Goal: Task Accomplishment & Management: Manage account settings

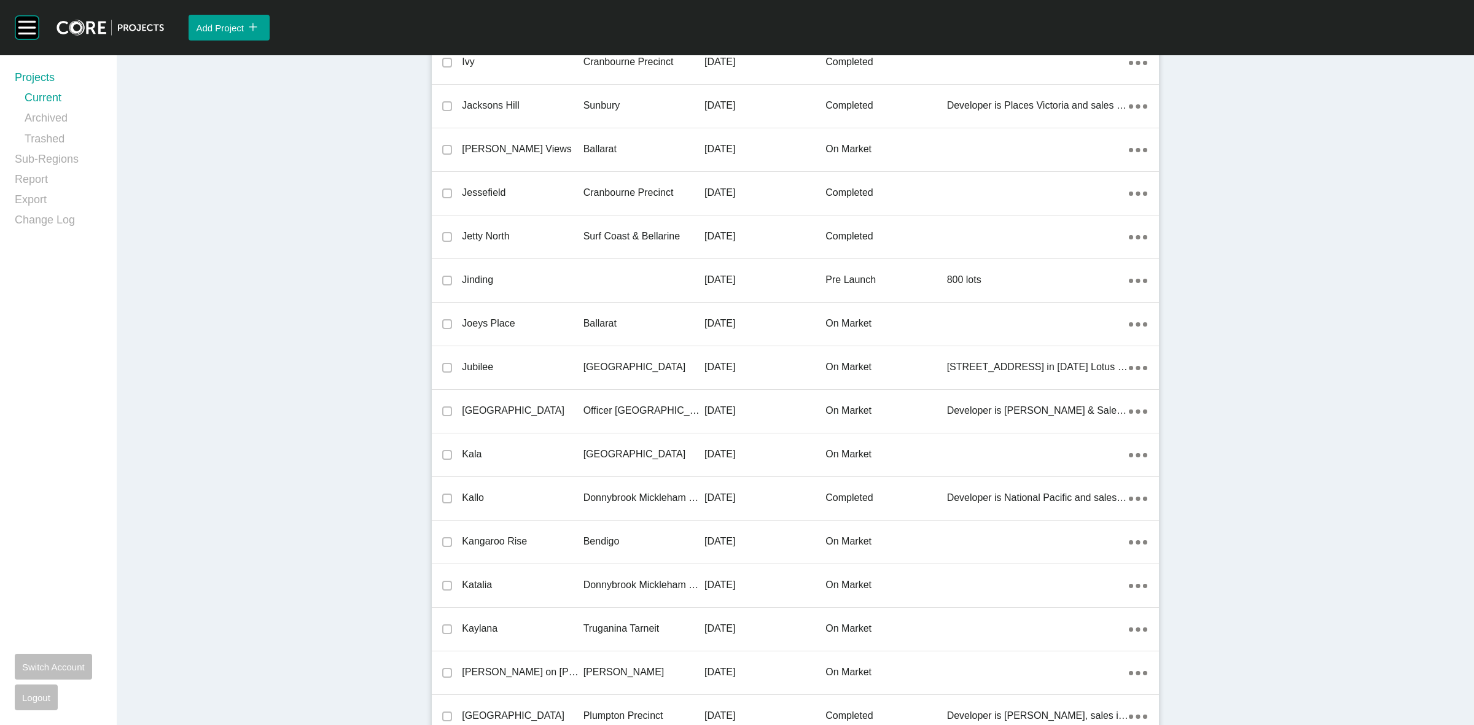
scroll to position [14843, 0]
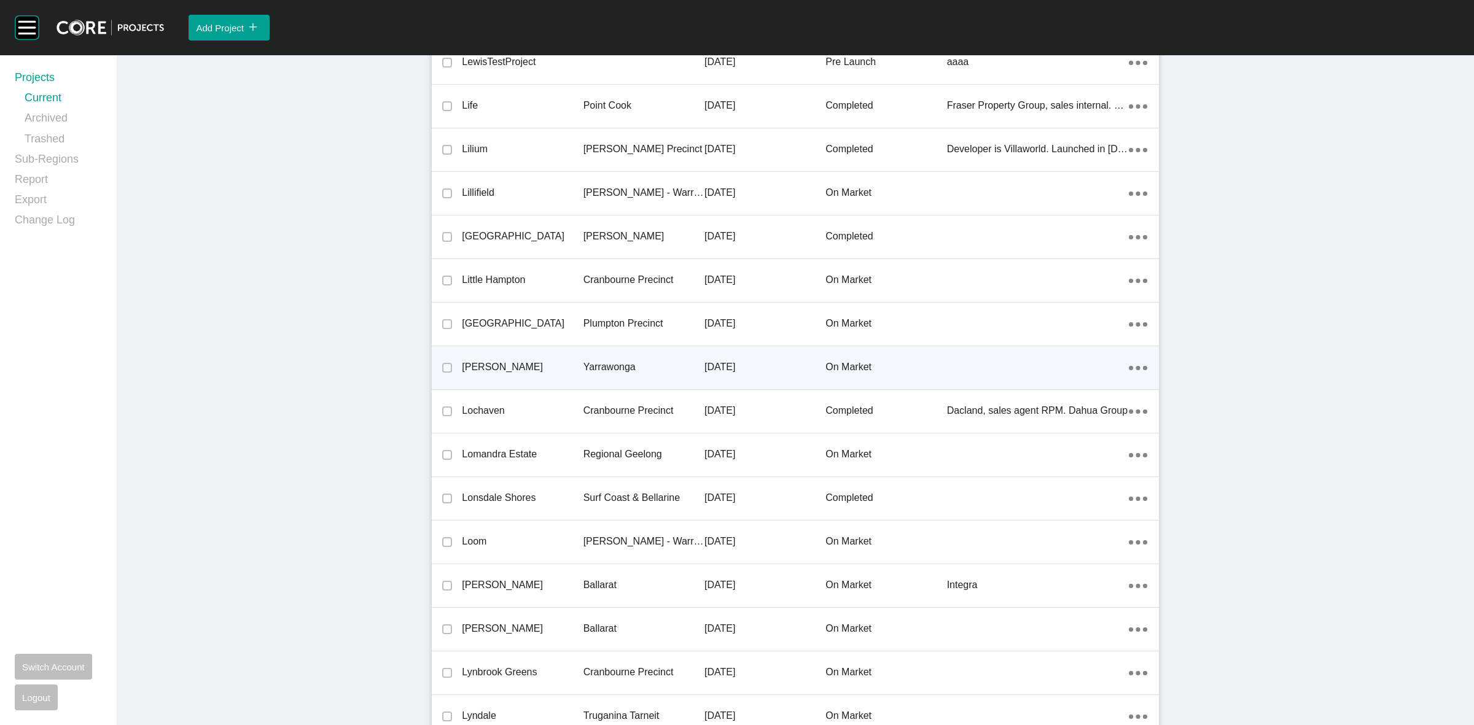
click at [603, 362] on p "Yarrawonga" at bounding box center [644, 368] width 121 height 14
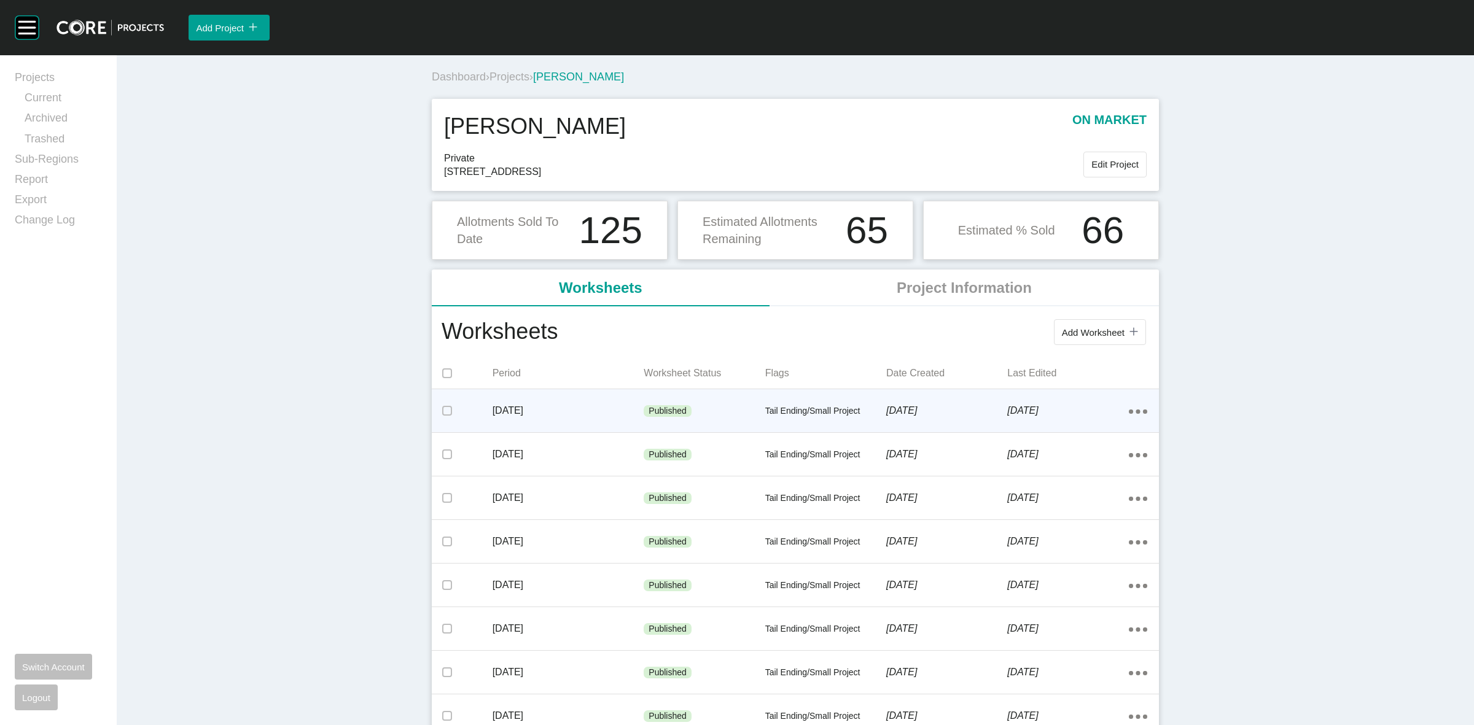
click at [1134, 413] on icon "Action Menu Dots Copy 6 Created with Sketch." at bounding box center [1138, 412] width 18 height 4
click at [1090, 415] on link "Edit" at bounding box center [1087, 414] width 33 height 18
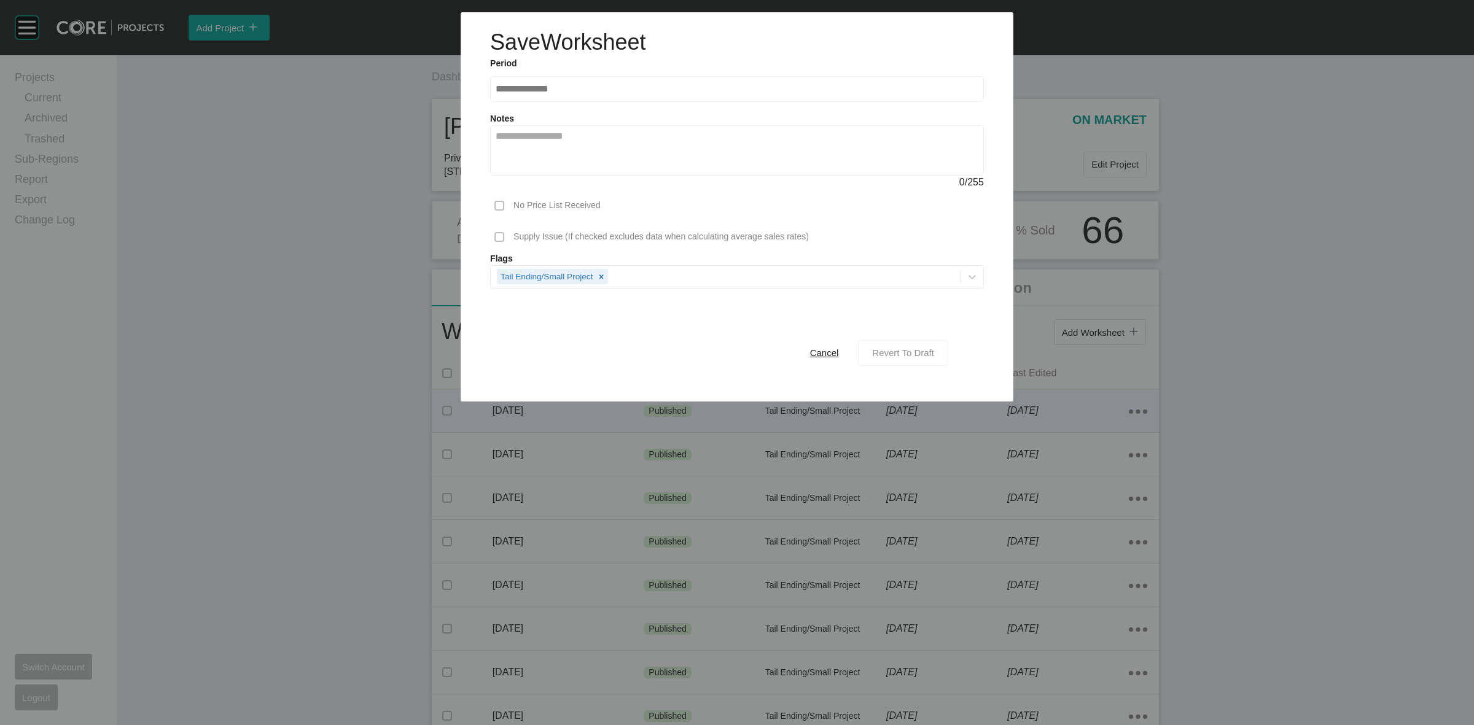
click at [915, 357] on span "Revert To Draft" at bounding box center [903, 353] width 62 height 10
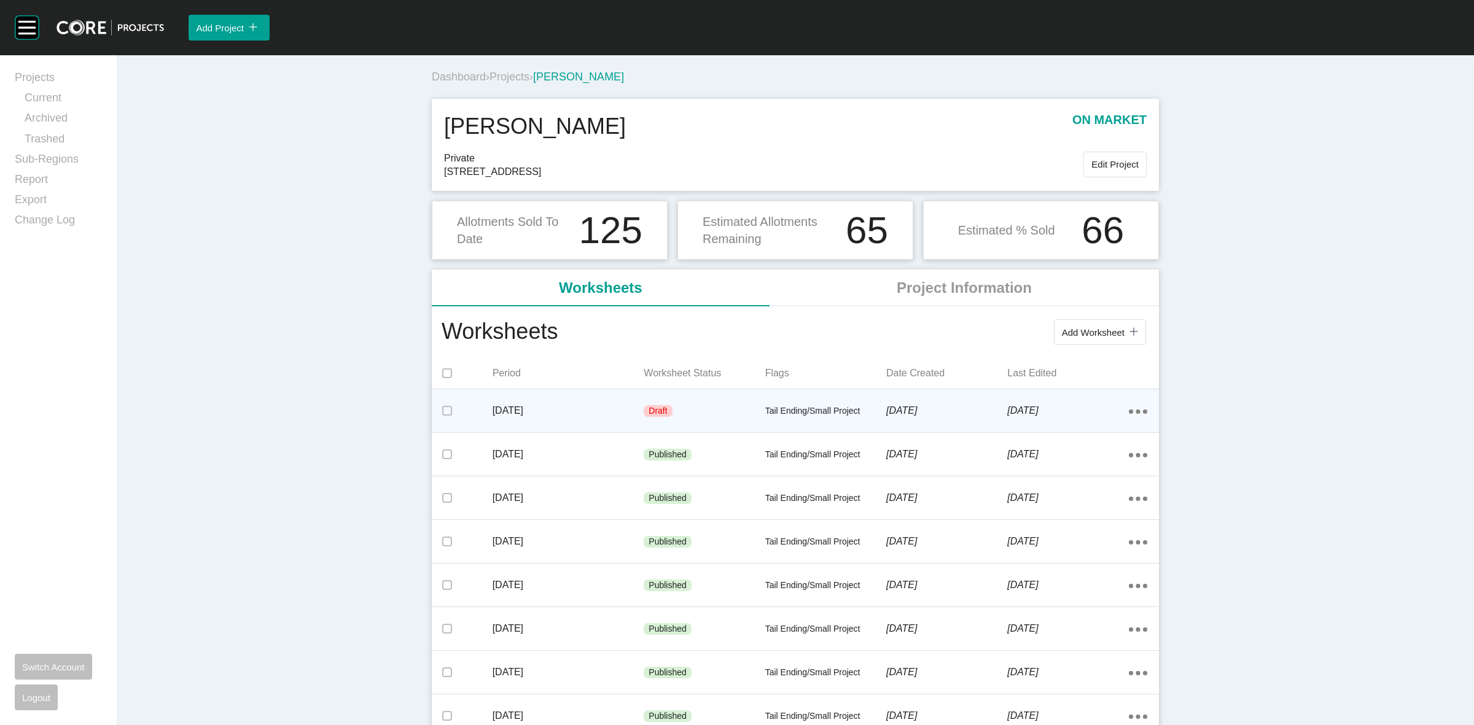
click at [724, 415] on div "Draft" at bounding box center [704, 411] width 121 height 37
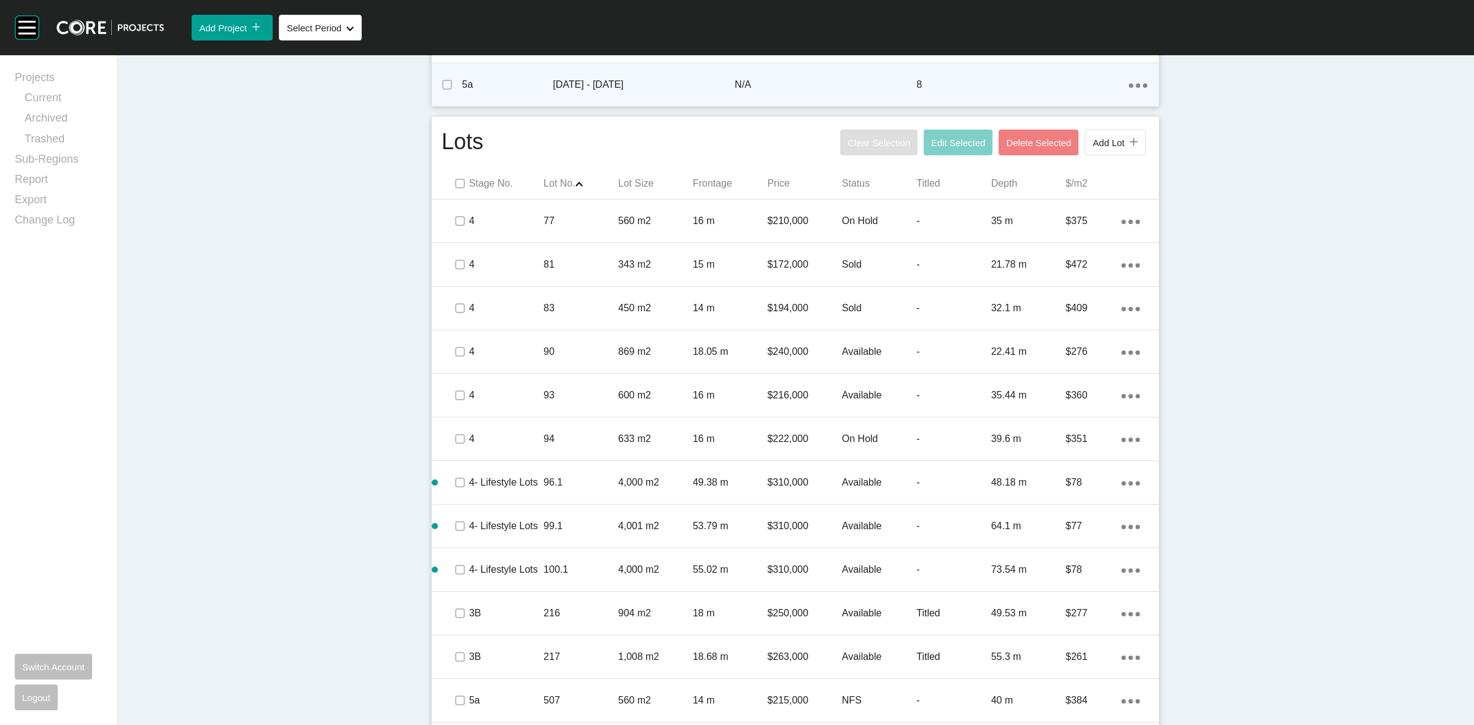
scroll to position [768, 0]
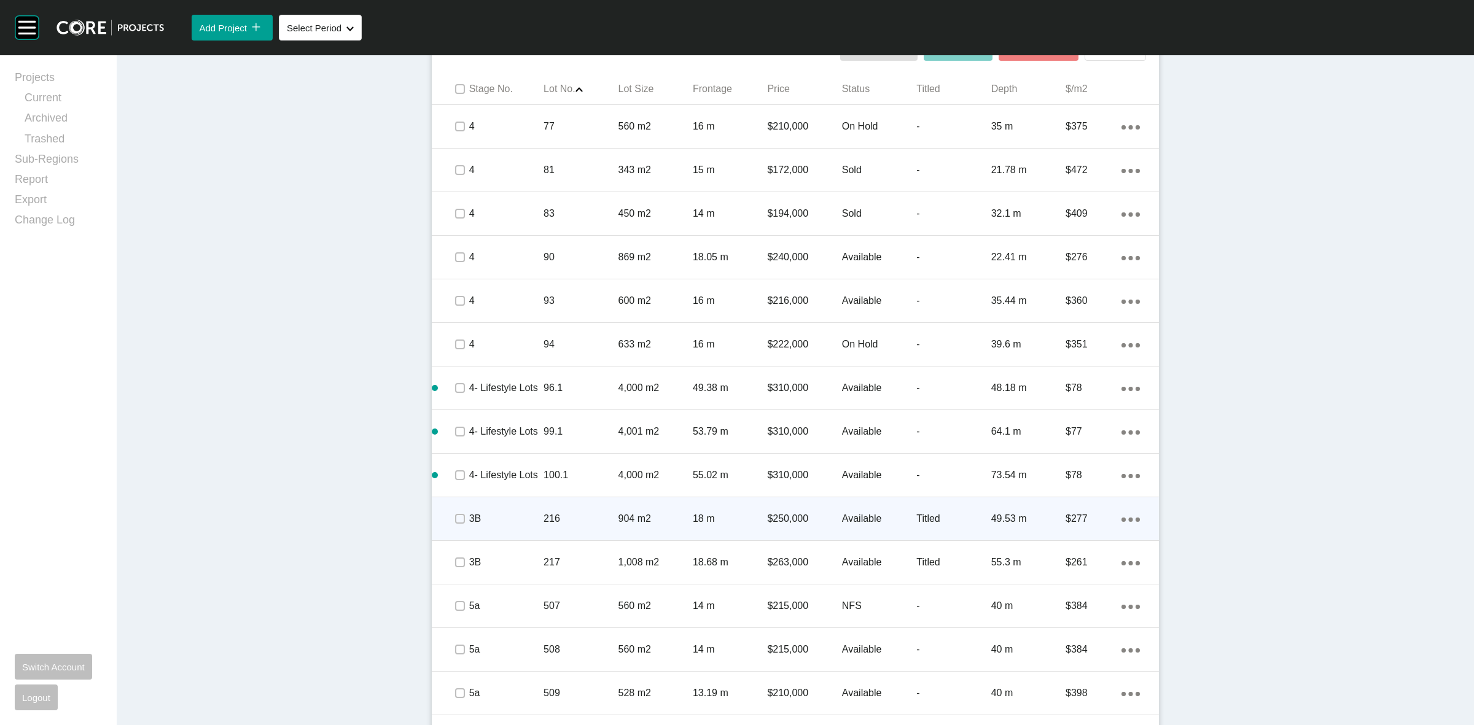
click at [650, 515] on p "904 m2" at bounding box center [656, 519] width 74 height 14
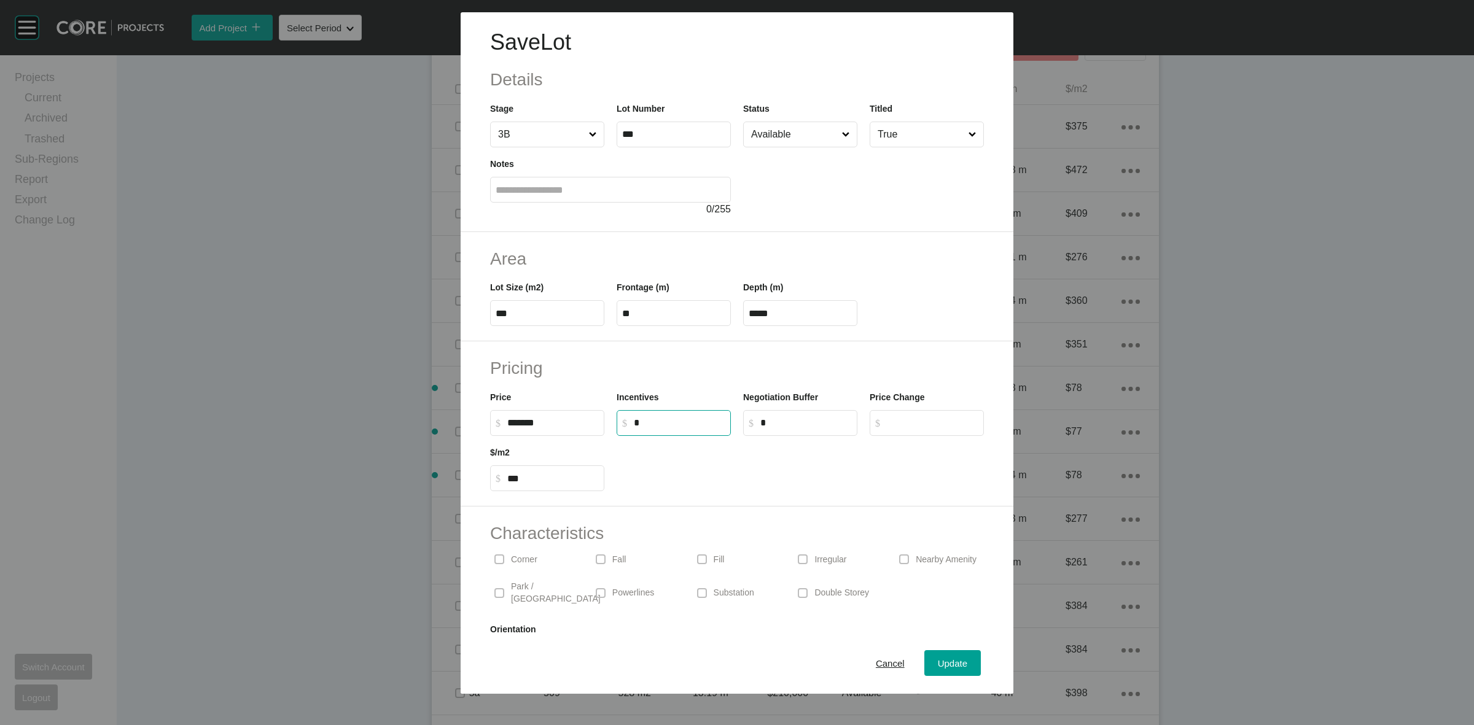
click at [662, 419] on input "*" at bounding box center [680, 423] width 92 height 10
type input "******"
click at [938, 663] on span "Update" at bounding box center [952, 664] width 29 height 10
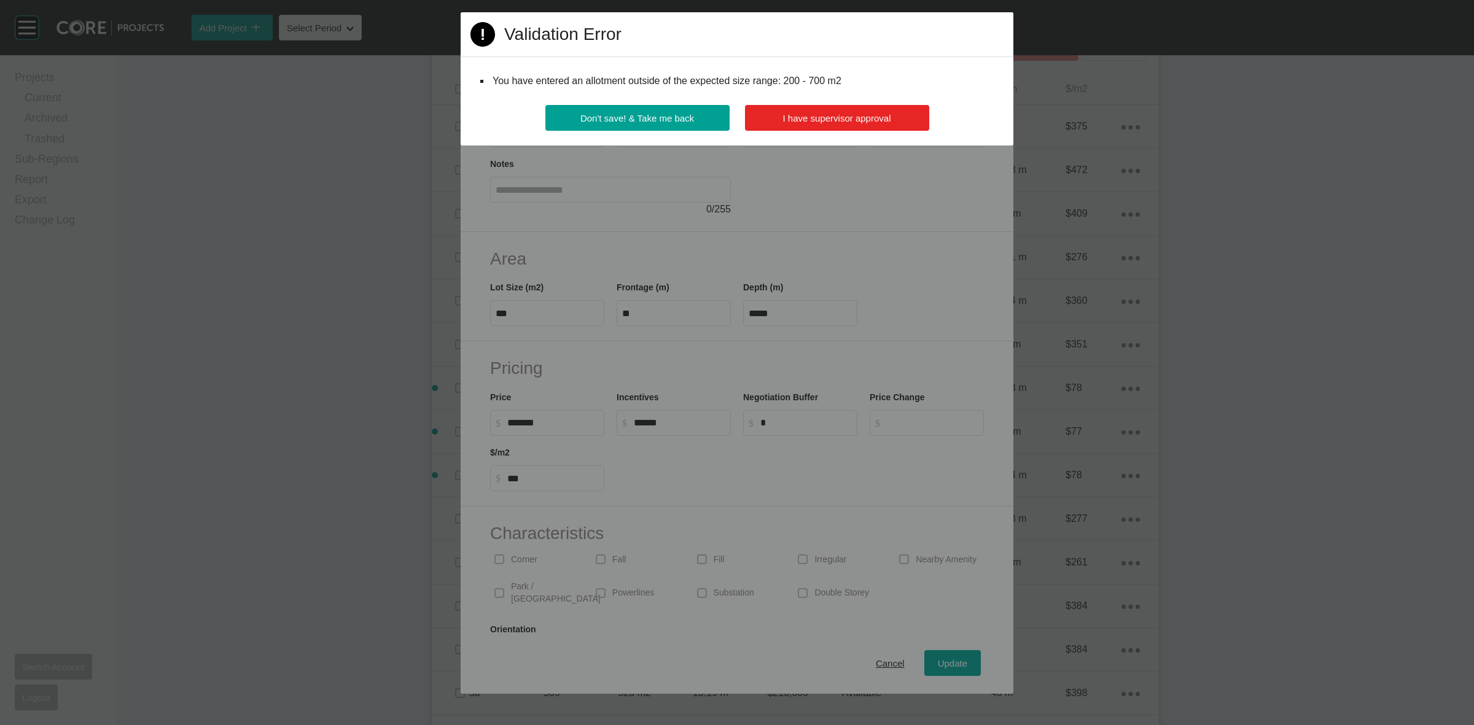
click at [800, 120] on span "I have supervisor approval" at bounding box center [837, 118] width 108 height 10
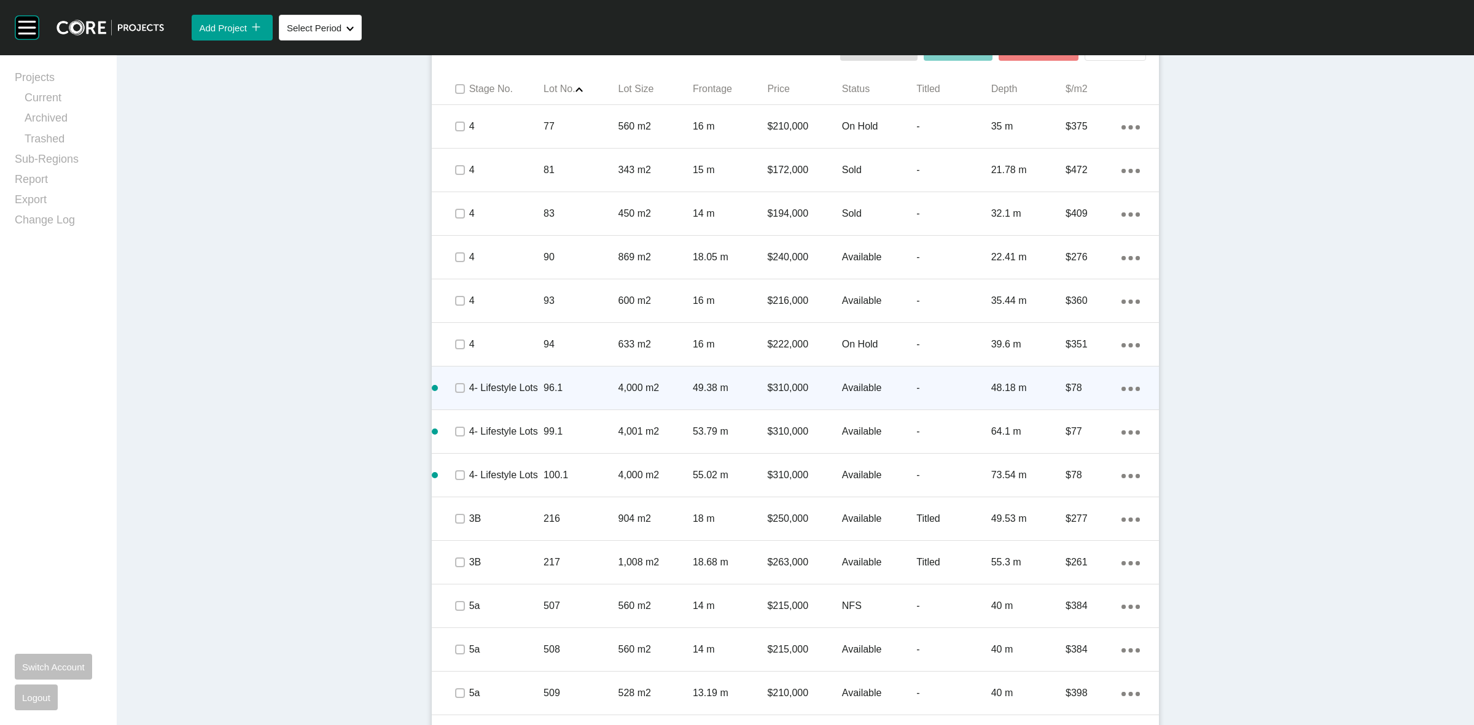
click at [668, 385] on p "4,000 m2" at bounding box center [656, 388] width 74 height 14
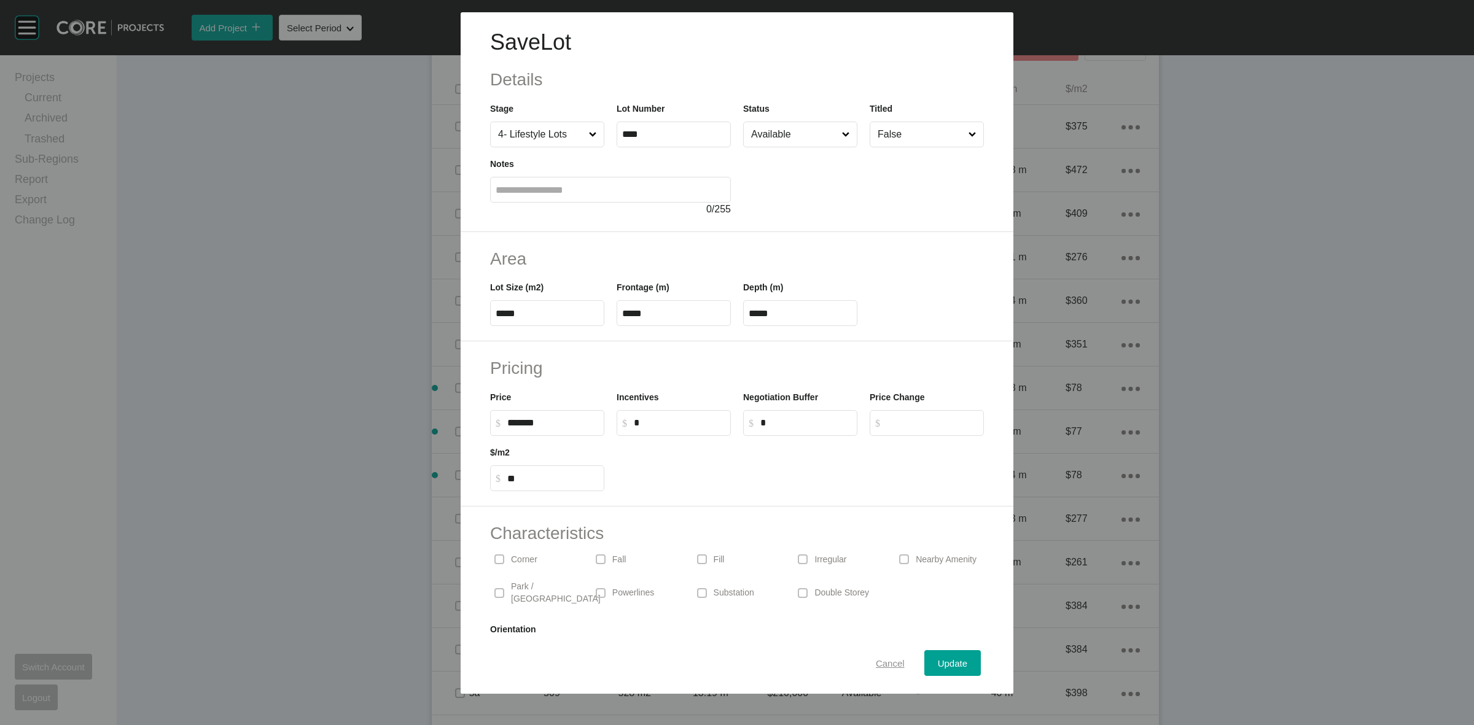
click at [876, 664] on span "Cancel" at bounding box center [890, 664] width 29 height 10
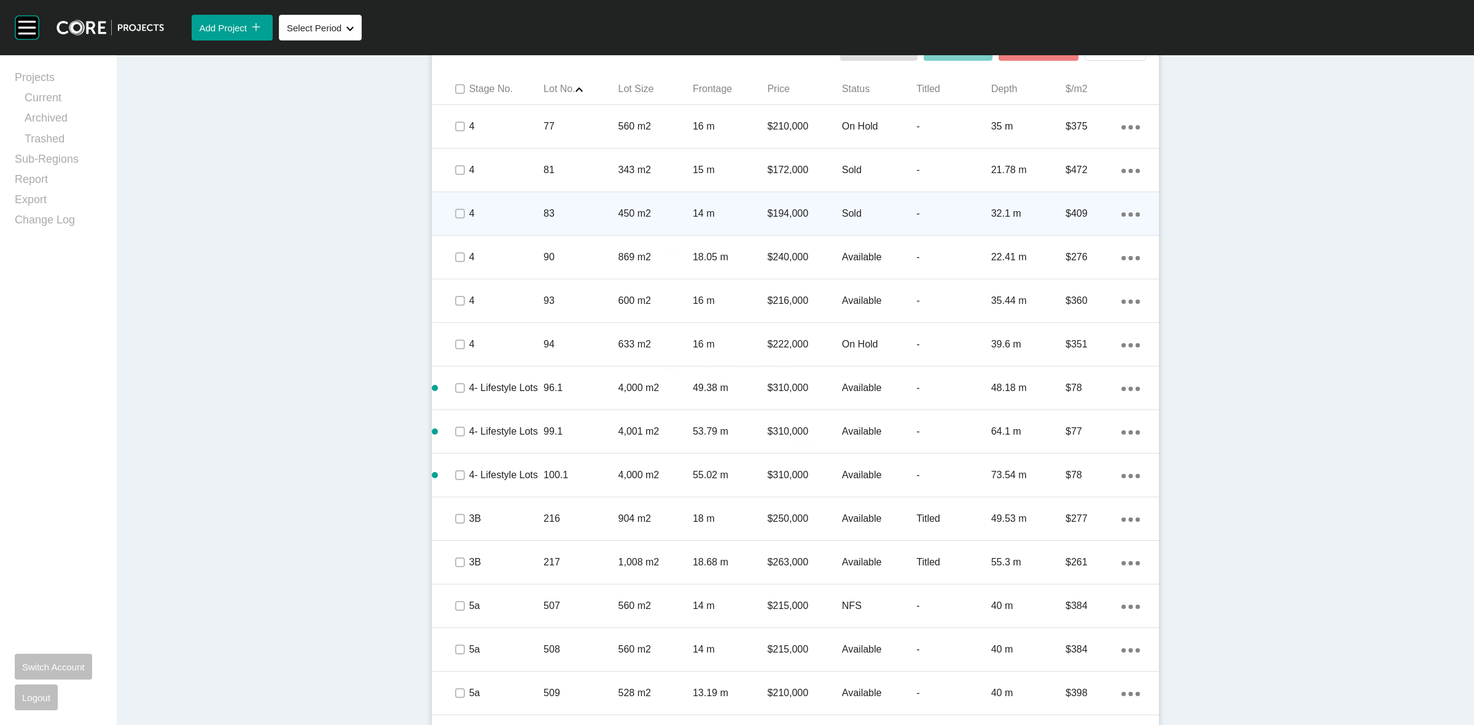
click at [654, 225] on div "450 m2" at bounding box center [656, 214] width 74 height 38
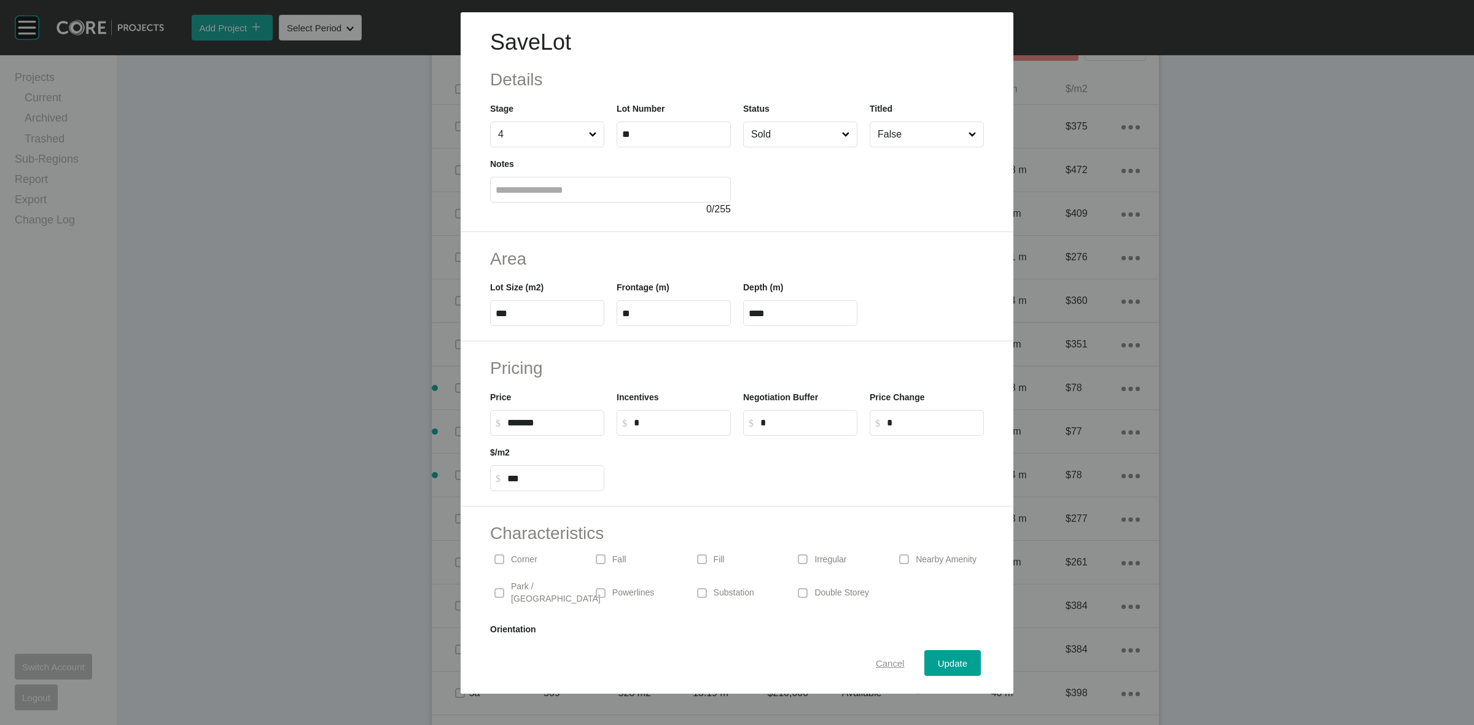
click at [878, 665] on span "Cancel" at bounding box center [890, 664] width 29 height 10
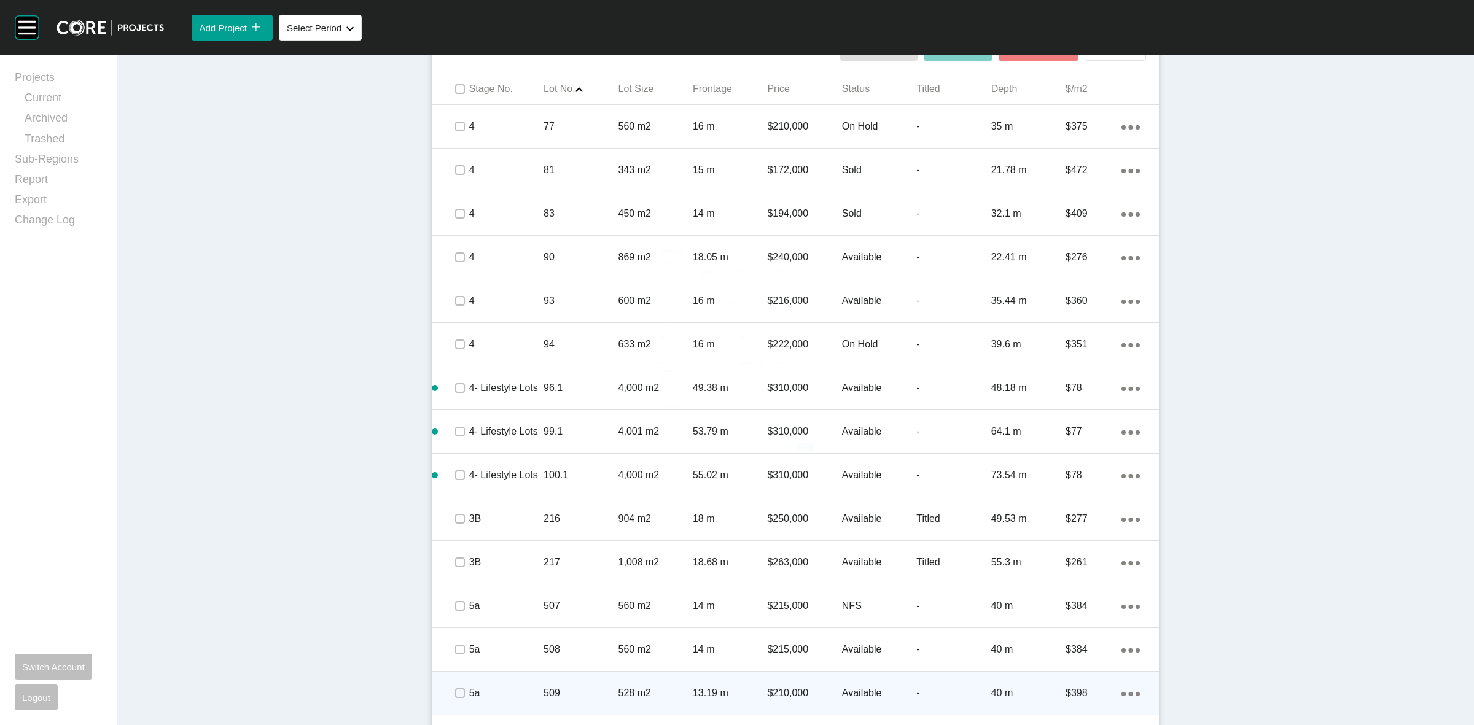
click at [746, 688] on p "13.19 m" at bounding box center [730, 694] width 74 height 14
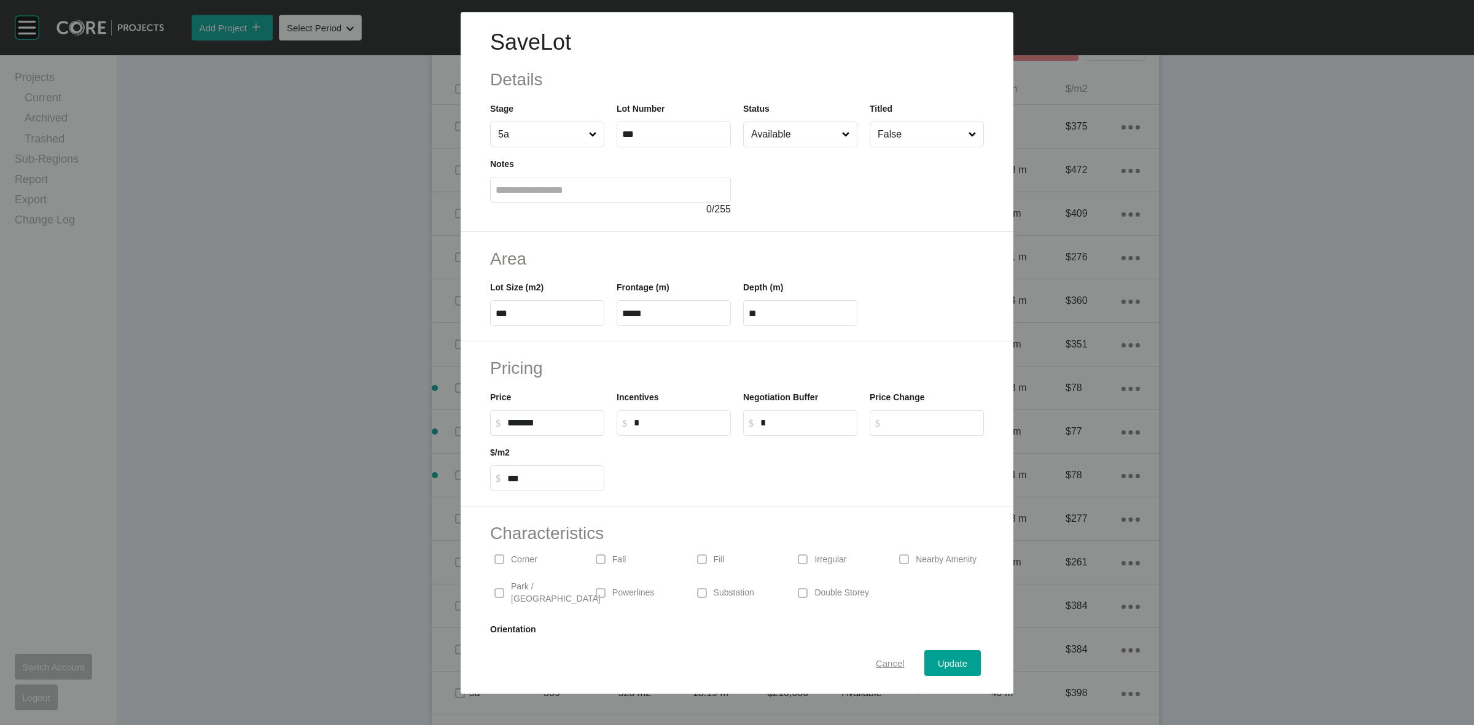
click at [878, 662] on span "Cancel" at bounding box center [890, 664] width 29 height 10
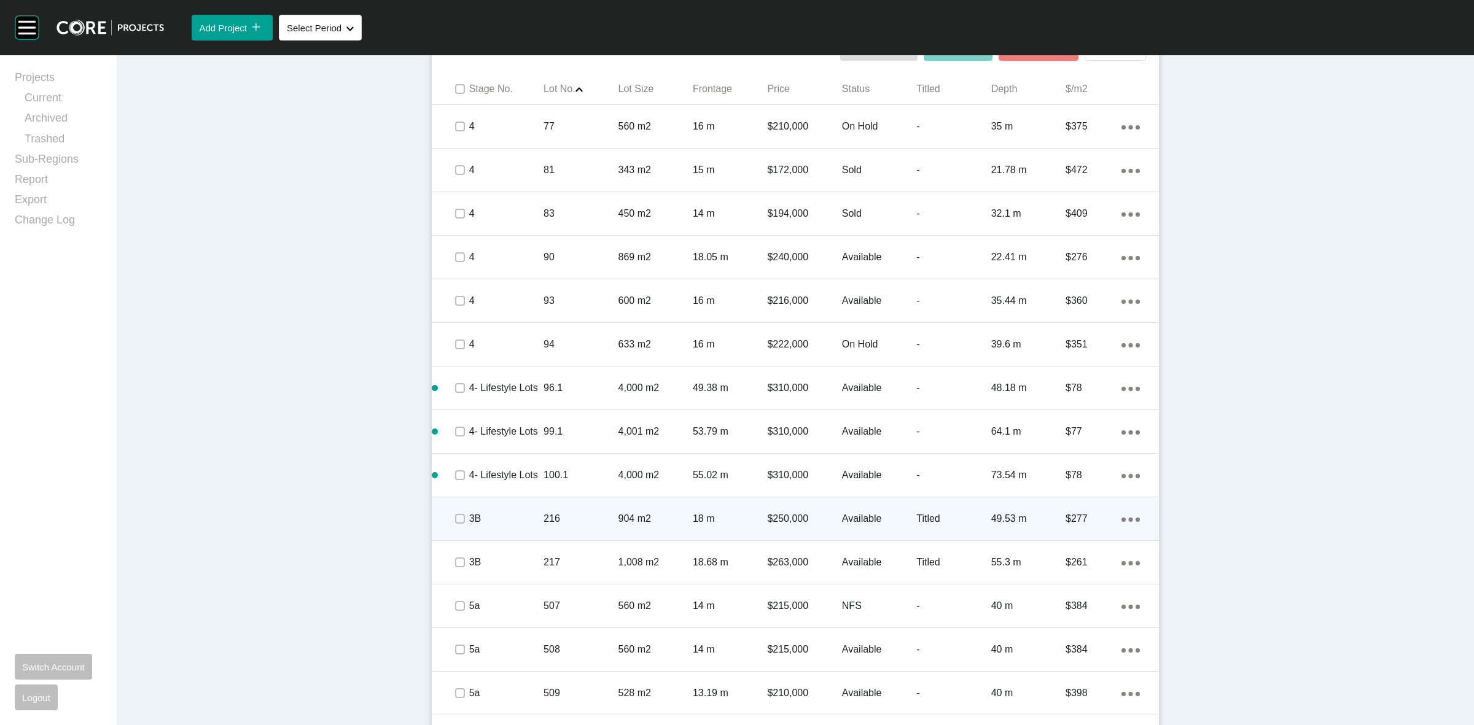
click at [593, 499] on div "3B 216 904 m2 18 m $250,000 Available Titled 49.53 m $277 Action Menu Dots Copy…" at bounding box center [795, 519] width 727 height 43
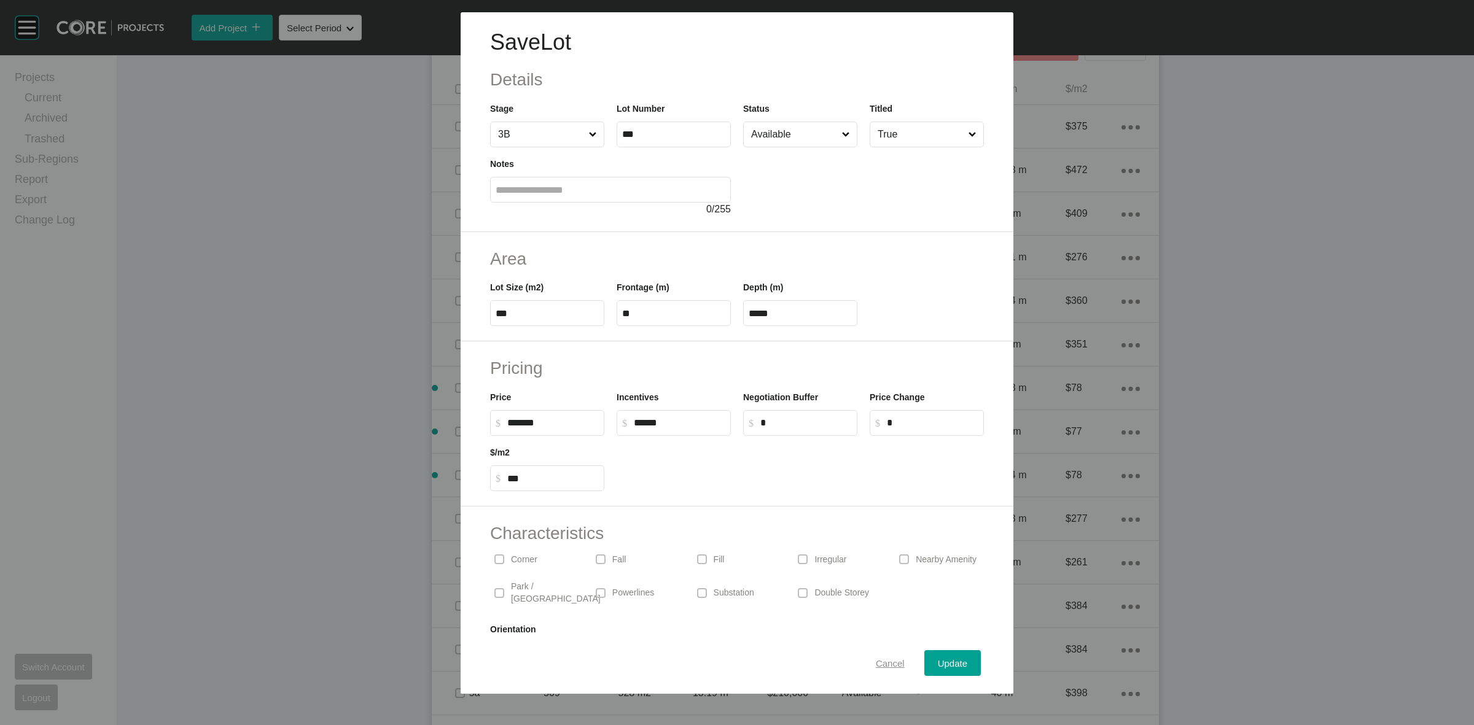
click at [878, 665] on span "Cancel" at bounding box center [890, 664] width 29 height 10
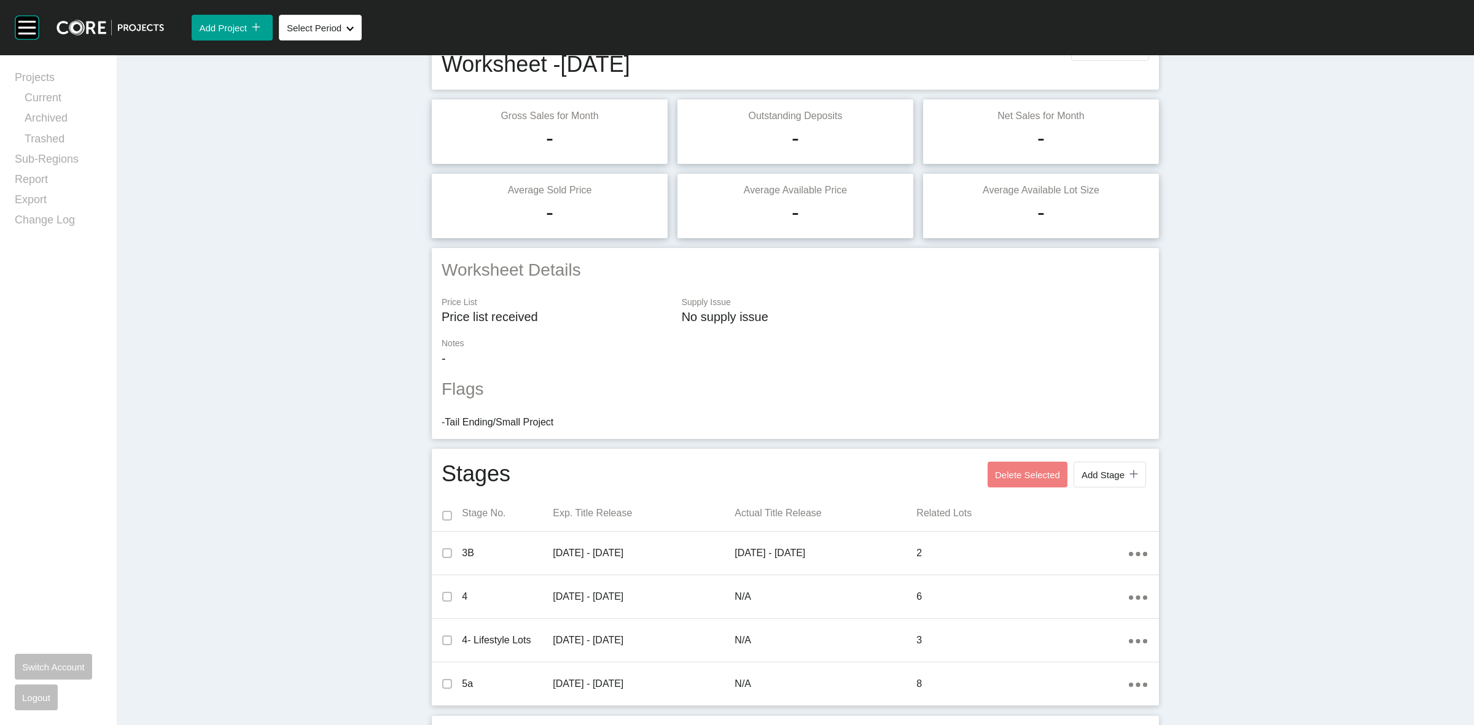
scroll to position [0, 0]
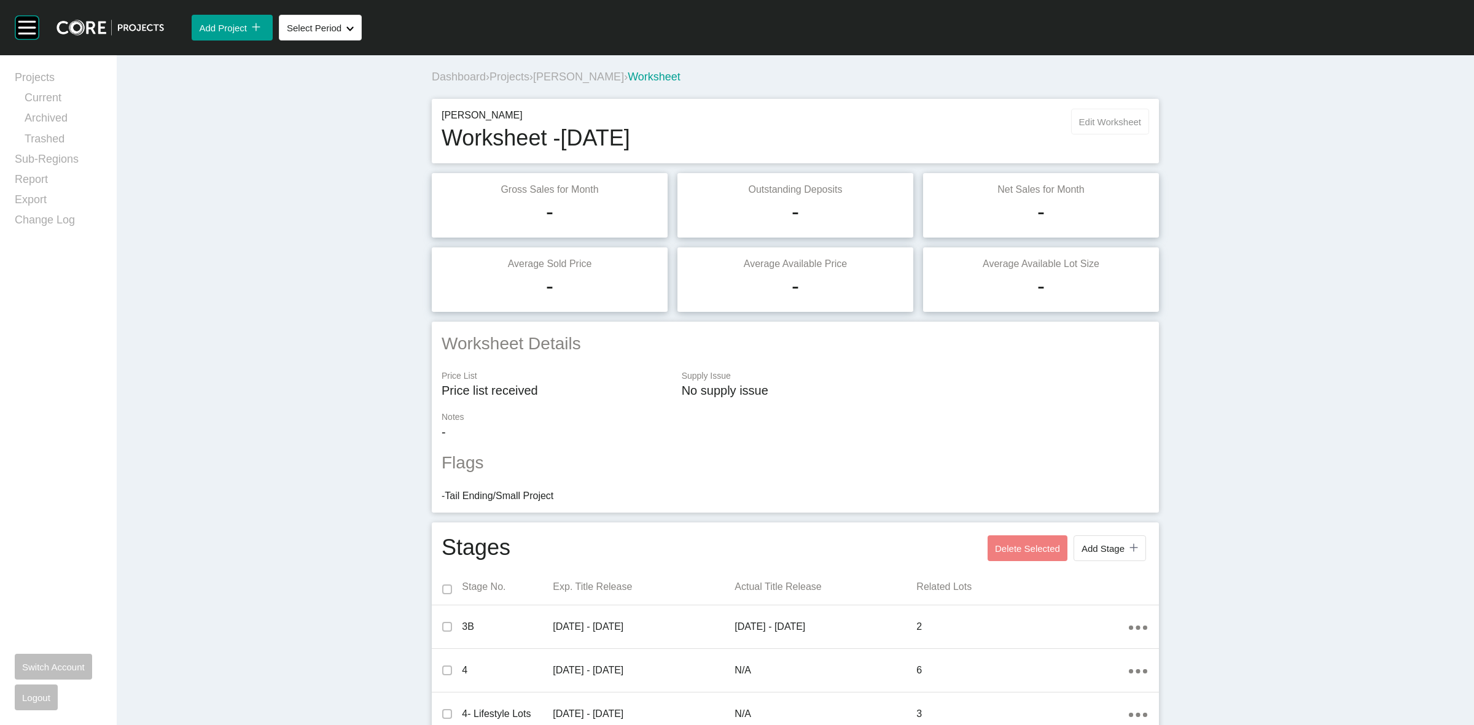
click at [1097, 125] on span "Edit Worksheet" at bounding box center [1110, 122] width 62 height 10
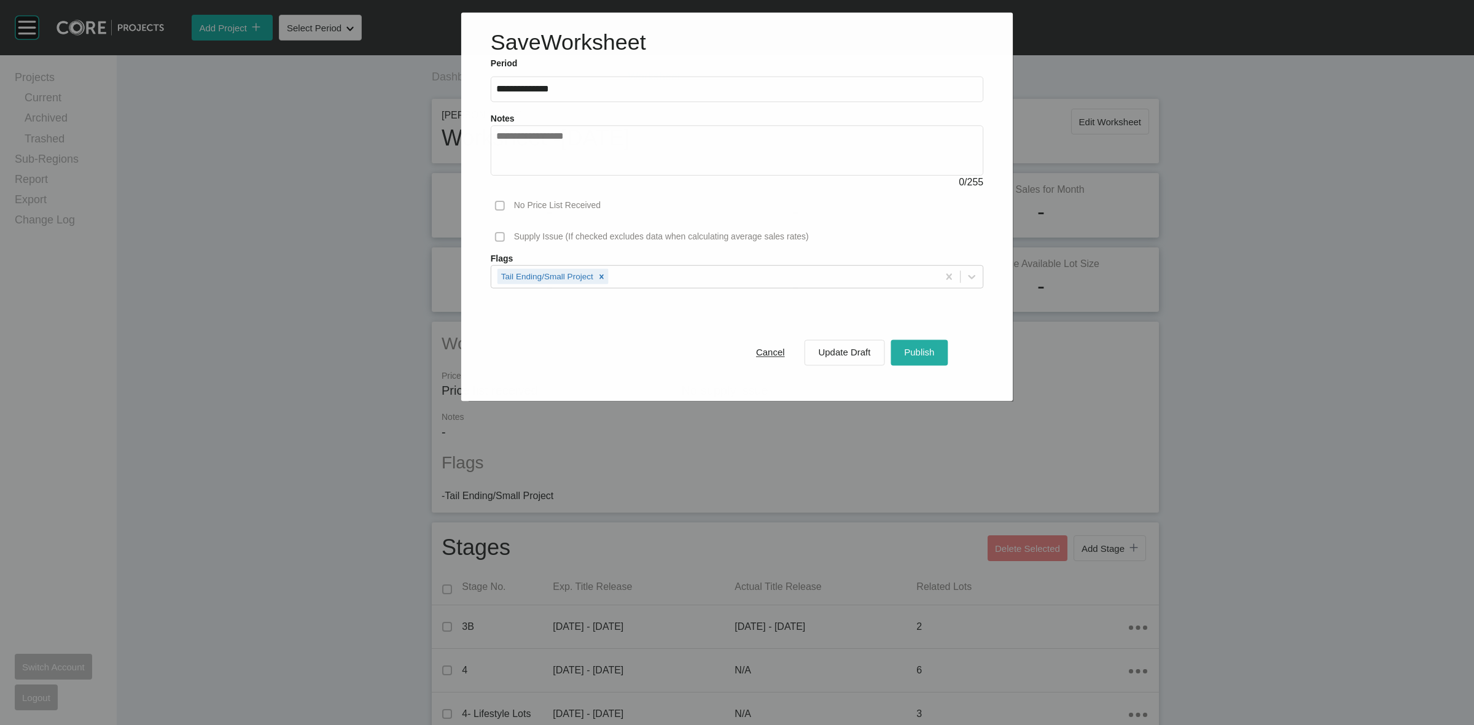
click at [929, 351] on span "Publish" at bounding box center [919, 353] width 30 height 10
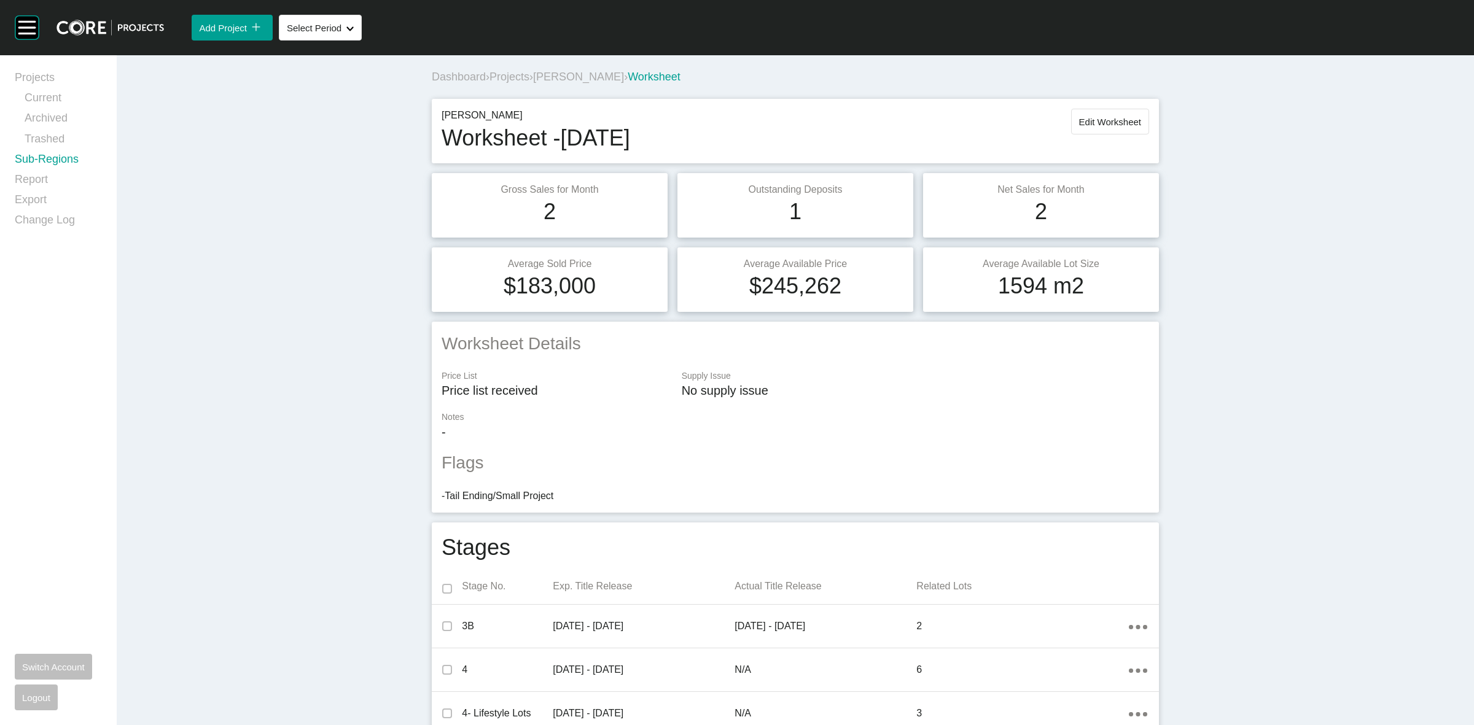
click at [41, 157] on link "Sub-Regions" at bounding box center [58, 162] width 87 height 20
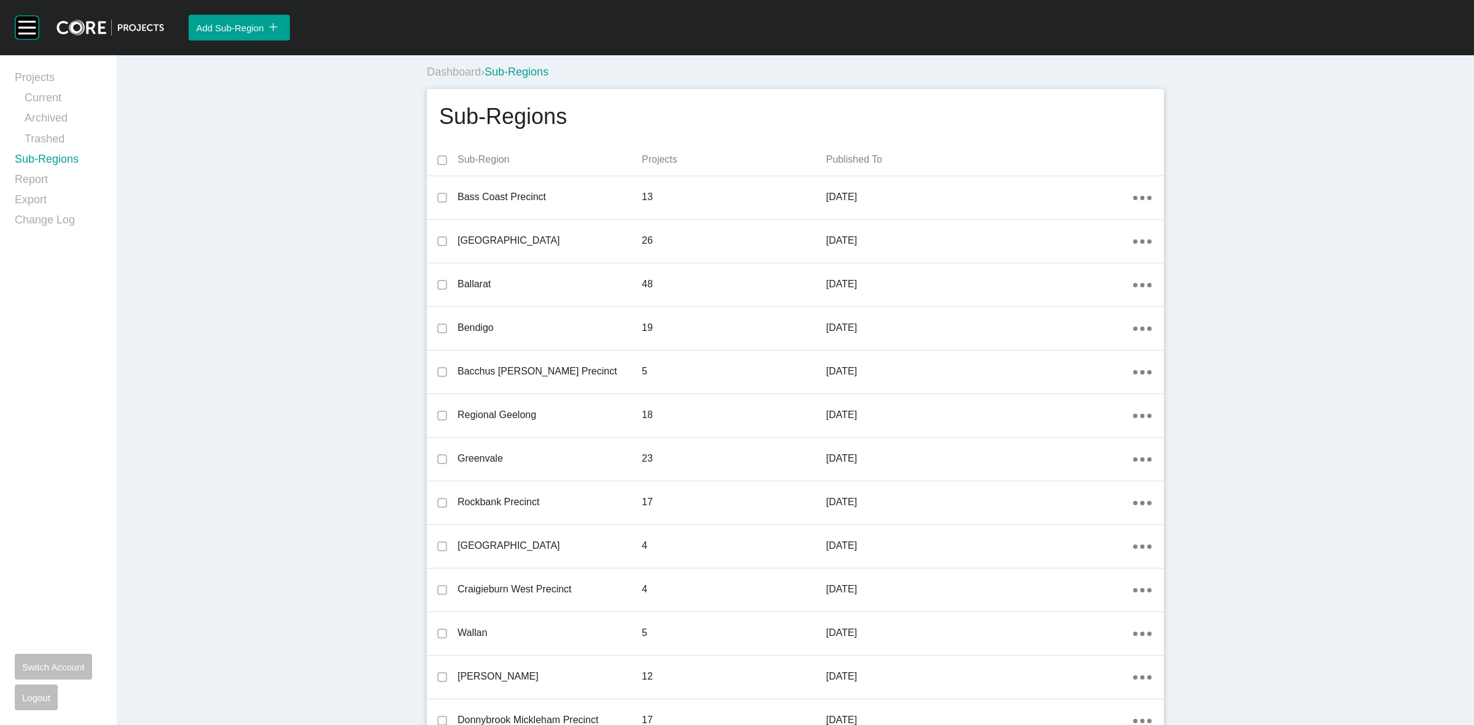
click at [836, 141] on div "Sub-Regions" at bounding box center [795, 116] width 737 height 55
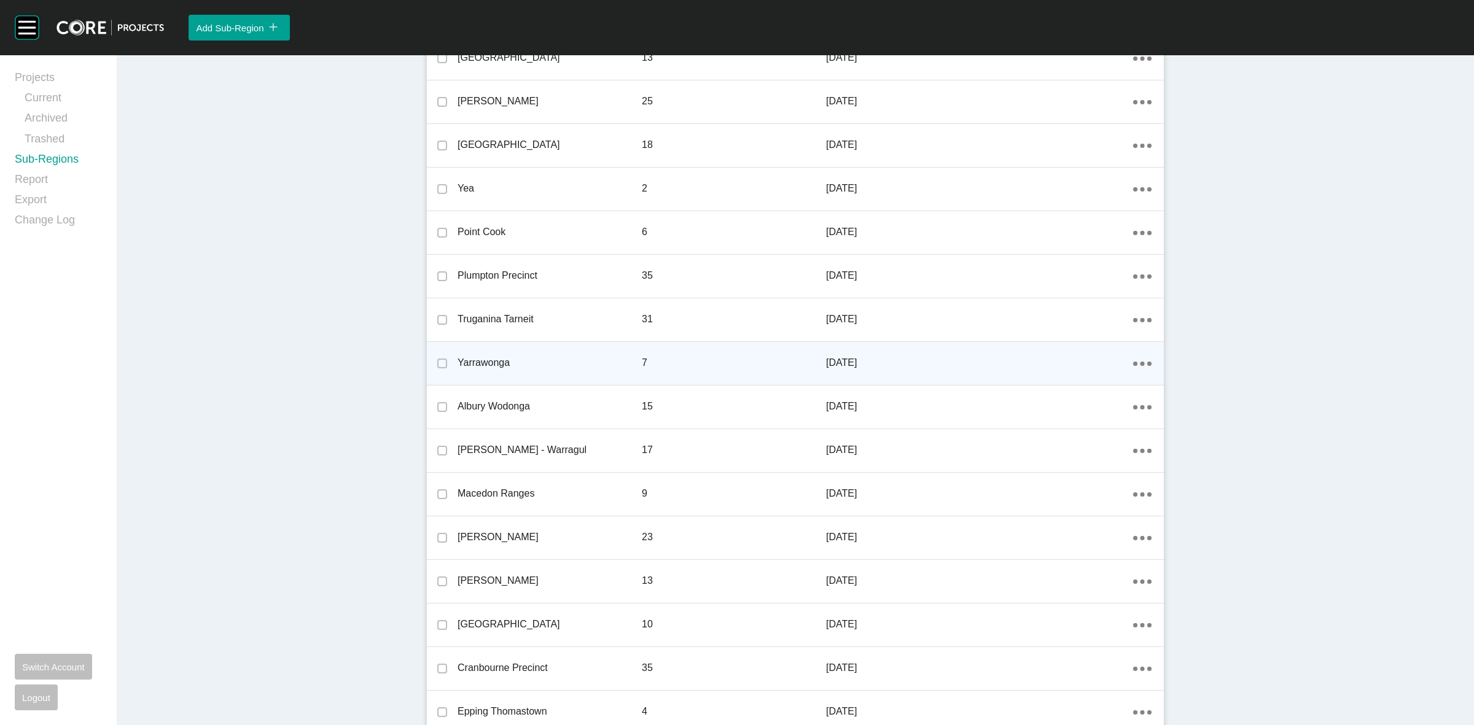
click at [1133, 363] on icon "Action Menu Dots Copy 6 Created with Sketch." at bounding box center [1142, 364] width 18 height 4
click at [1086, 366] on link "Edit" at bounding box center [1092, 365] width 33 height 18
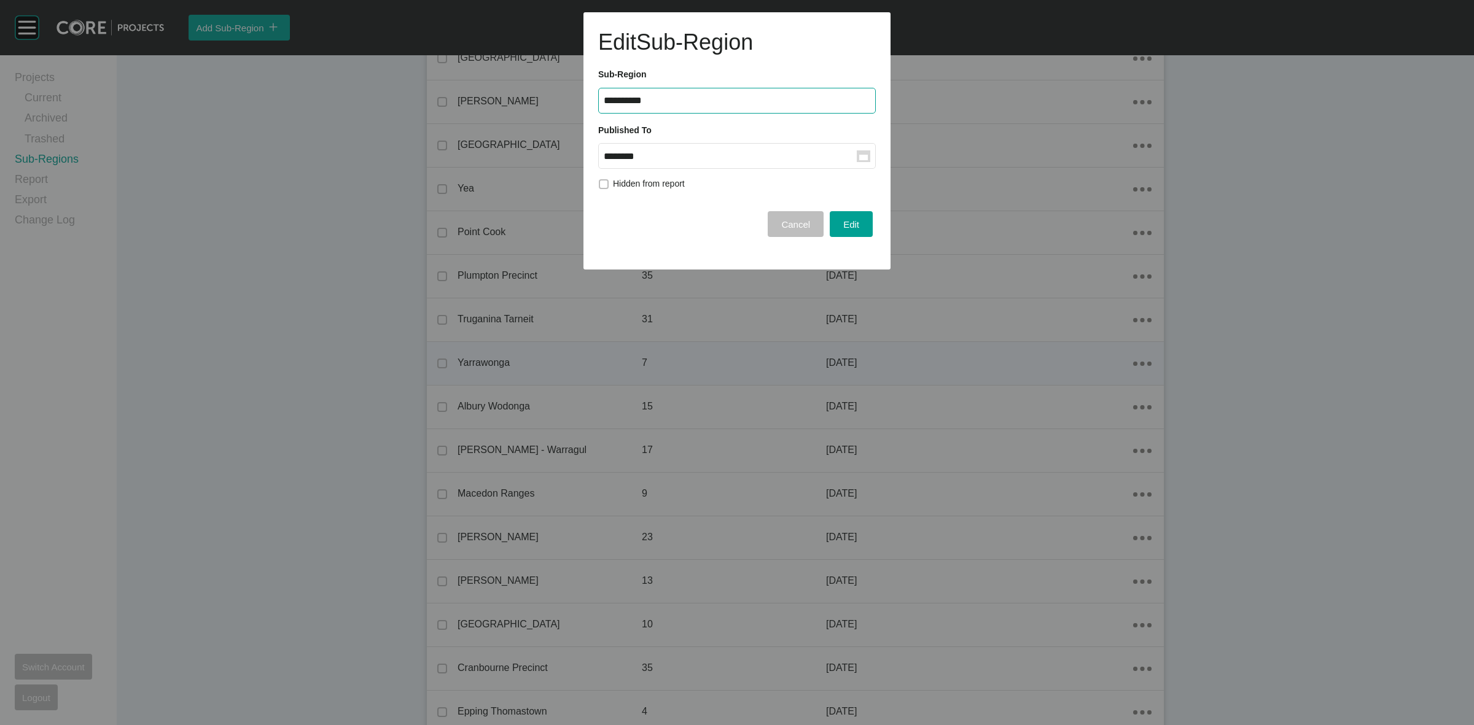
click at [790, 171] on form "**********" at bounding box center [737, 141] width 278 height 228
click at [778, 162] on label "******** Group Created with Sketch." at bounding box center [737, 156] width 278 height 26
click at [778, 162] on input "********" at bounding box center [730, 156] width 253 height 10
click at [700, 256] on div "Sep" at bounding box center [710, 257] width 31 height 18
click at [845, 225] on span "Edit" at bounding box center [851, 224] width 16 height 10
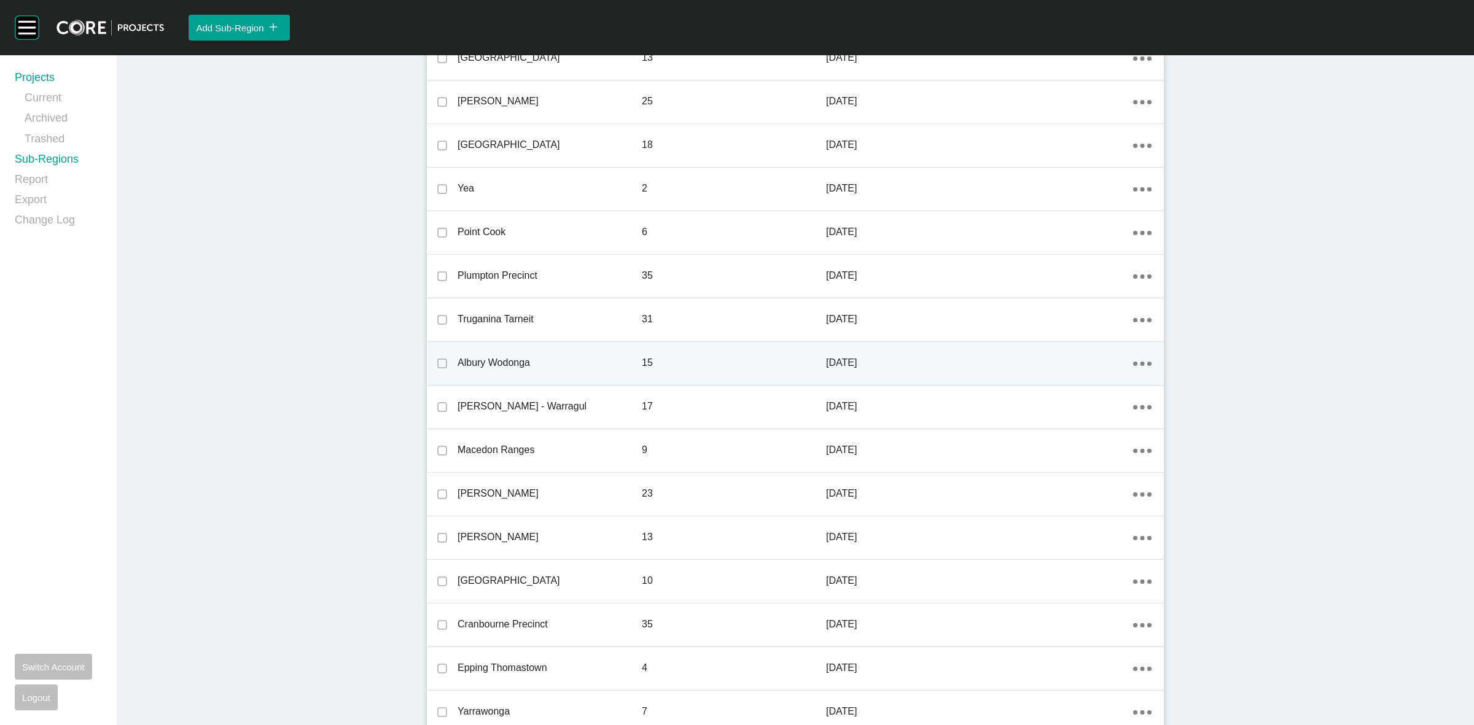
click at [34, 74] on link "Projects" at bounding box center [58, 80] width 87 height 20
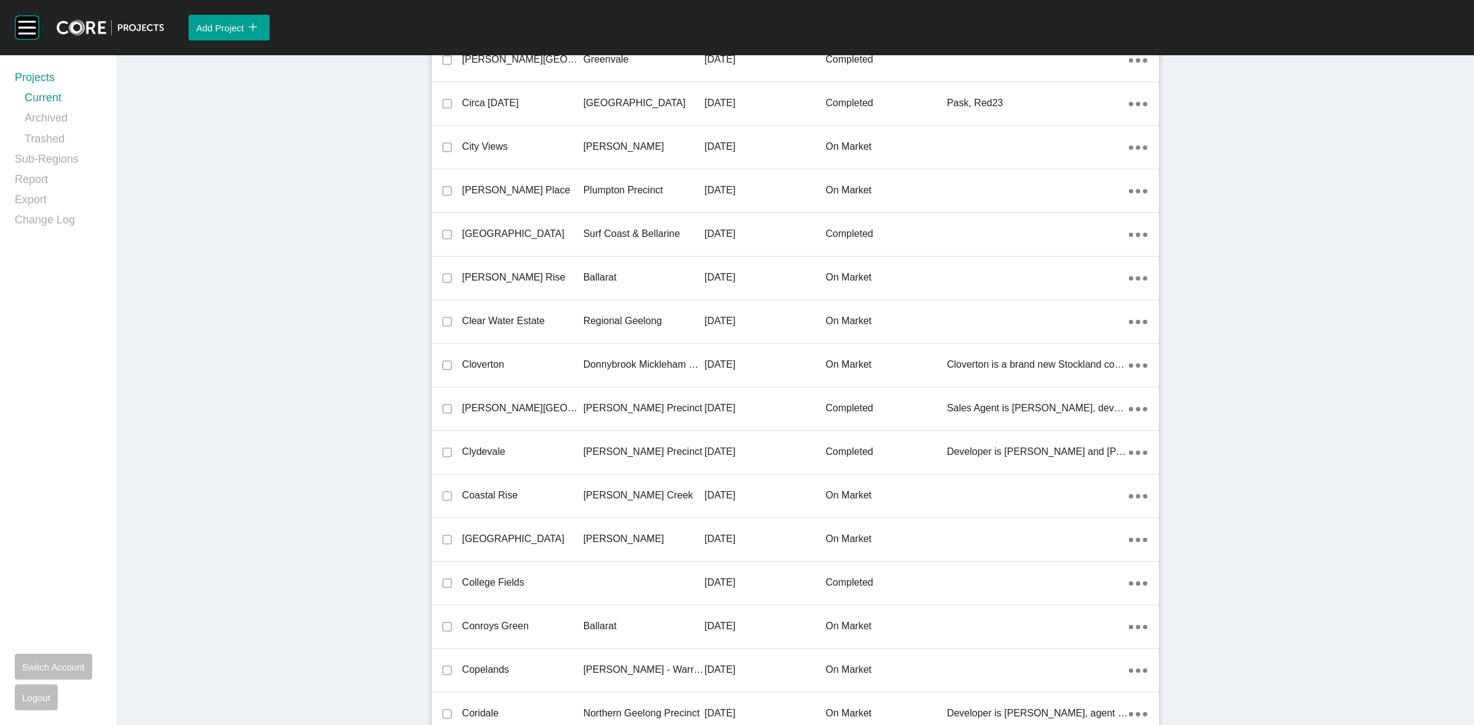
scroll to position [11573, 0]
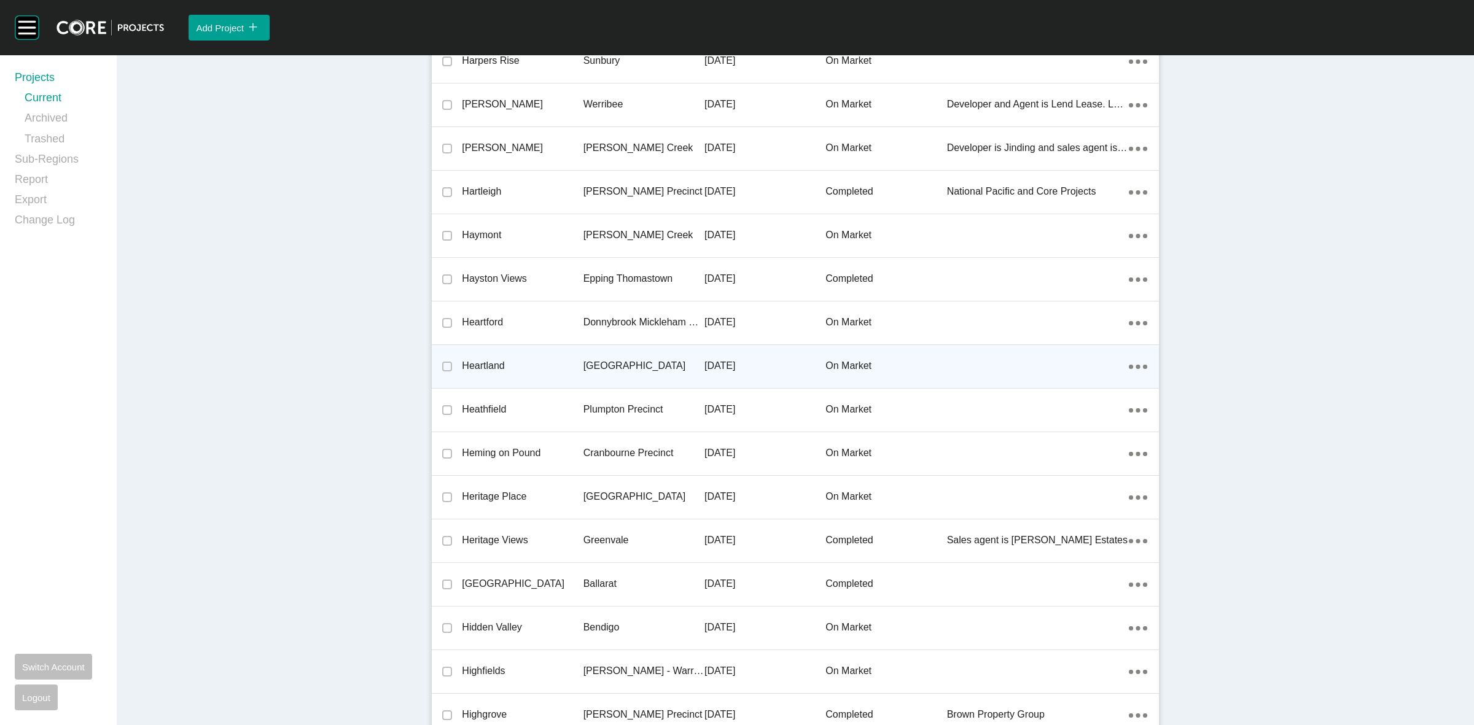
click at [625, 361] on p "[GEOGRAPHIC_DATA]" at bounding box center [644, 366] width 121 height 14
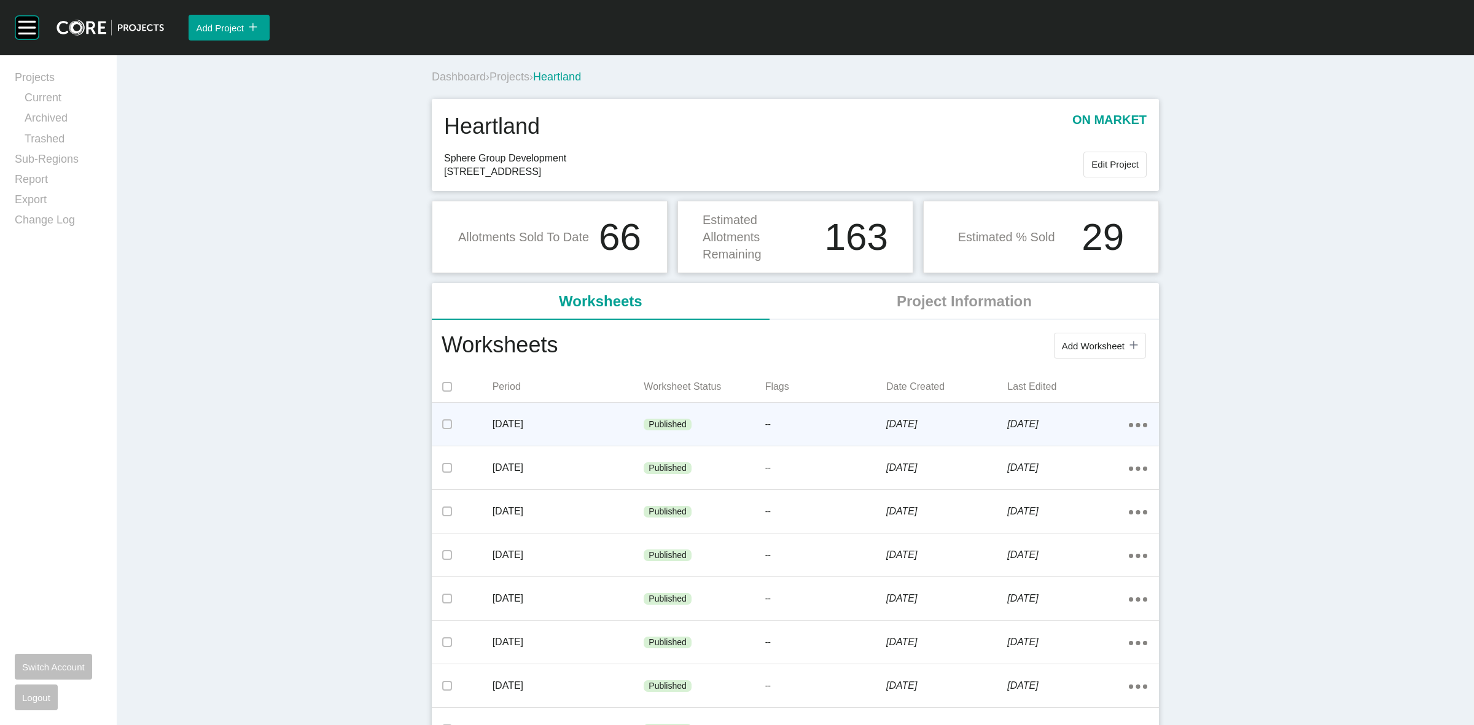
click at [655, 431] on div "Published" at bounding box center [704, 425] width 121 height 37
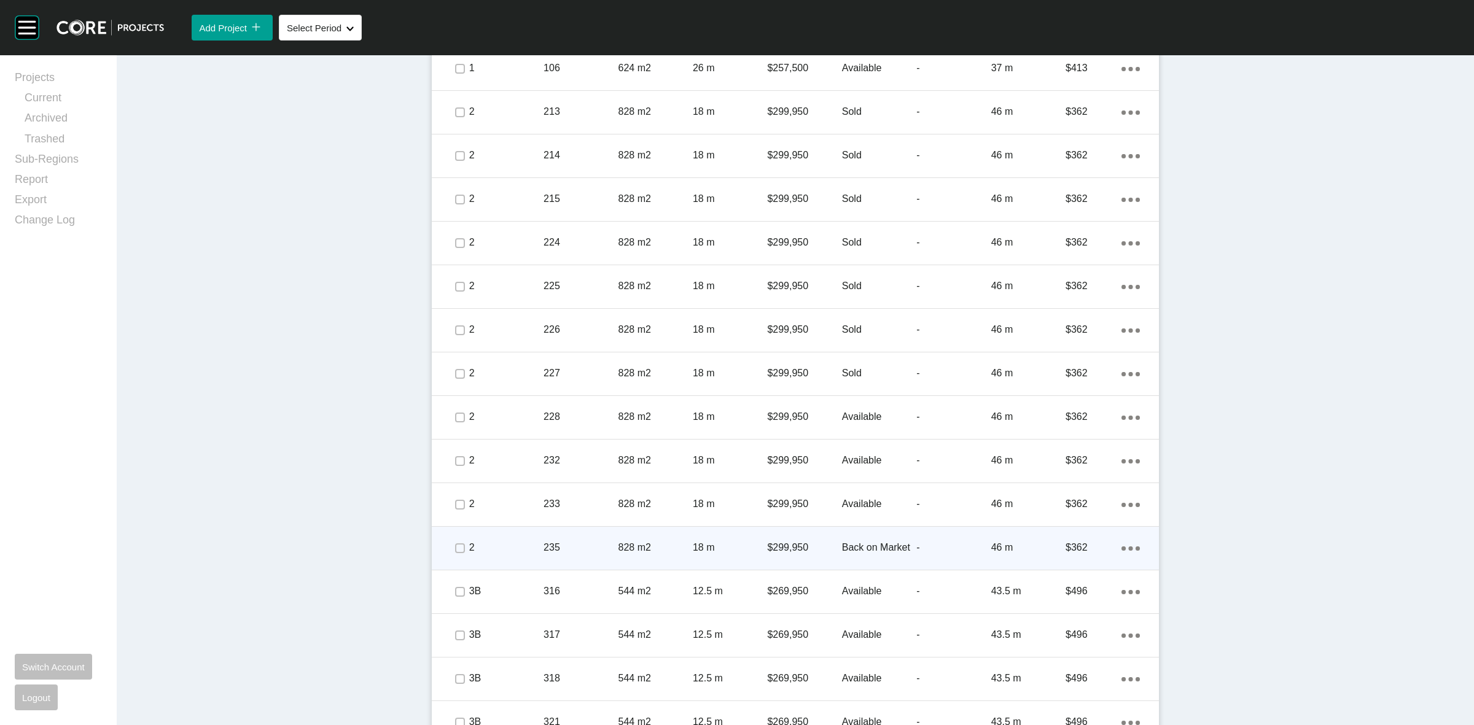
scroll to position [845, 0]
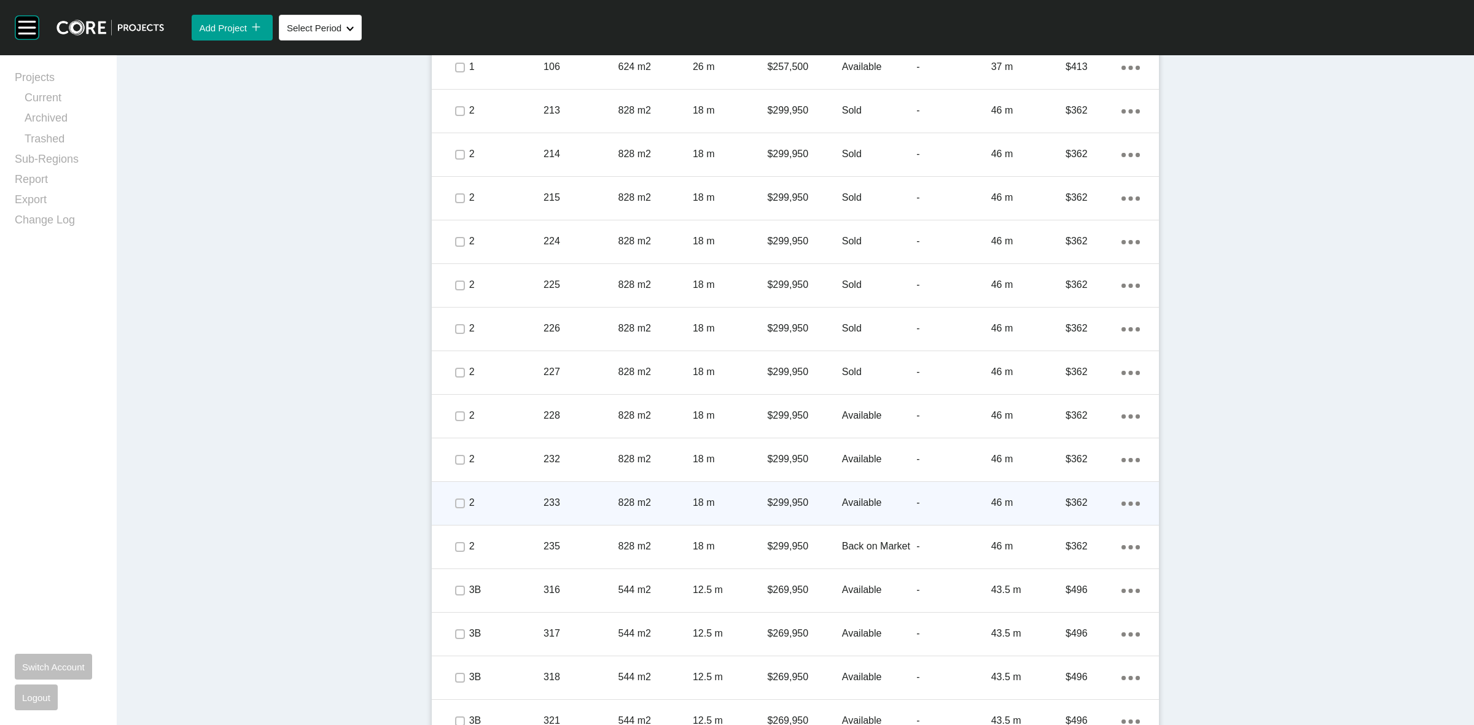
click at [587, 502] on p "233" at bounding box center [581, 503] width 74 height 14
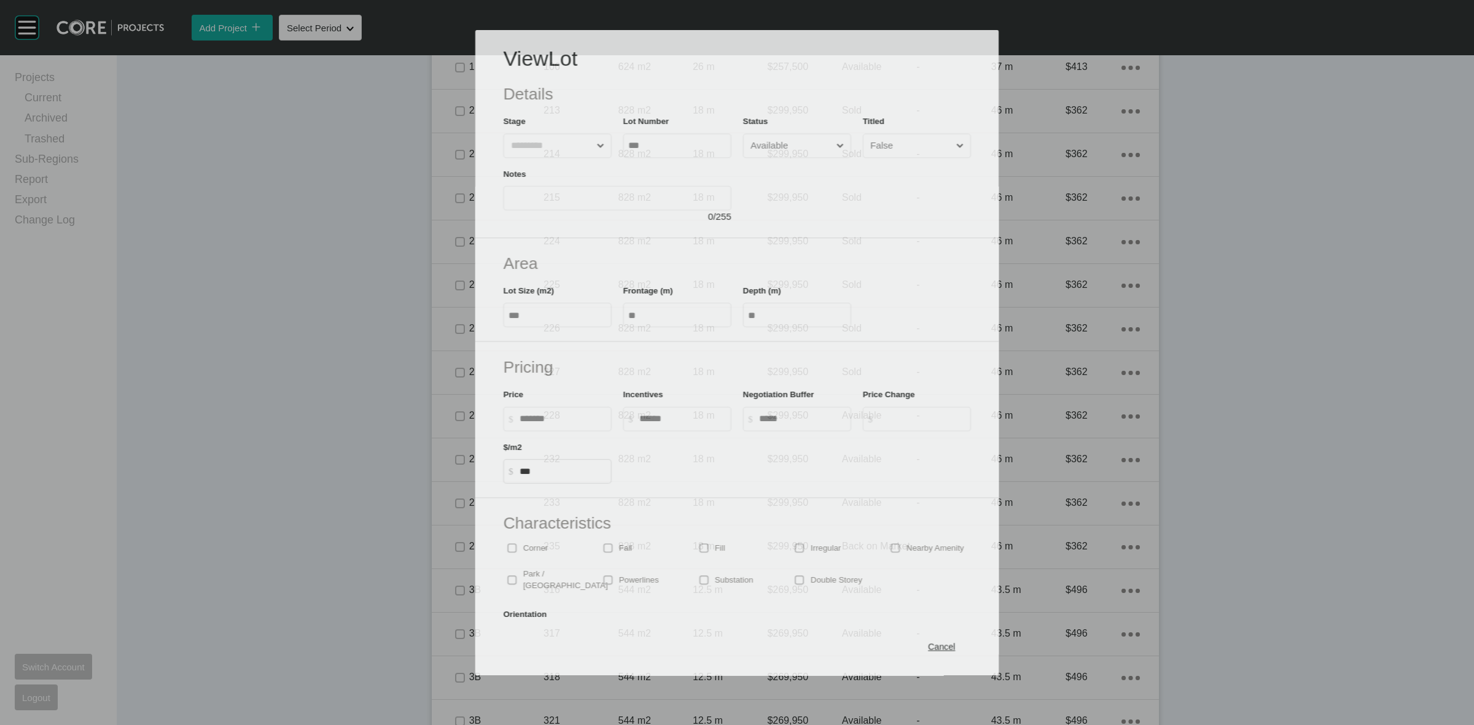
scroll to position [806, 0]
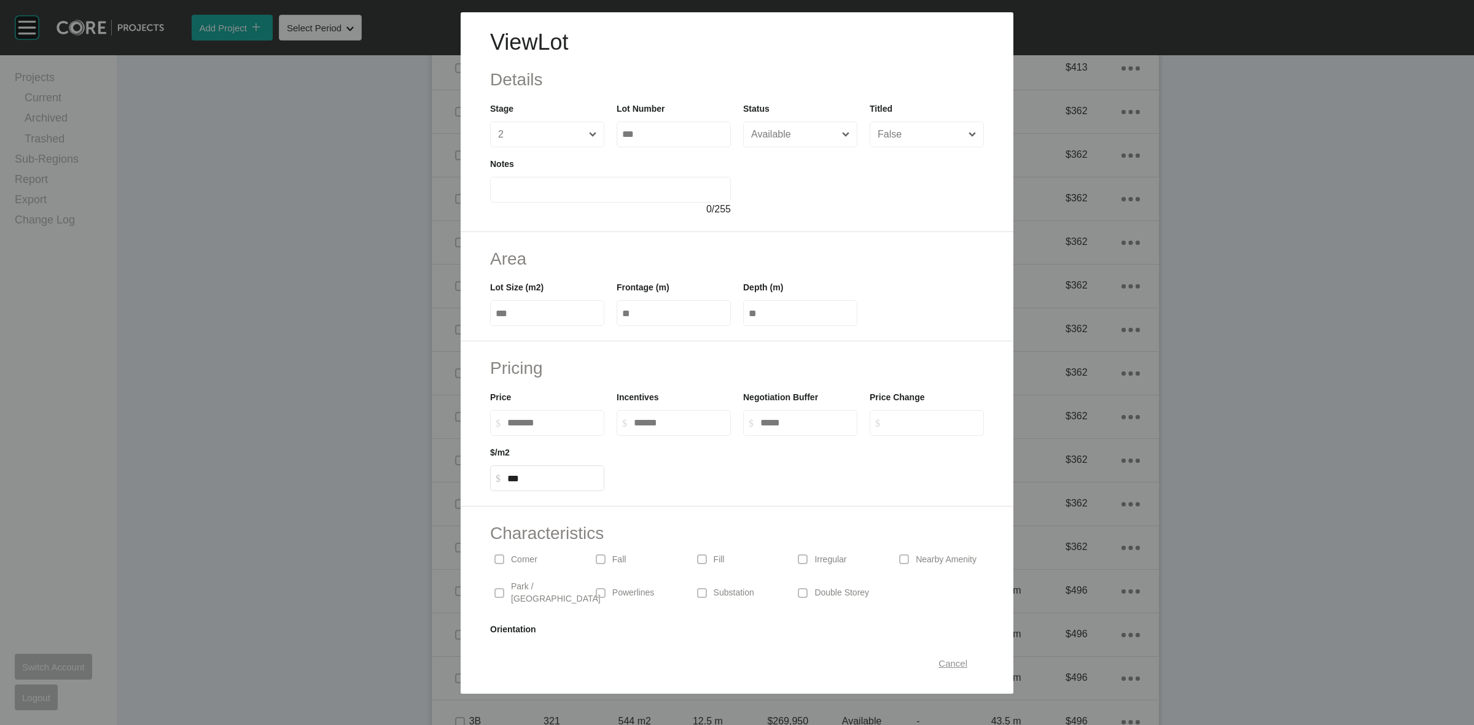
click at [943, 660] on span "Cancel" at bounding box center [953, 664] width 29 height 10
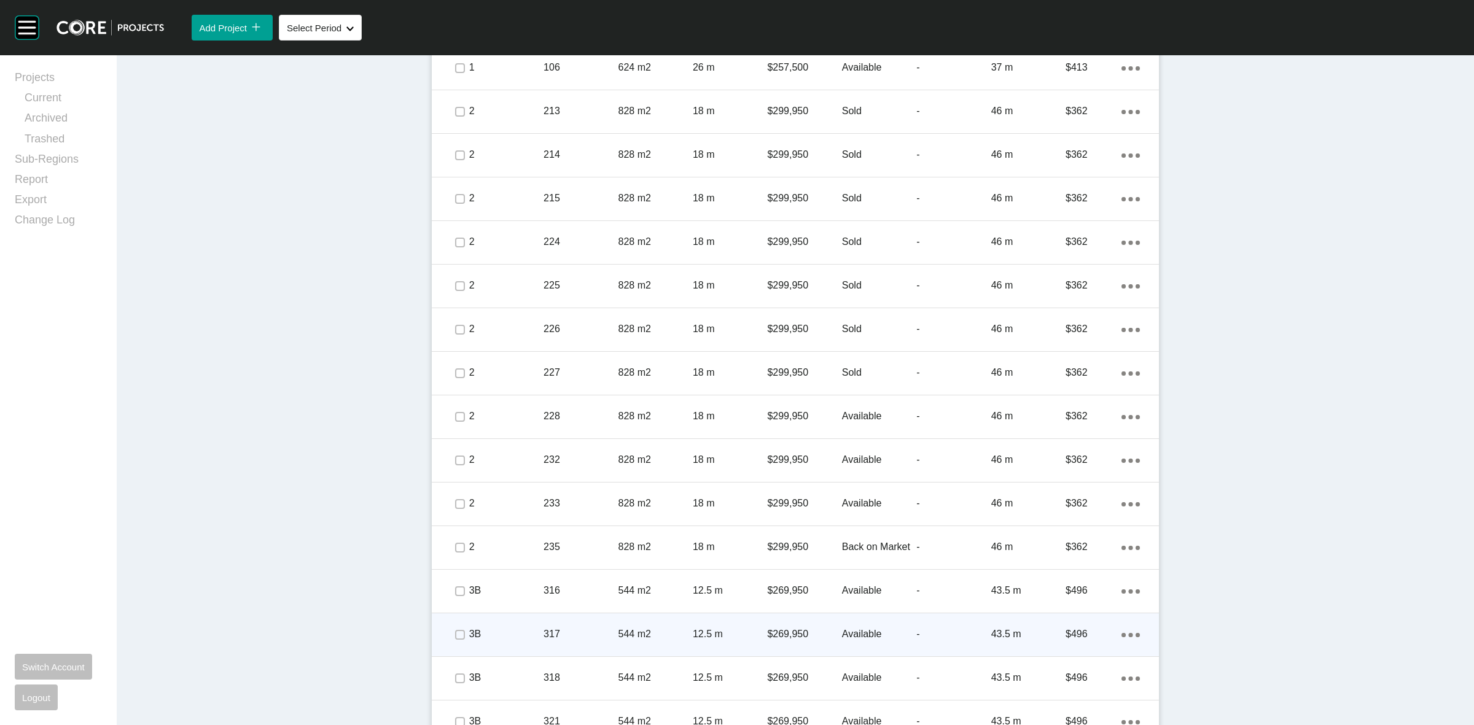
click at [638, 644] on div "544 m2" at bounding box center [656, 635] width 74 height 38
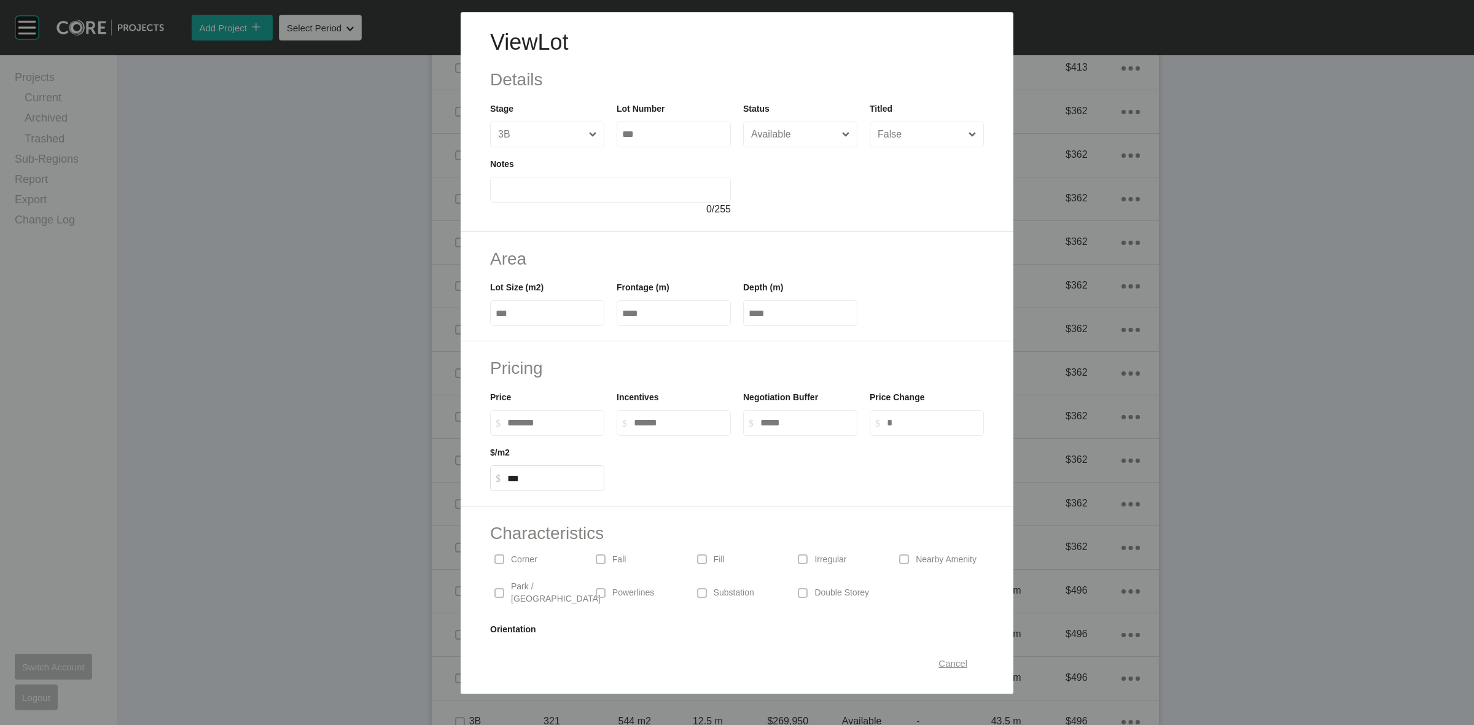
click at [943, 659] on span "Cancel" at bounding box center [953, 664] width 29 height 10
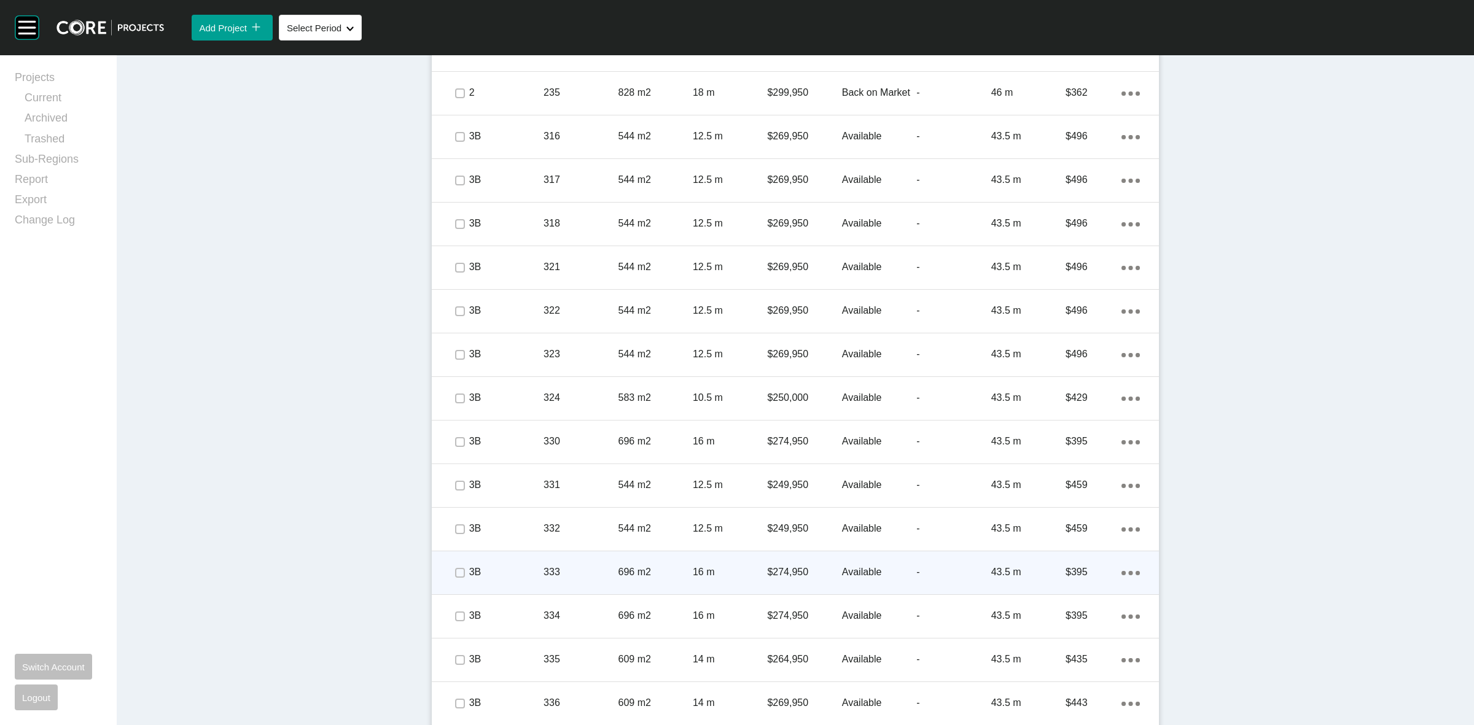
scroll to position [1267, 0]
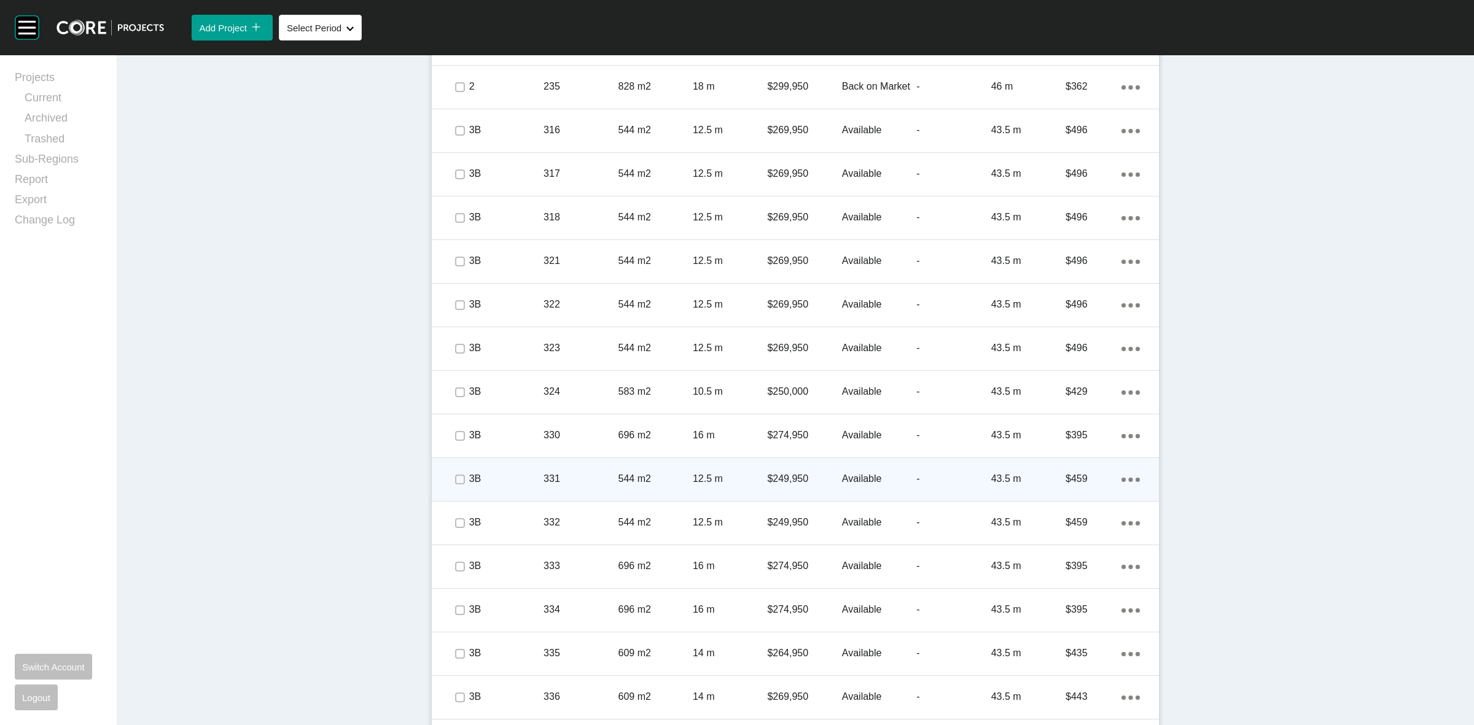
click at [693, 485] on p "12.5 m" at bounding box center [730, 479] width 74 height 14
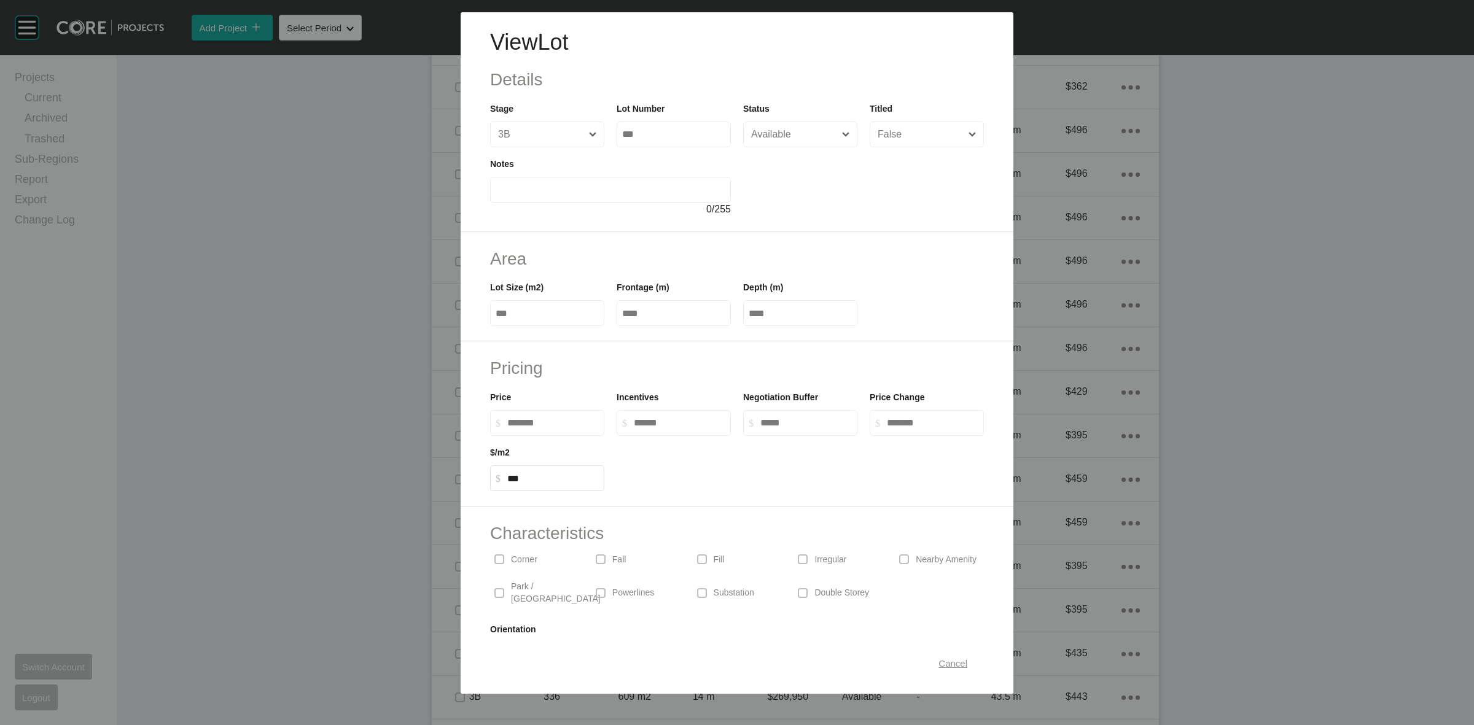
click at [940, 668] on span "Cancel" at bounding box center [953, 664] width 29 height 10
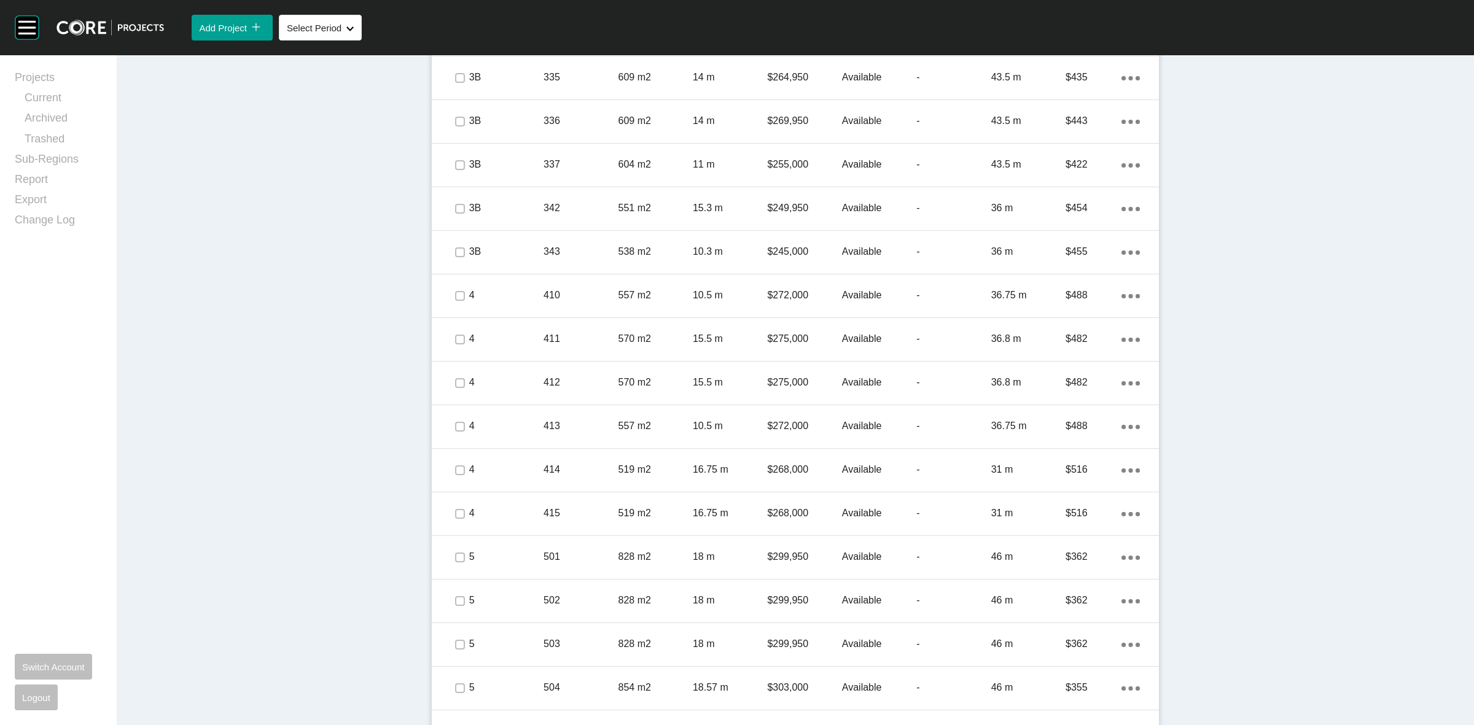
scroll to position [2268, 0]
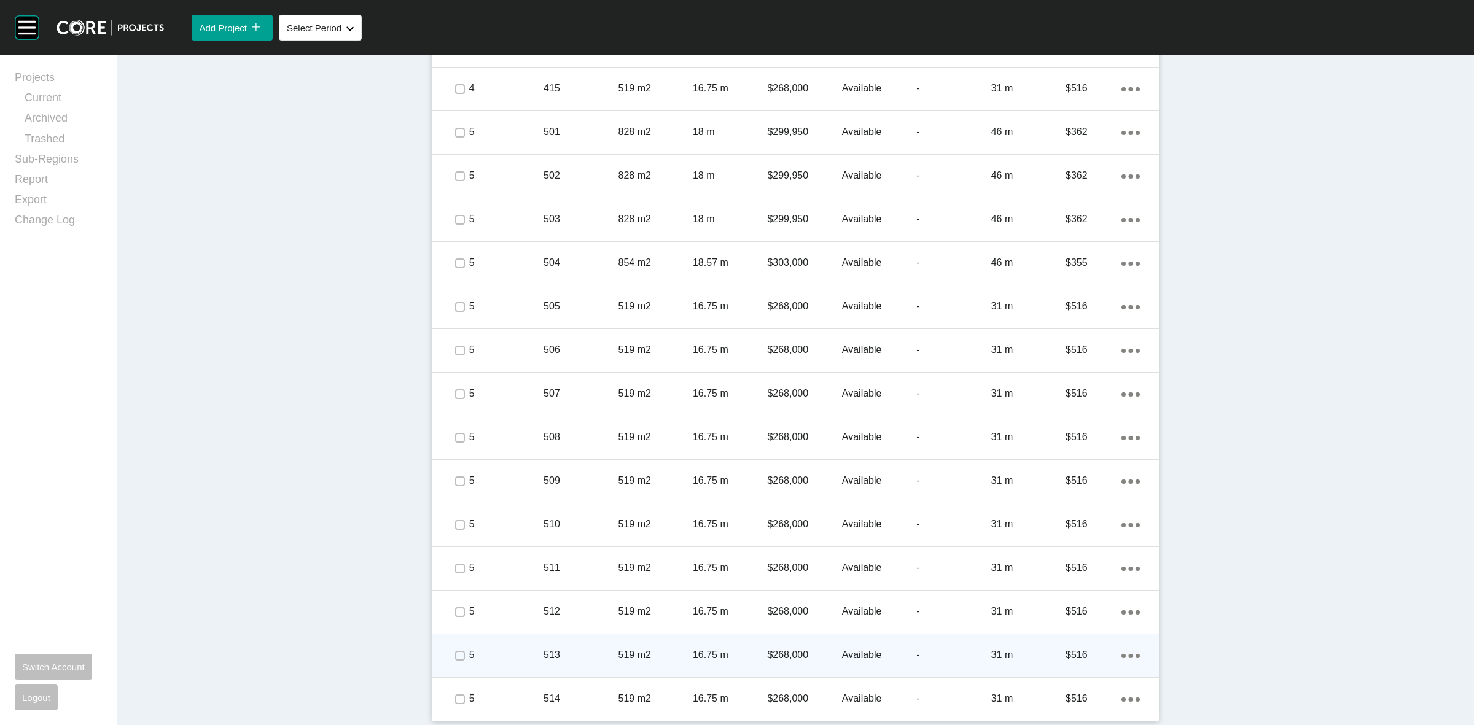
click at [725, 652] on p "16.75 m" at bounding box center [730, 656] width 74 height 14
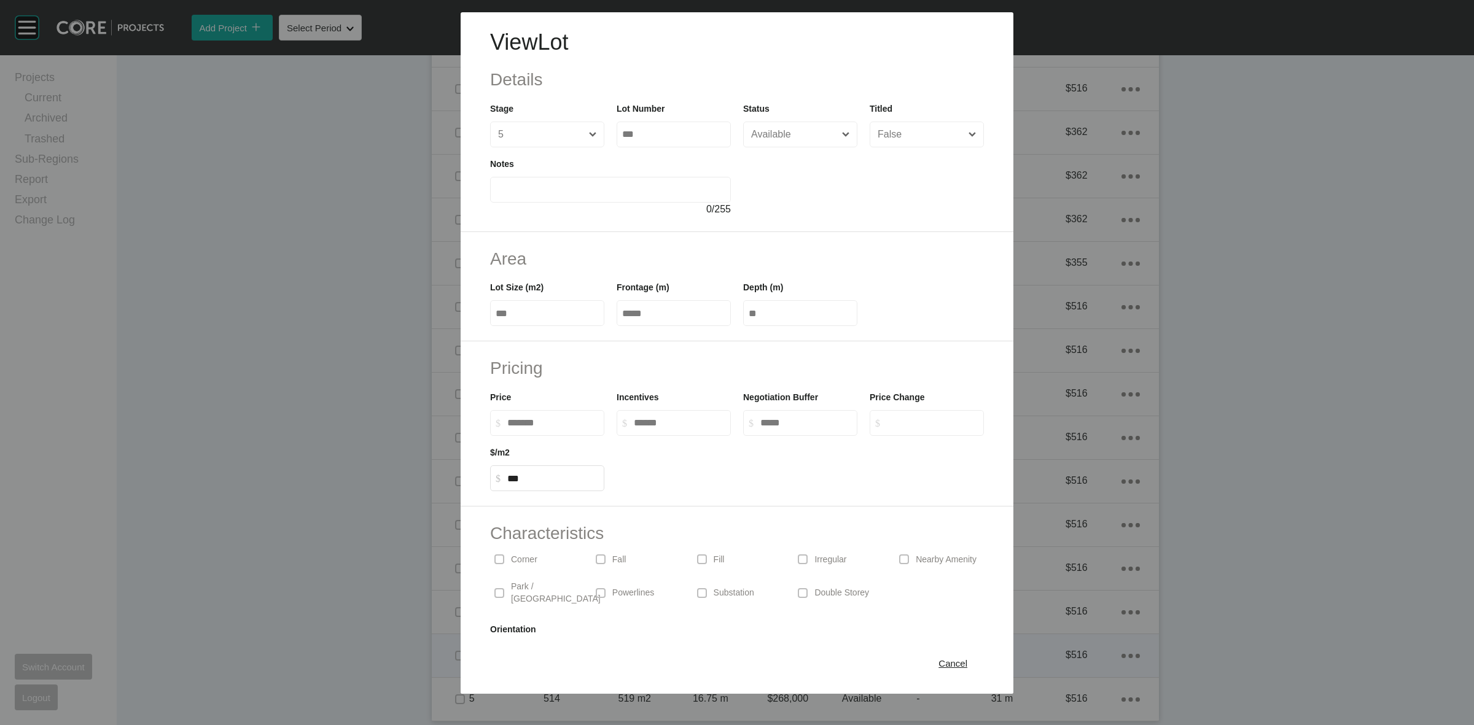
click at [943, 661] on span "Cancel" at bounding box center [953, 664] width 29 height 10
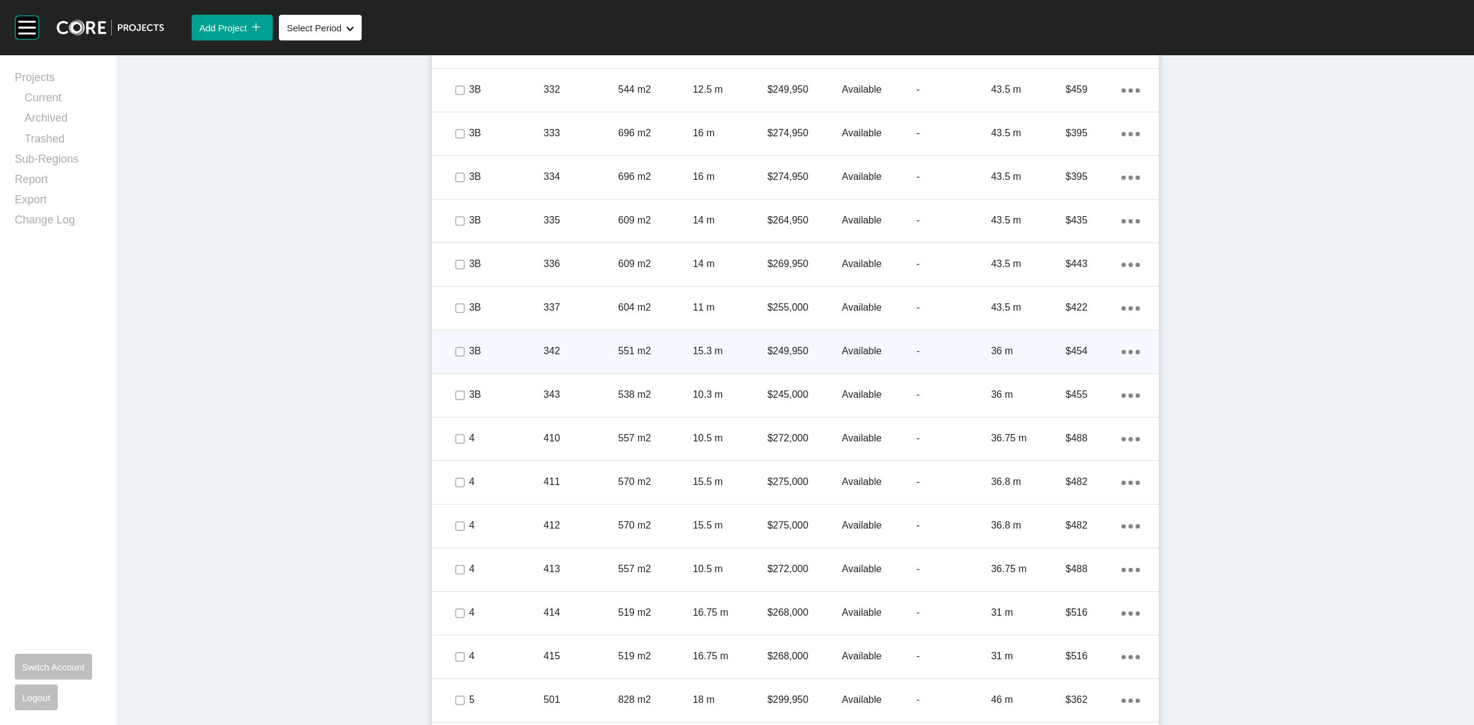
scroll to position [1654, 0]
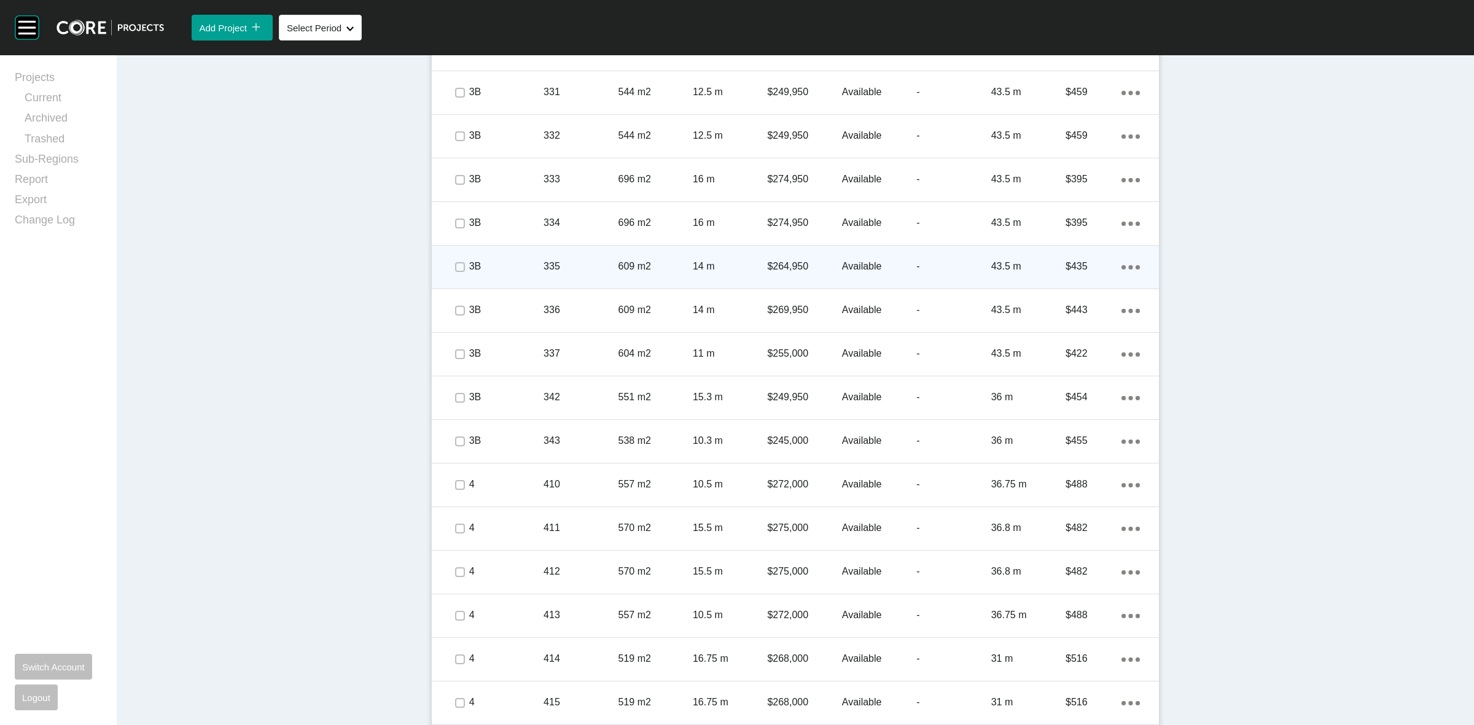
click at [736, 258] on div "14 m" at bounding box center [730, 267] width 74 height 38
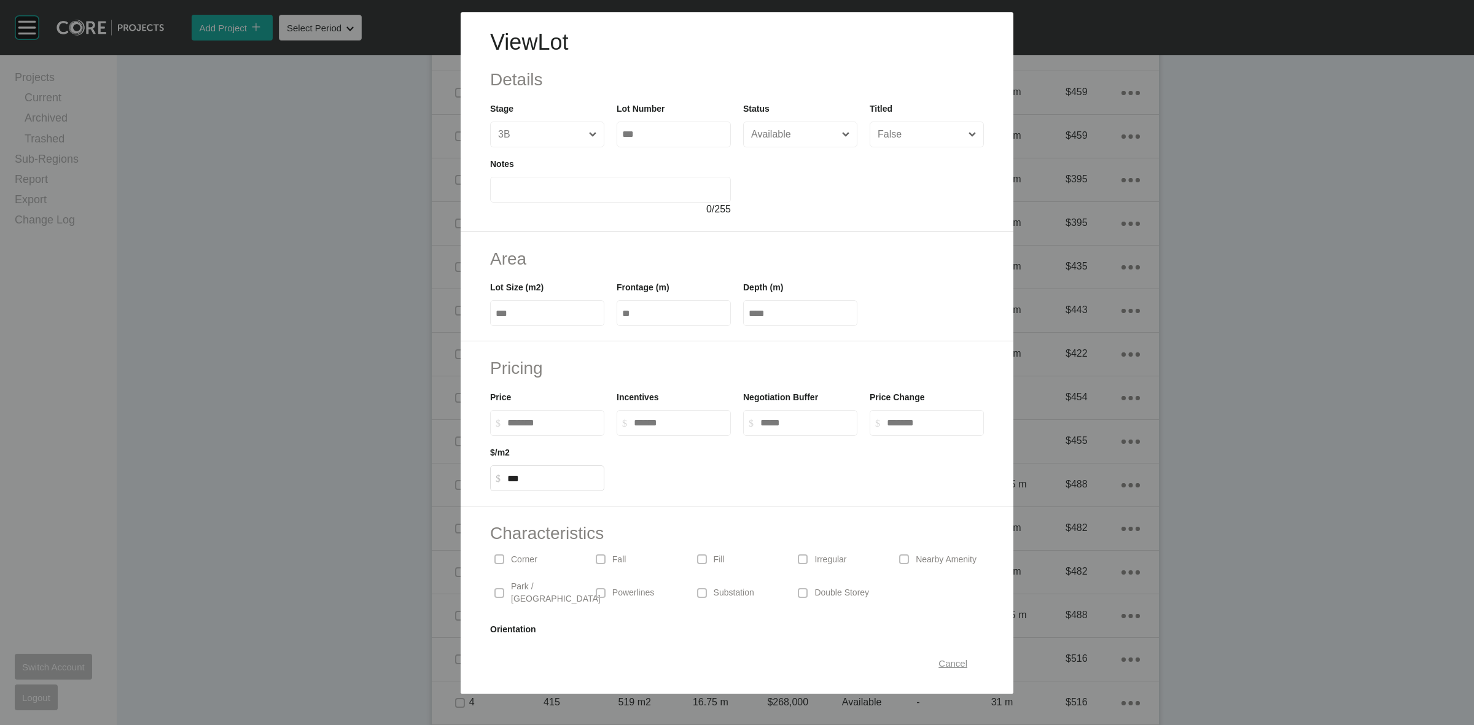
click at [948, 665] on span "Cancel" at bounding box center [953, 664] width 29 height 10
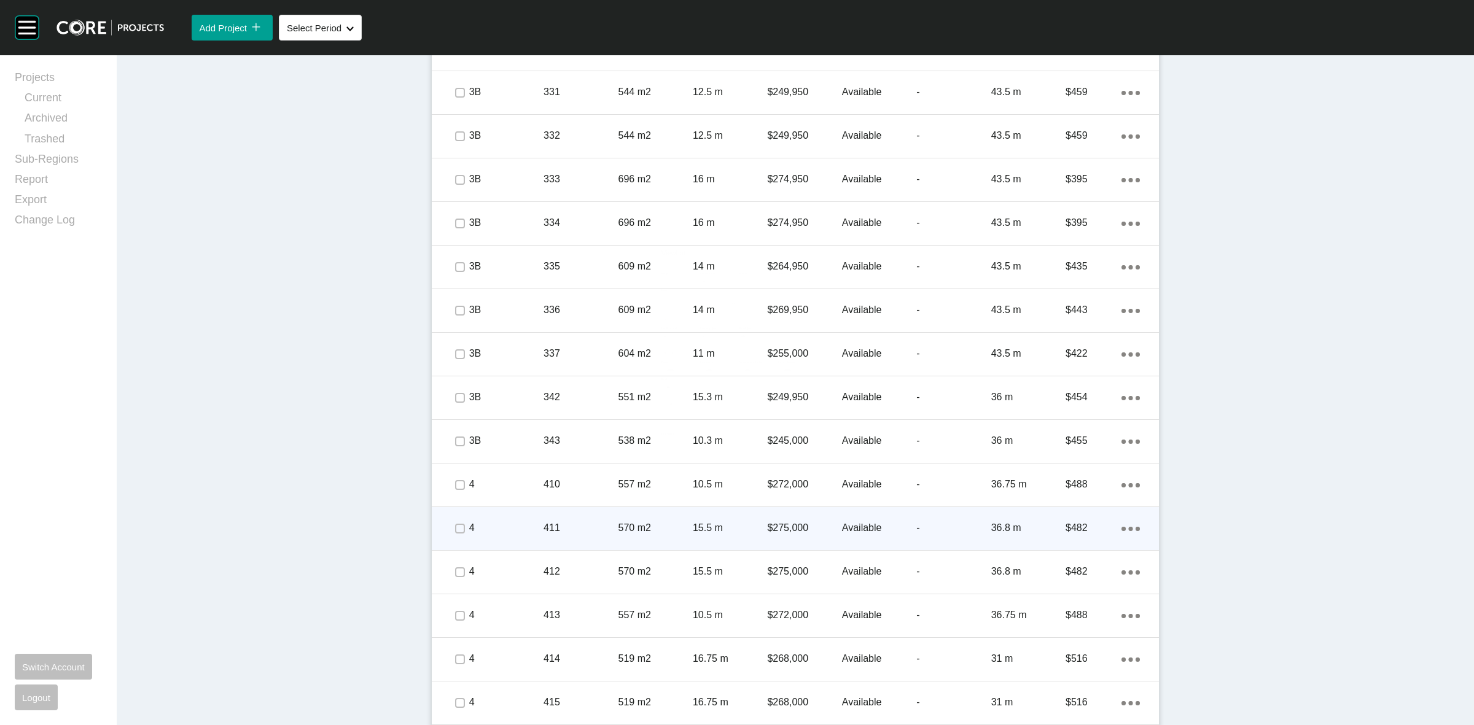
scroll to position [1500, 0]
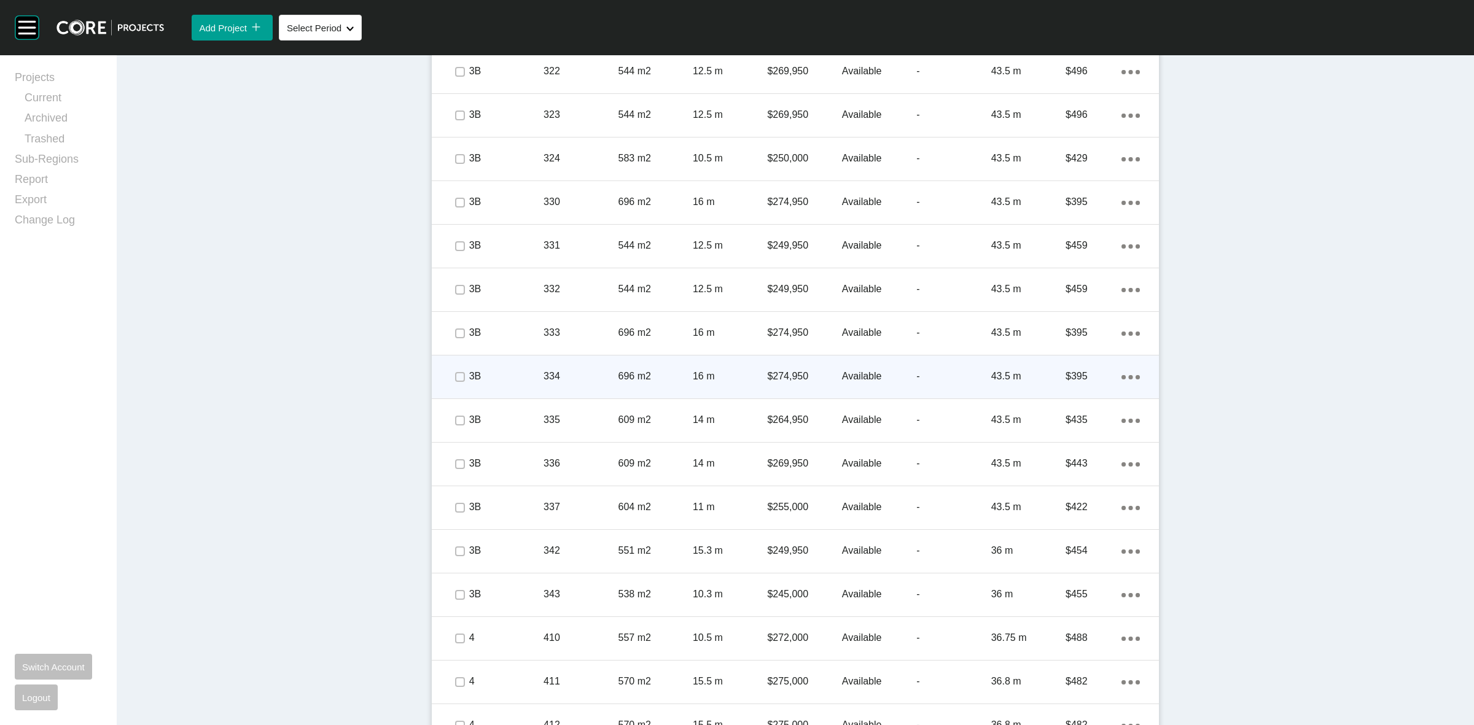
click at [663, 382] on p "696 m2" at bounding box center [656, 377] width 74 height 14
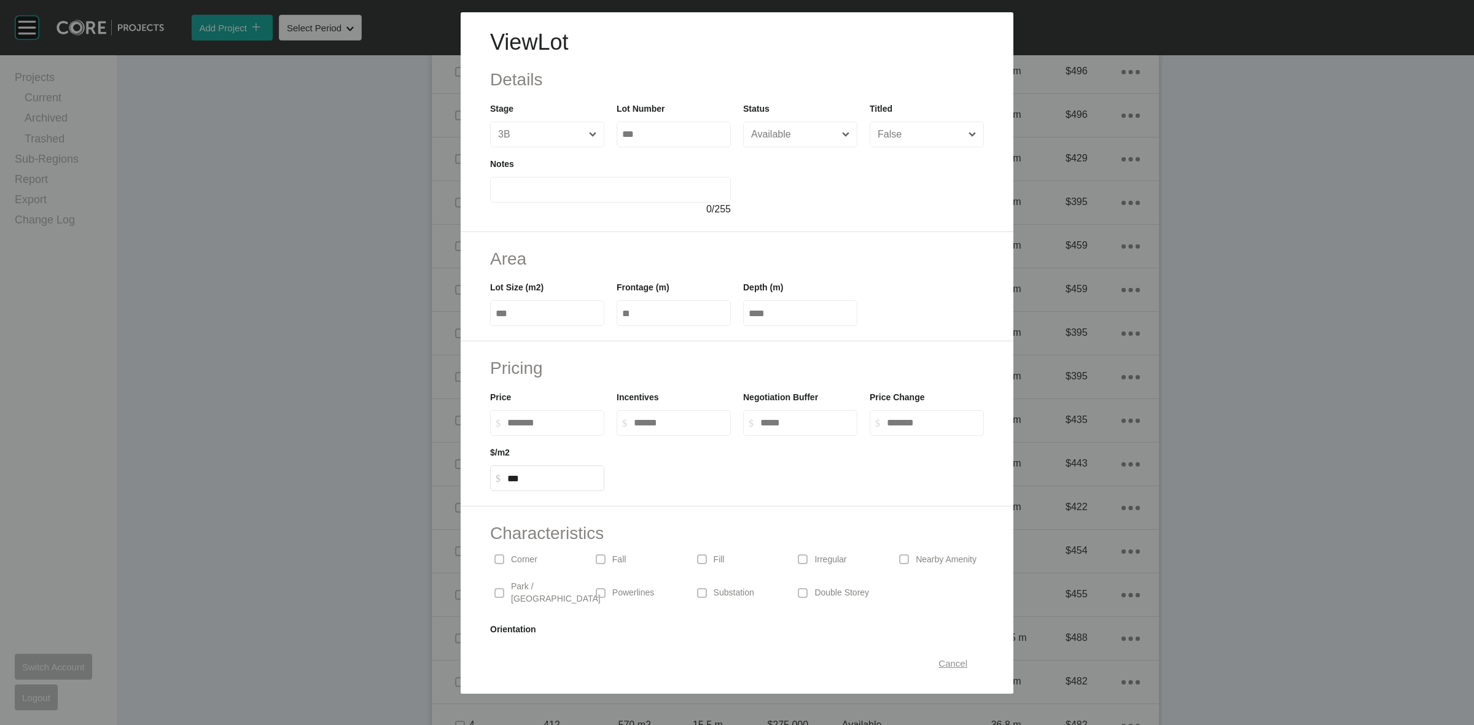
click at [949, 667] on span "Cancel" at bounding box center [953, 664] width 29 height 10
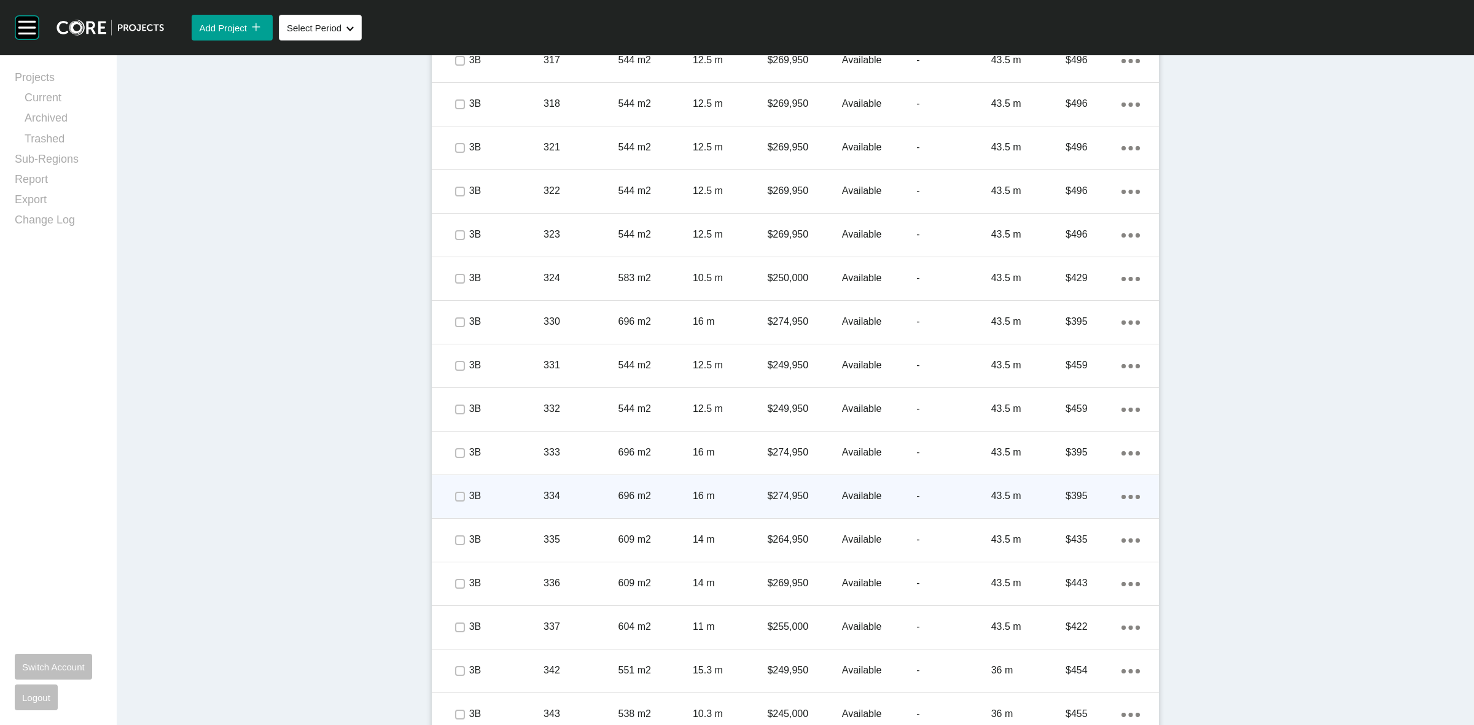
scroll to position [1347, 0]
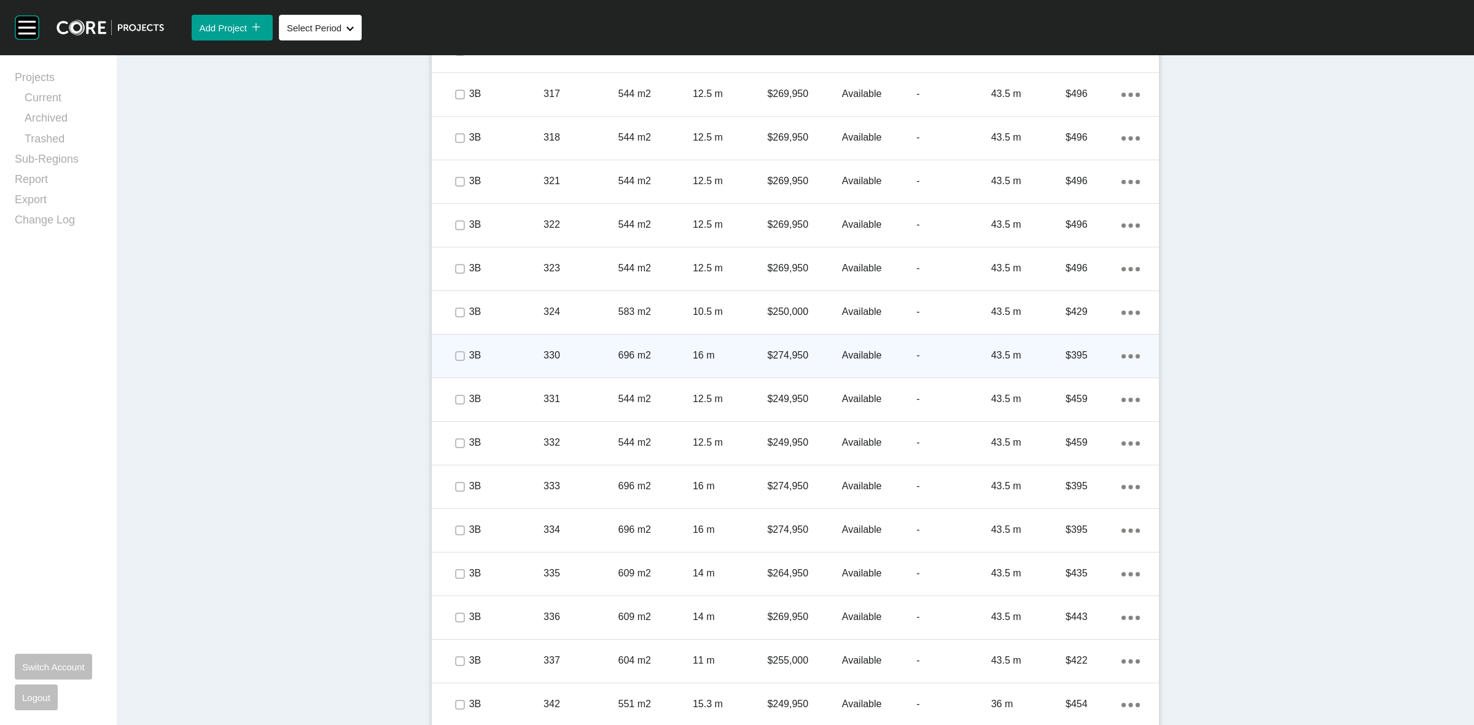
click at [663, 338] on div "696 m2" at bounding box center [656, 356] width 74 height 38
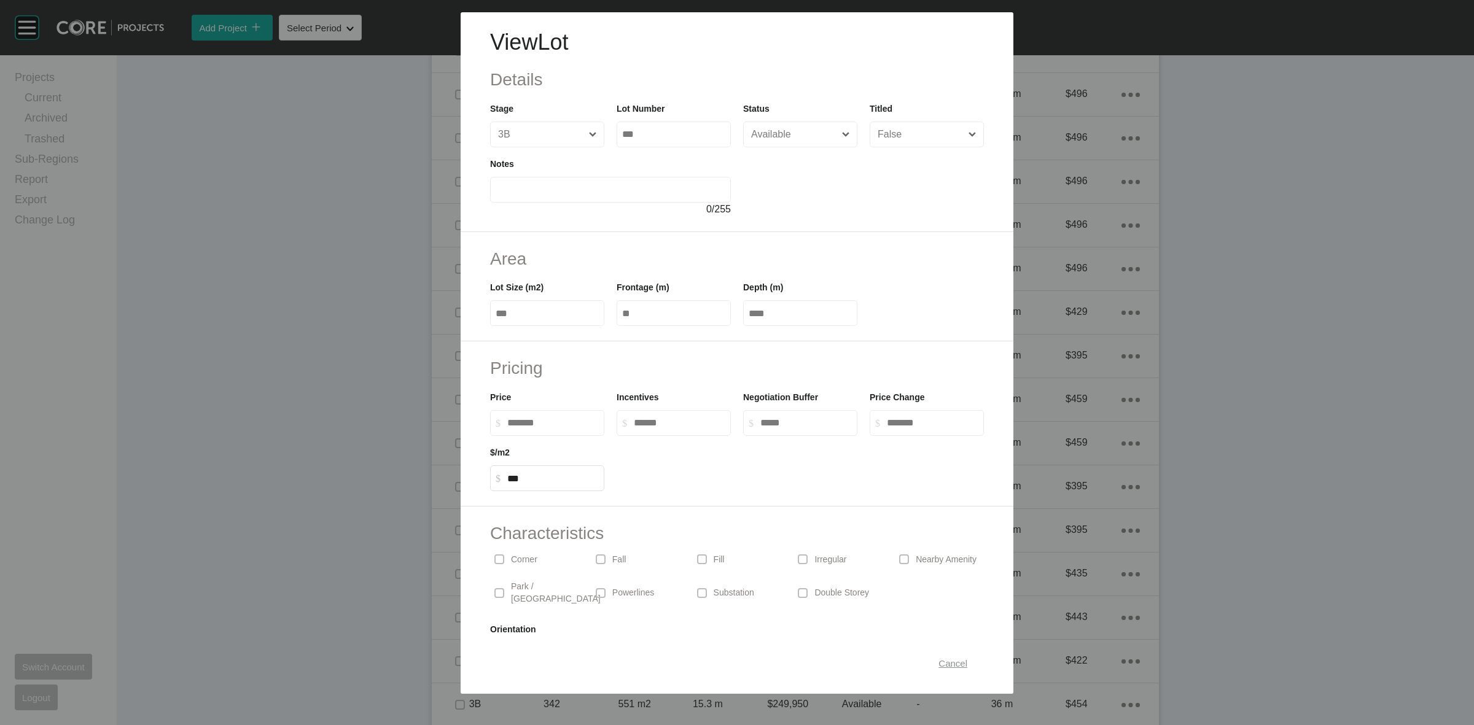
click at [944, 665] on span "Cancel" at bounding box center [953, 664] width 29 height 10
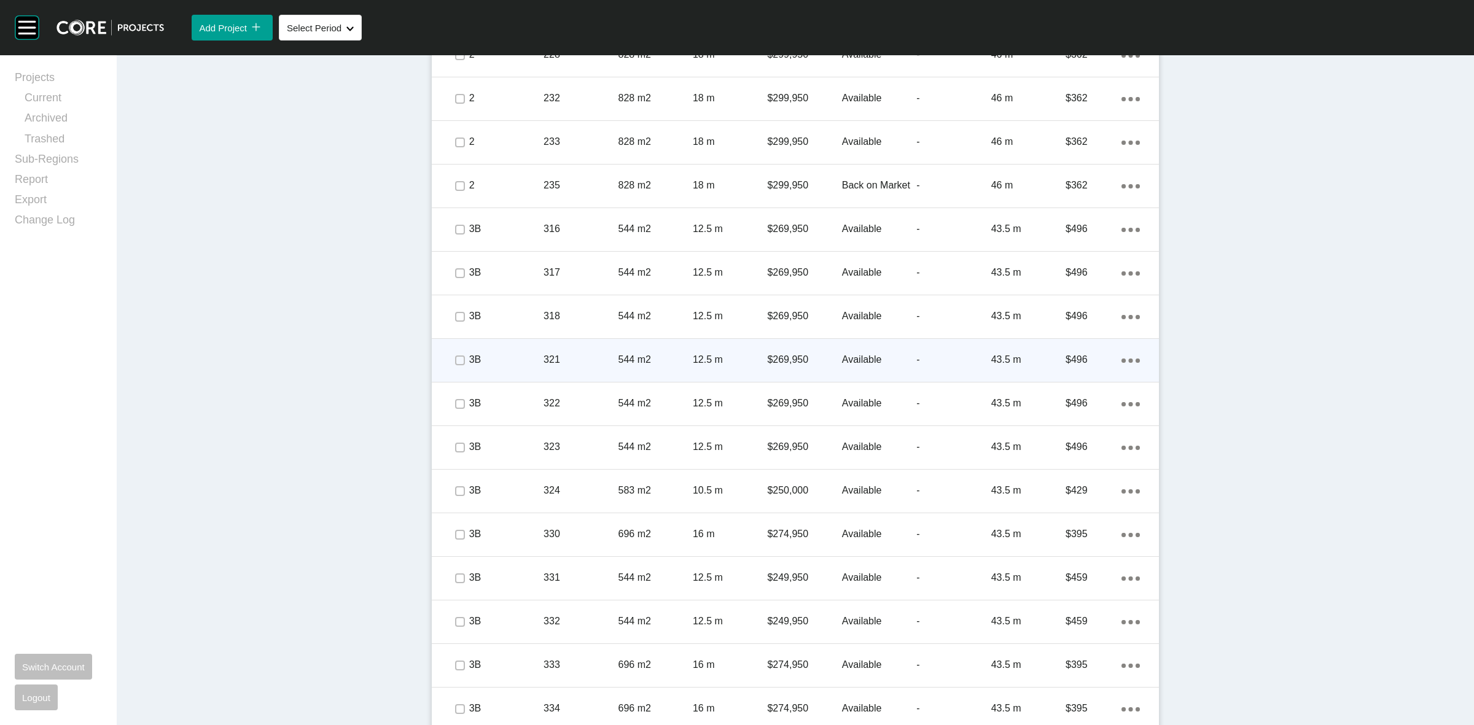
scroll to position [1116, 0]
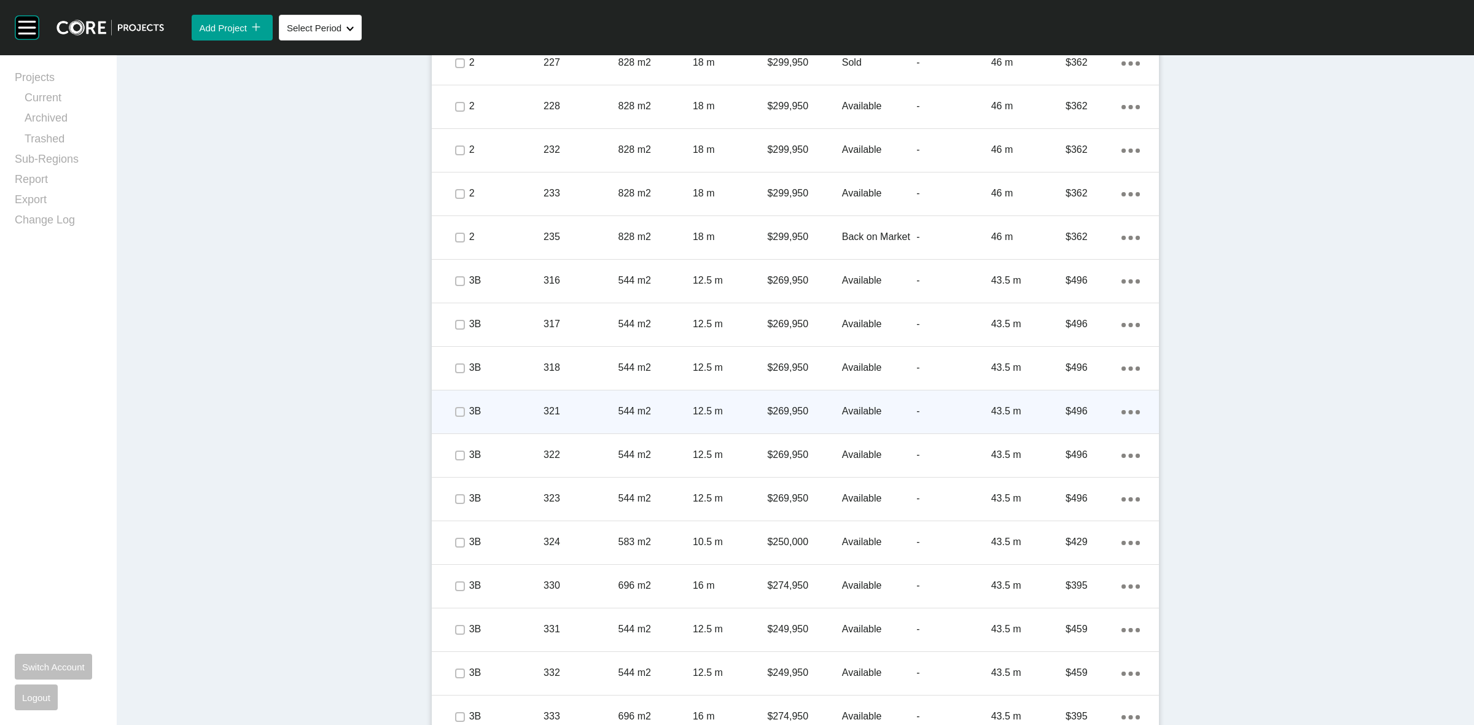
click at [680, 412] on p "544 m2" at bounding box center [656, 412] width 74 height 14
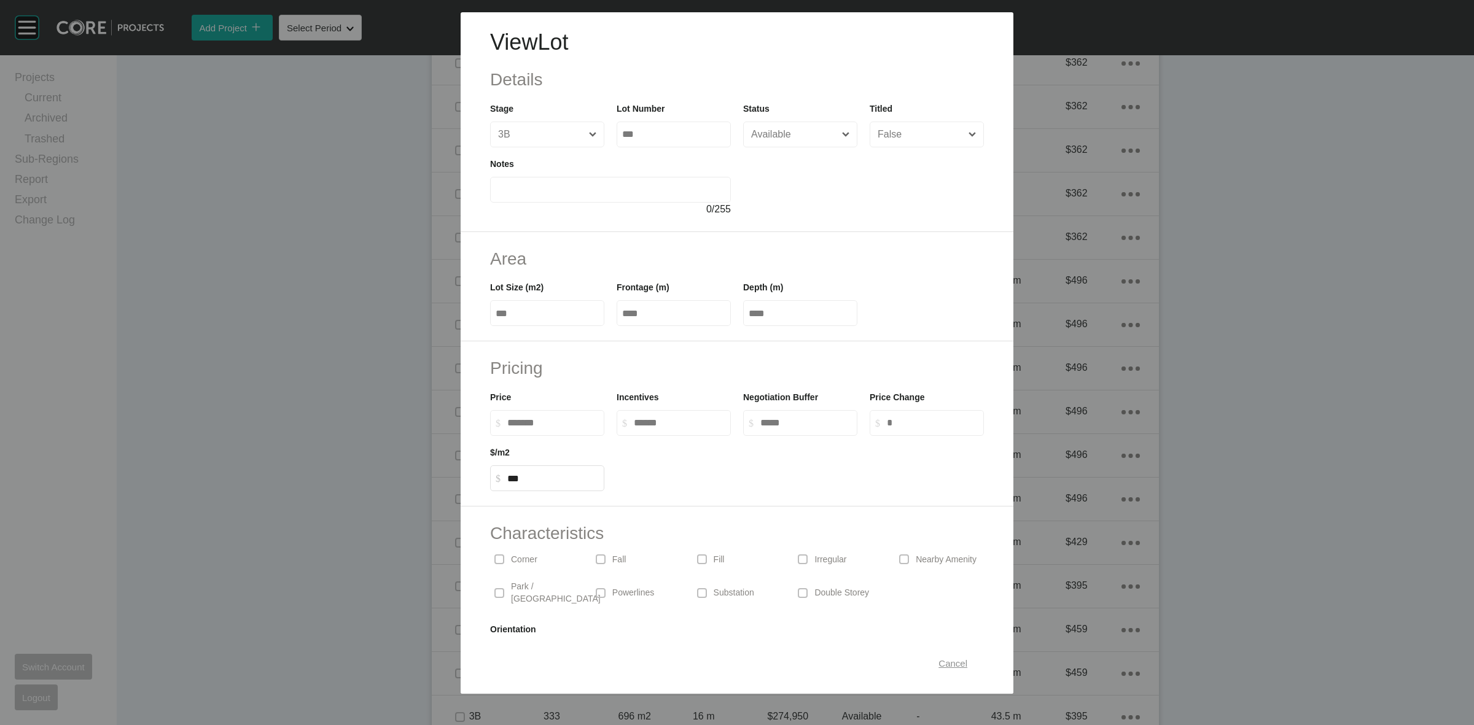
click at [948, 660] on span "Cancel" at bounding box center [953, 664] width 29 height 10
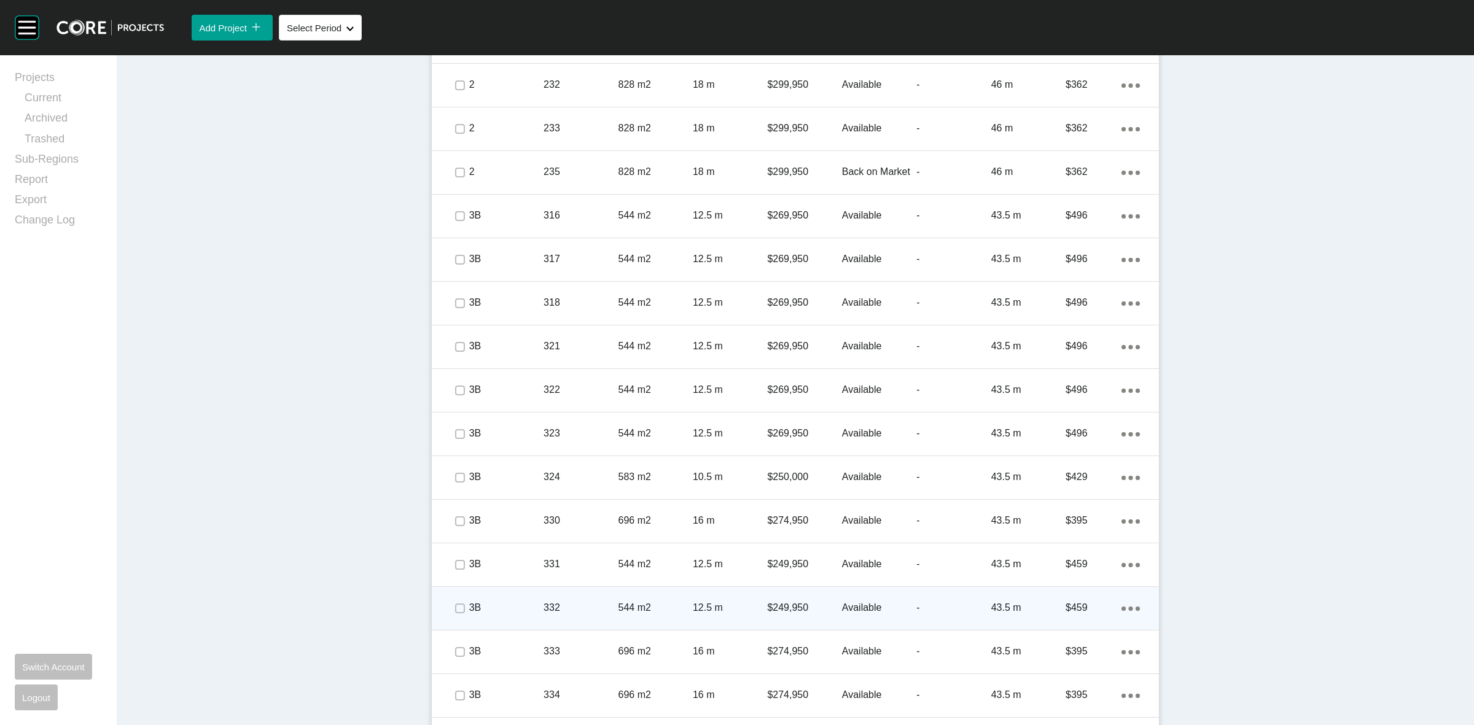
scroll to position [1270, 0]
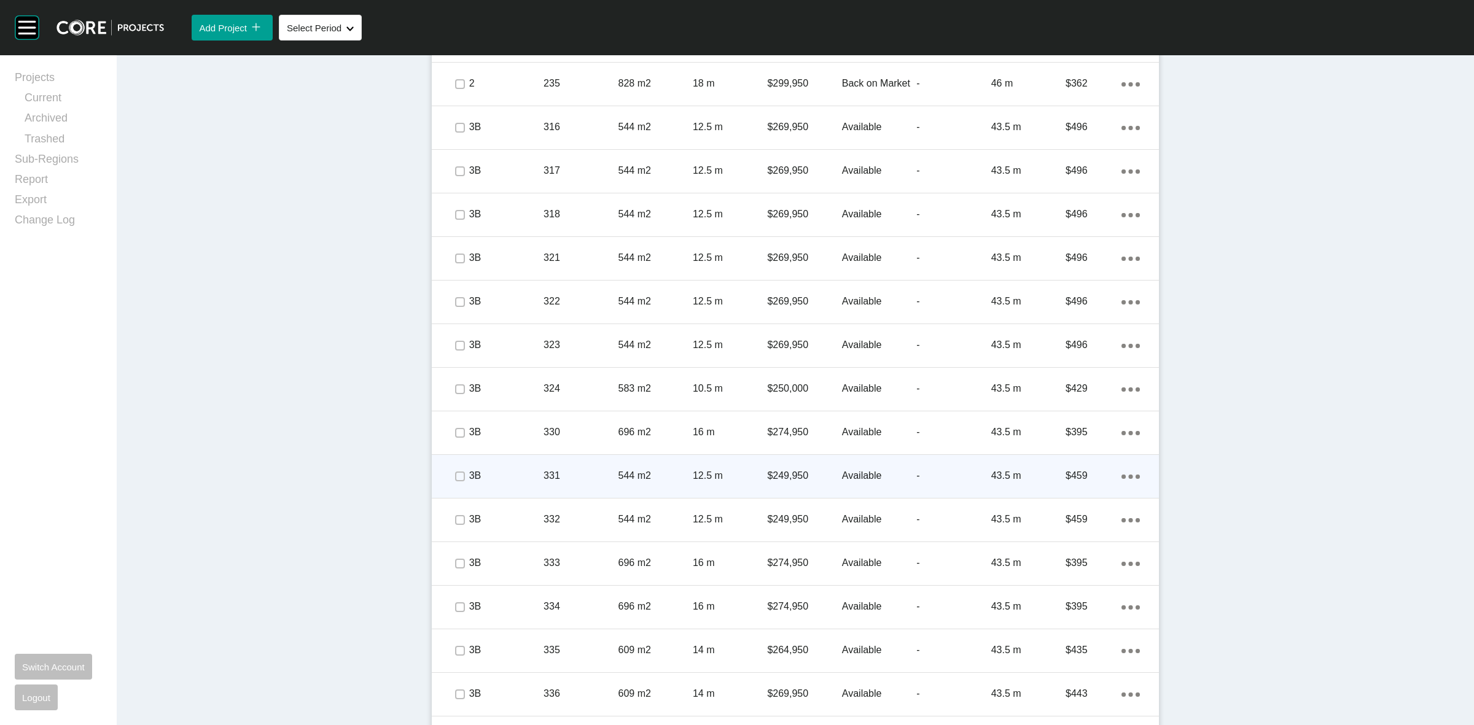
click at [730, 484] on div "12.5 m" at bounding box center [730, 476] width 74 height 38
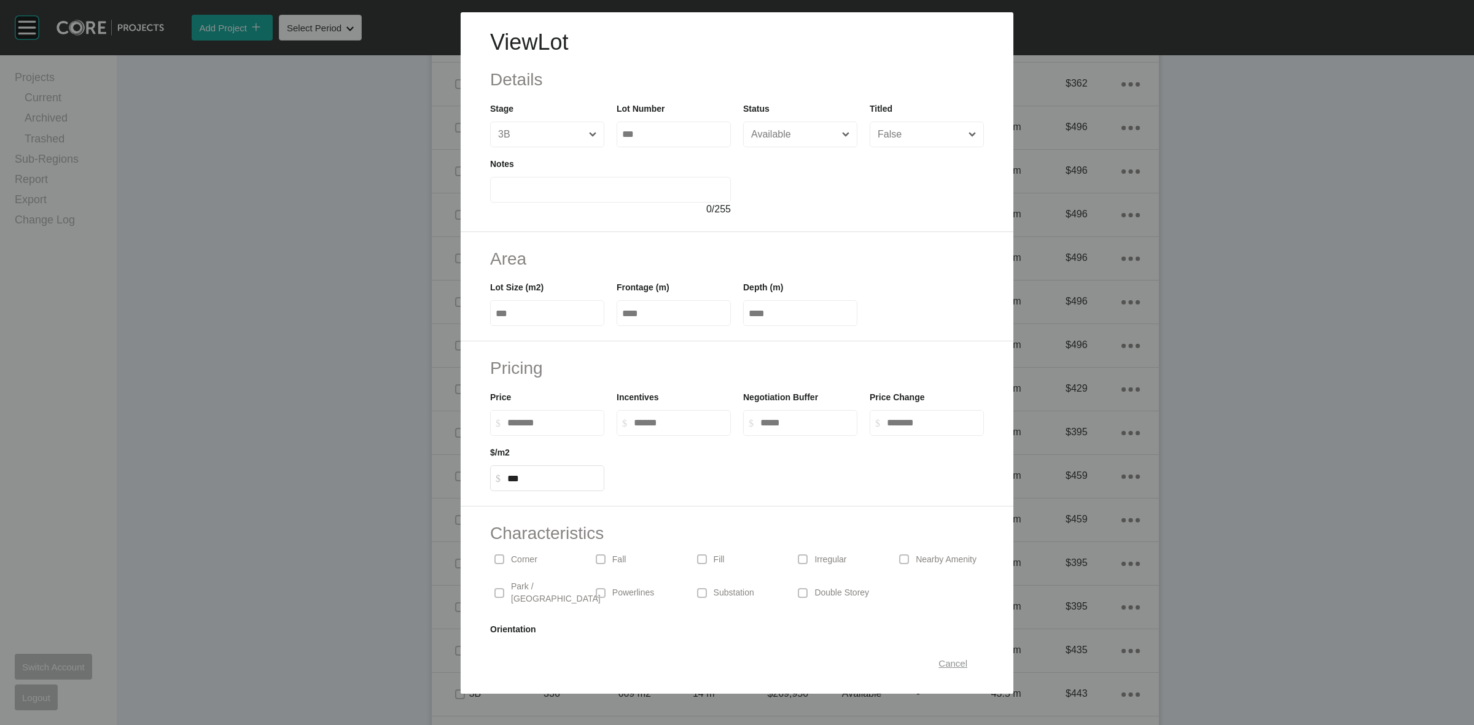
click at [940, 664] on span "Cancel" at bounding box center [953, 664] width 29 height 10
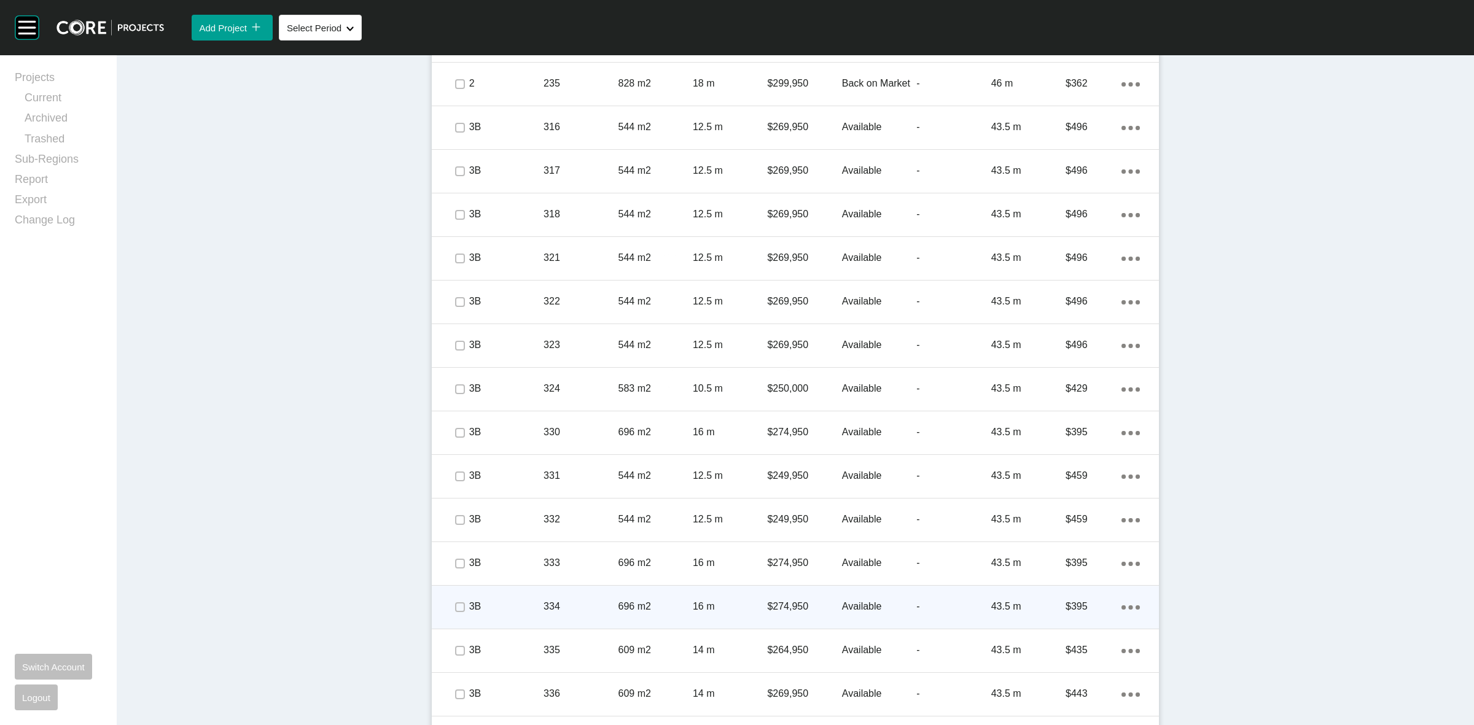
click at [767, 603] on p "$274,950" at bounding box center [804, 607] width 74 height 14
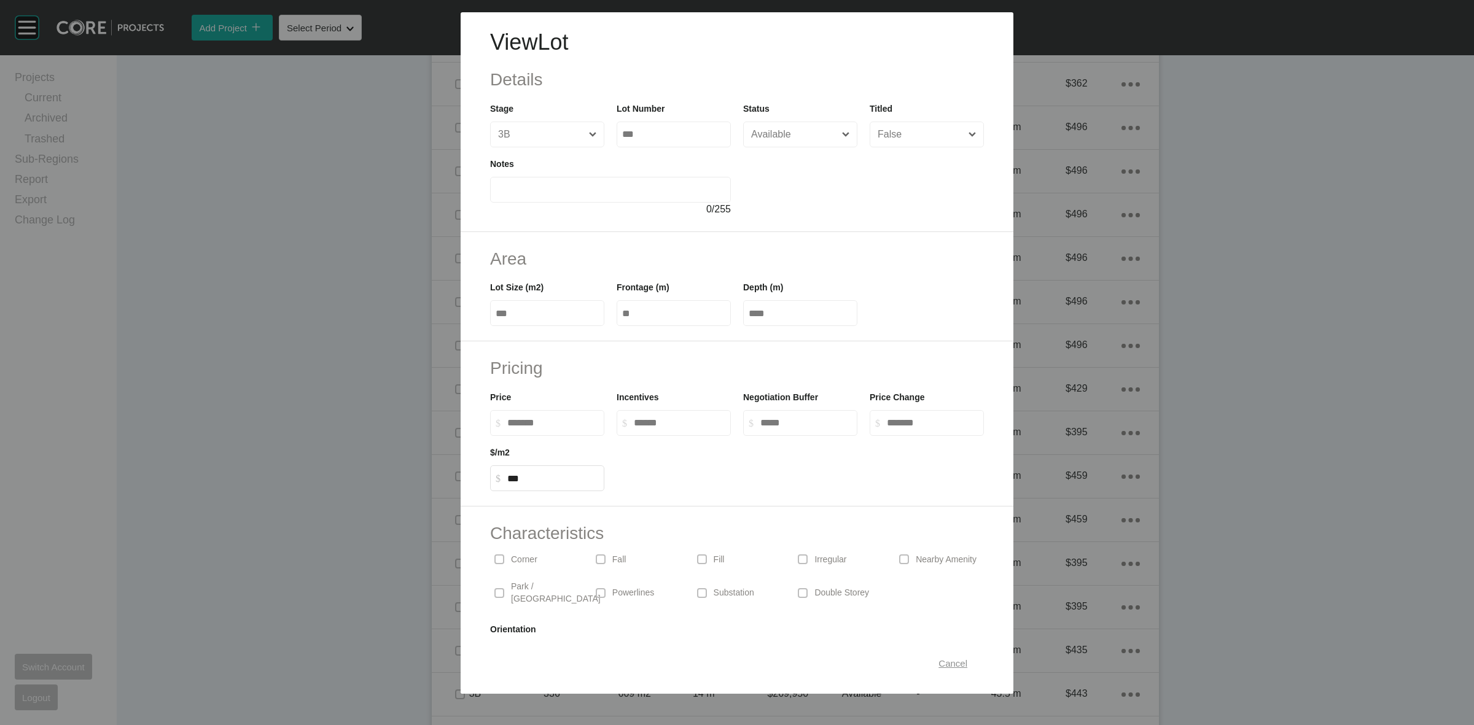
click at [944, 665] on span "Cancel" at bounding box center [953, 664] width 29 height 10
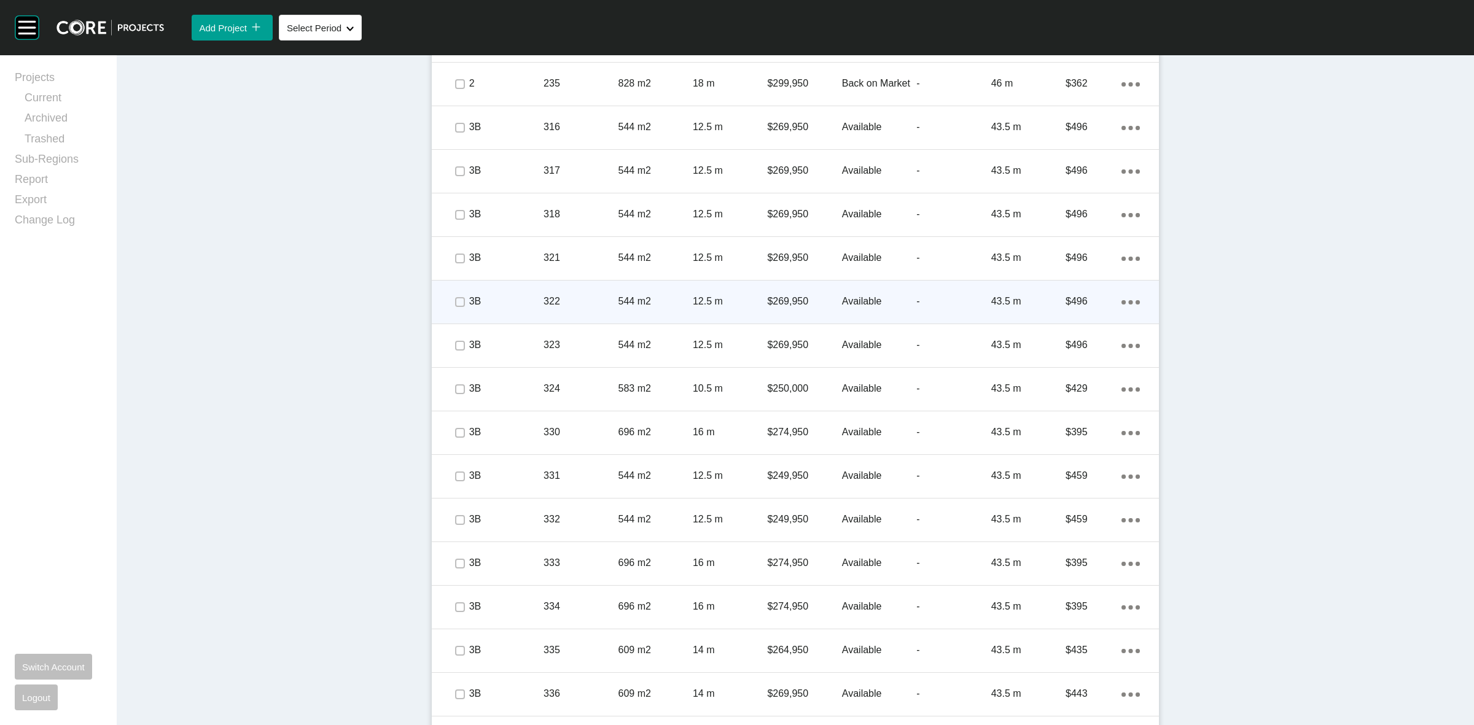
click at [738, 293] on div "12.5 m" at bounding box center [730, 302] width 74 height 38
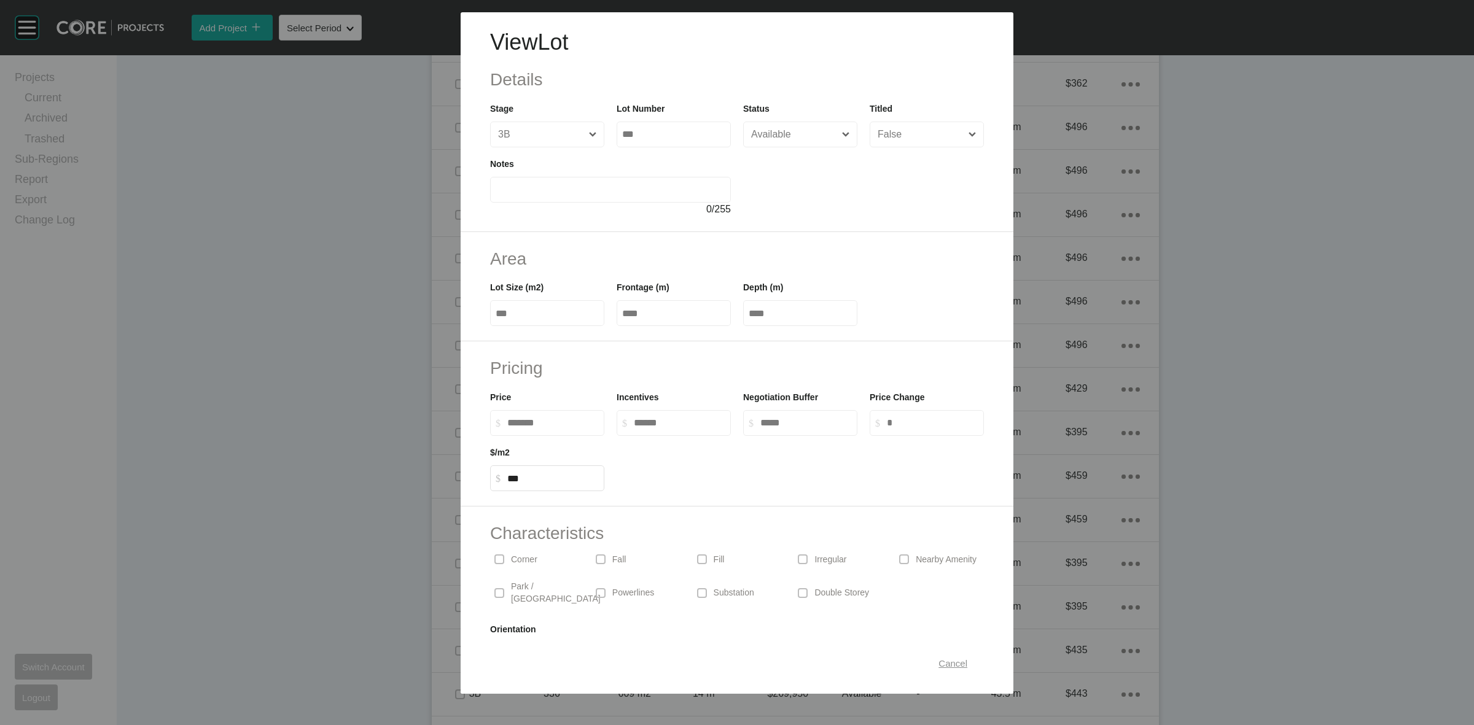
click at [944, 660] on span "Cancel" at bounding box center [953, 664] width 29 height 10
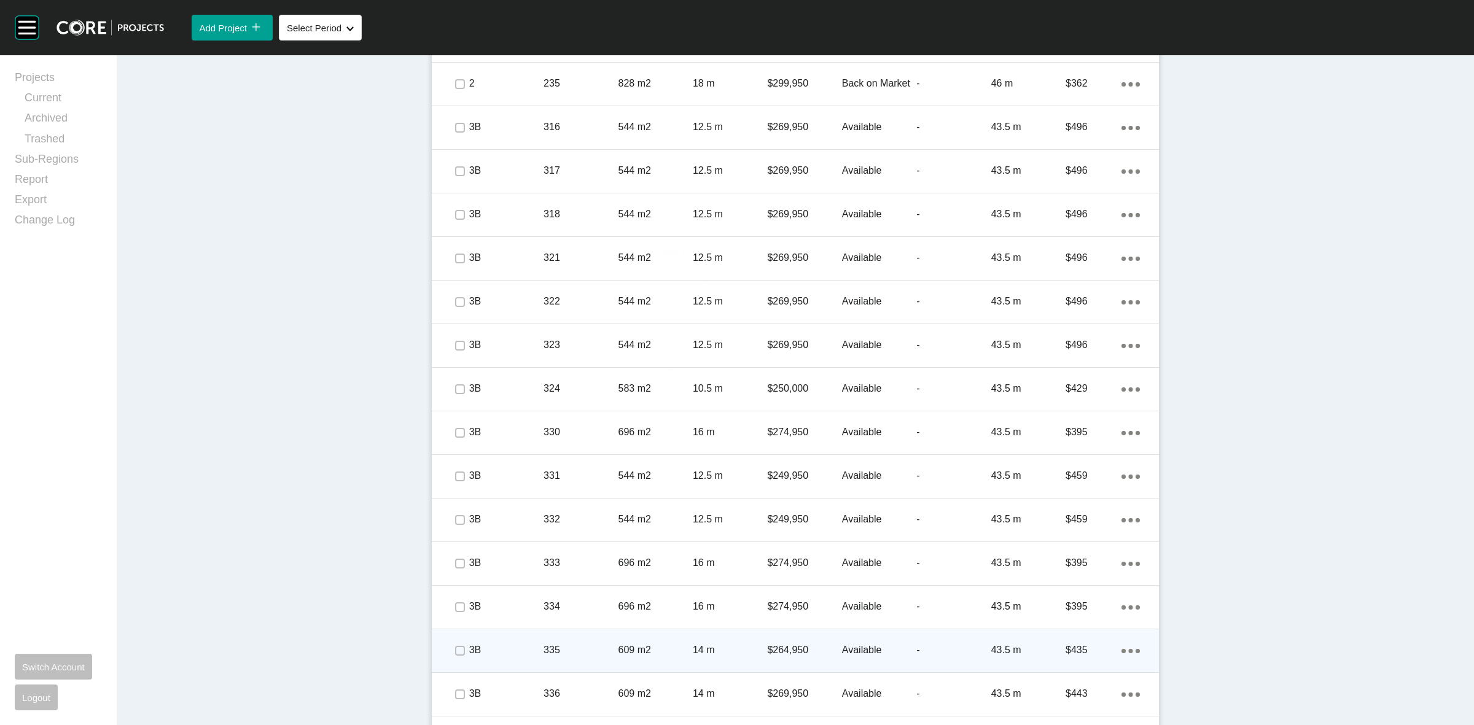
click at [796, 653] on p "$264,950" at bounding box center [804, 651] width 74 height 14
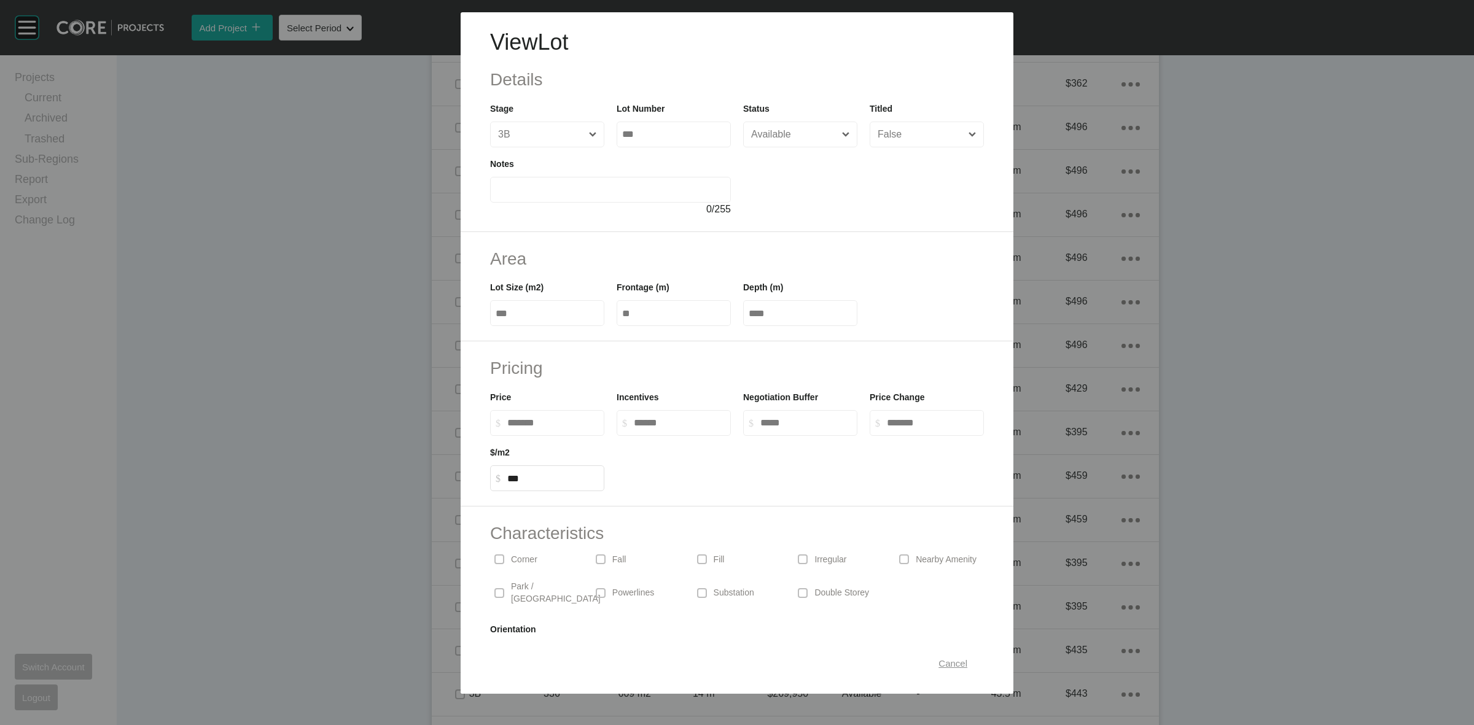
click at [953, 663] on span "Cancel" at bounding box center [953, 664] width 29 height 10
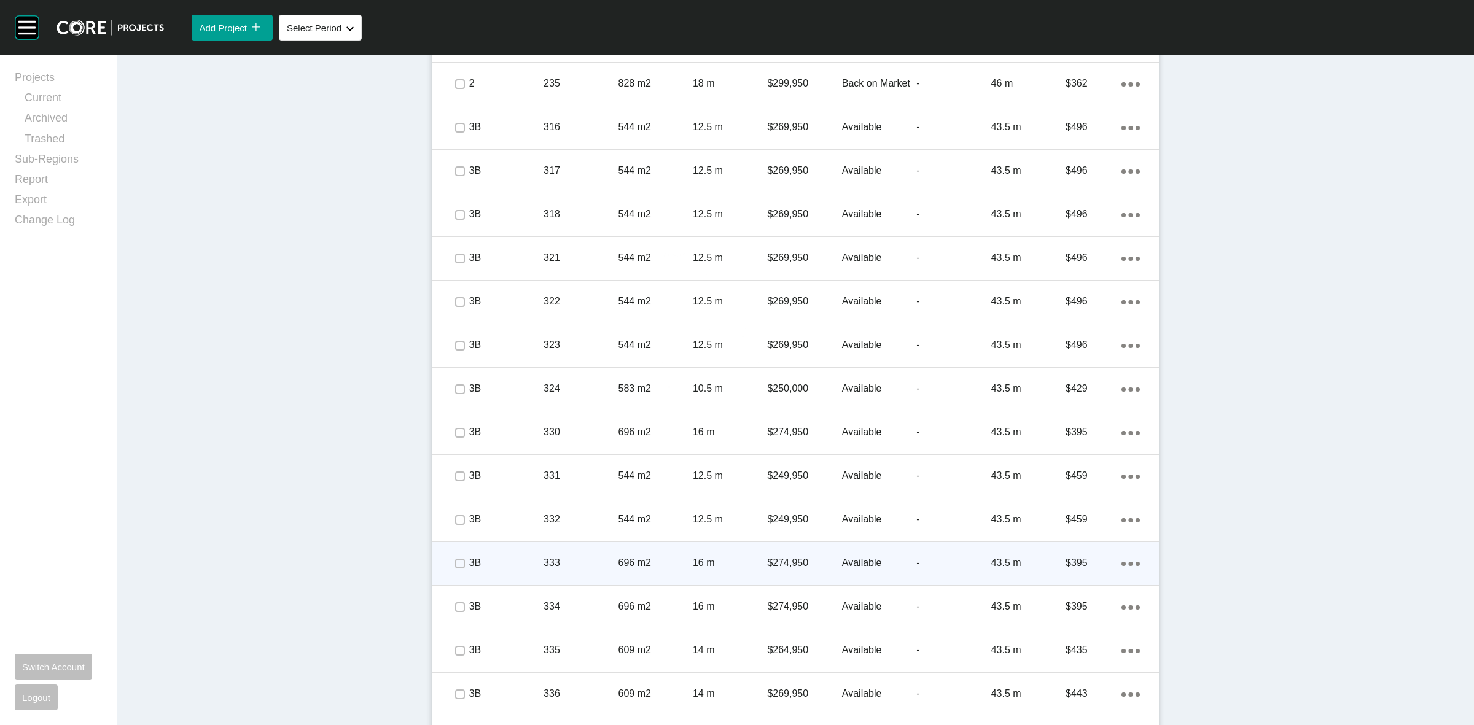
click at [756, 557] on p "16 m" at bounding box center [730, 564] width 74 height 14
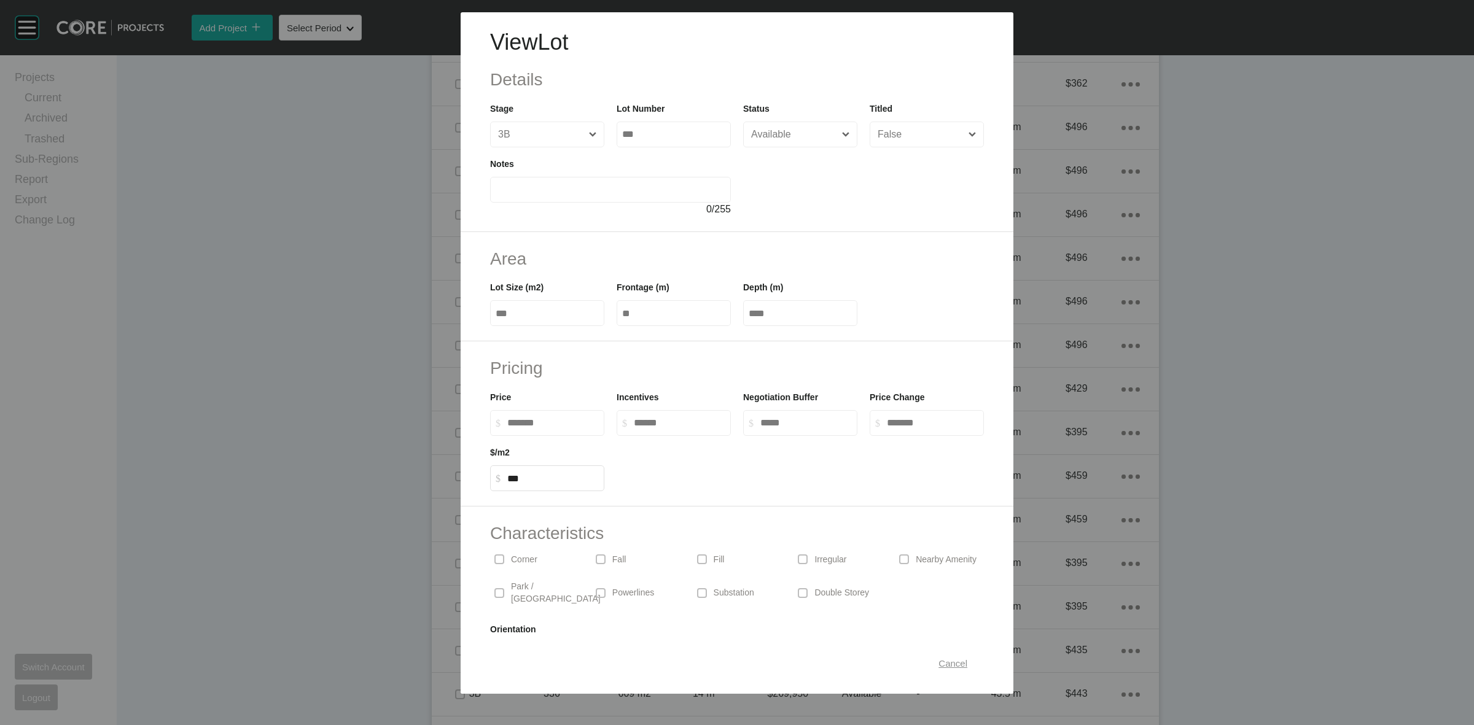
click at [944, 660] on span "Cancel" at bounding box center [953, 664] width 29 height 10
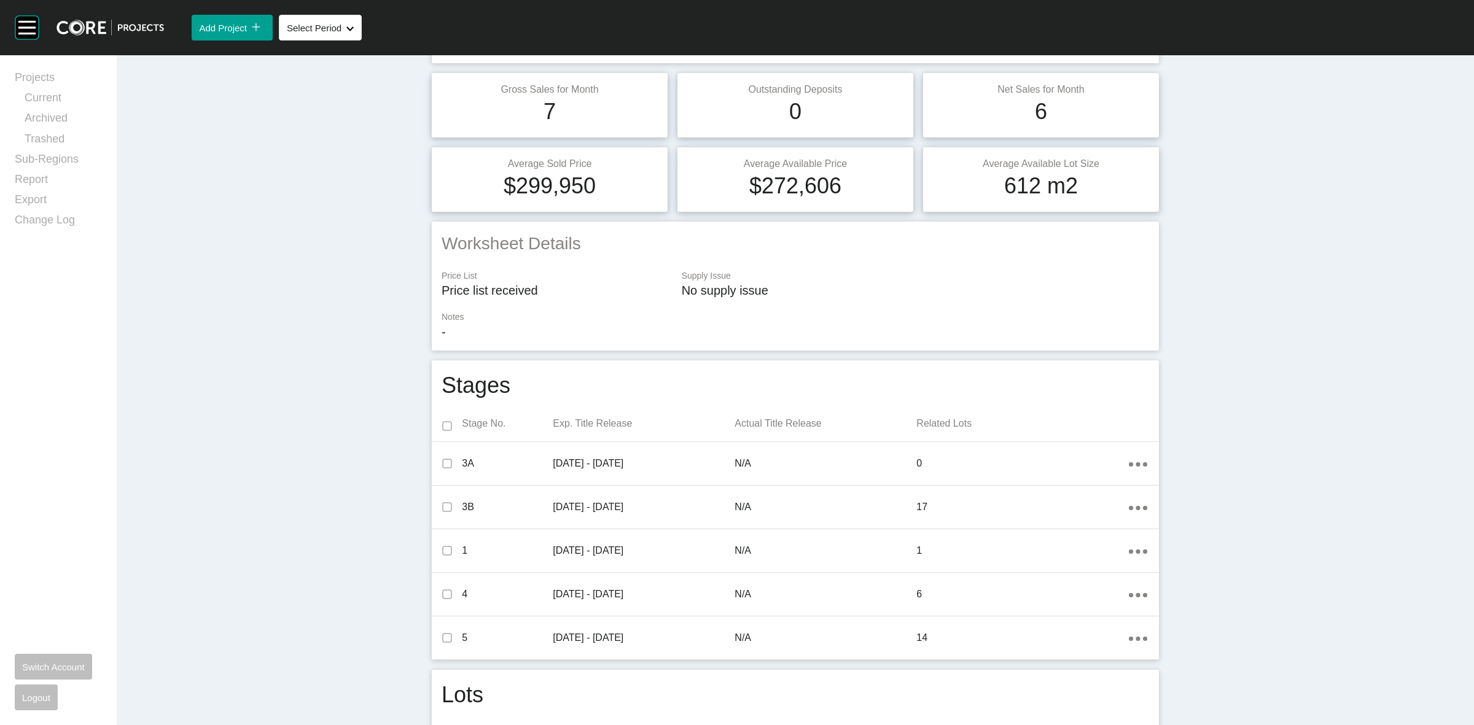
scroll to position [0, 0]
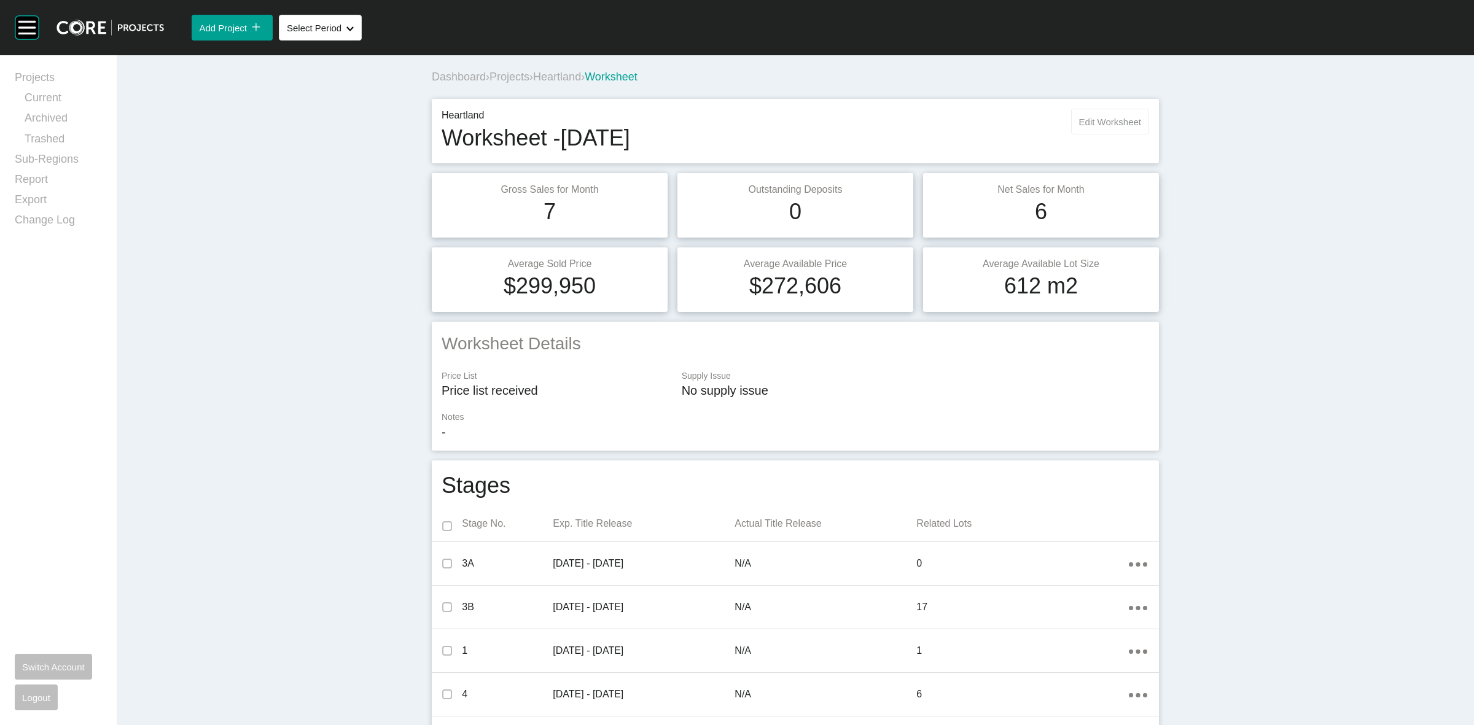
click at [1089, 118] on span "Edit Worksheet" at bounding box center [1110, 122] width 62 height 10
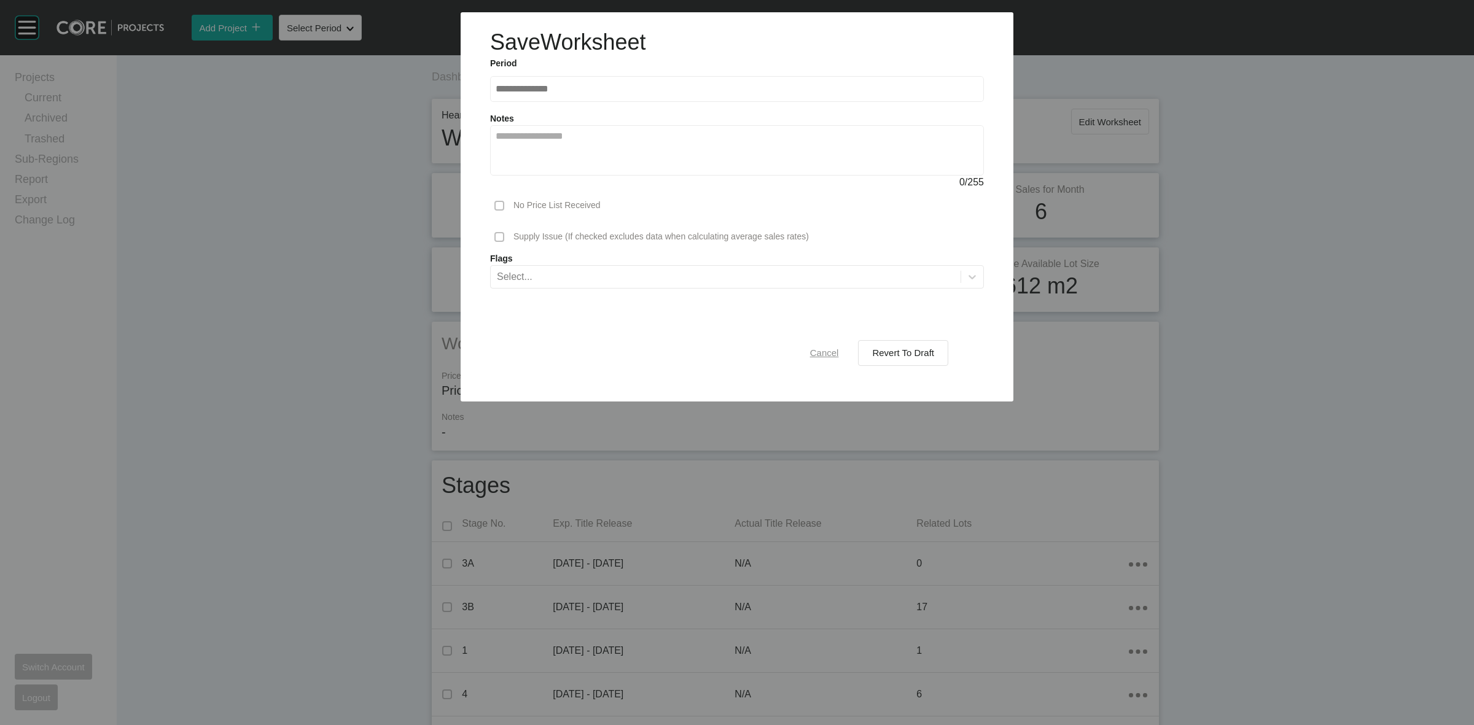
click at [832, 354] on span "Cancel" at bounding box center [824, 353] width 29 height 10
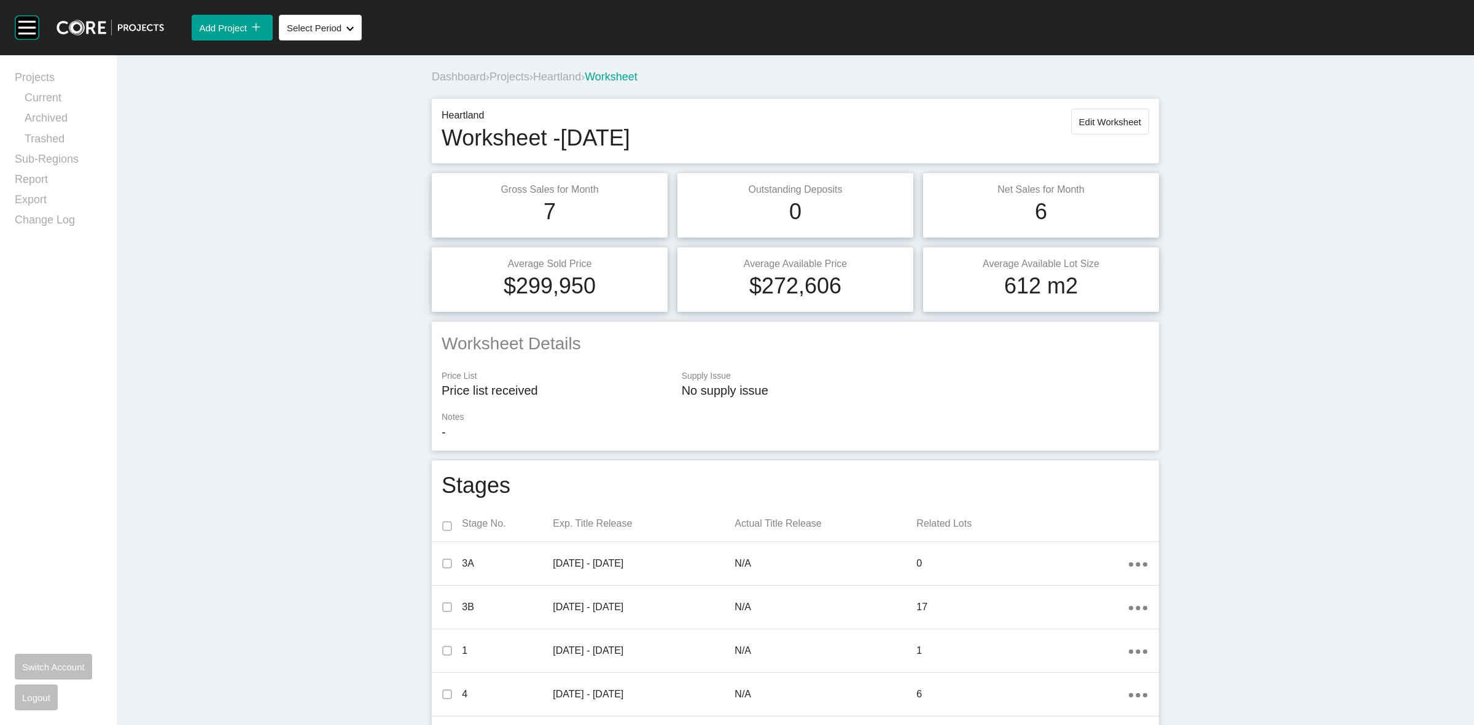
click at [552, 72] on span "Heartland" at bounding box center [557, 77] width 48 height 12
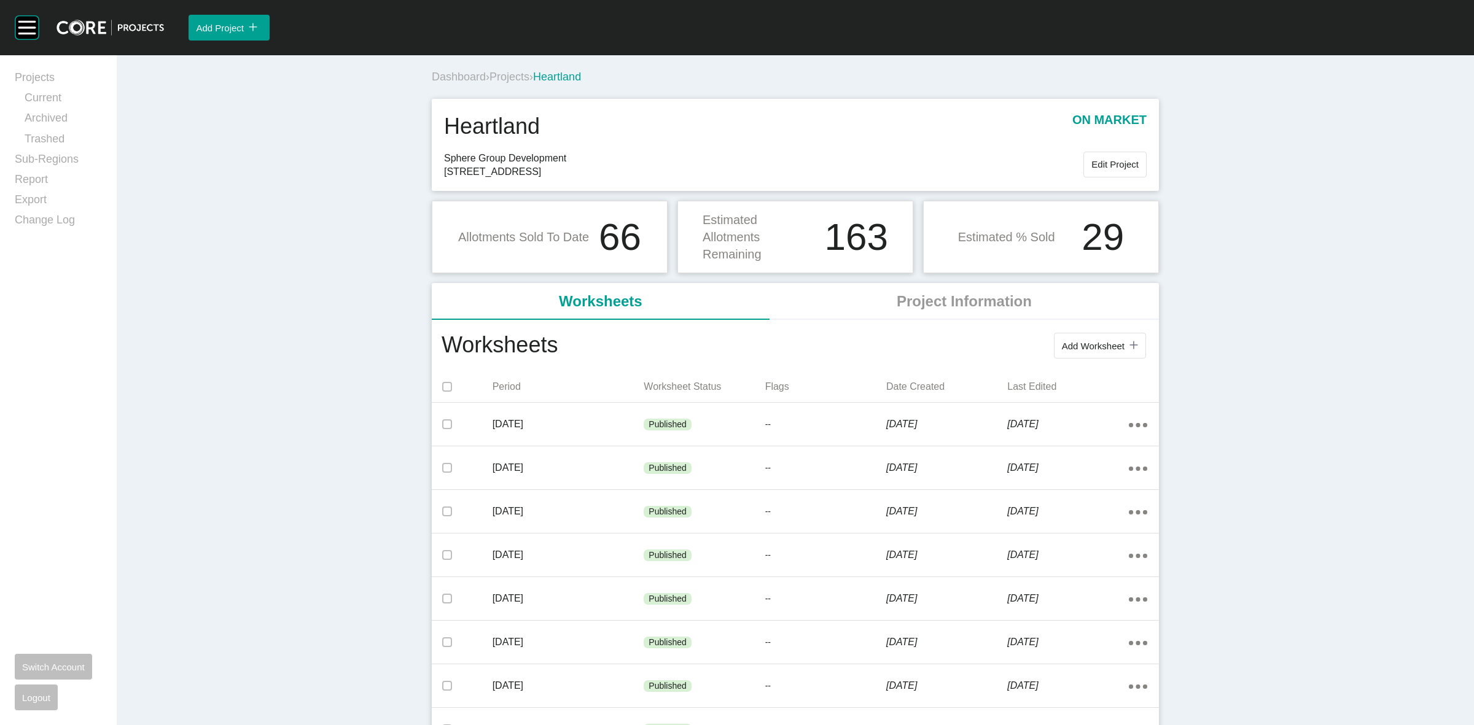
click at [507, 68] on div "Dashboard › Projects › Heartland" at bounding box center [798, 77] width 732 height 34
click at [510, 77] on span "Projects" at bounding box center [510, 77] width 40 height 12
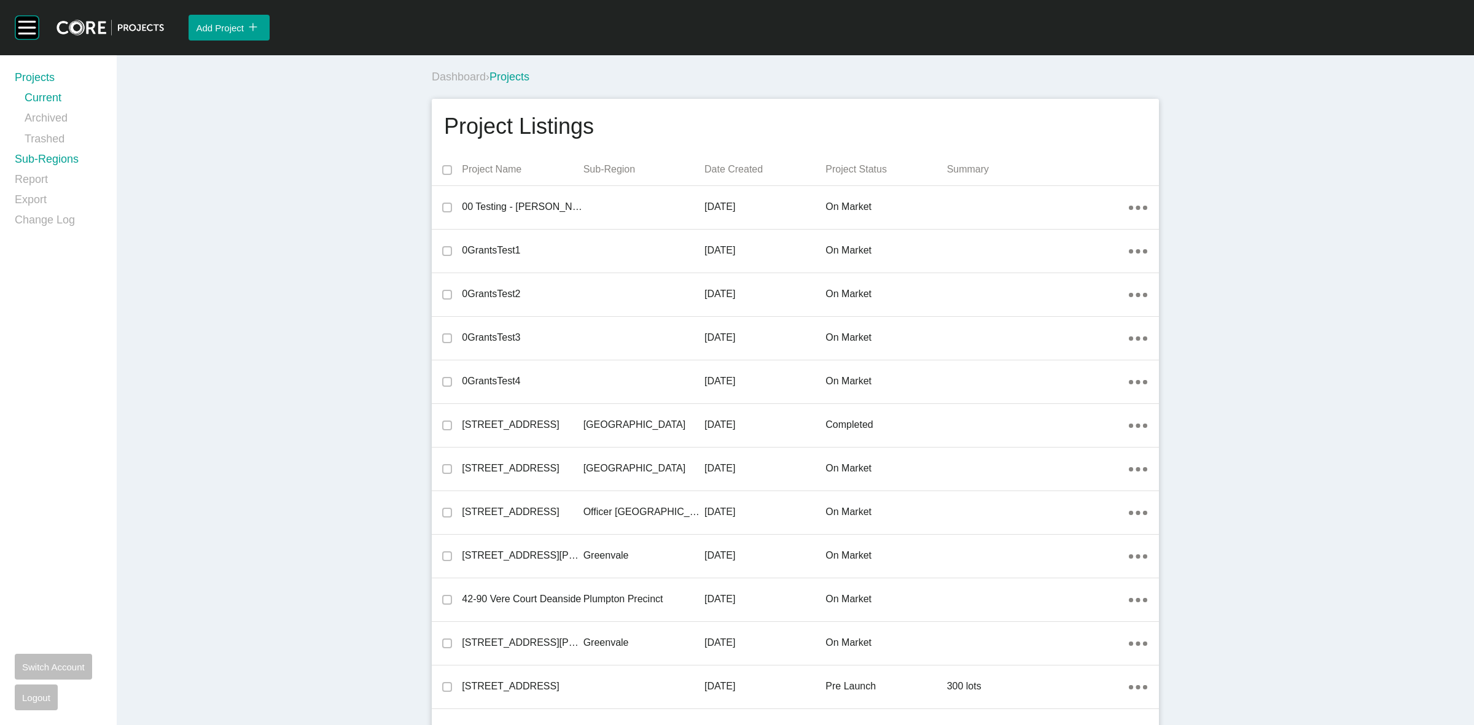
click at [46, 158] on link "Sub-Regions" at bounding box center [58, 162] width 87 height 20
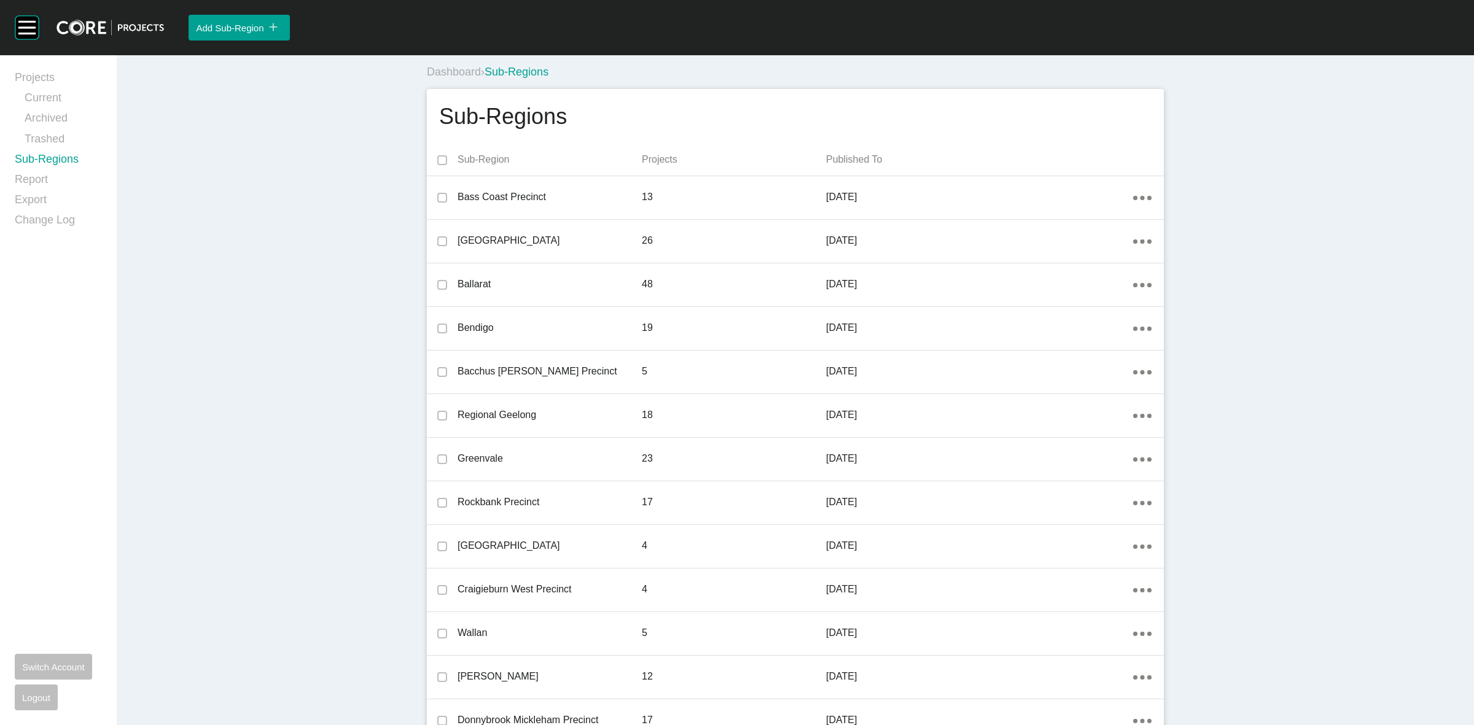
scroll to position [1195, 0]
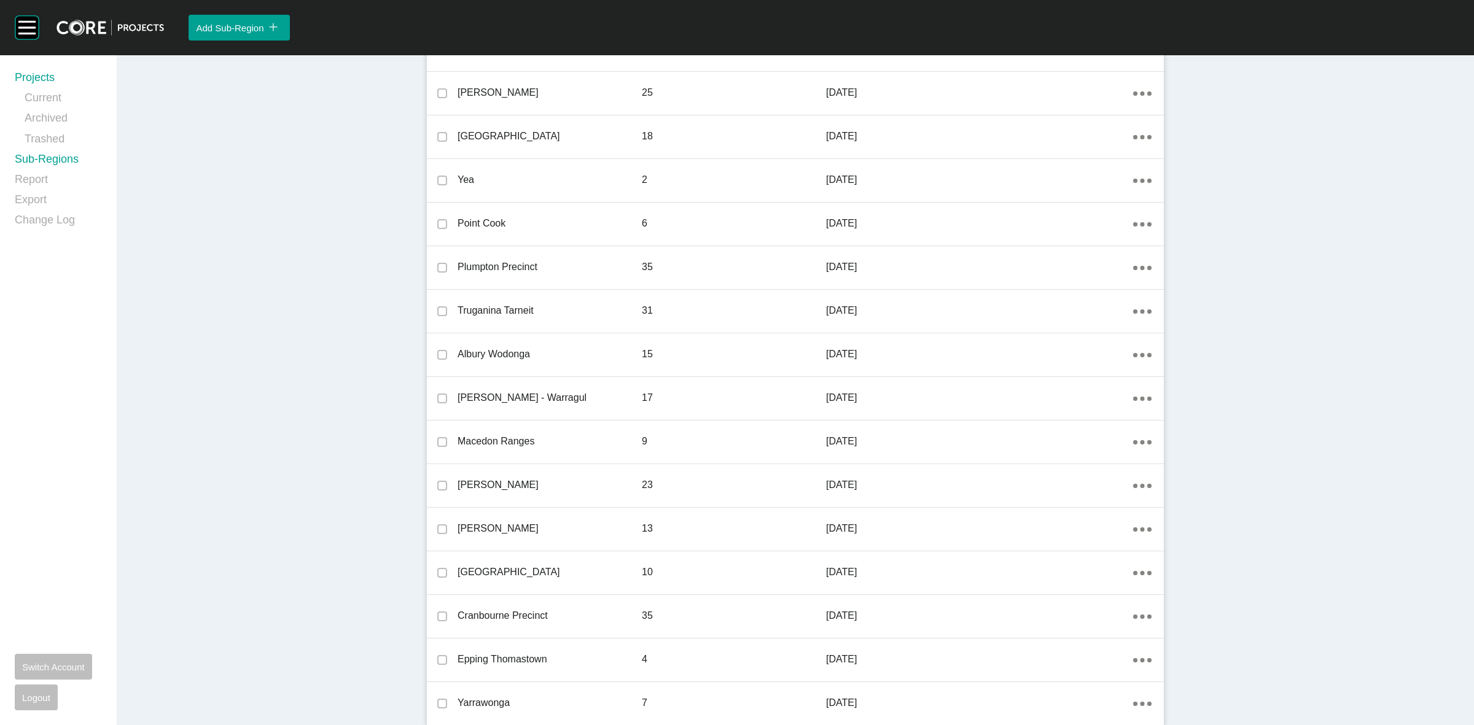
click at [43, 82] on link "Projects" at bounding box center [58, 80] width 87 height 20
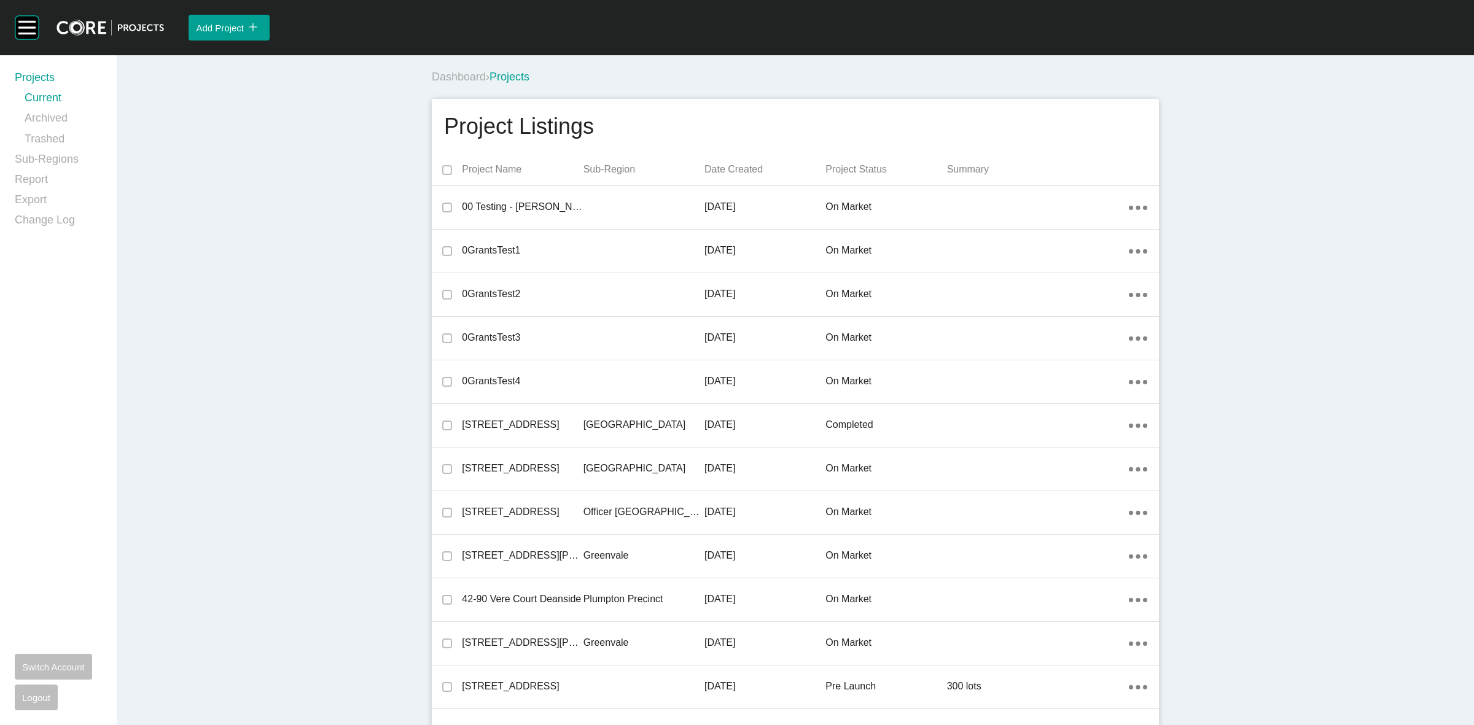
scroll to position [16718, 0]
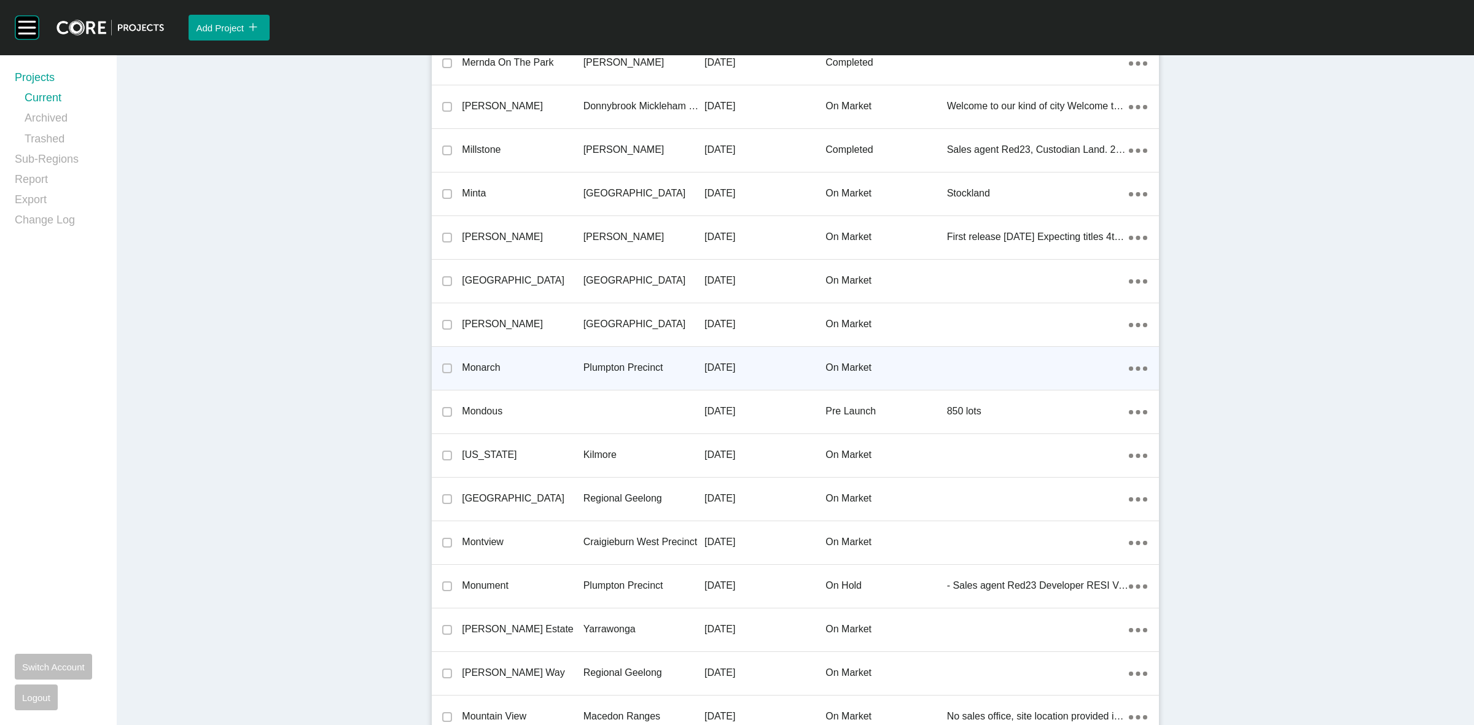
click at [621, 361] on p "Plumpton Precinct" at bounding box center [644, 368] width 121 height 14
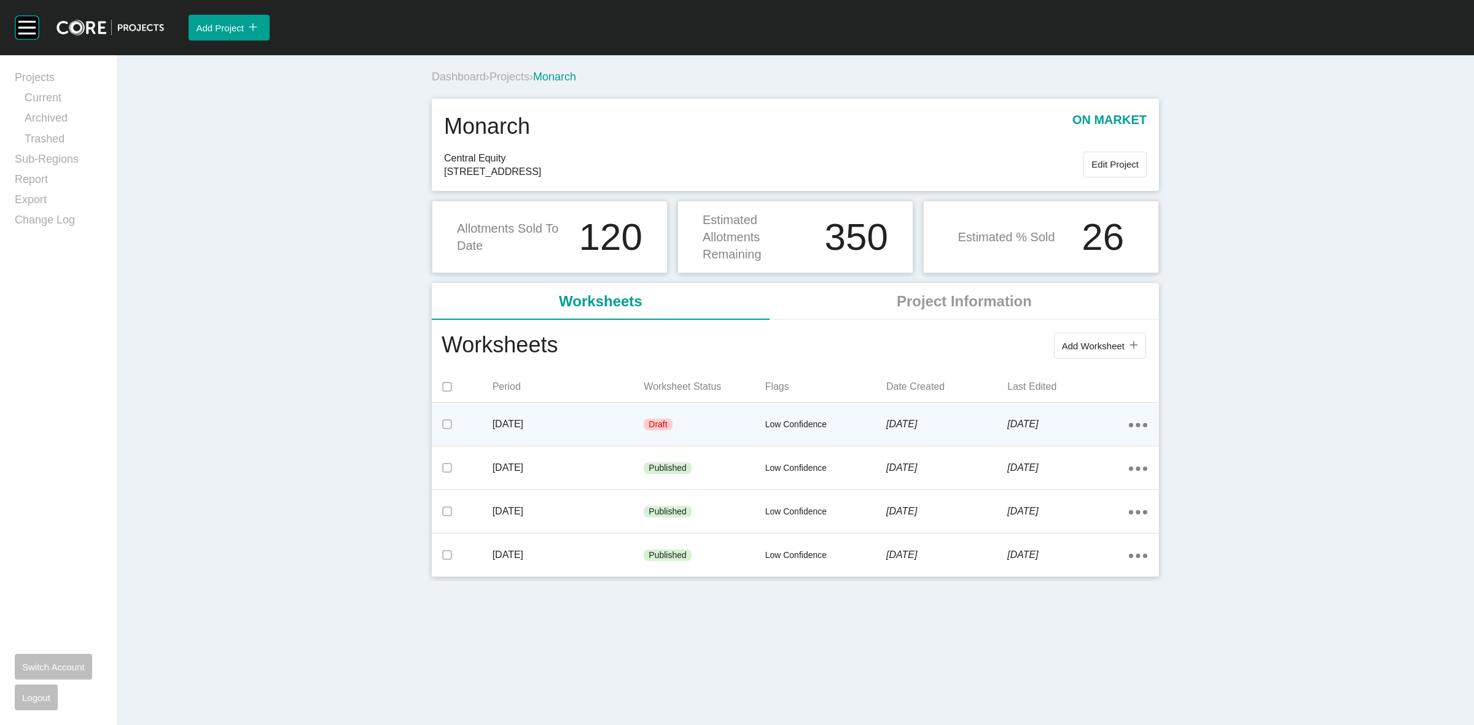
click at [741, 423] on div "Draft" at bounding box center [704, 425] width 121 height 37
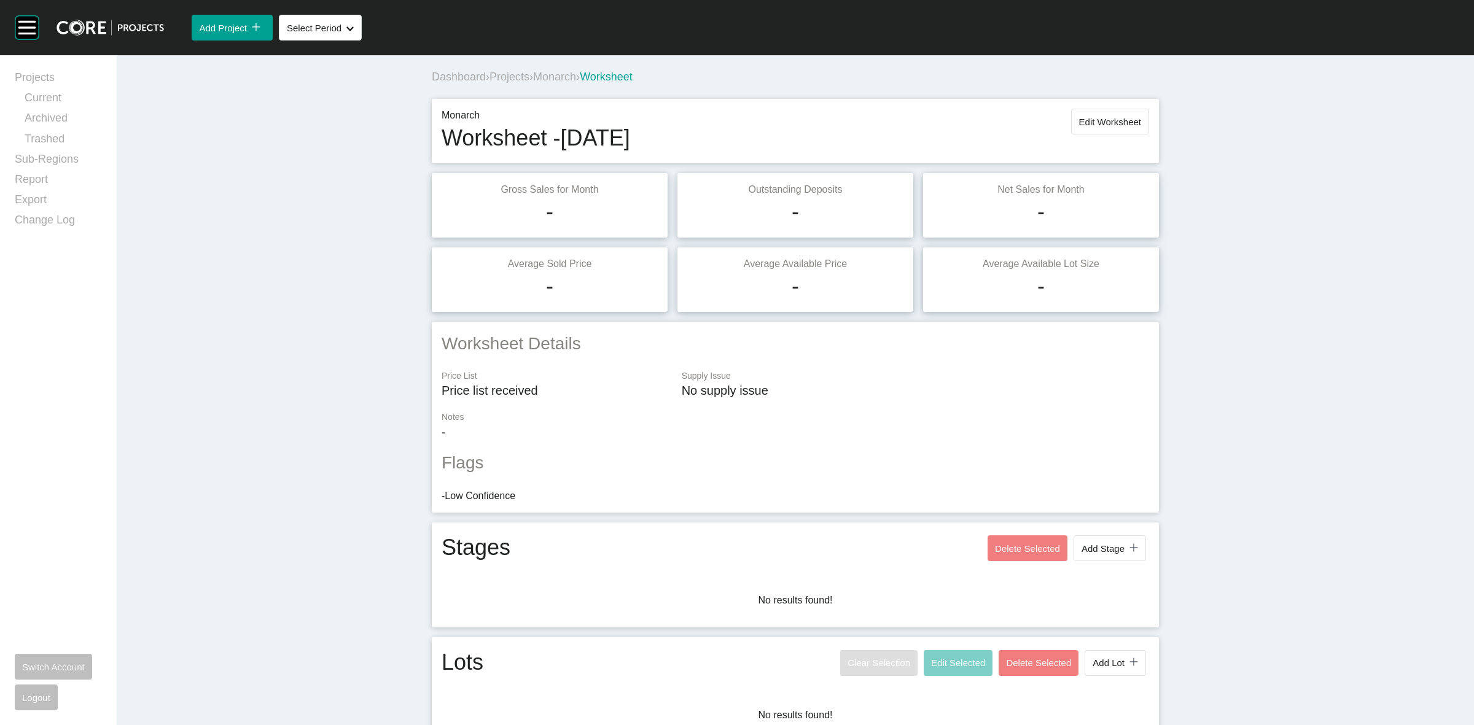
click at [886, 473] on h2 "Flags" at bounding box center [796, 463] width 708 height 24
click at [1082, 121] on span "Edit Worksheet" at bounding box center [1110, 122] width 62 height 10
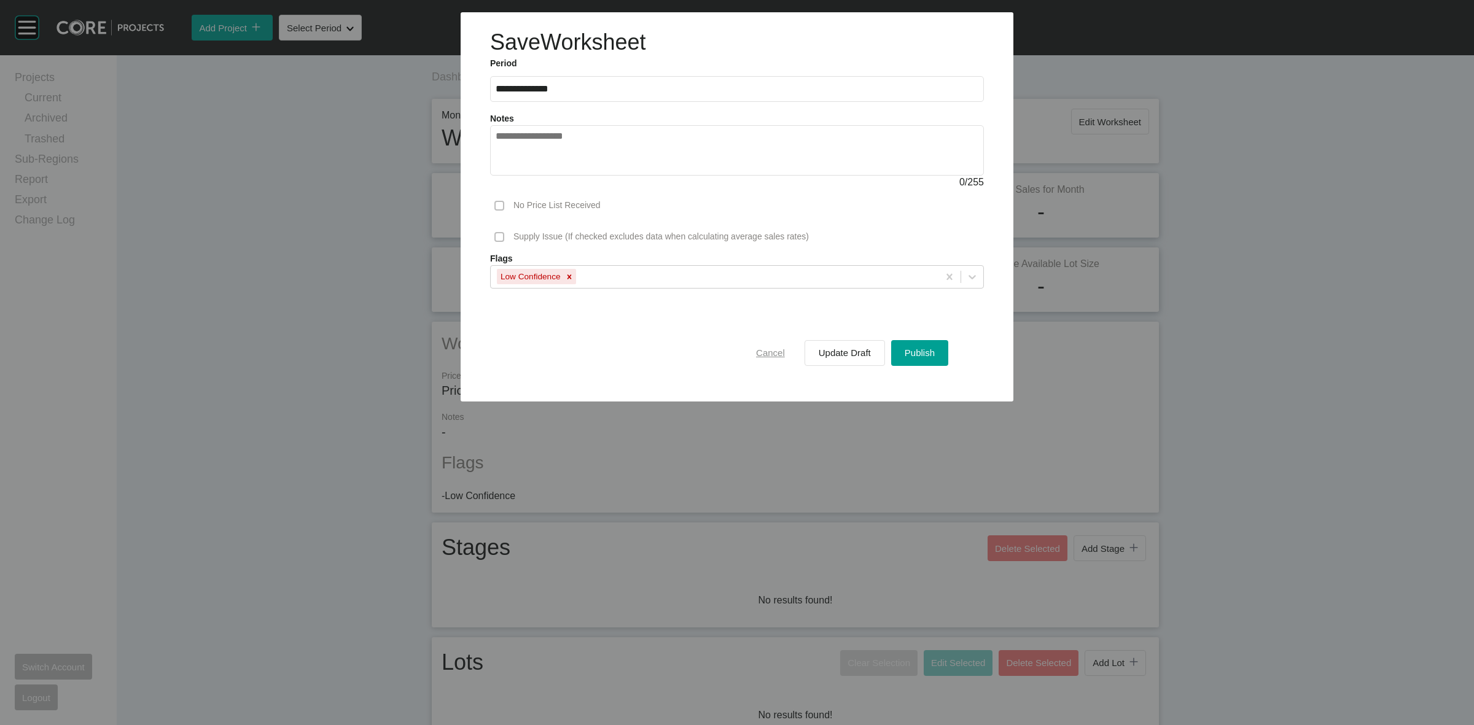
click at [762, 348] on span "Cancel" at bounding box center [770, 353] width 29 height 10
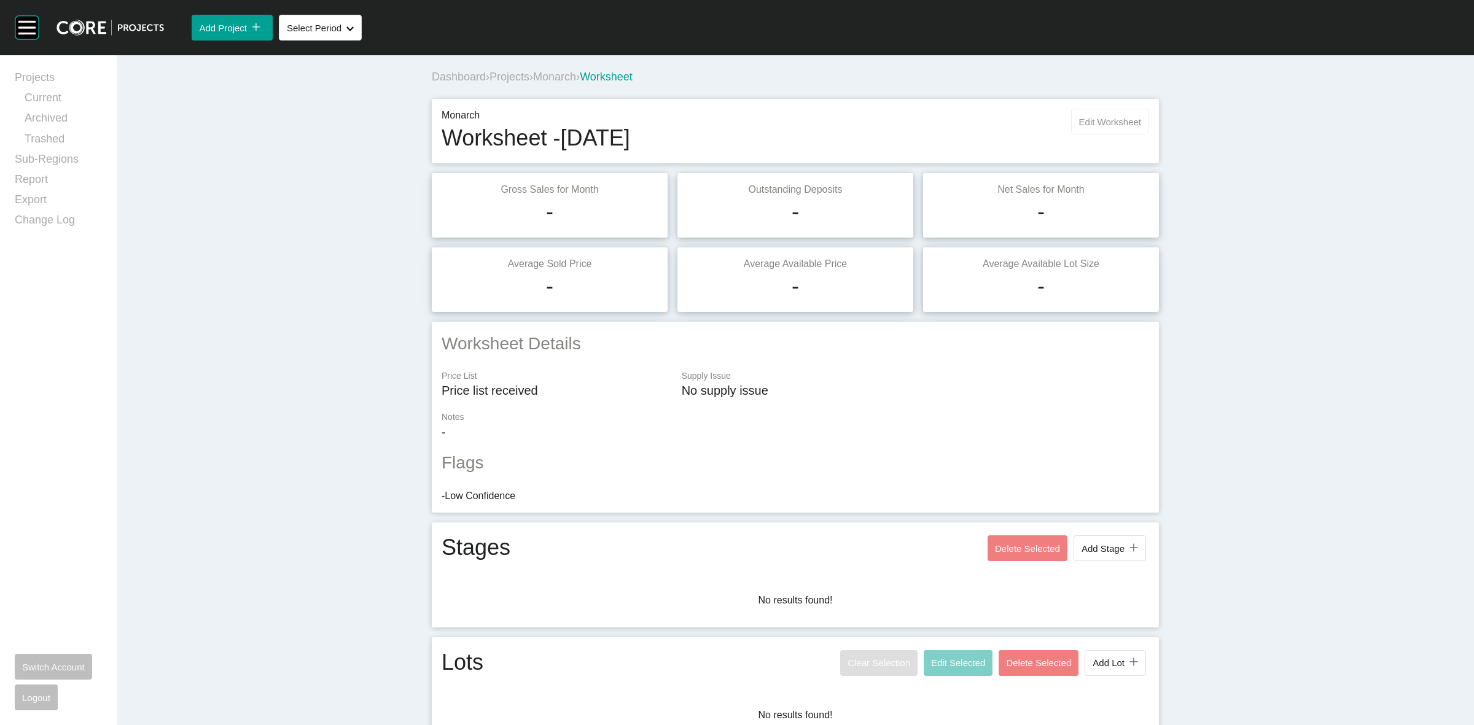
click at [1106, 123] on span "Edit Worksheet" at bounding box center [1110, 122] width 62 height 10
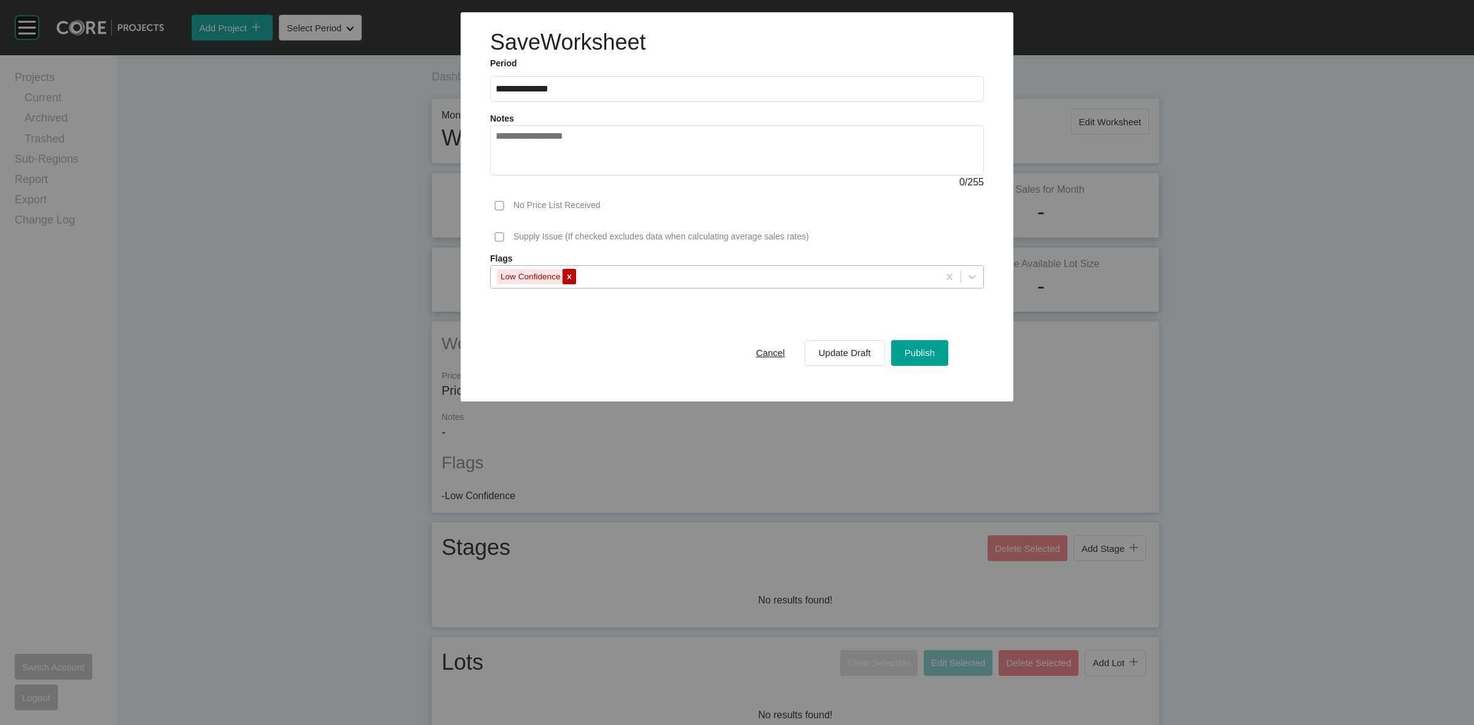
click at [569, 274] on icon at bounding box center [569, 277] width 9 height 9
click at [572, 276] on div "Select..." at bounding box center [726, 276] width 470 height 21
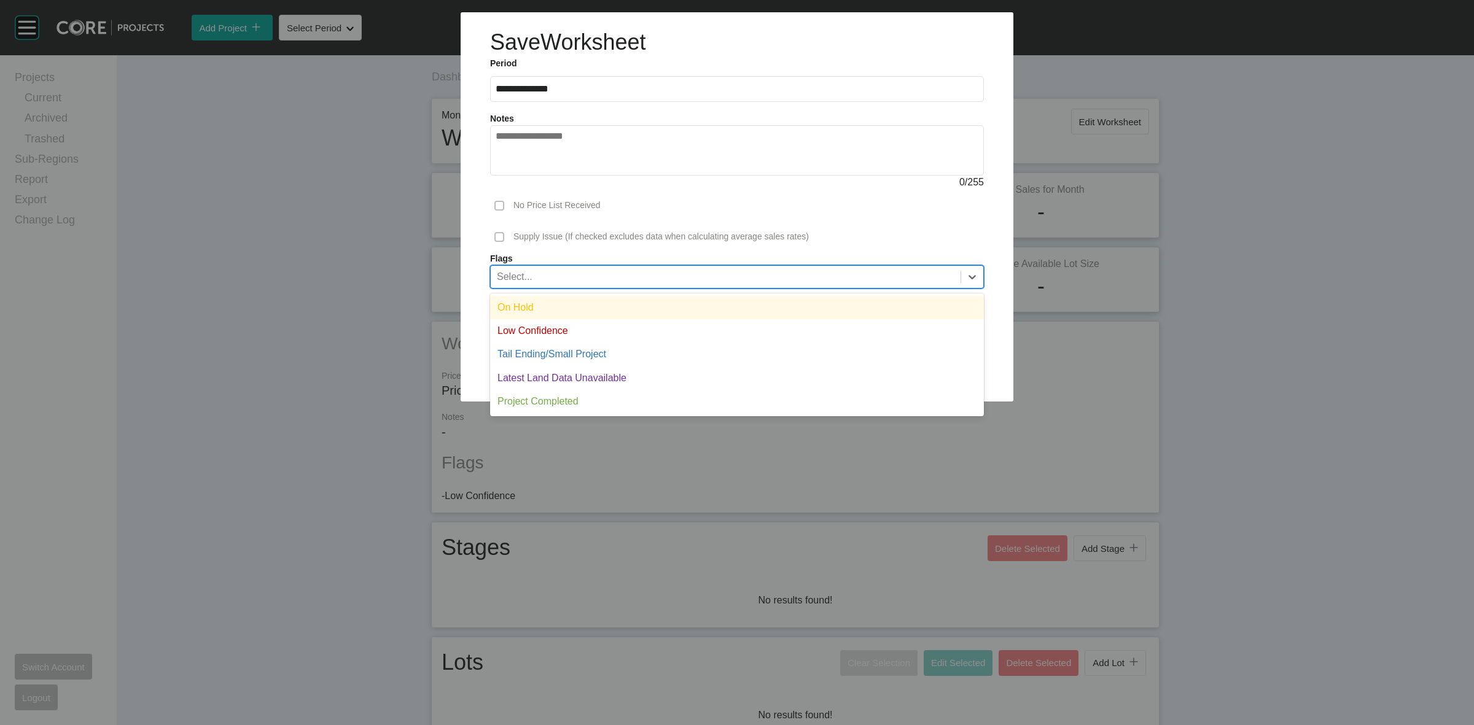
click at [560, 299] on div "On Hold" at bounding box center [737, 307] width 494 height 23
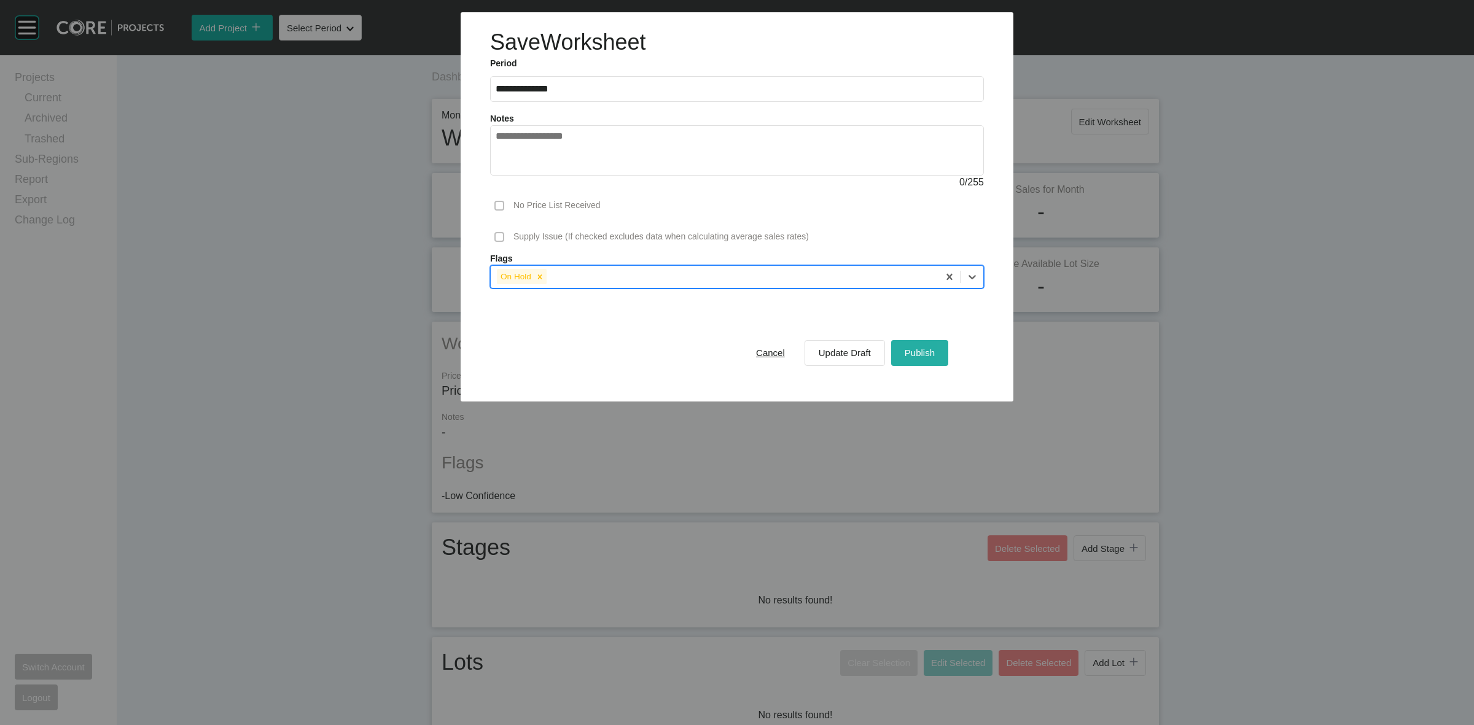
click at [932, 356] on span "Publish" at bounding box center [920, 353] width 30 height 10
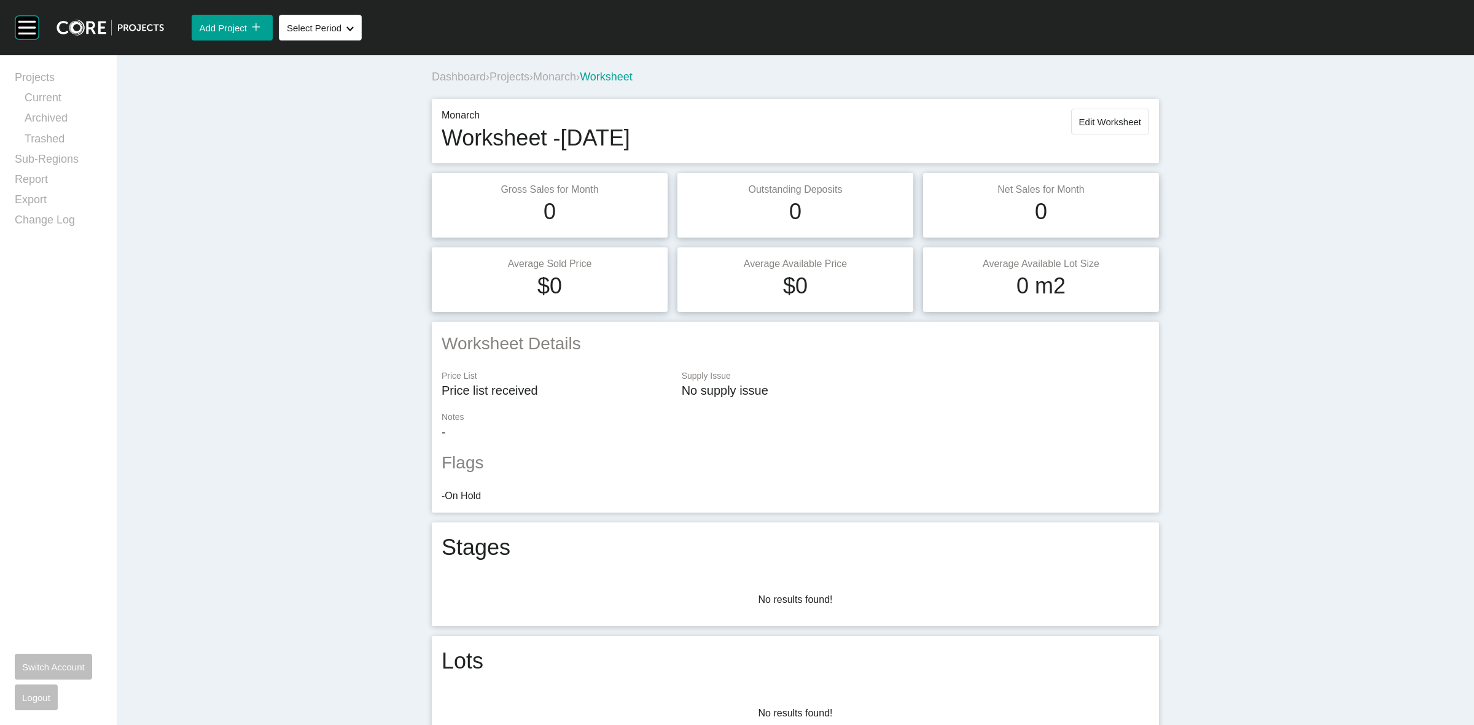
click at [562, 80] on span "Monarch" at bounding box center [554, 77] width 43 height 12
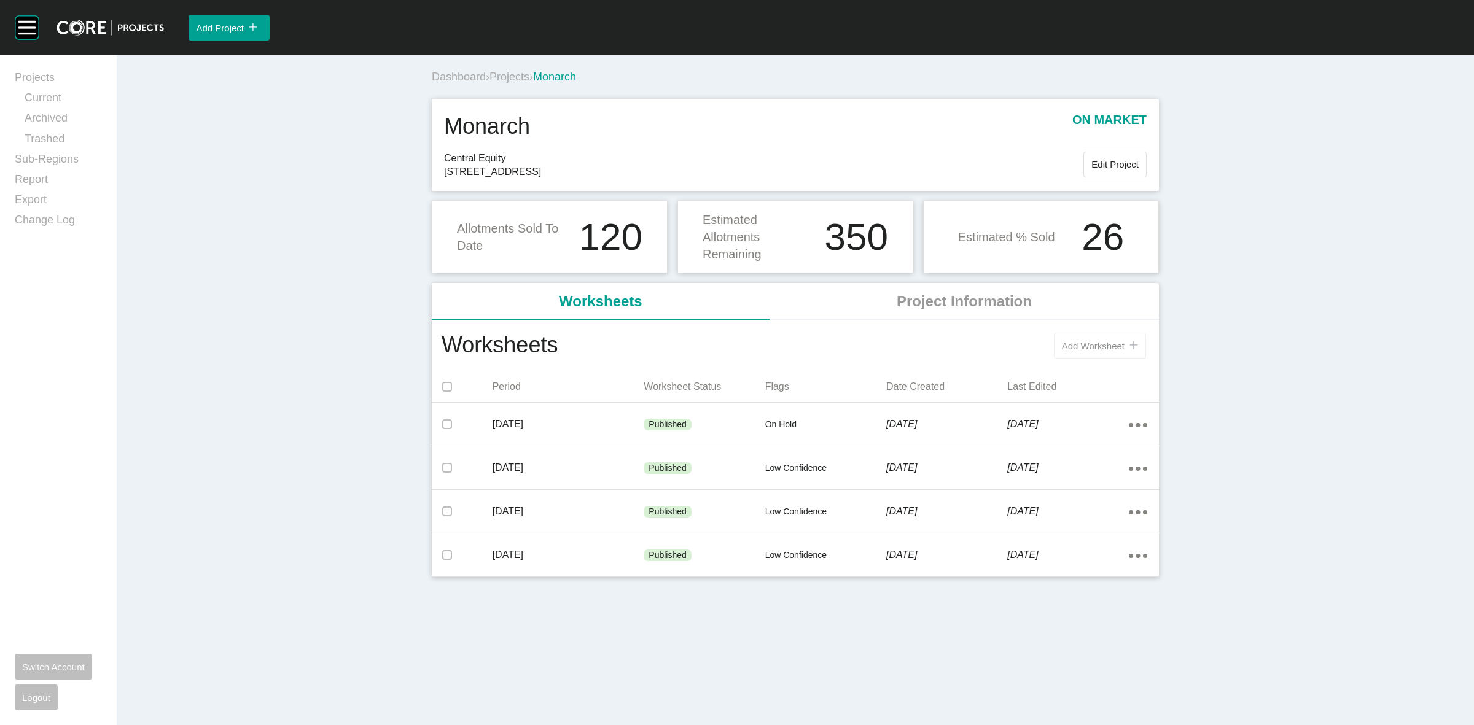
click at [1112, 347] on span "Add Worksheet" at bounding box center [1093, 346] width 63 height 10
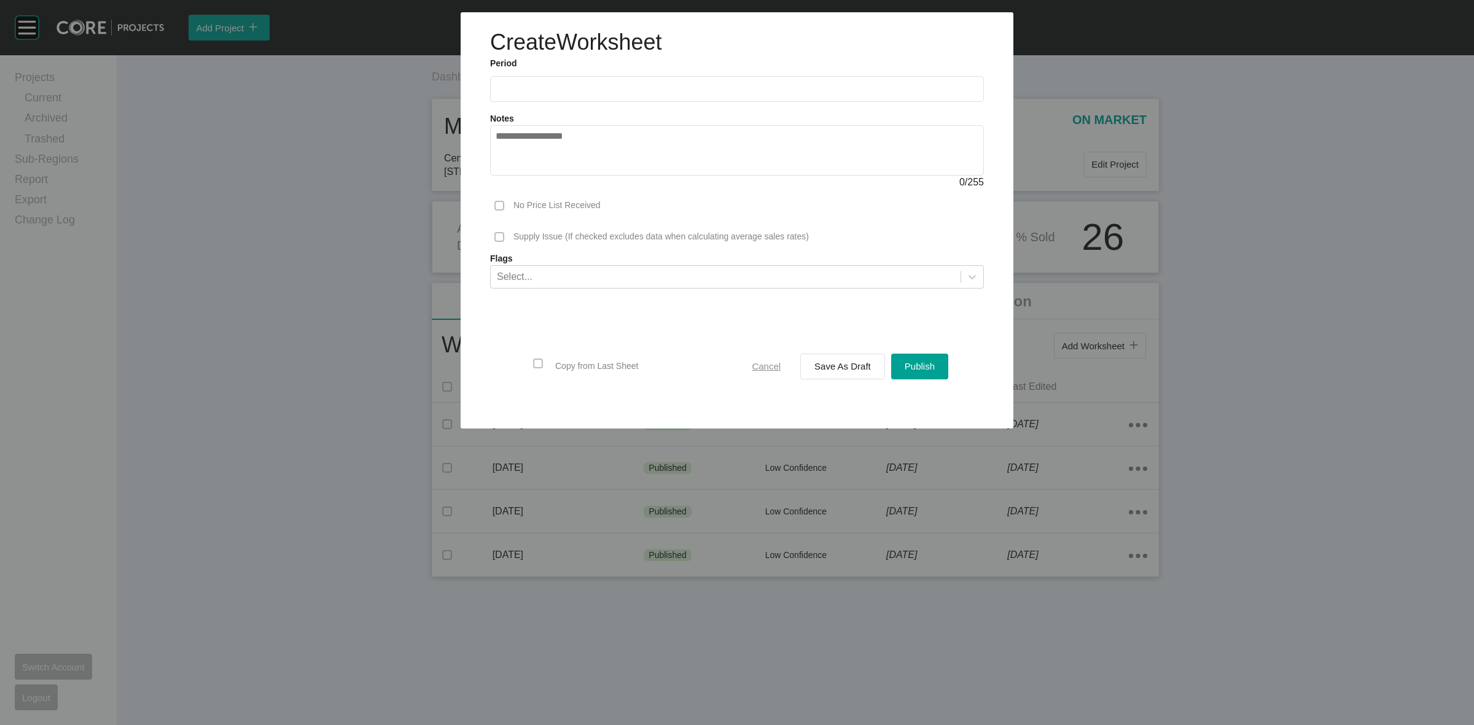
click at [774, 367] on span "Cancel" at bounding box center [766, 366] width 29 height 10
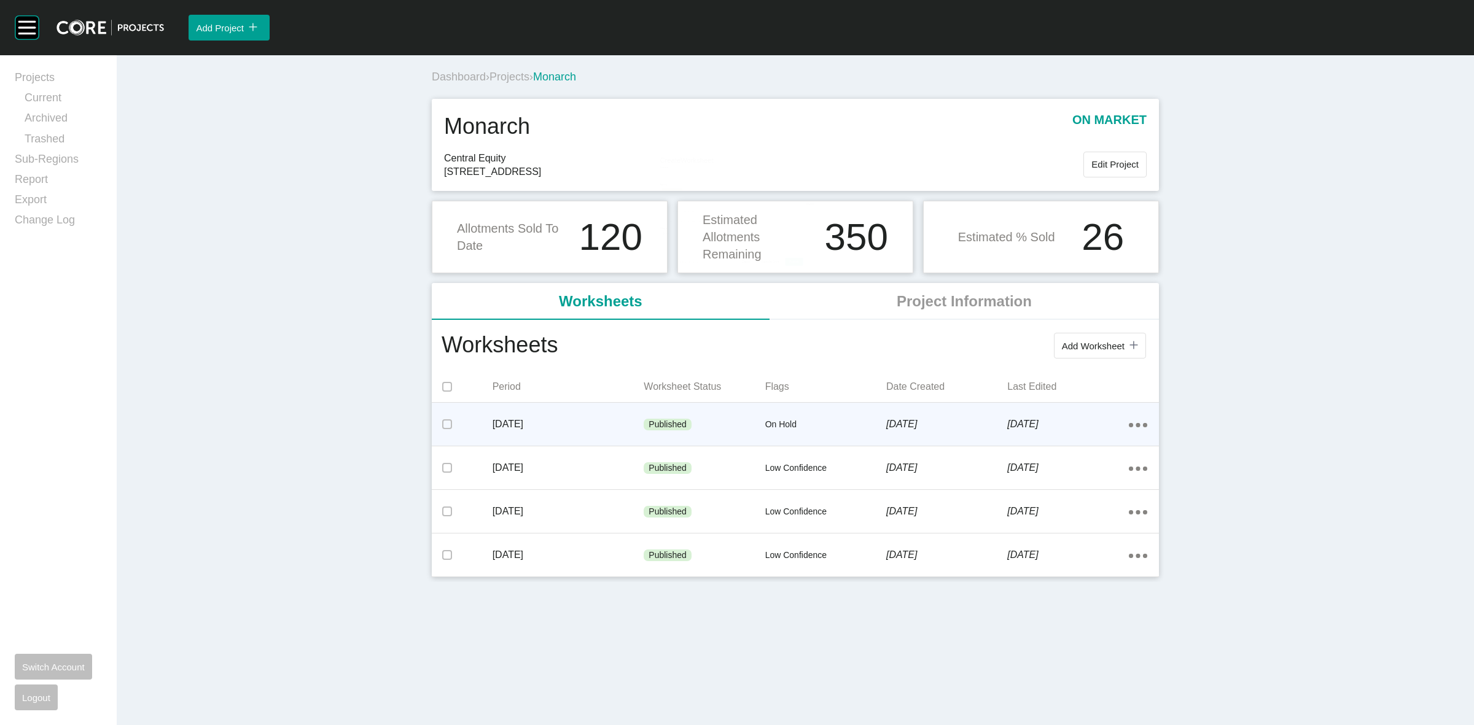
click at [1136, 428] on div "Action Menu Dots Copy 6 Created with Sketch." at bounding box center [1138, 425] width 18 height 14
click at [1093, 427] on link "Edit" at bounding box center [1093, 427] width 33 height 18
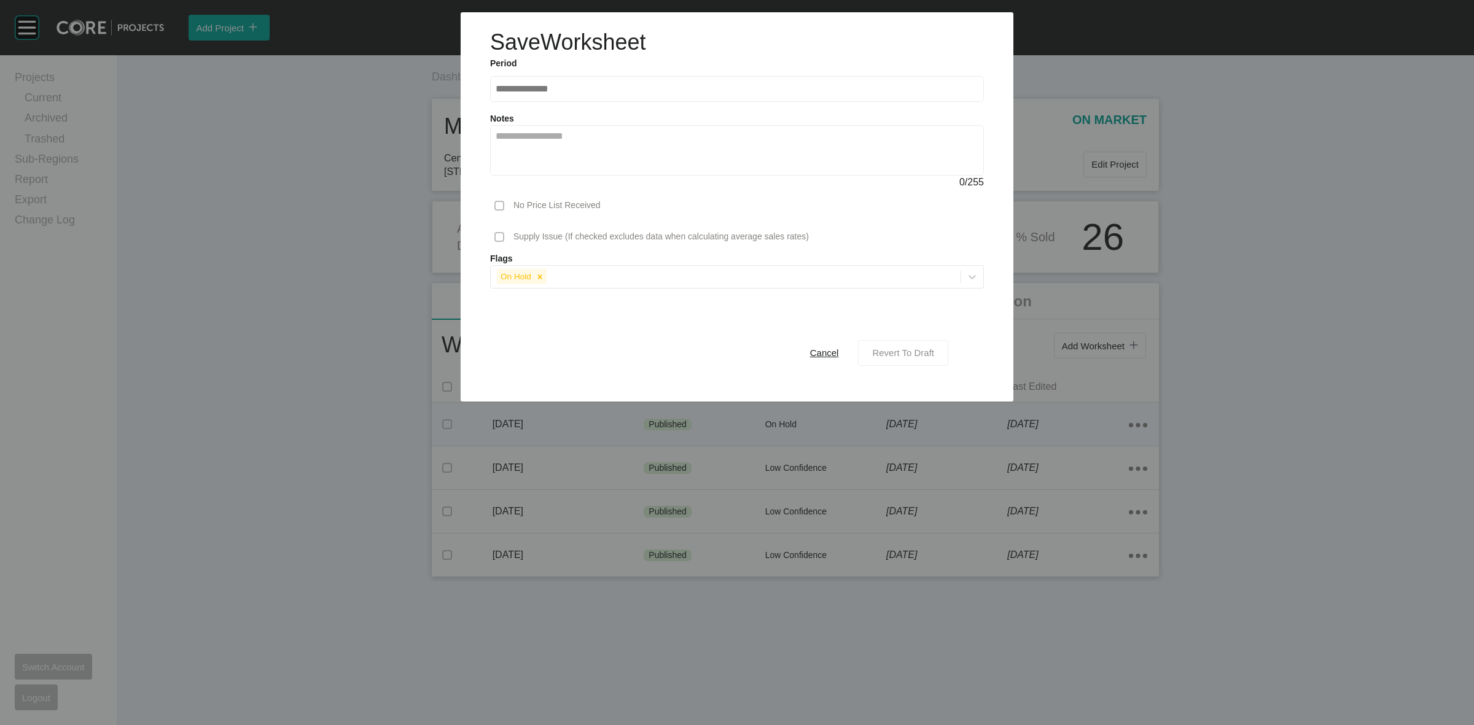
click at [911, 360] on div "Revert To Draft" at bounding box center [903, 353] width 68 height 17
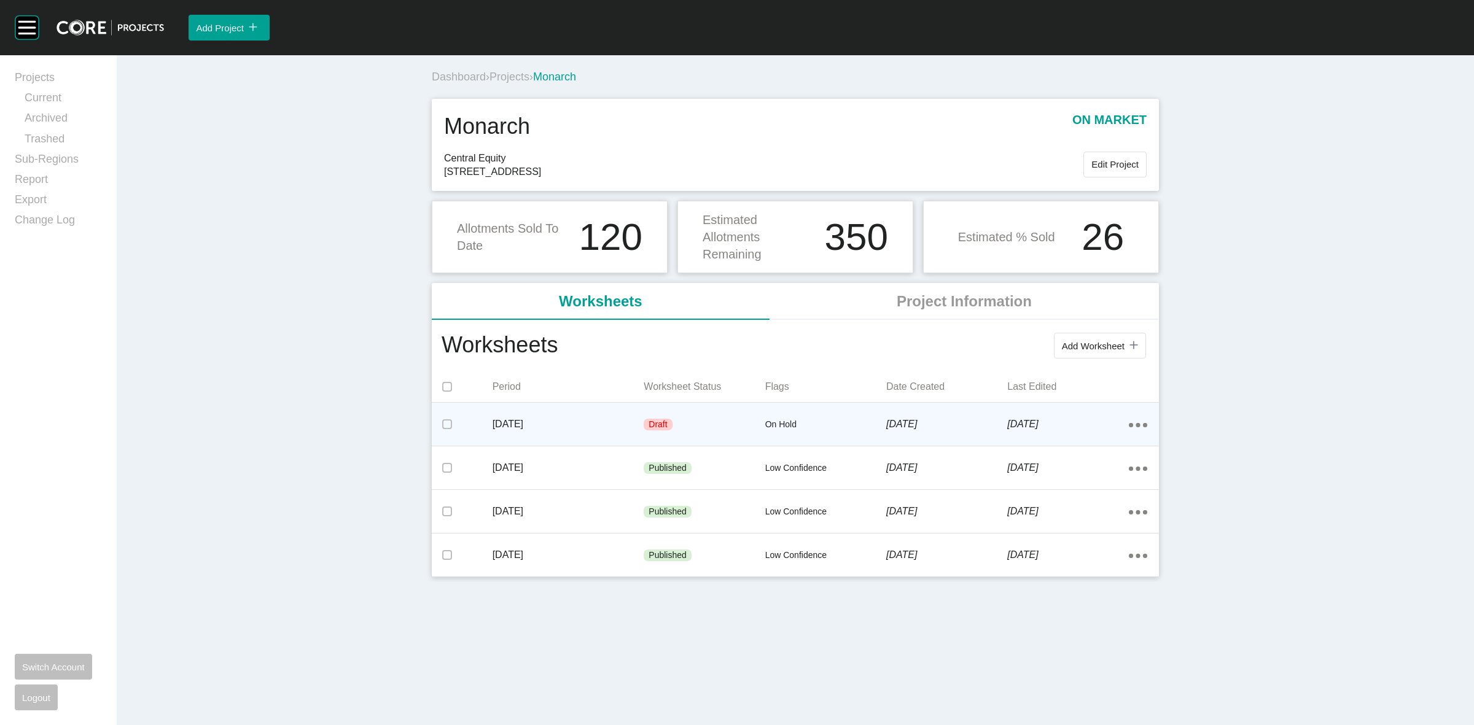
click at [1129, 426] on ellipse at bounding box center [1131, 425] width 4 height 4
click at [1092, 431] on link "Edit" at bounding box center [1093, 427] width 33 height 18
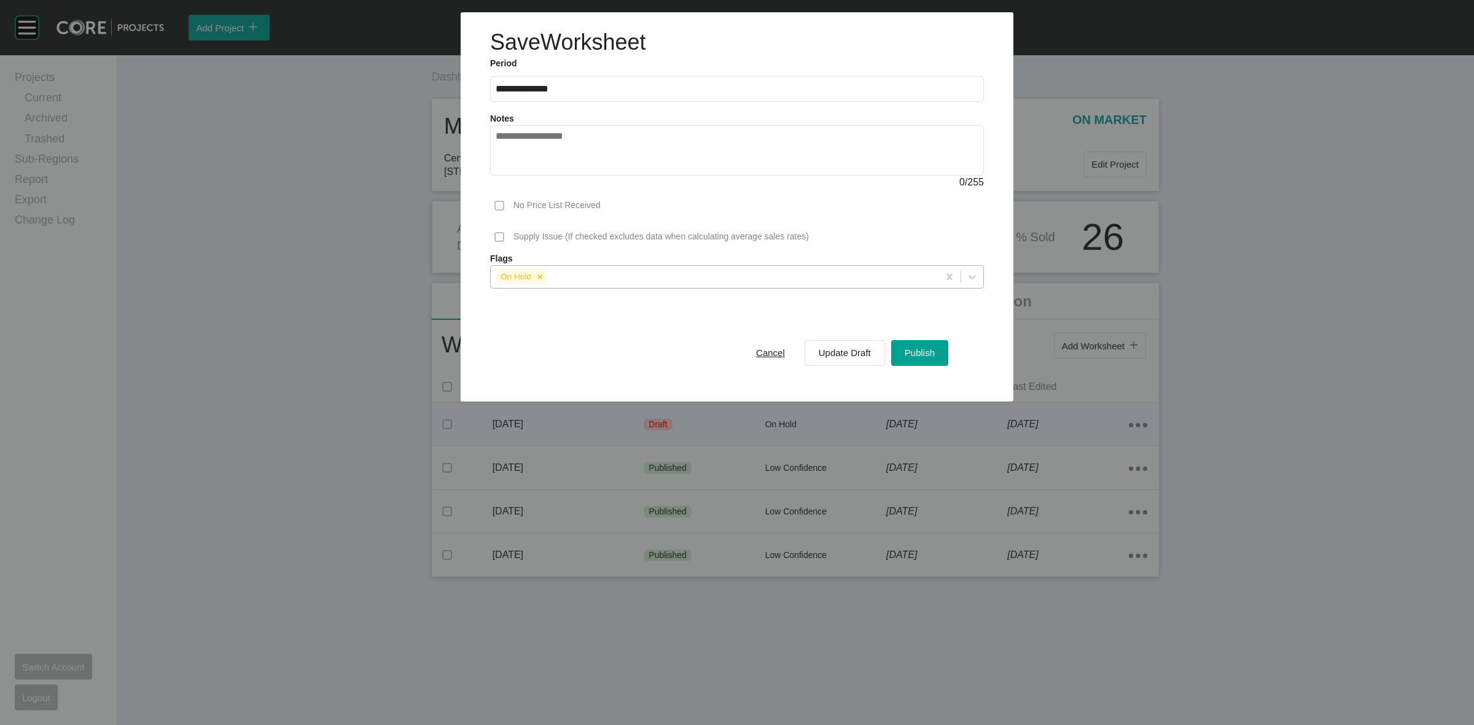
click at [767, 281] on div "On Hold" at bounding box center [715, 276] width 448 height 21
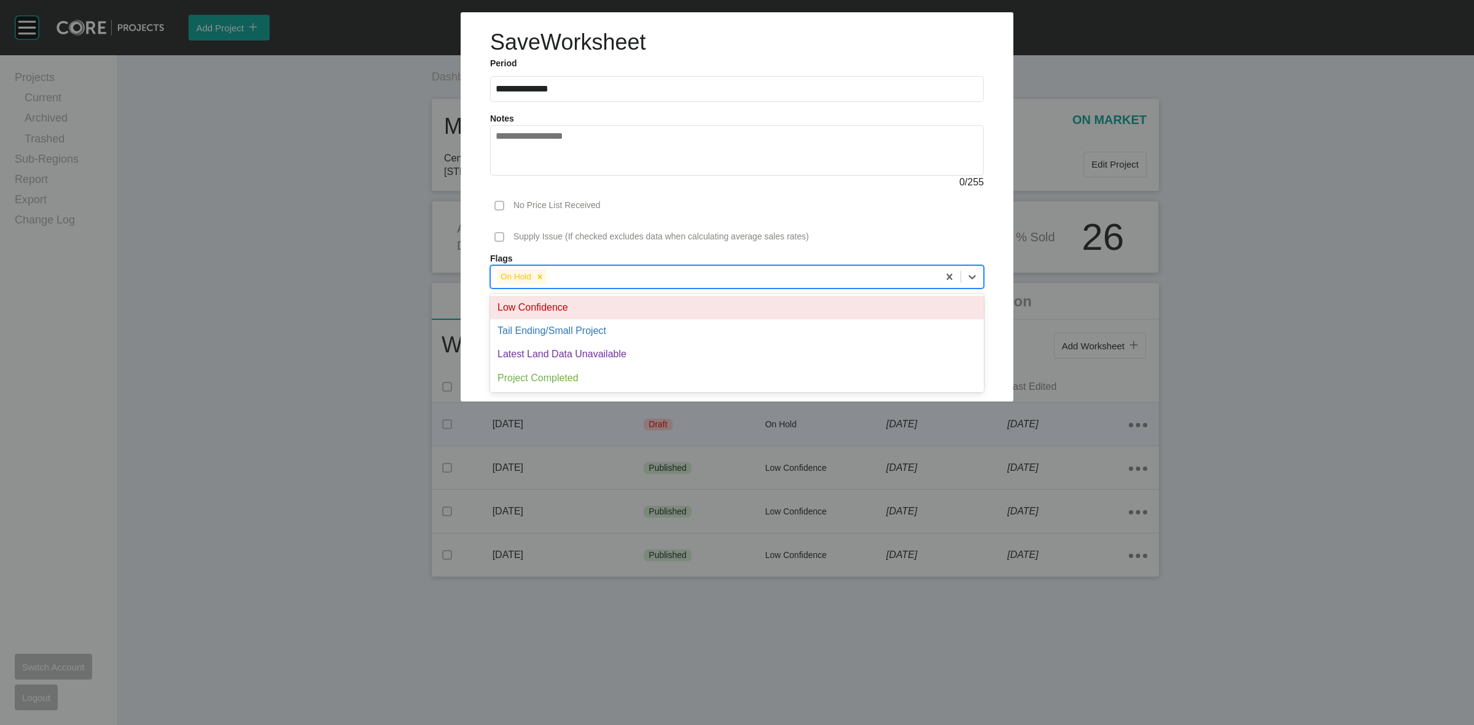
click at [612, 309] on div "Low Confidence" at bounding box center [737, 307] width 494 height 23
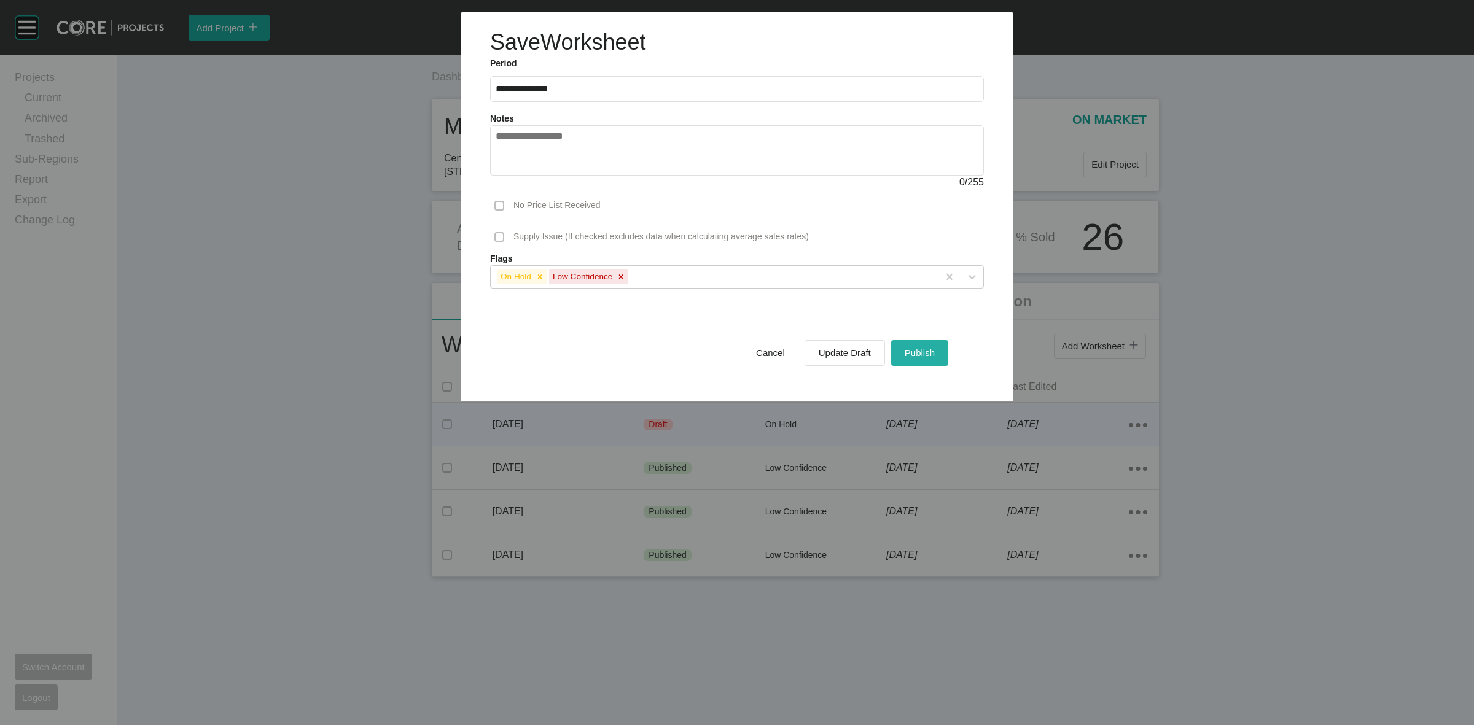
click at [928, 352] on span "Publish" at bounding box center [920, 353] width 30 height 10
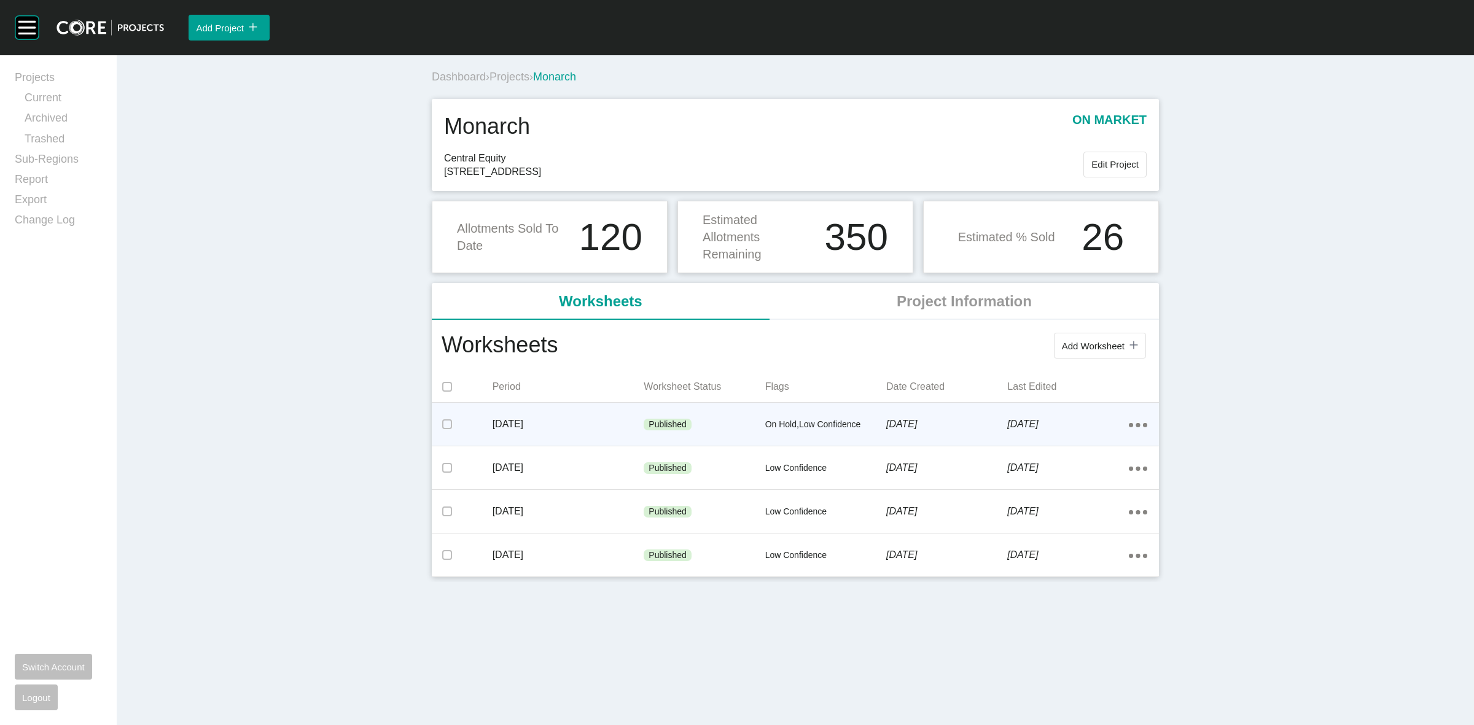
click at [523, 79] on span "Projects" at bounding box center [510, 77] width 40 height 12
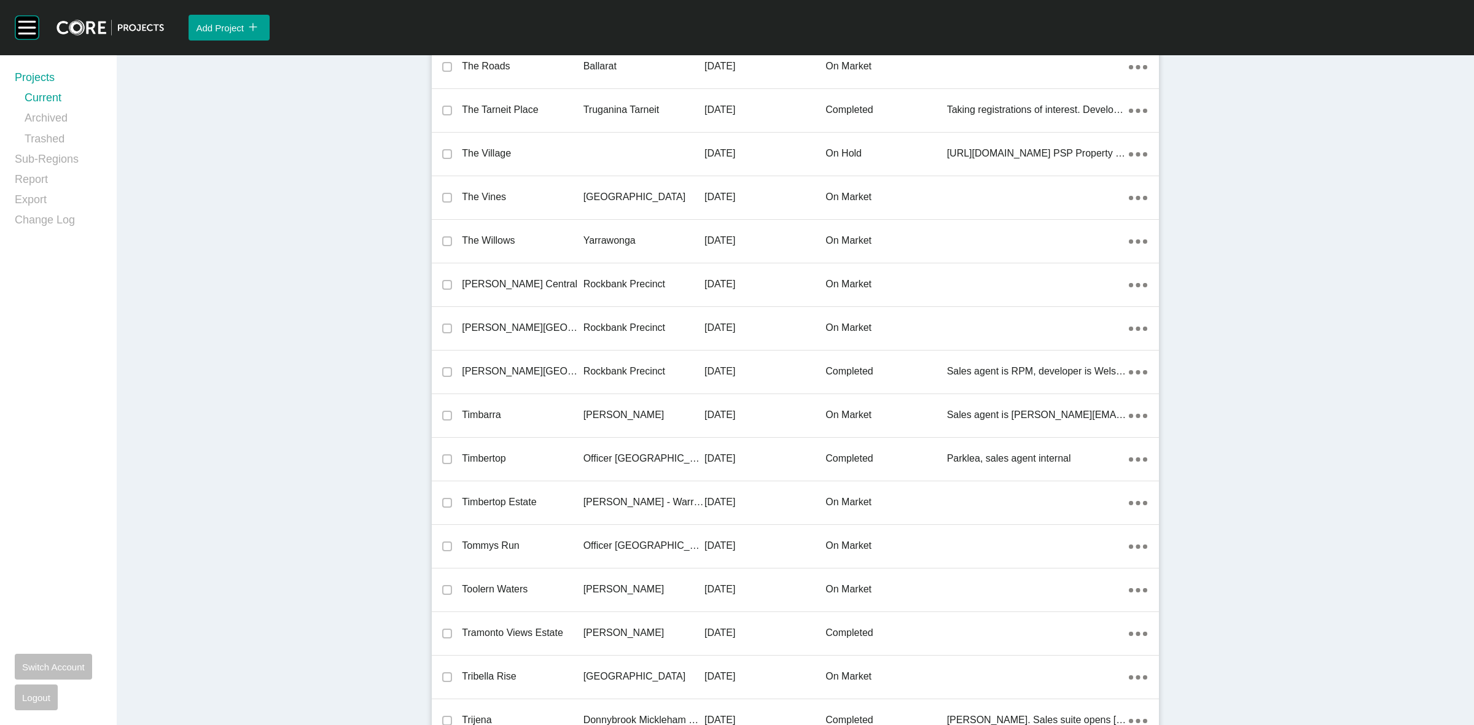
scroll to position [19246, 0]
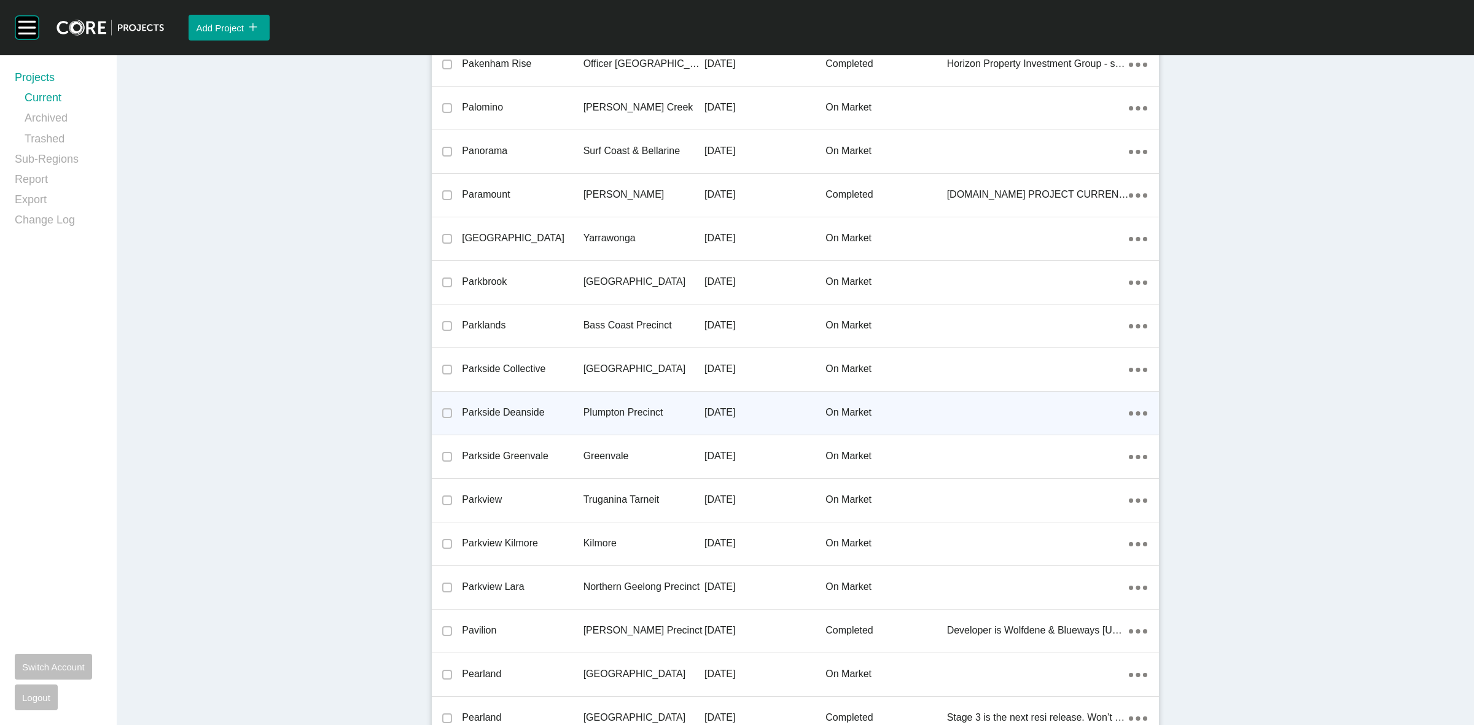
click at [630, 406] on p "Plumpton Precinct" at bounding box center [644, 413] width 121 height 14
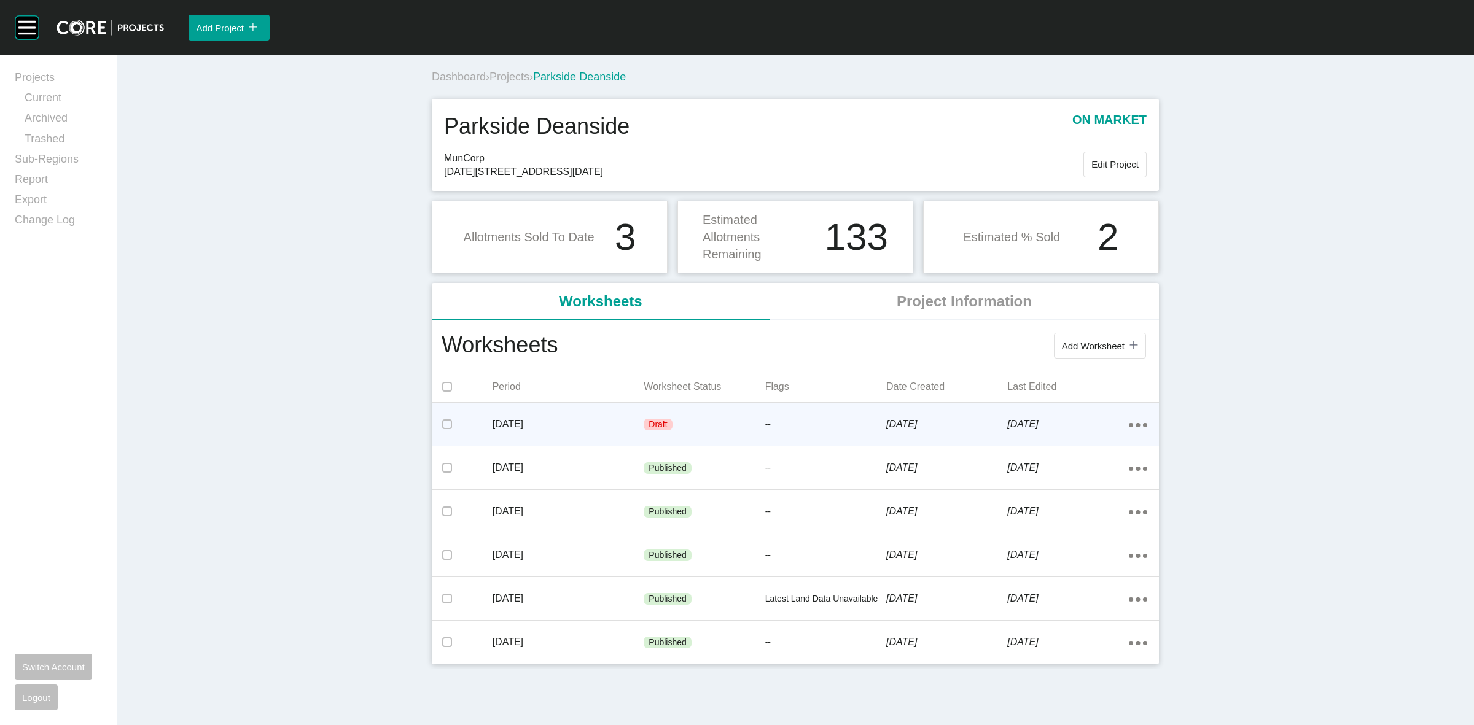
click at [845, 416] on div "--" at bounding box center [825, 425] width 121 height 37
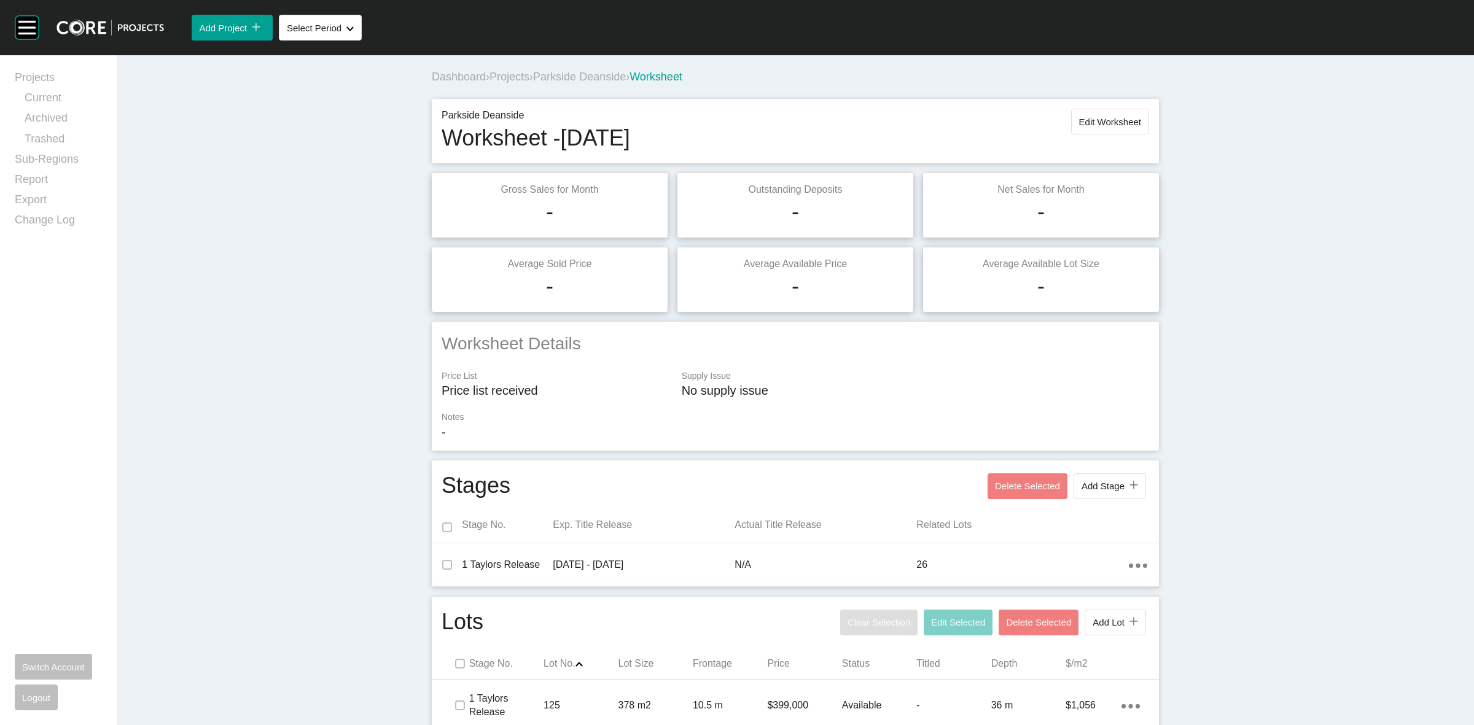
click at [517, 74] on span "Projects" at bounding box center [510, 77] width 40 height 12
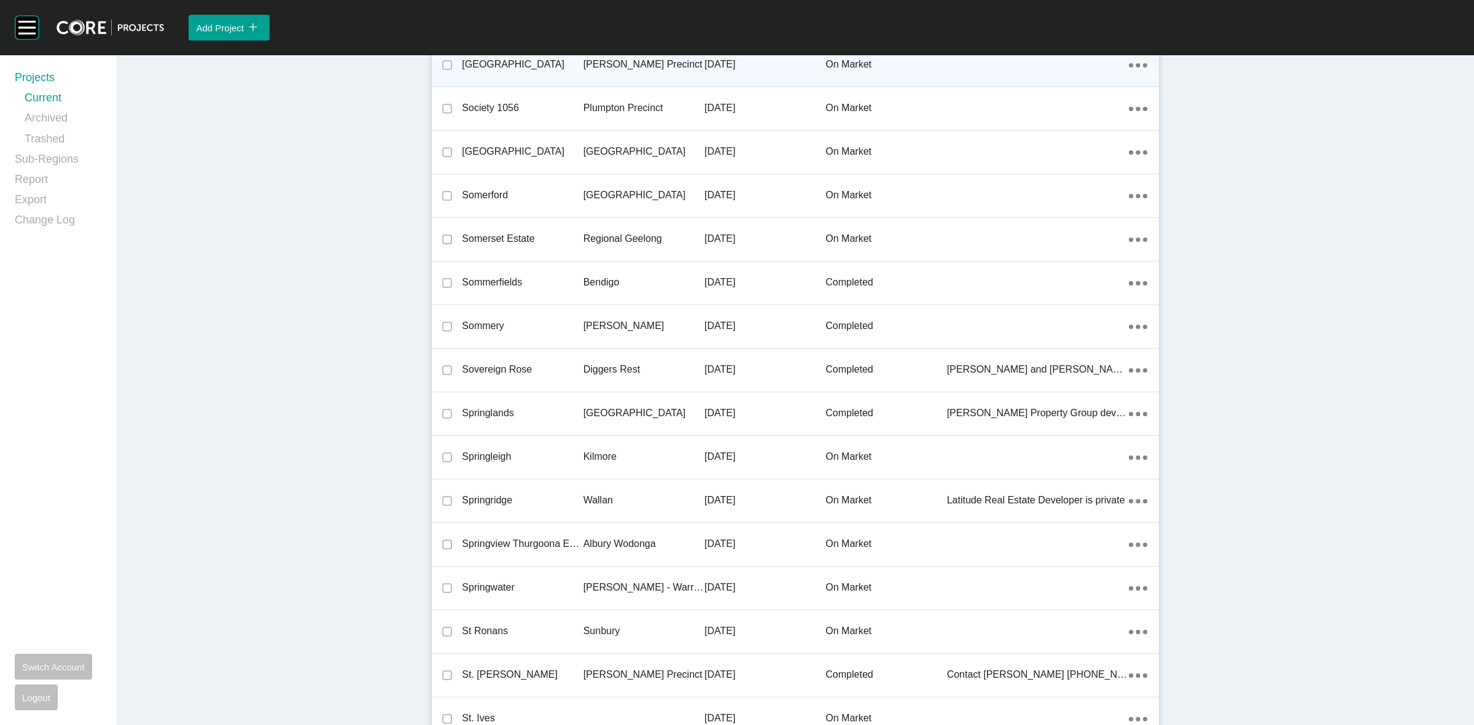
scroll to position [237, 0]
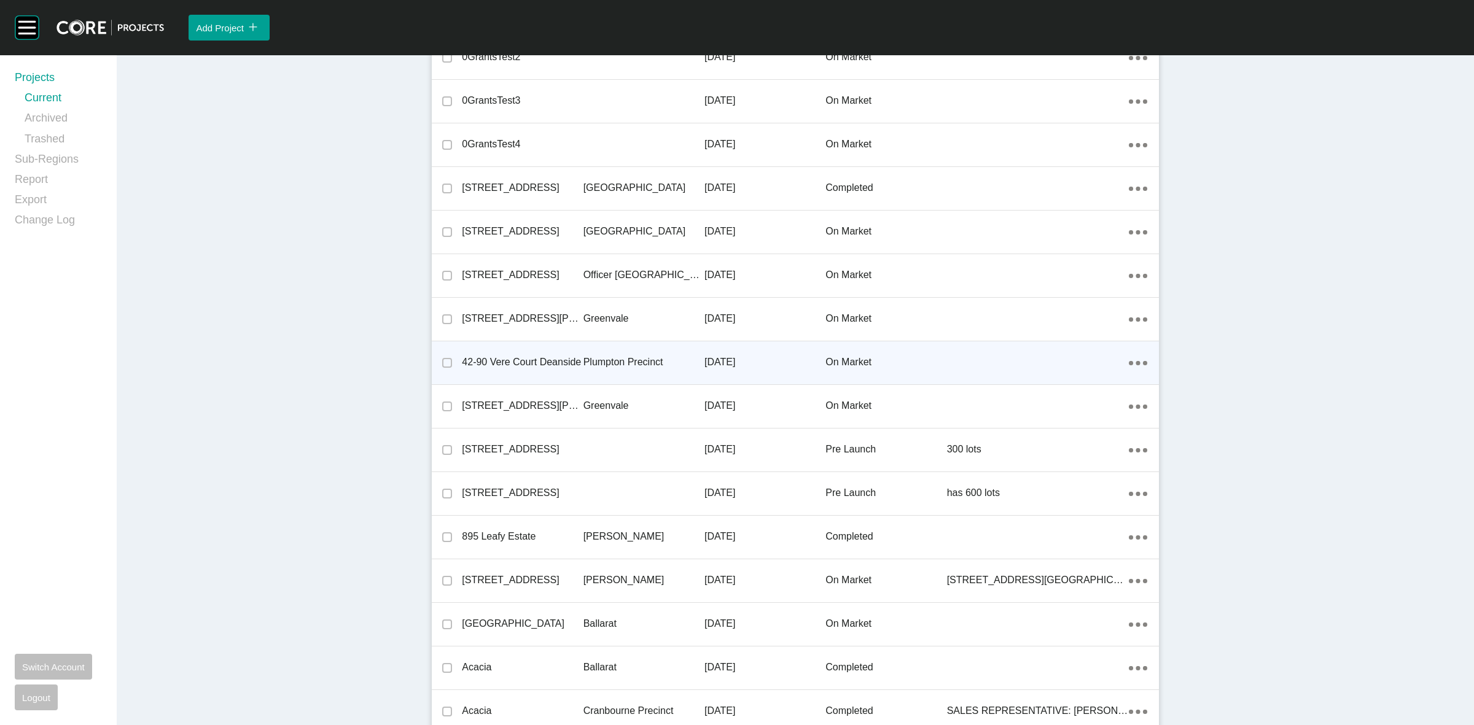
click at [631, 366] on p "Plumpton Precinct" at bounding box center [644, 363] width 121 height 14
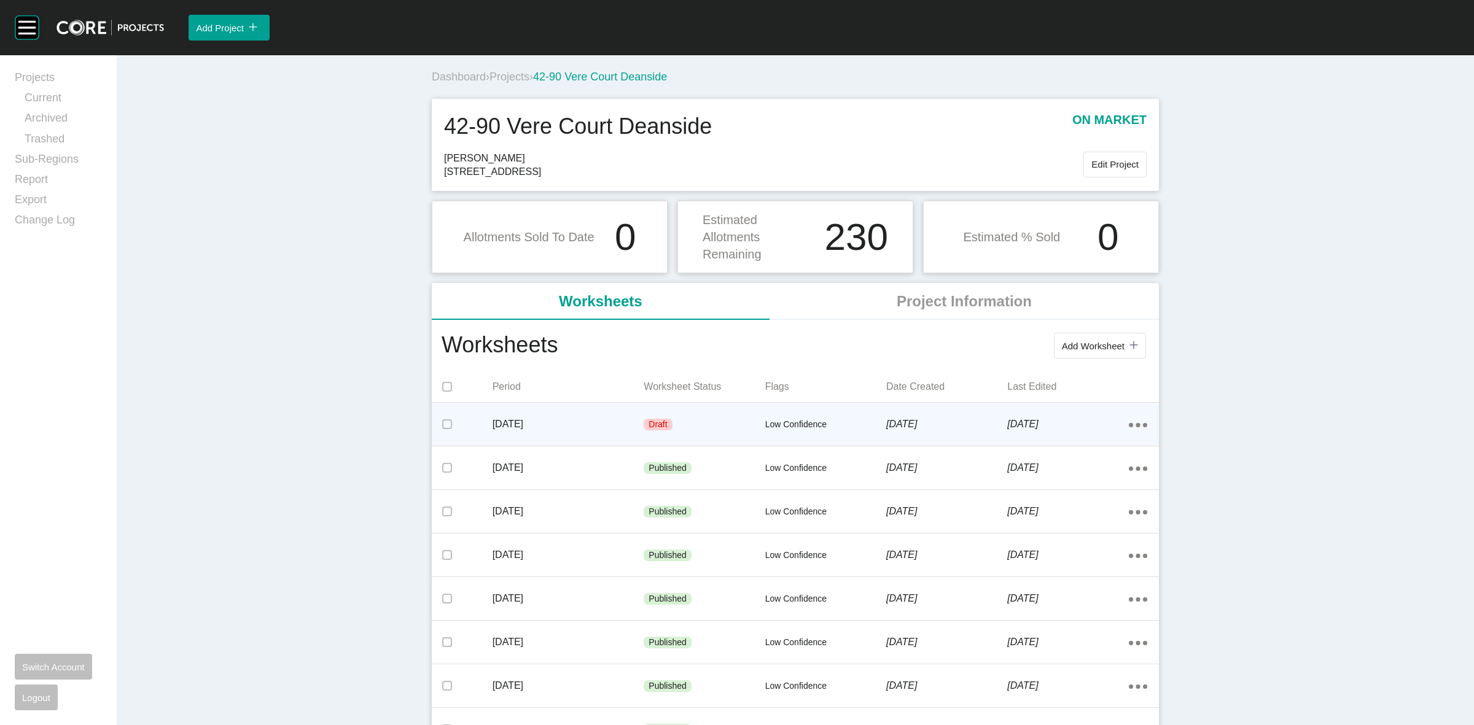
click at [1129, 424] on icon "Action Menu Dots Copy 6 Created with Sketch." at bounding box center [1138, 425] width 18 height 4
click at [1086, 425] on link "Edit" at bounding box center [1087, 427] width 33 height 18
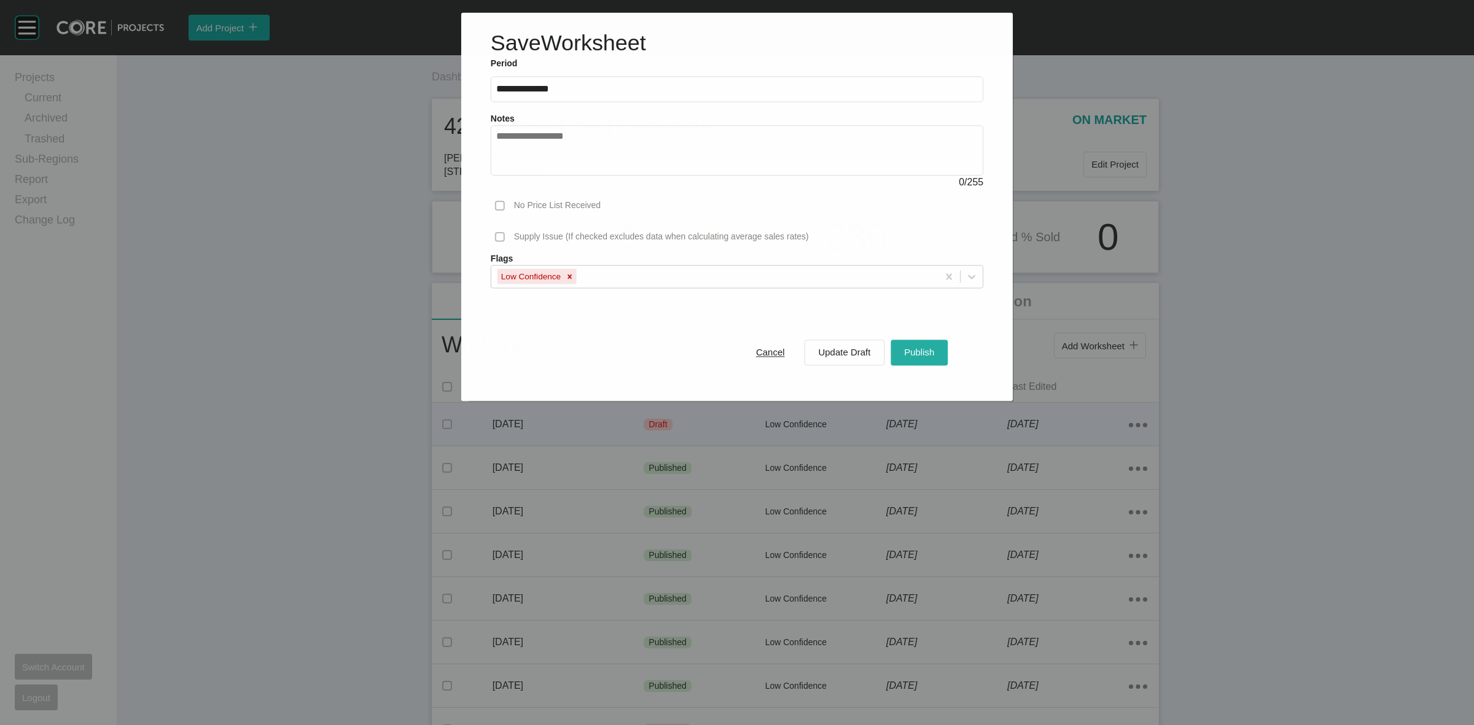
click at [934, 354] on span "Publish" at bounding box center [919, 353] width 30 height 10
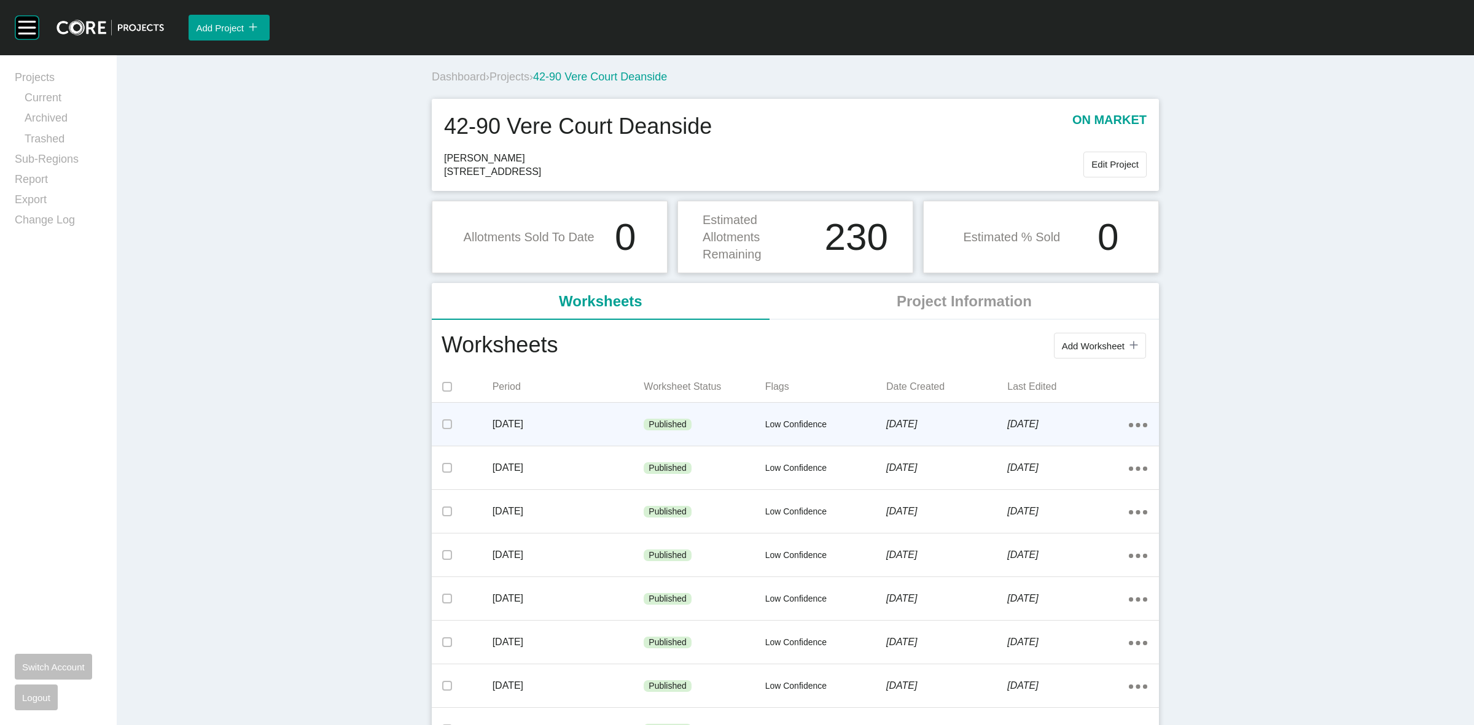
click at [519, 81] on span "Projects" at bounding box center [510, 77] width 40 height 12
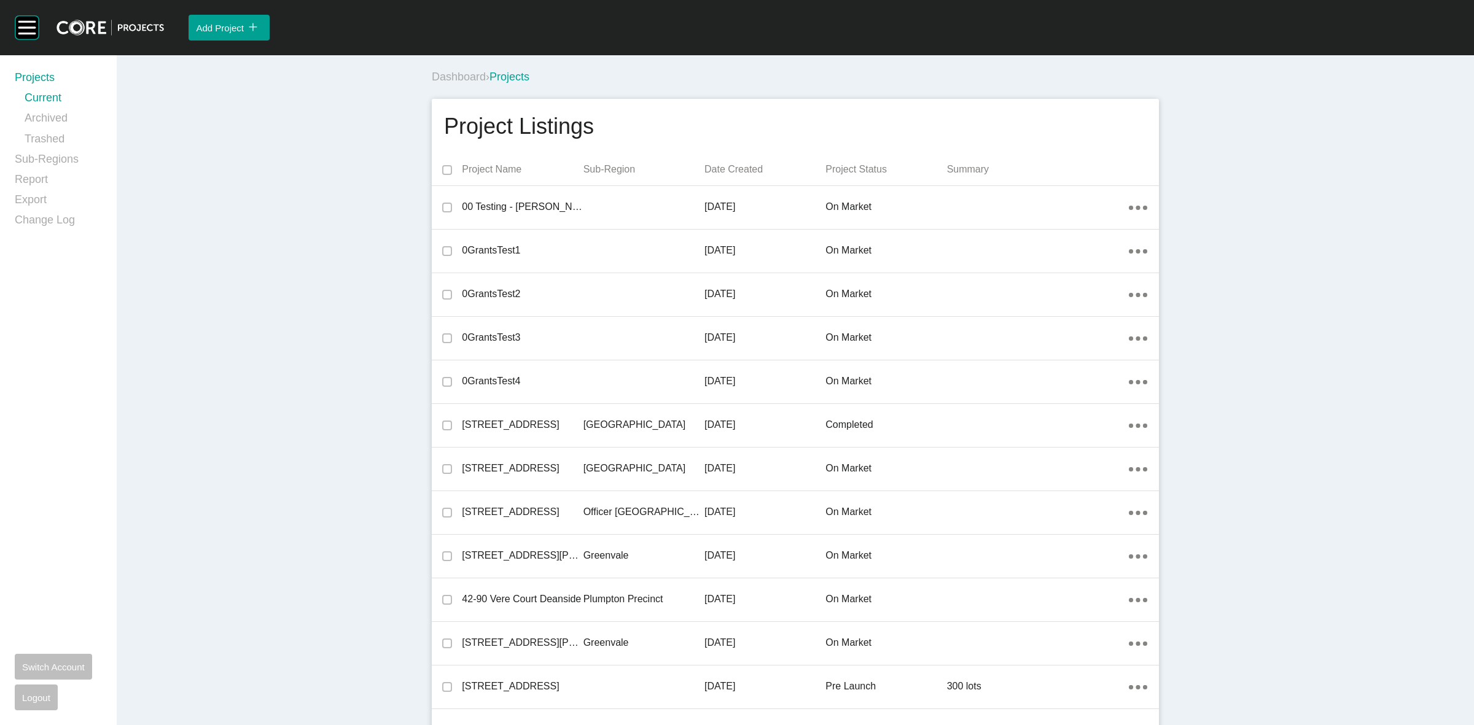
scroll to position [24566, 0]
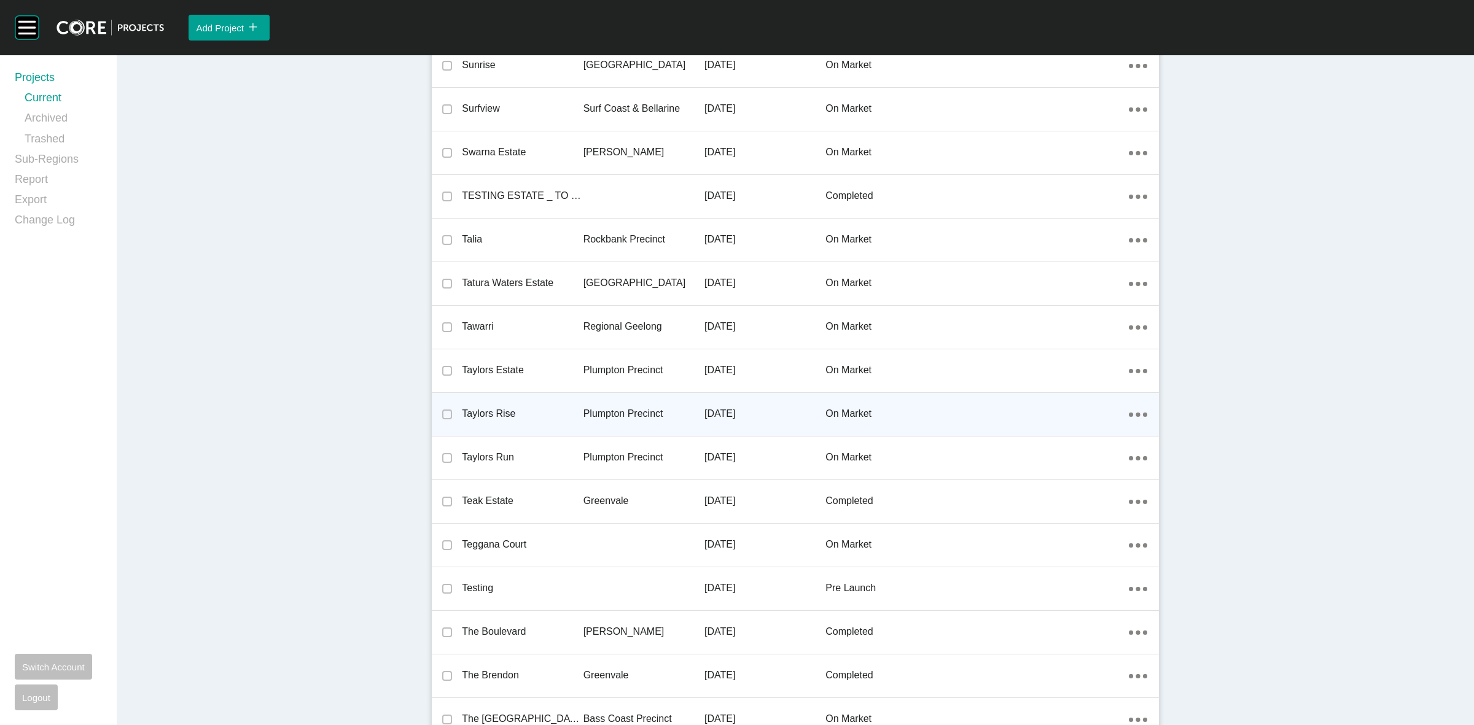
click at [625, 407] on p "Plumpton Precinct" at bounding box center [644, 414] width 121 height 14
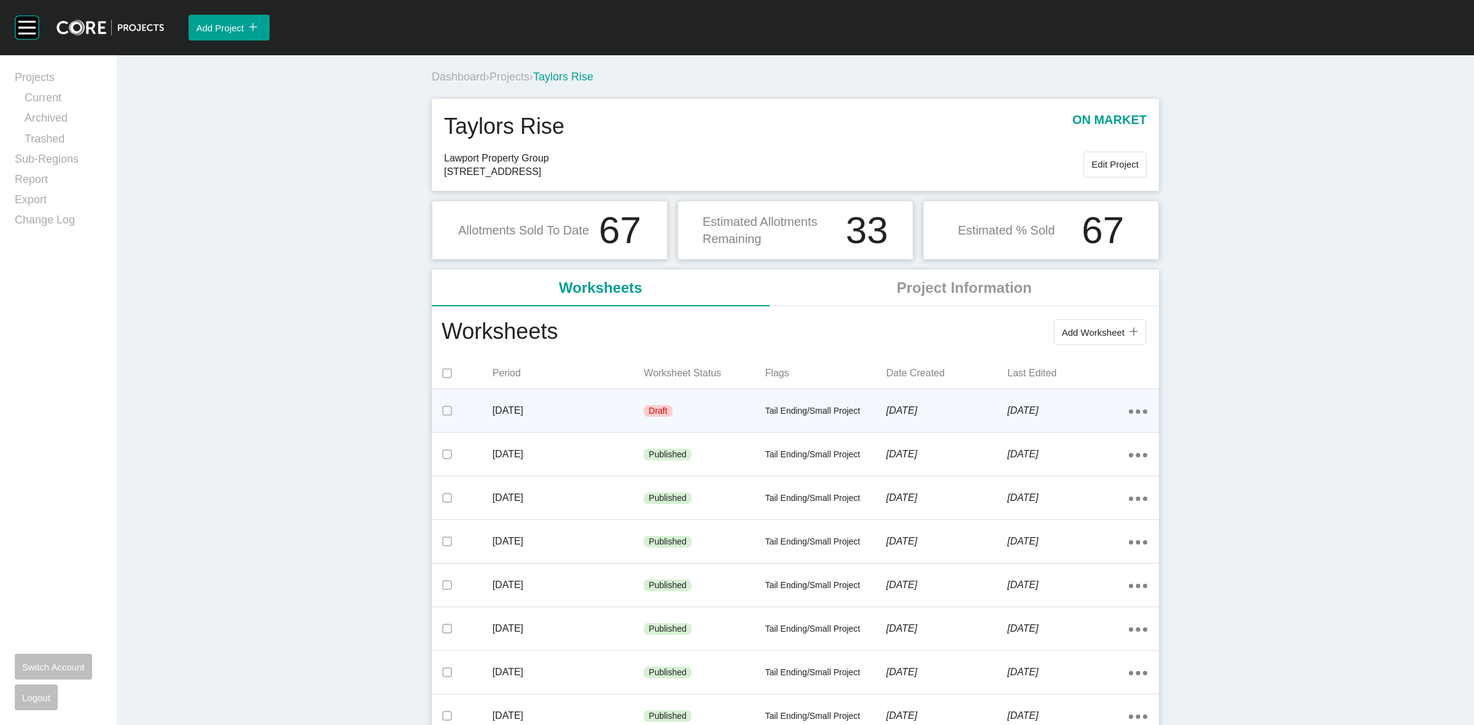
click at [879, 402] on div "Tail Ending/Small Project" at bounding box center [825, 411] width 121 height 37
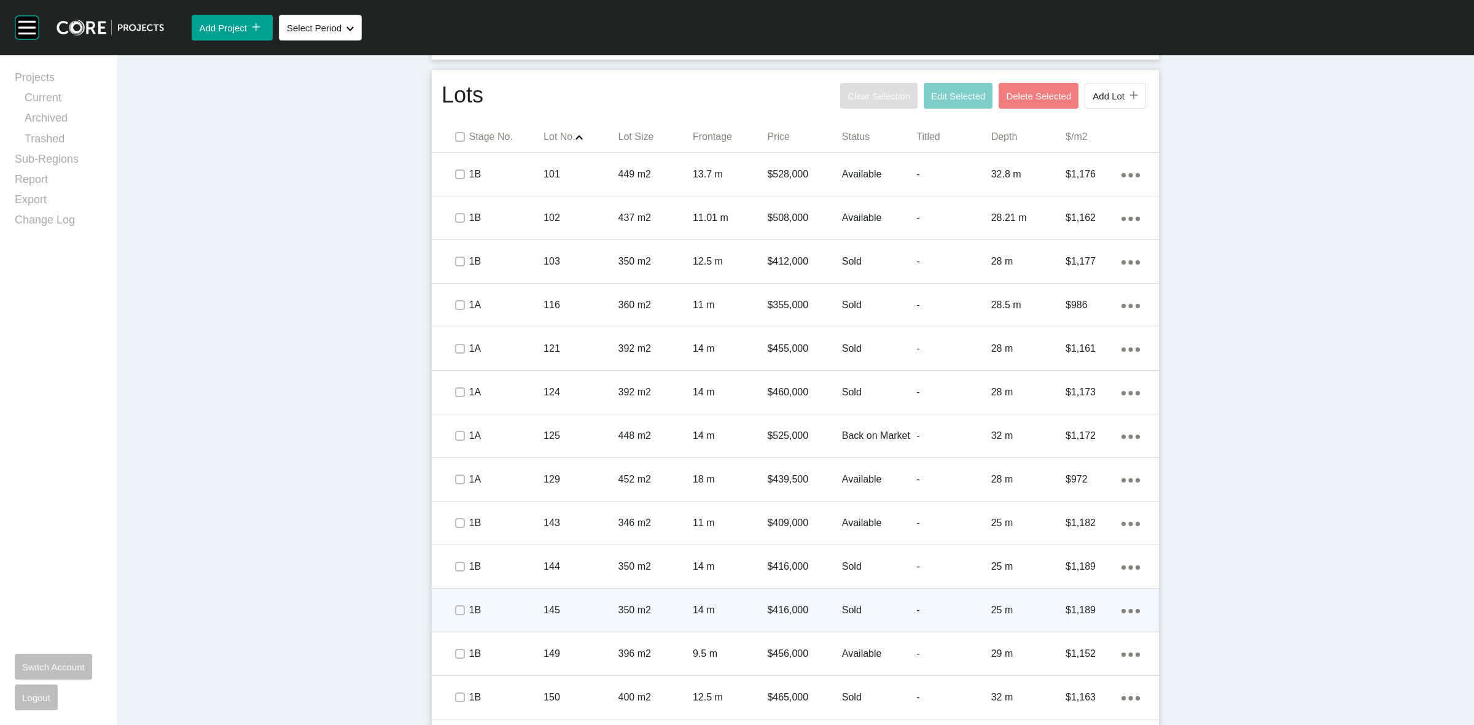
scroll to position [768, 0]
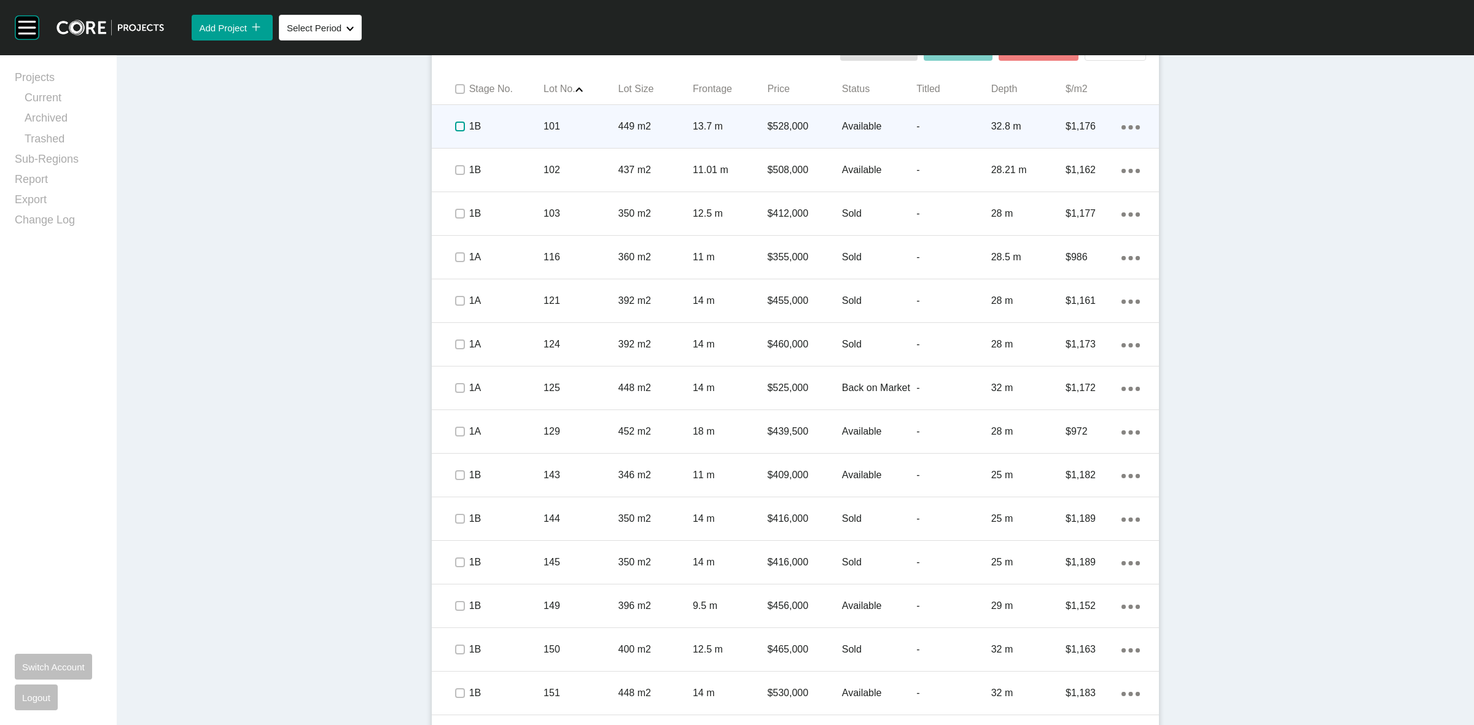
click at [456, 127] on label at bounding box center [460, 127] width 10 height 10
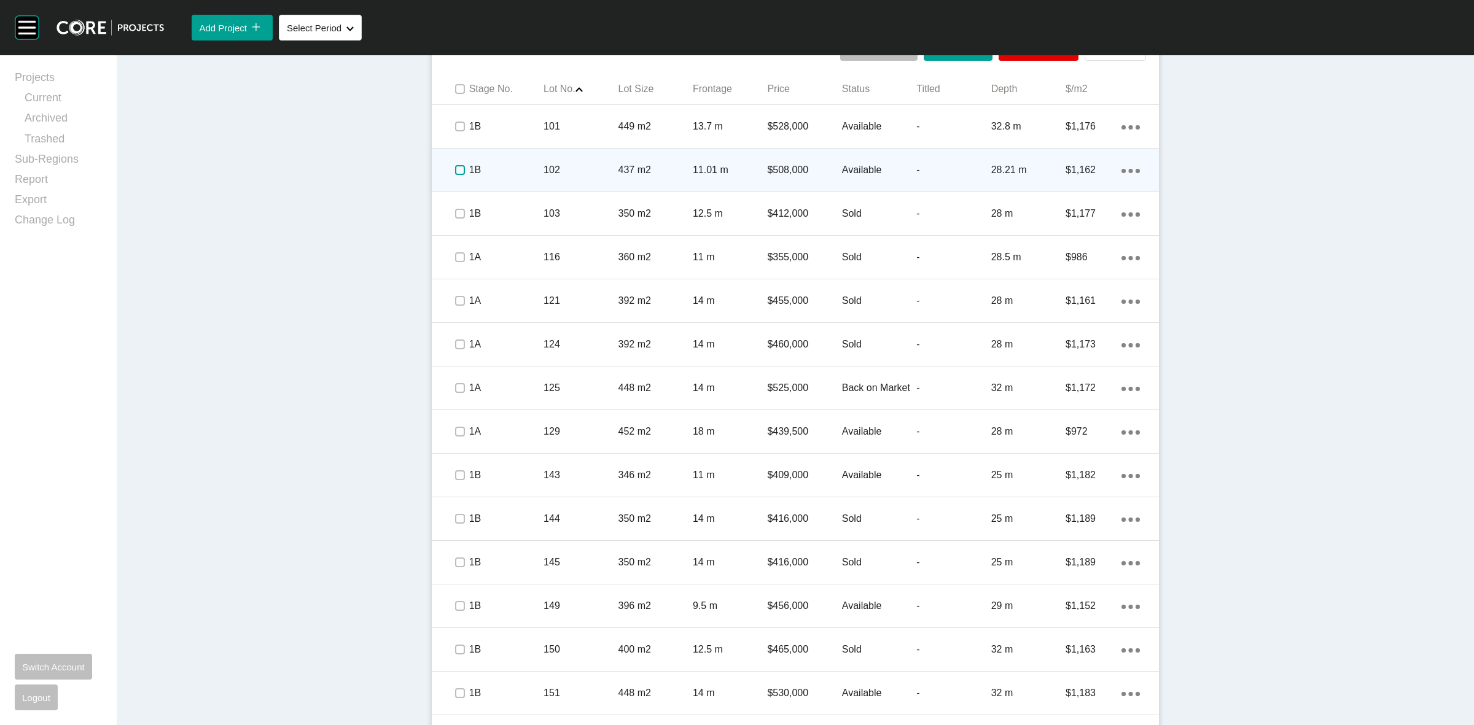
click at [455, 170] on label at bounding box center [460, 170] width 10 height 10
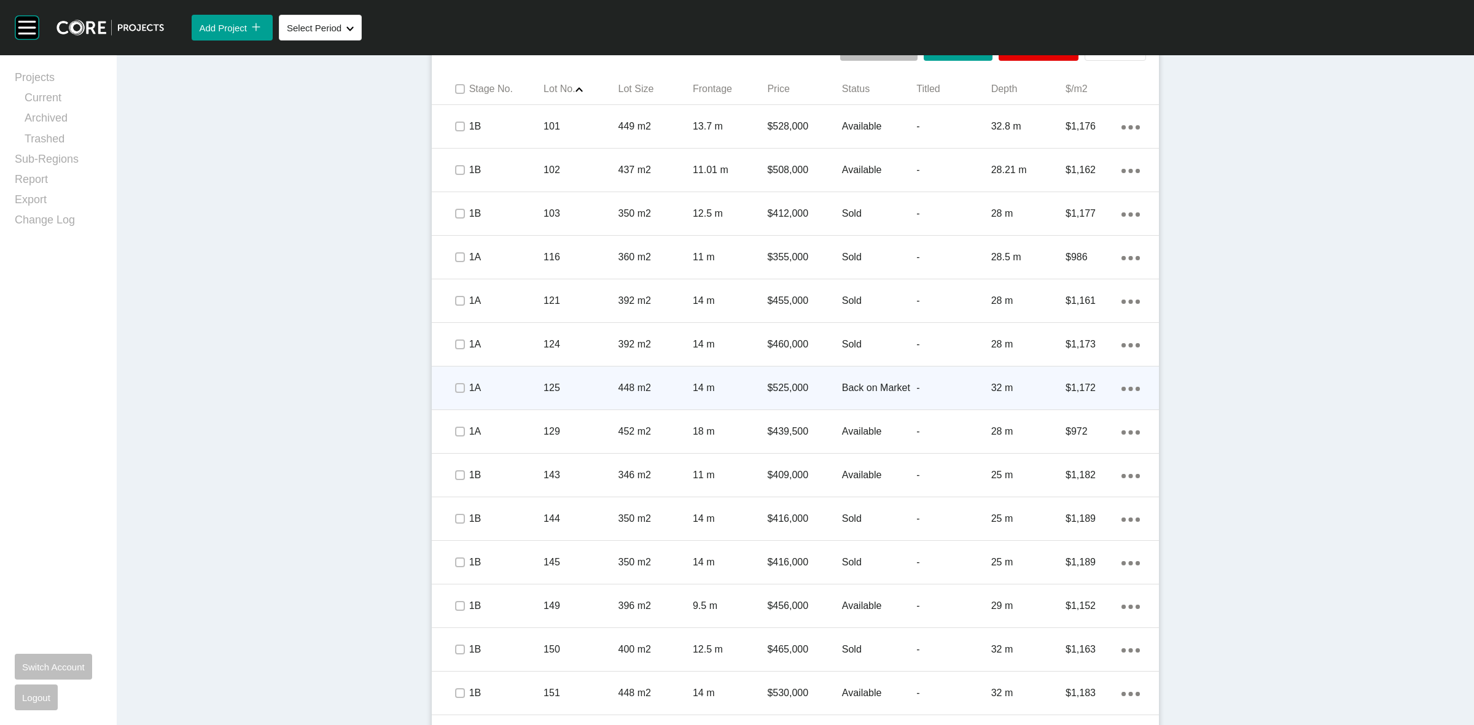
click at [1122, 391] on icon "Action Menu Dots Copy 6 Created with Sketch." at bounding box center [1131, 389] width 18 height 4
click at [1073, 412] on link "Delete" at bounding box center [1075, 410] width 46 height 18
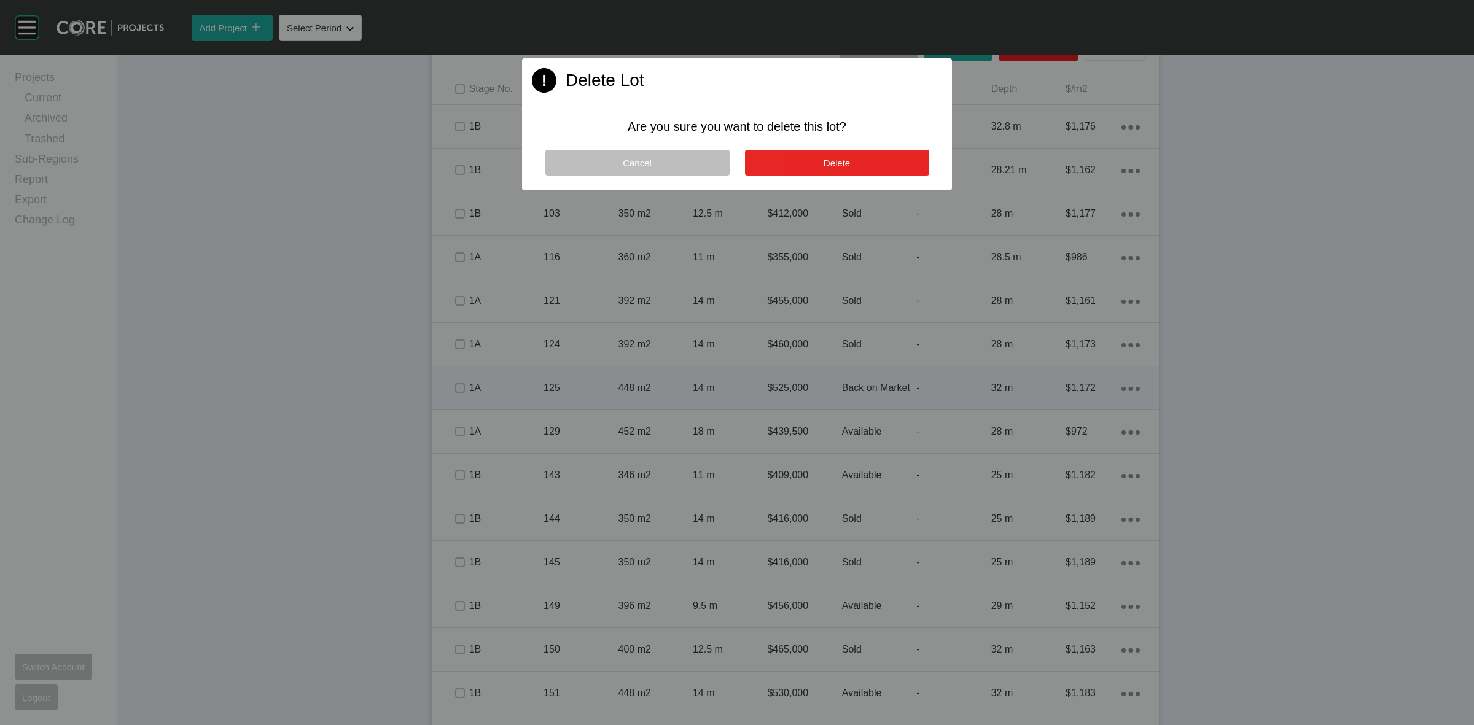
click at [843, 160] on span "Delete" at bounding box center [837, 163] width 26 height 10
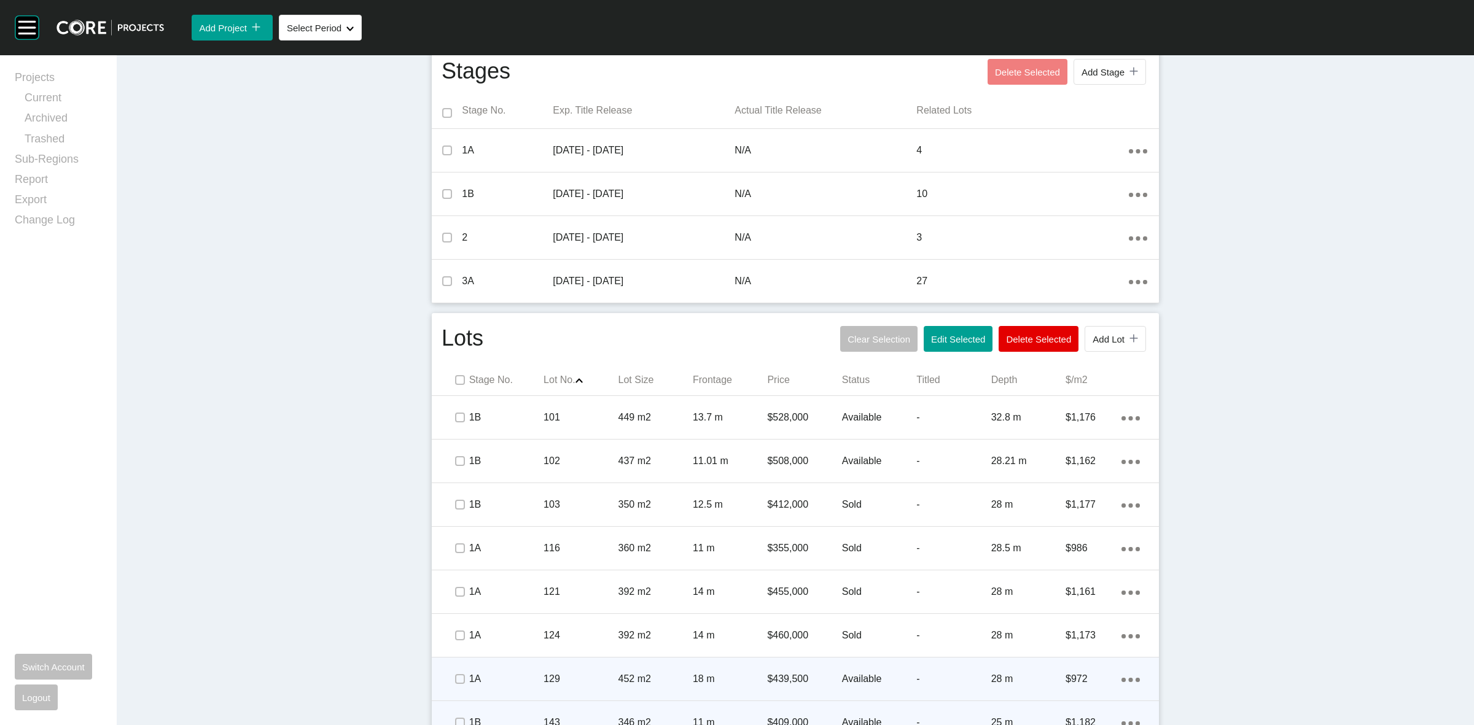
scroll to position [614, 0]
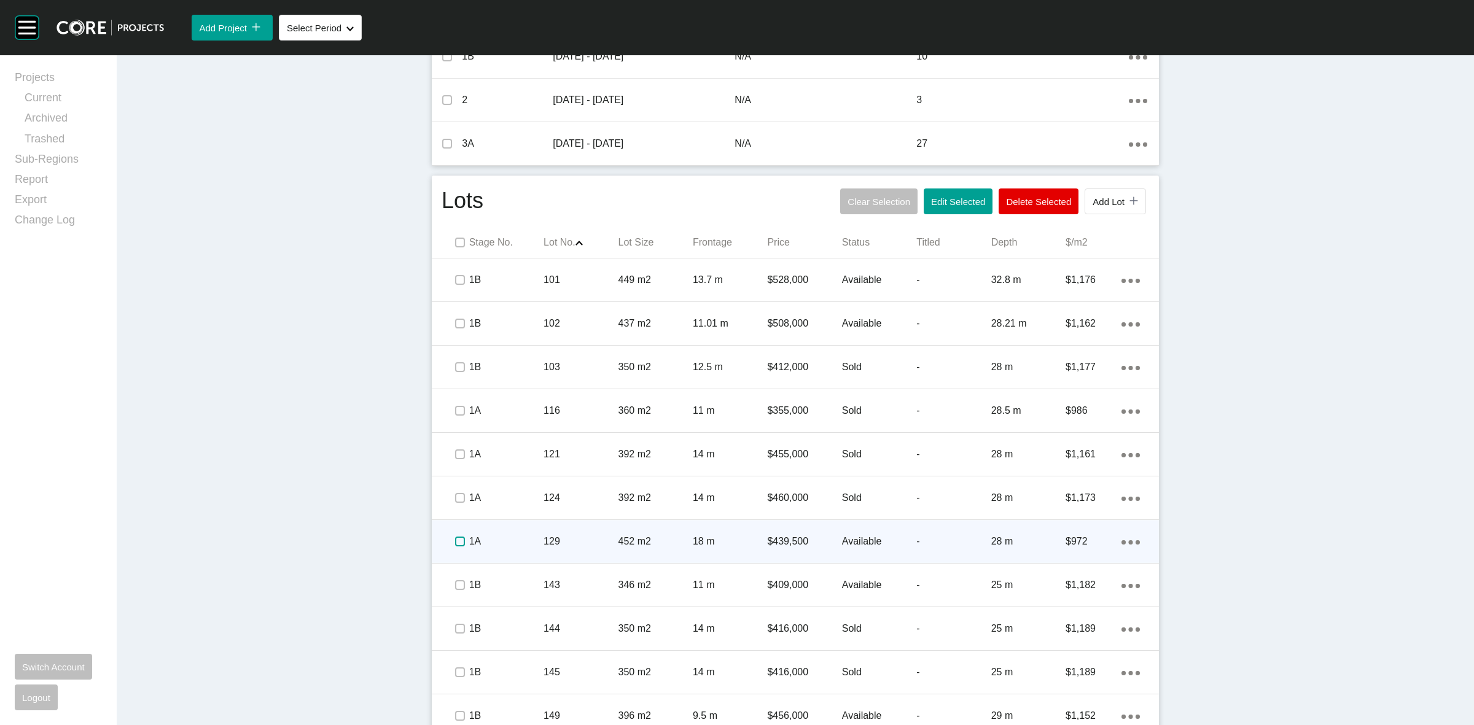
click at [459, 542] on label at bounding box center [460, 542] width 10 height 10
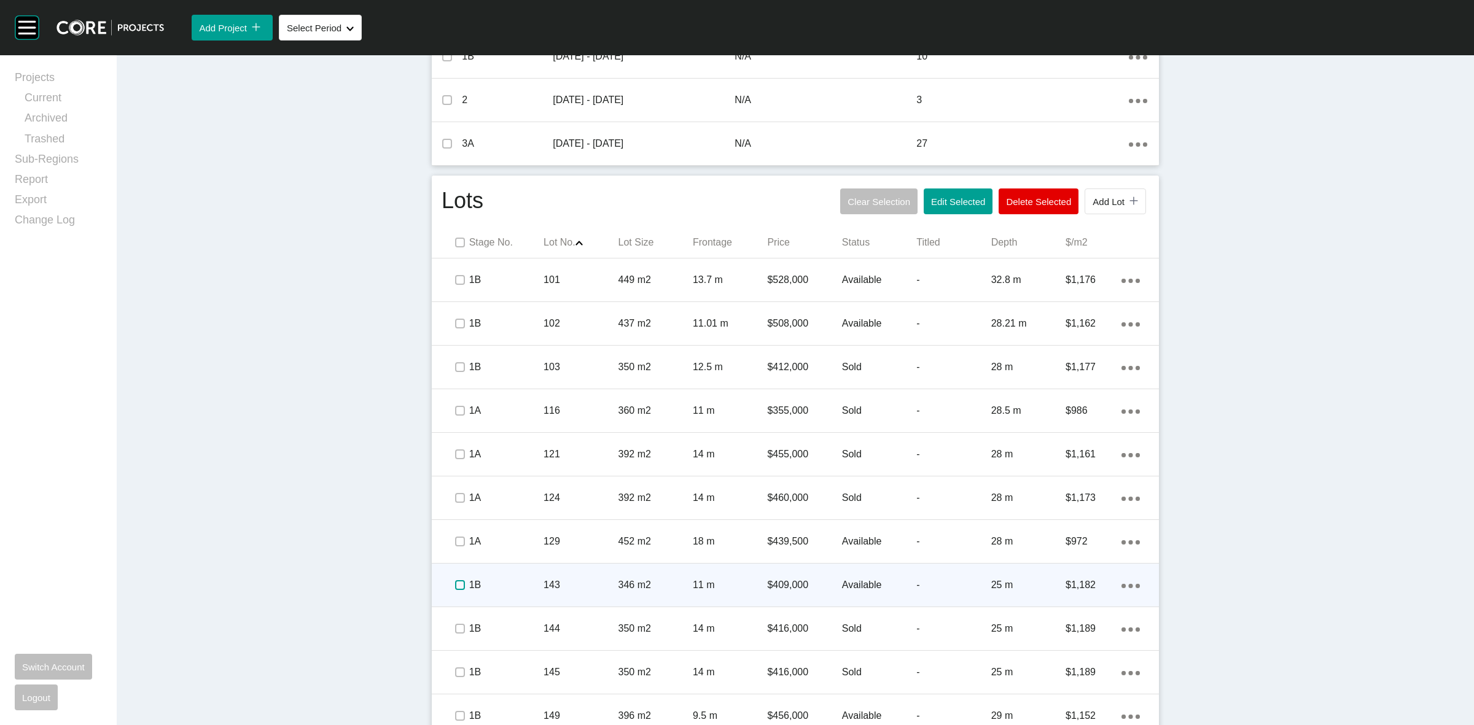
click at [455, 581] on label at bounding box center [460, 586] width 10 height 10
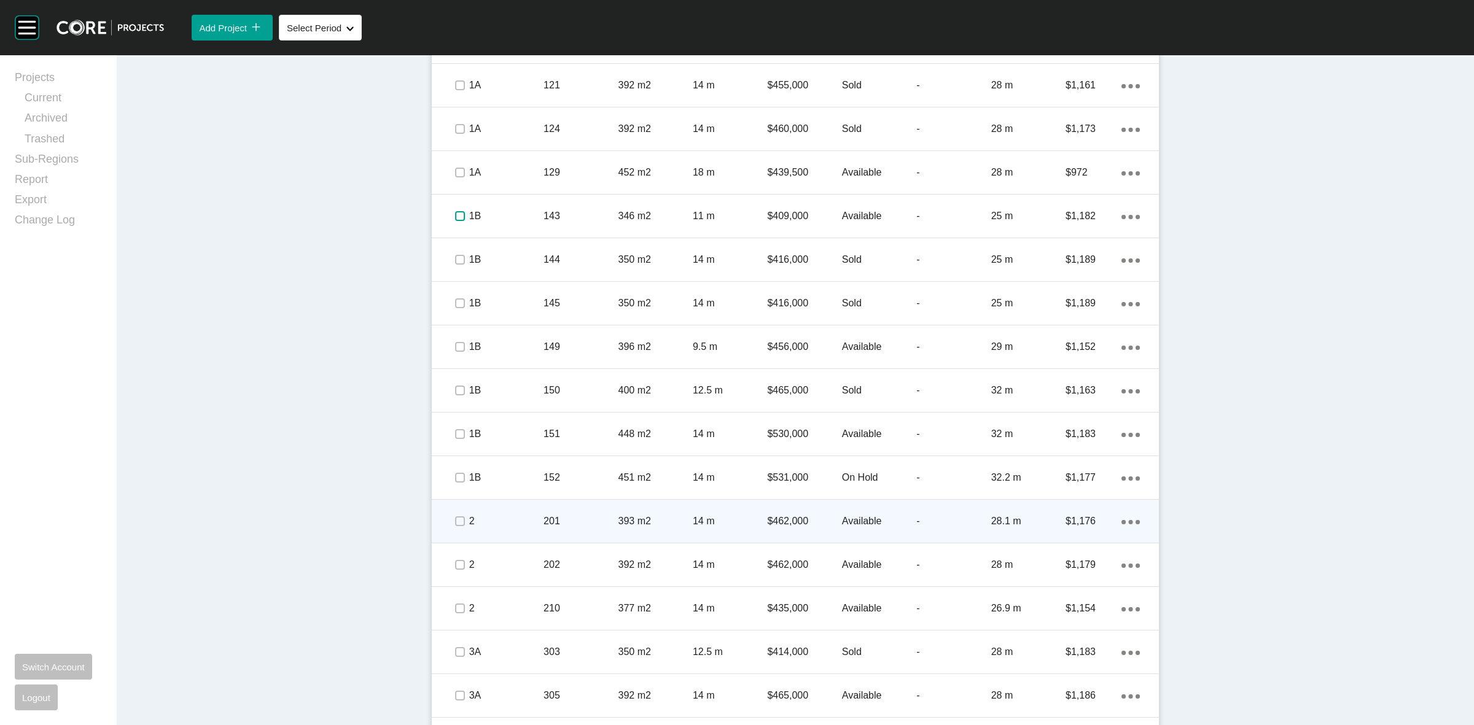
scroll to position [998, 0]
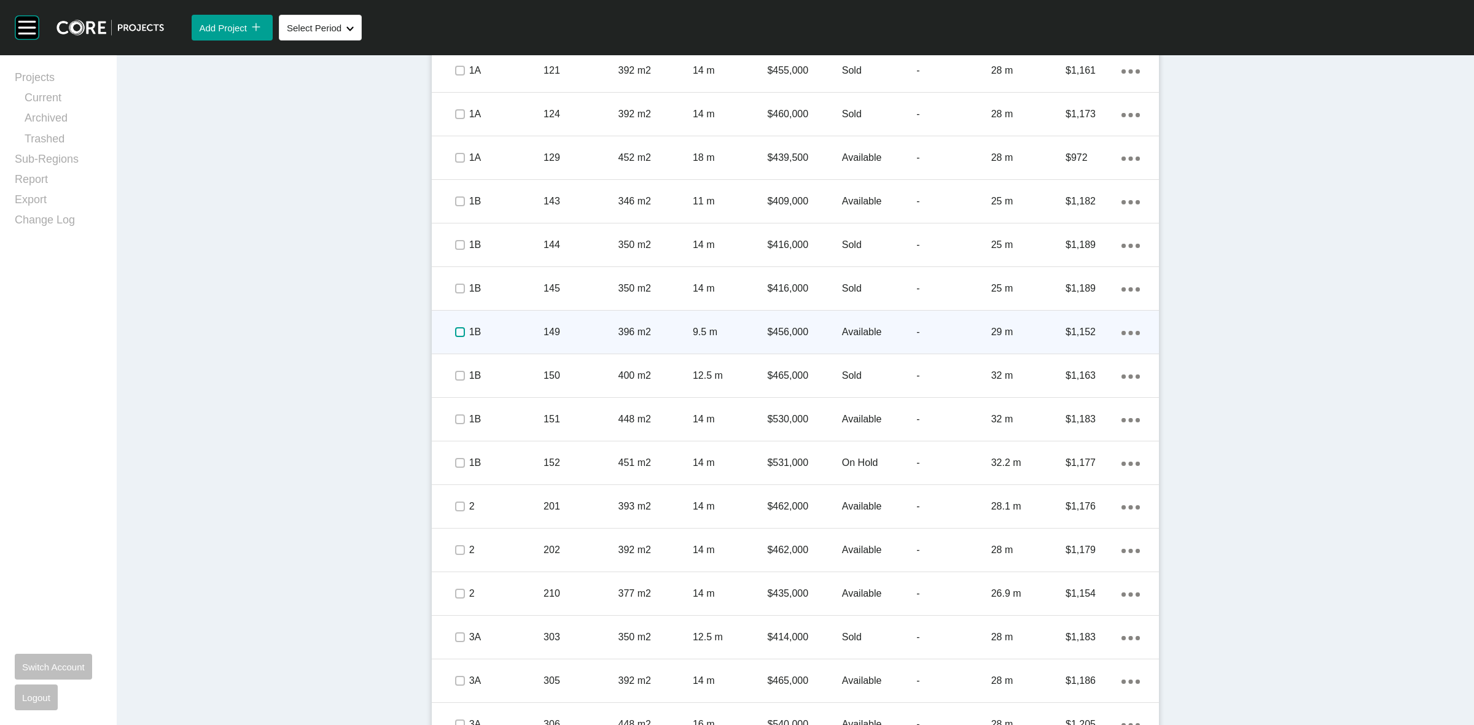
click at [459, 332] on label at bounding box center [460, 332] width 10 height 10
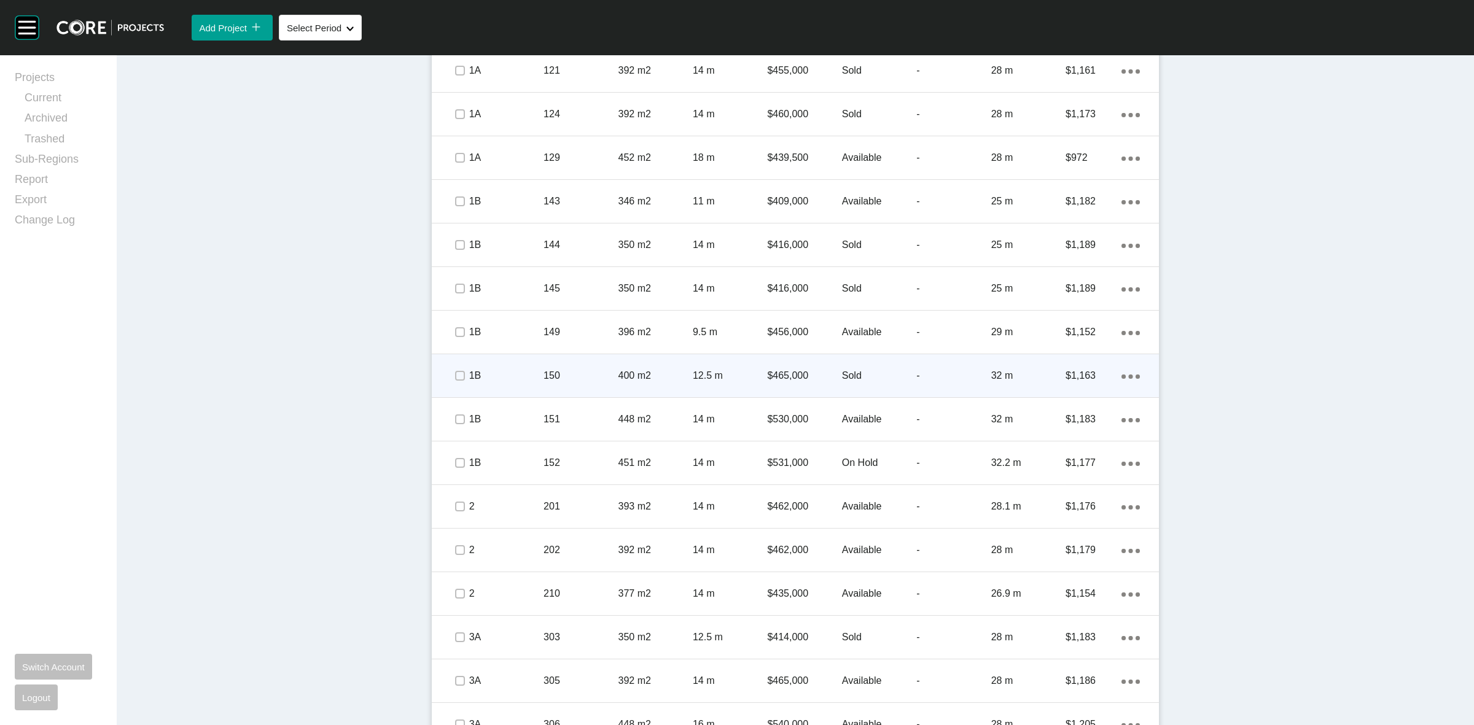
click at [458, 369] on span at bounding box center [459, 376] width 18 height 18
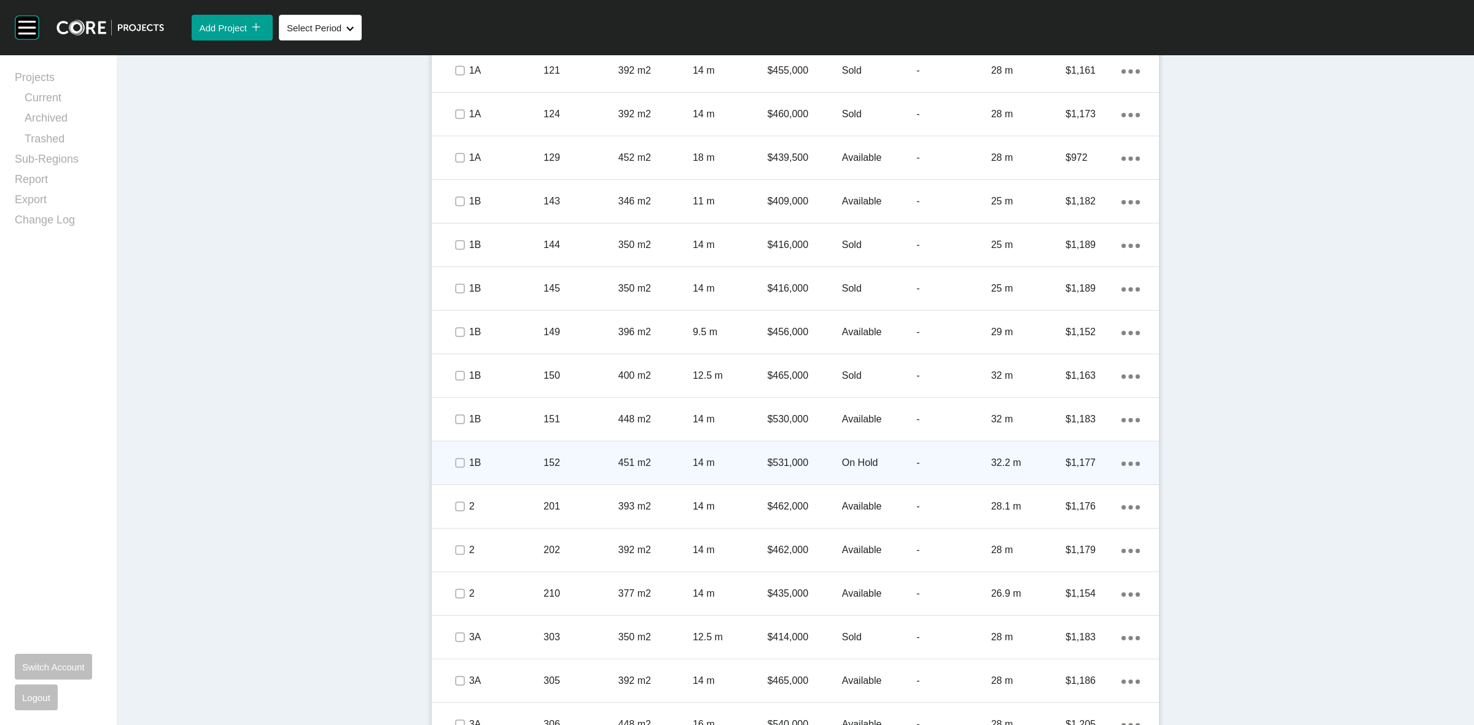
click at [485, 456] on p "1B" at bounding box center [506, 463] width 74 height 14
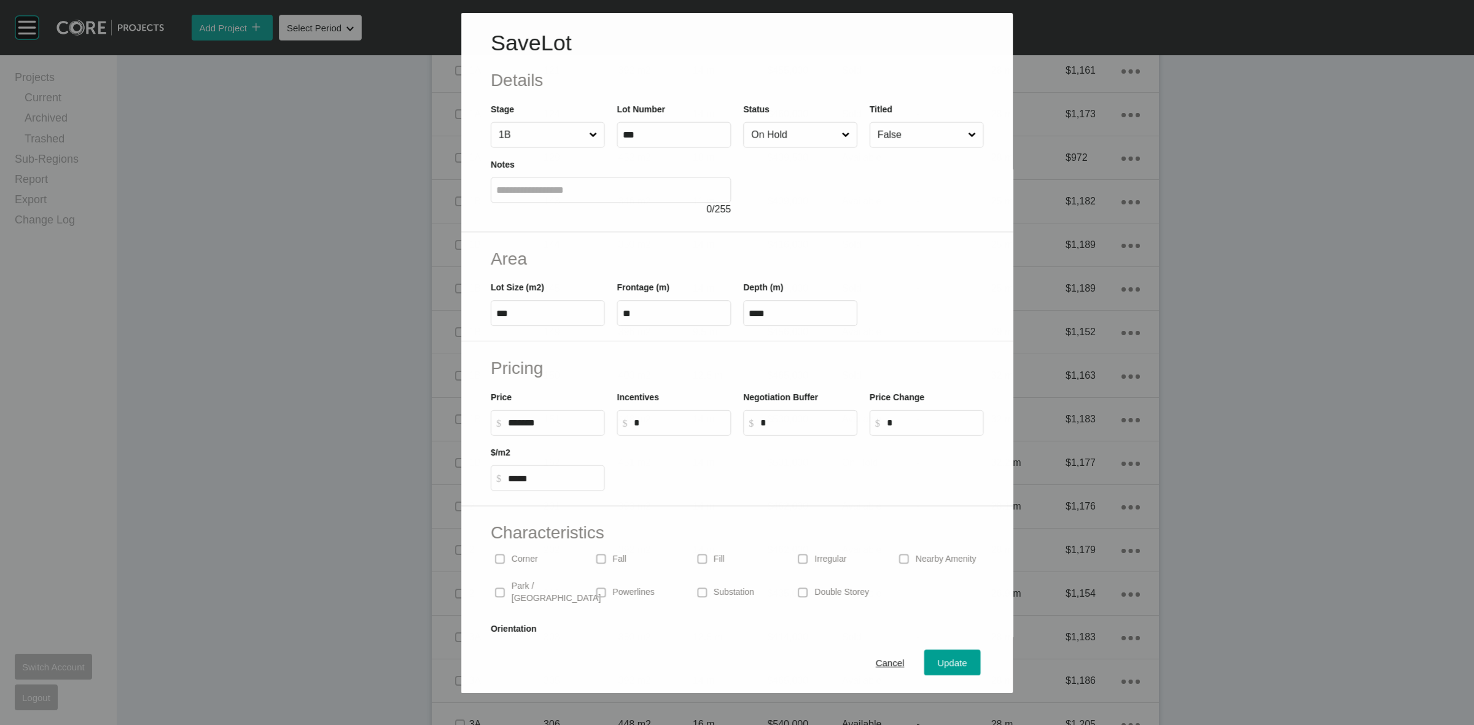
click at [772, 130] on input "On Hold" at bounding box center [794, 135] width 90 height 25
click at [945, 662] on span "Update" at bounding box center [952, 664] width 29 height 10
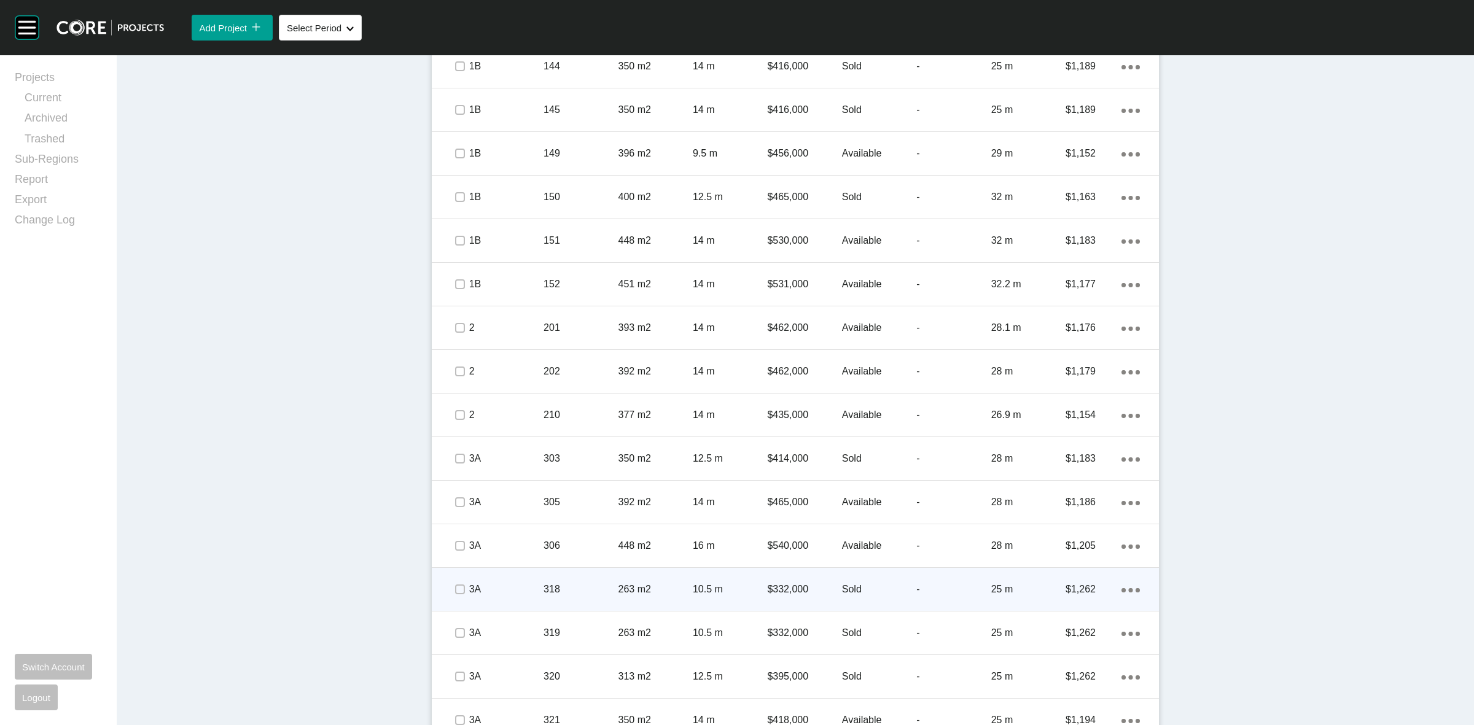
scroll to position [1152, 0]
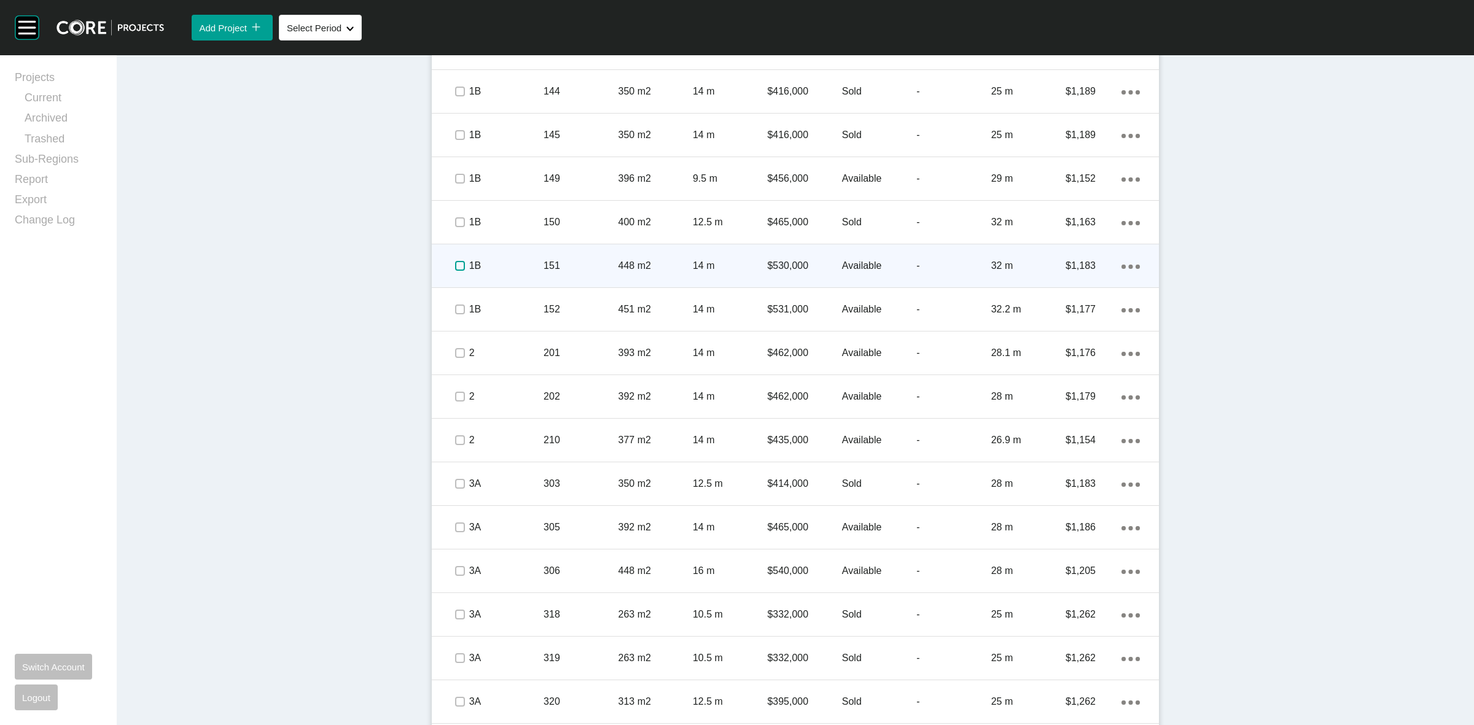
drag, startPoint x: 459, startPoint y: 263, endPoint x: 456, endPoint y: 296, distance: 33.4
click at [459, 263] on label at bounding box center [460, 266] width 10 height 10
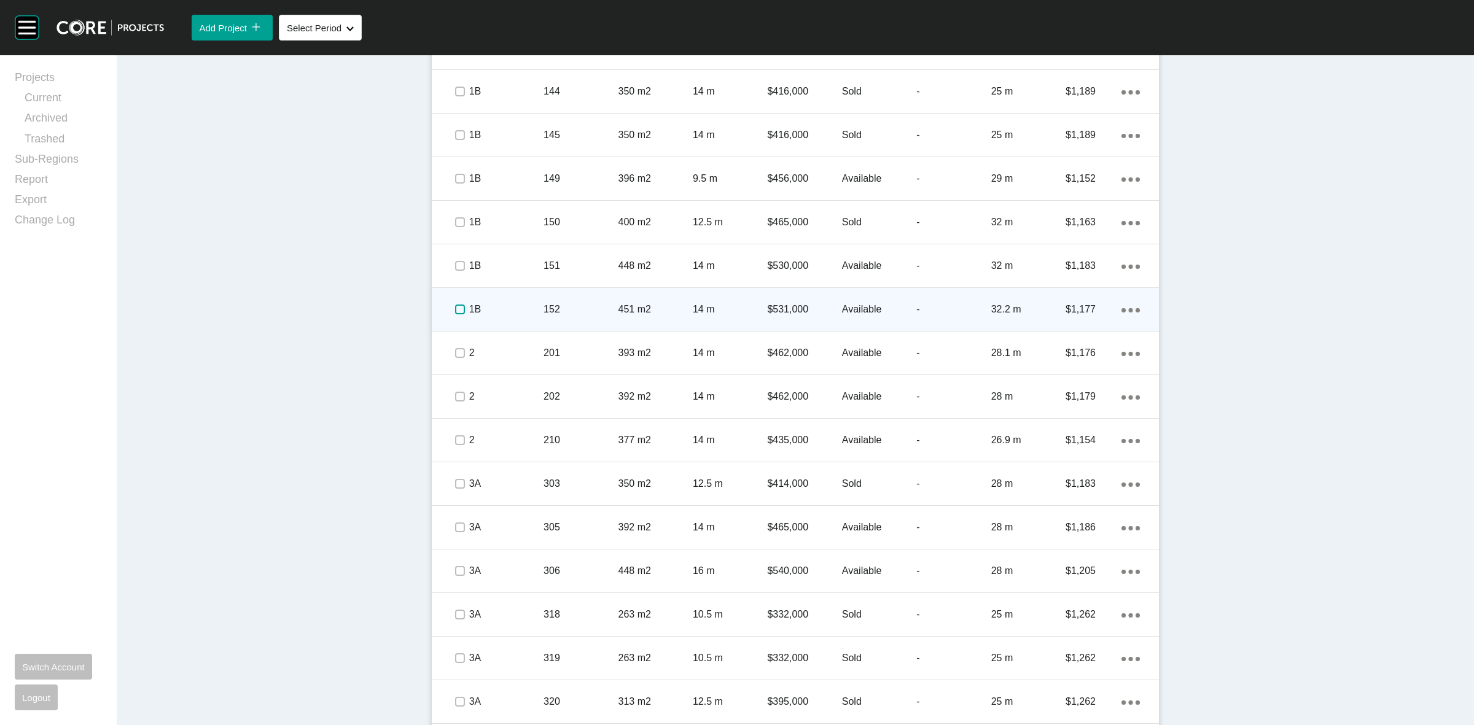
click at [455, 305] on label at bounding box center [460, 310] width 10 height 10
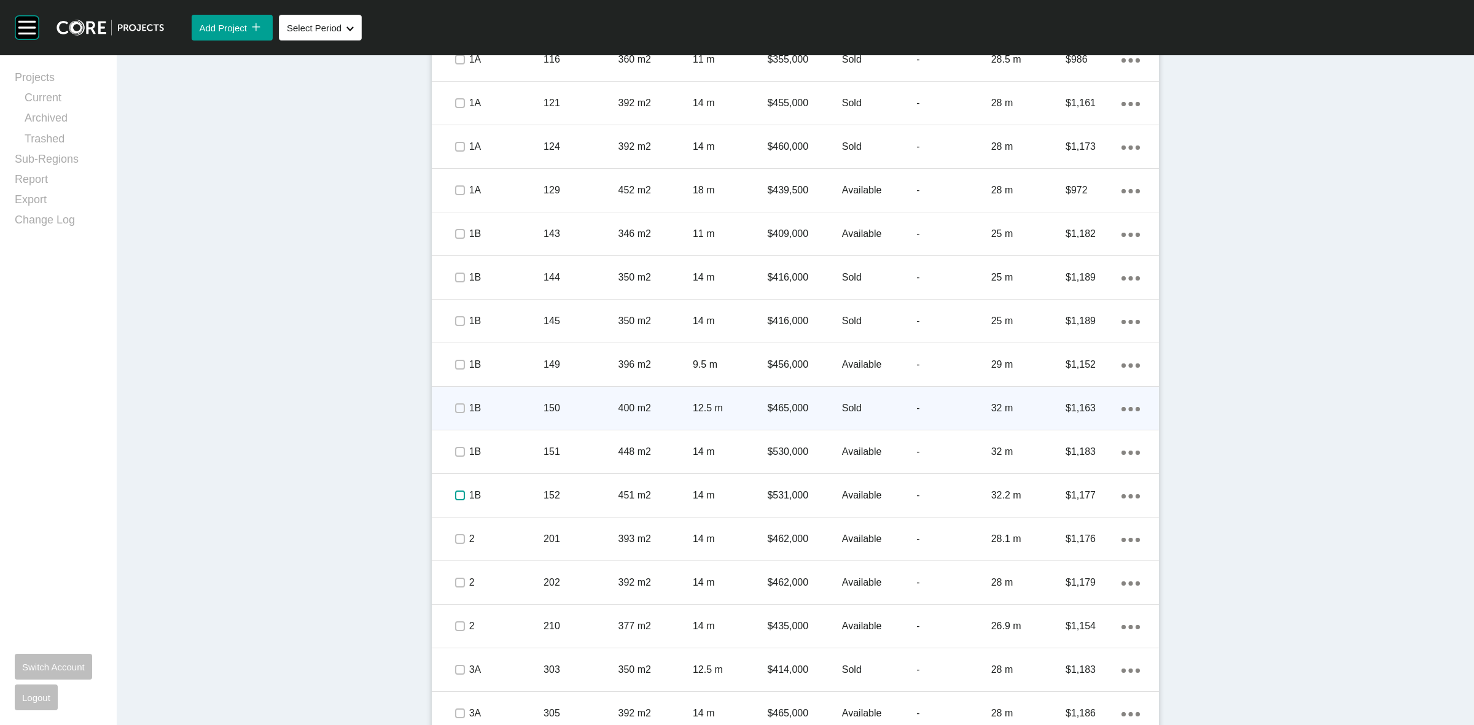
scroll to position [921, 0]
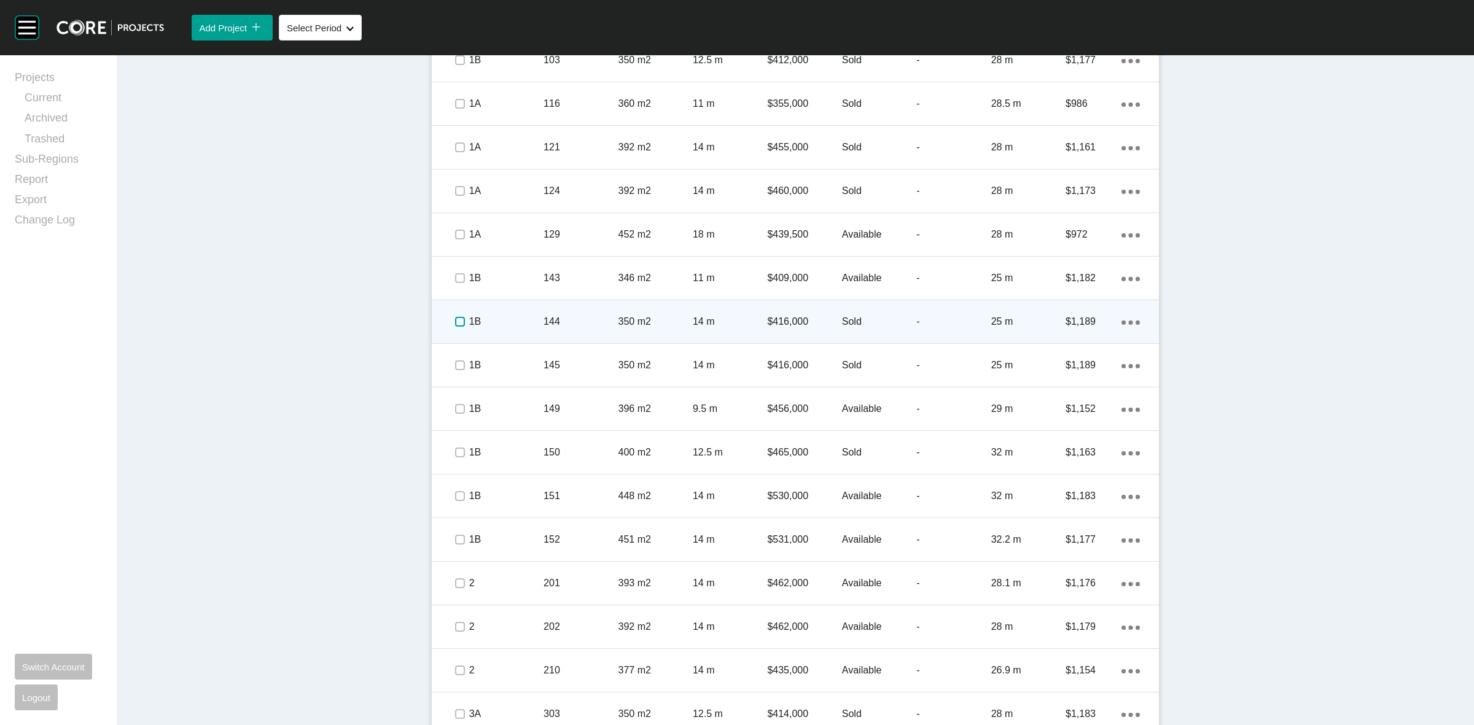
click at [455, 320] on label at bounding box center [460, 322] width 10 height 10
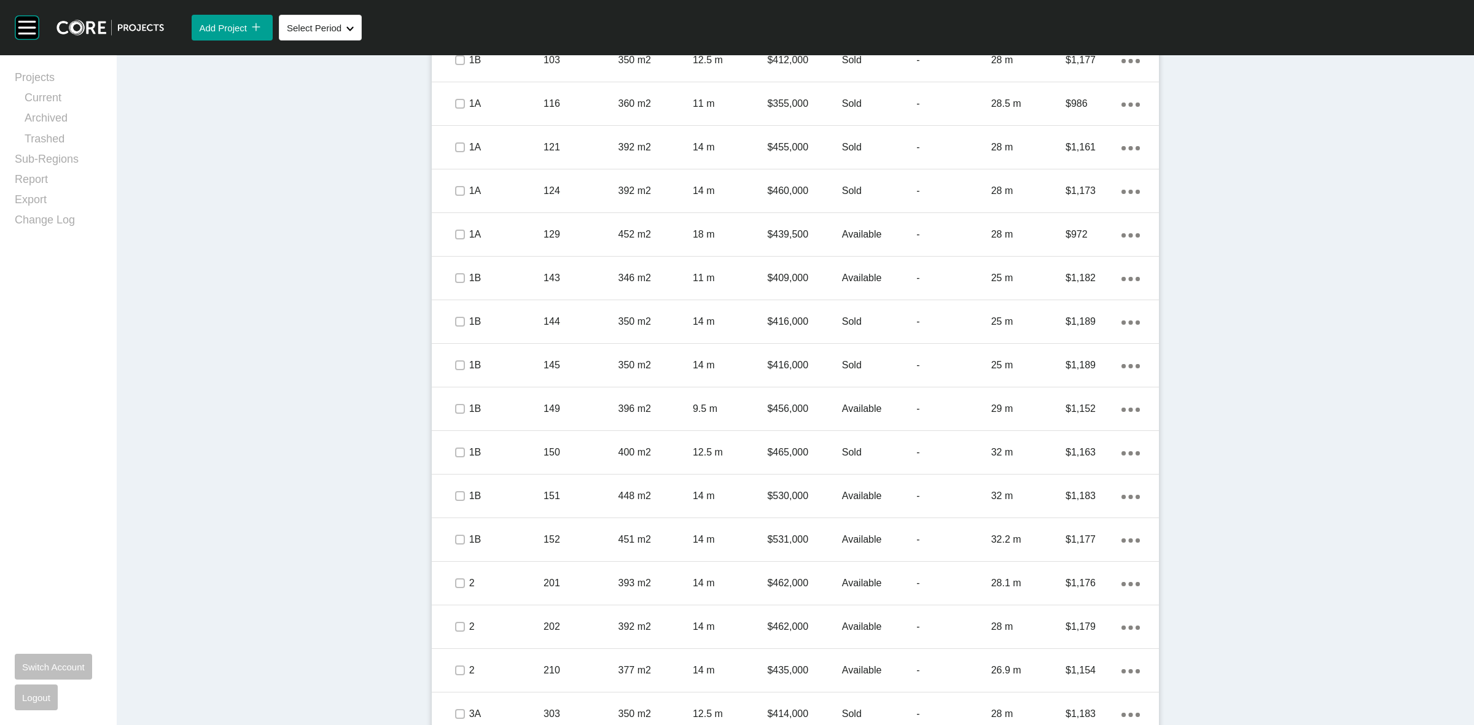
click at [376, 352] on div "Dashboard › Projects › Taylors Rise › Worksheet Taylors Rise Worksheet - [DATE]…" at bounding box center [796, 505] width 1358 height 2742
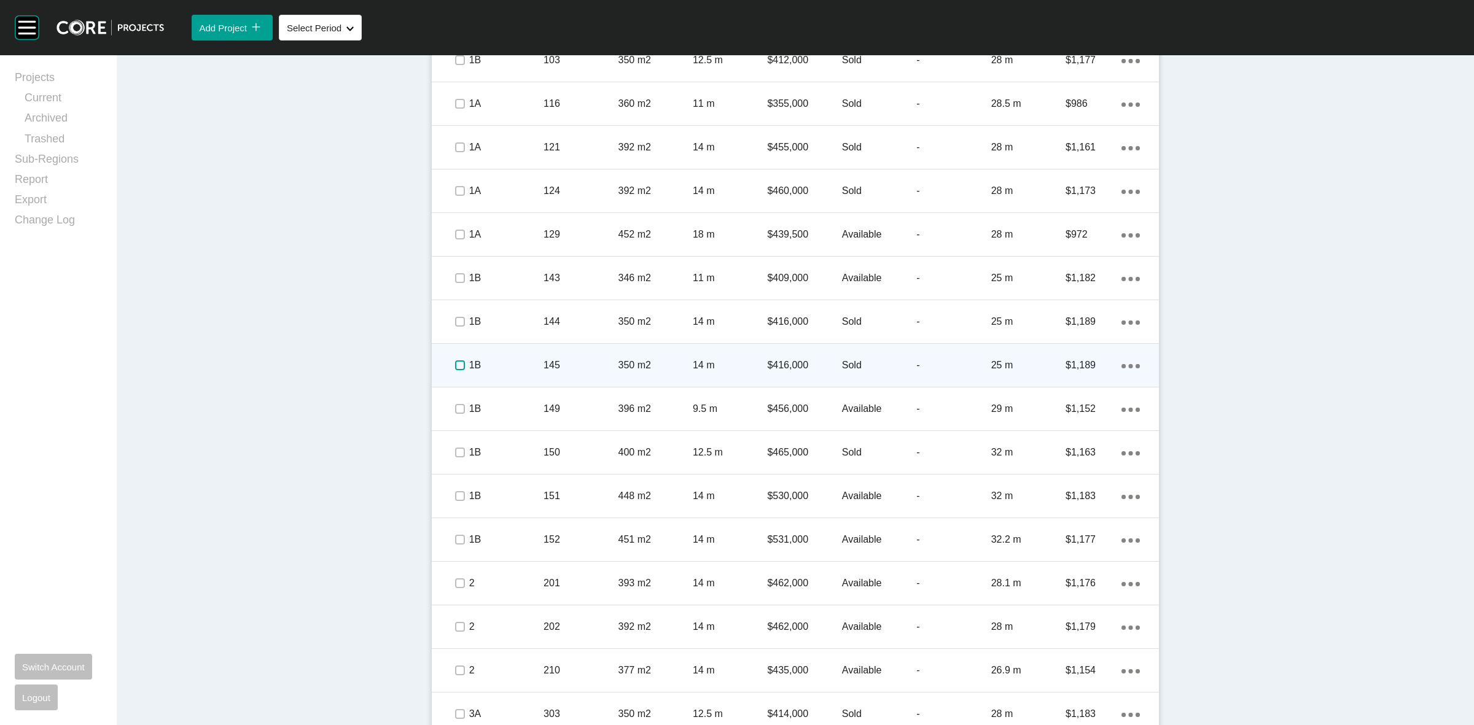
drag, startPoint x: 453, startPoint y: 367, endPoint x: 447, endPoint y: 363, distance: 7.0
click at [455, 366] on label at bounding box center [460, 366] width 10 height 10
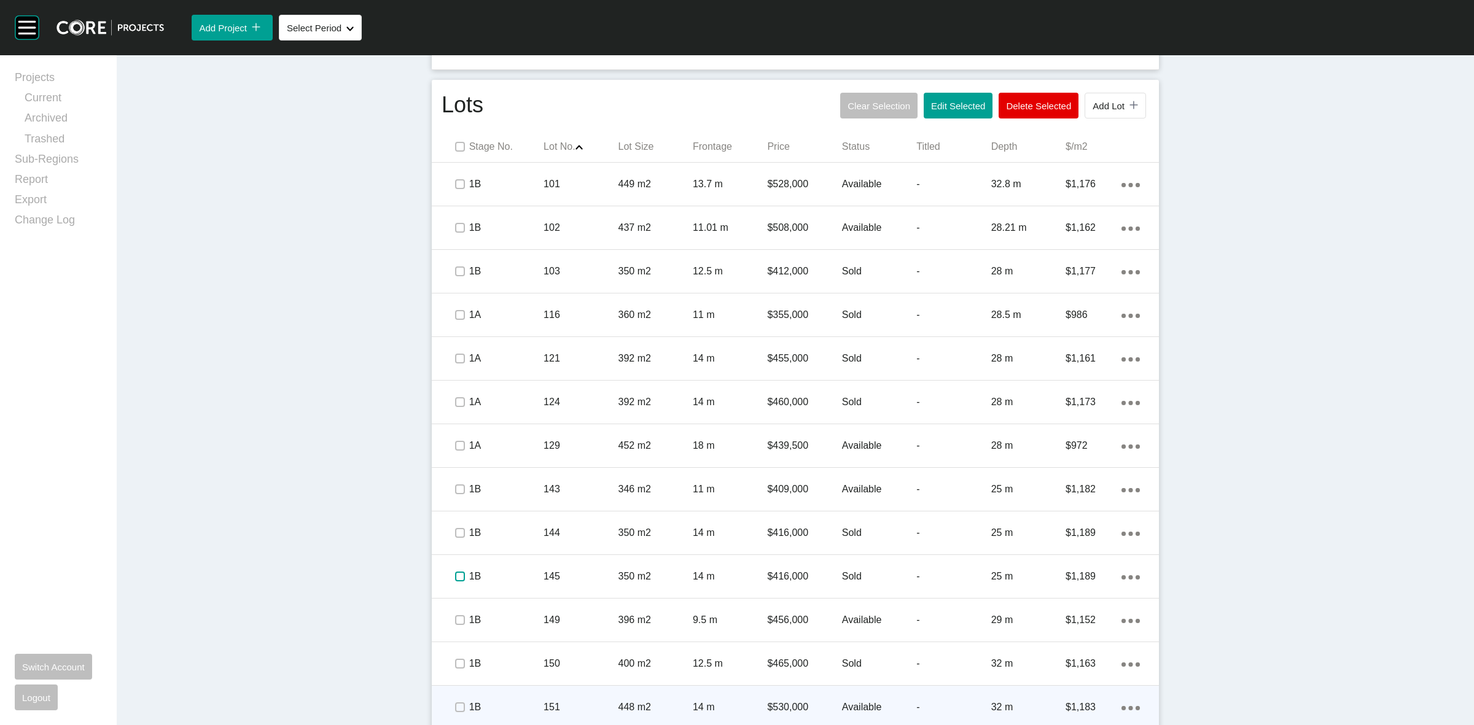
scroll to position [691, 0]
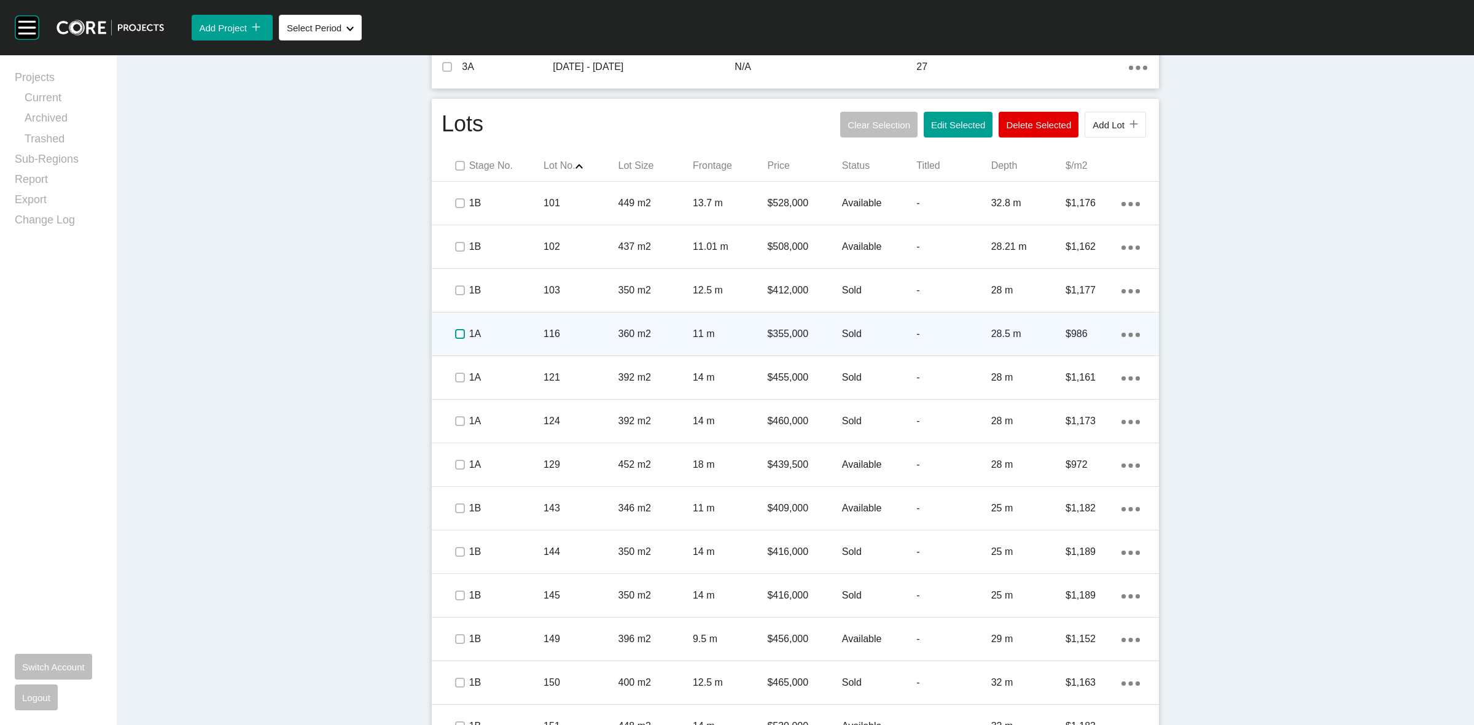
click at [455, 333] on label at bounding box center [460, 334] width 10 height 10
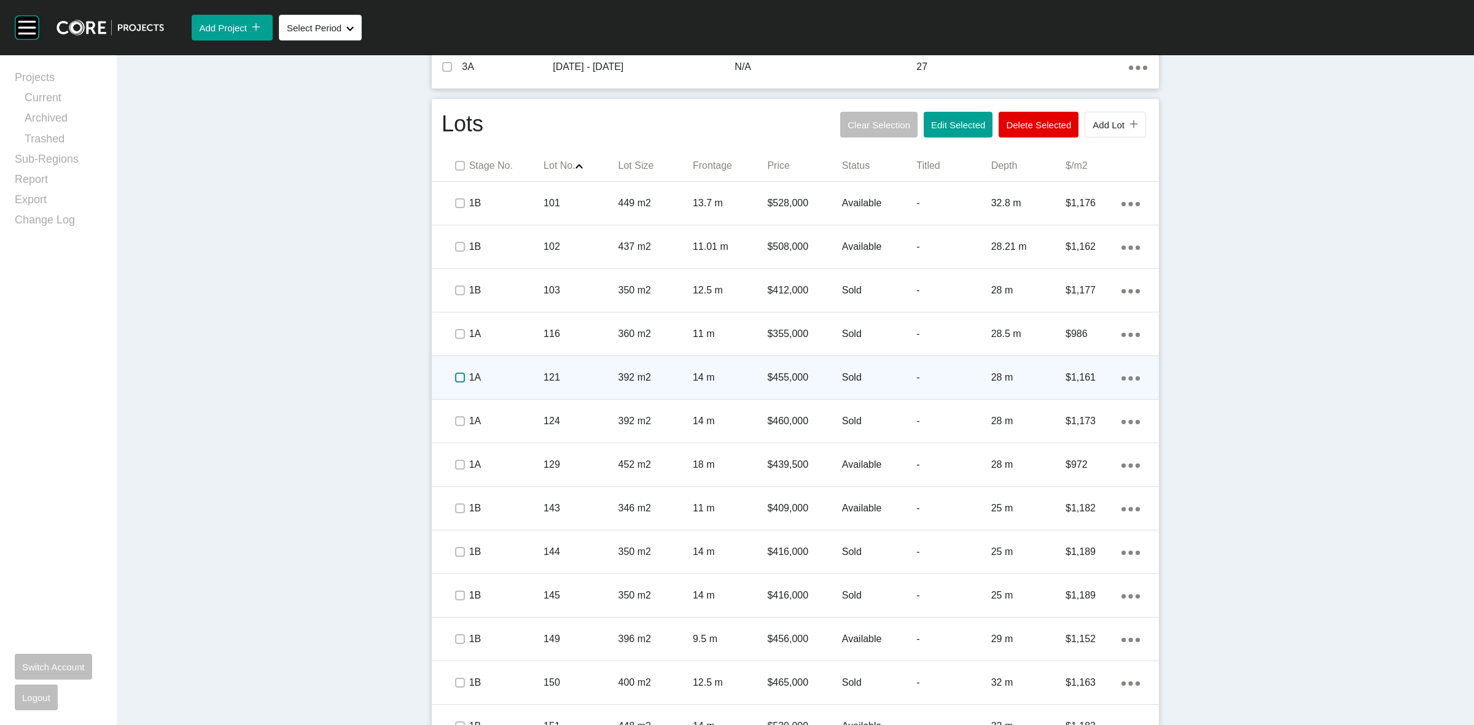
click at [455, 378] on label at bounding box center [460, 378] width 10 height 10
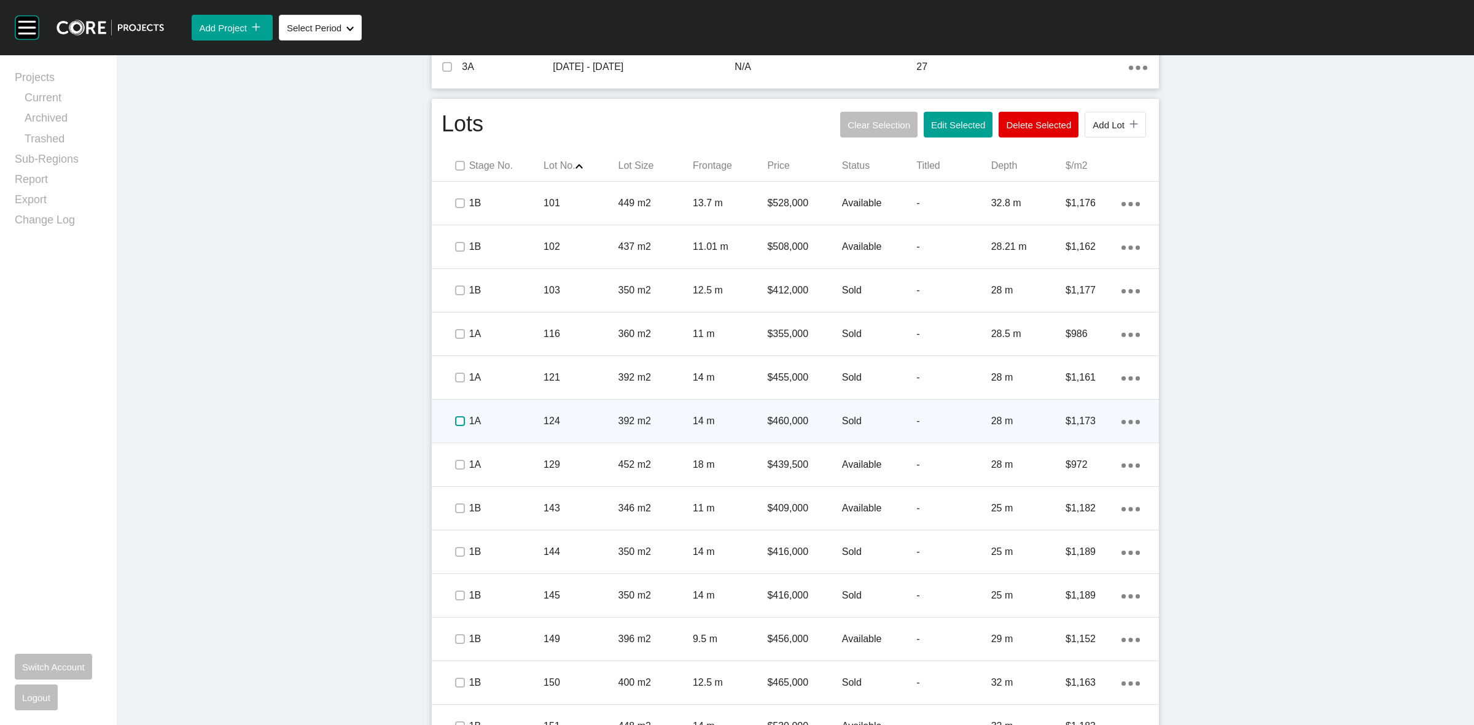
click at [455, 423] on label at bounding box center [460, 421] width 10 height 10
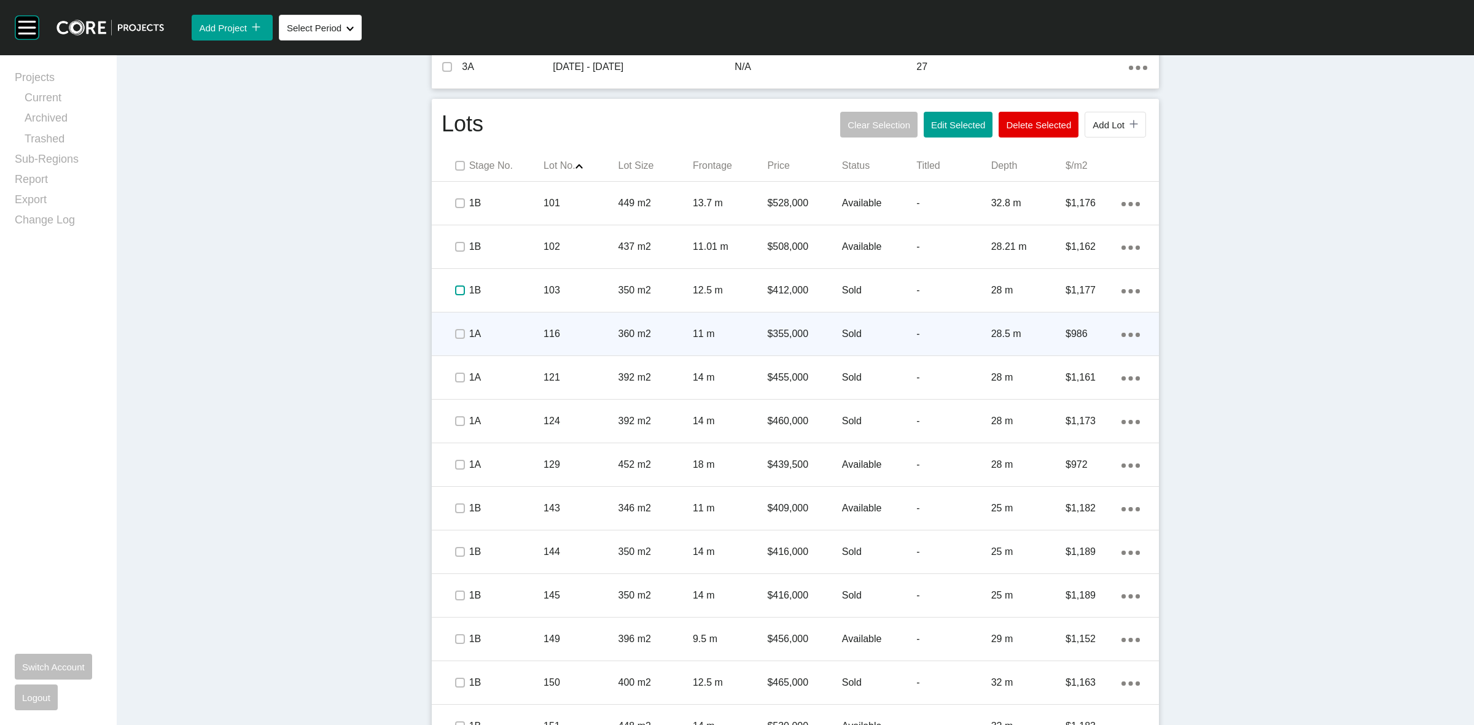
drag, startPoint x: 456, startPoint y: 289, endPoint x: 520, endPoint y: 352, distance: 89.5
click at [455, 289] on label at bounding box center [460, 291] width 10 height 10
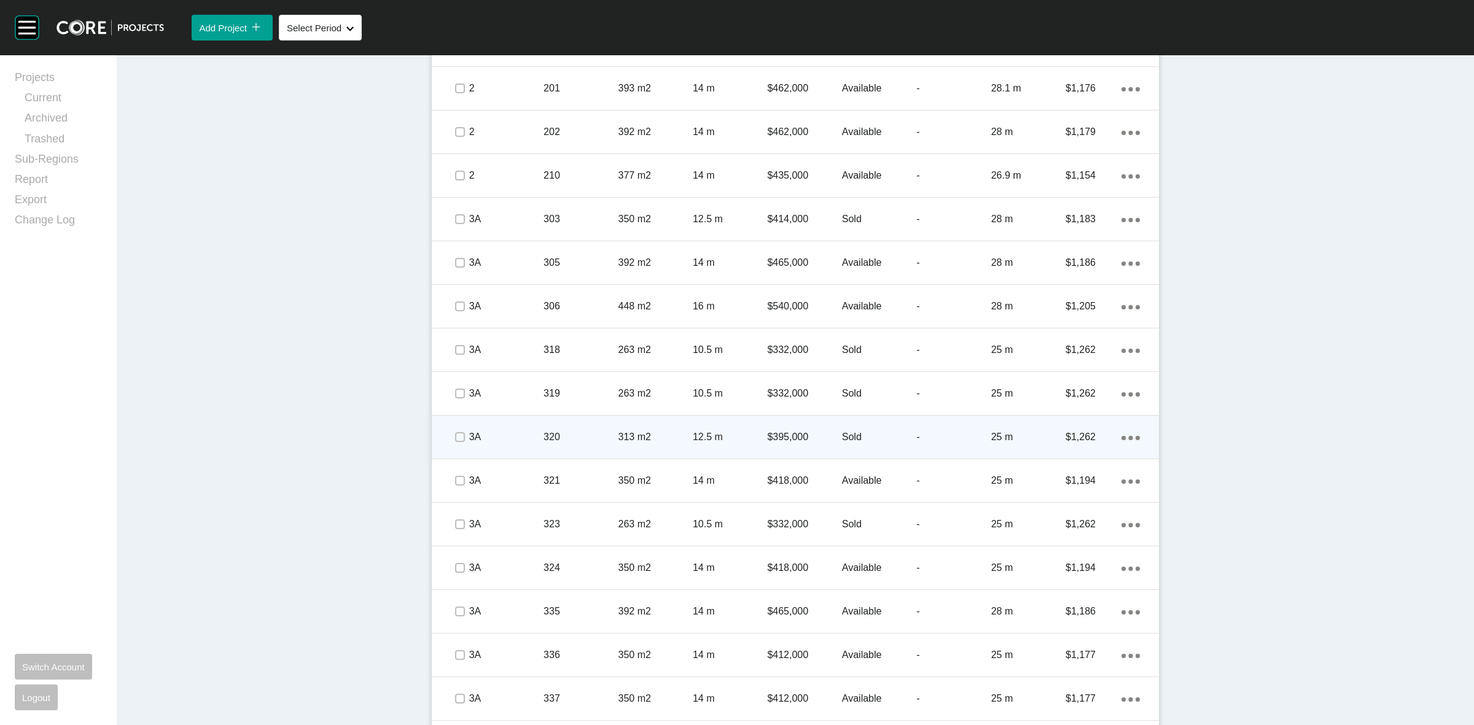
scroll to position [1382, 0]
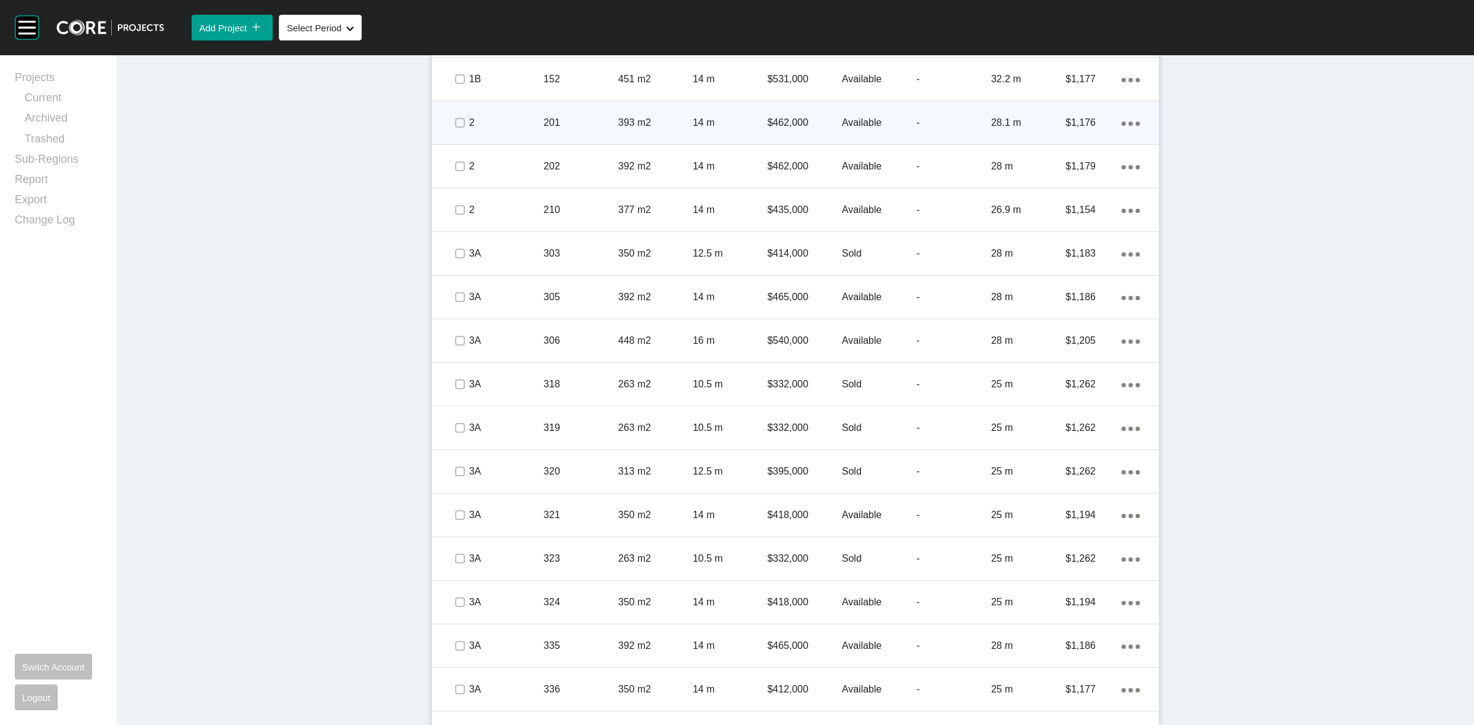
click at [450, 120] on span at bounding box center [459, 123] width 18 height 18
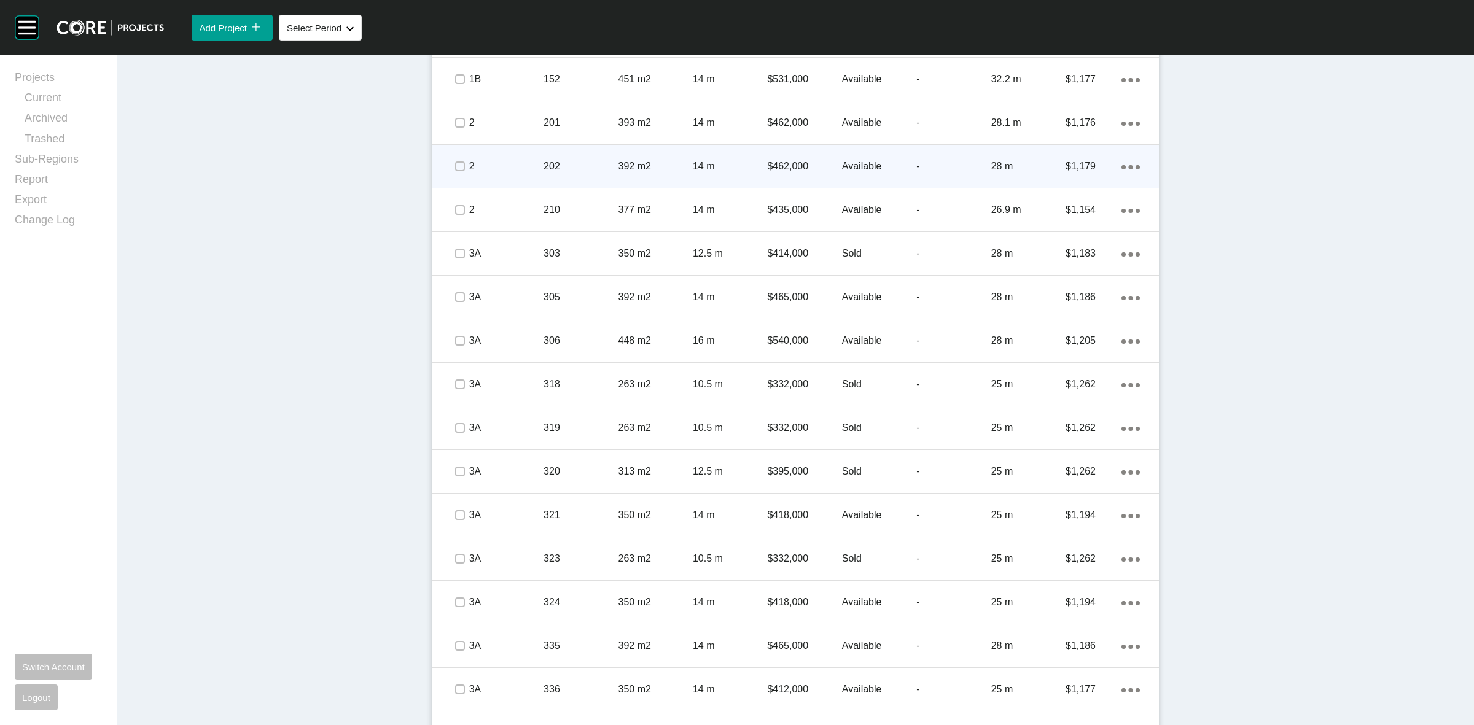
click at [452, 160] on span at bounding box center [459, 166] width 18 height 18
drag, startPoint x: 518, startPoint y: 169, endPoint x: 529, endPoint y: 172, distance: 11.5
click at [529, 172] on p "2" at bounding box center [506, 167] width 74 height 14
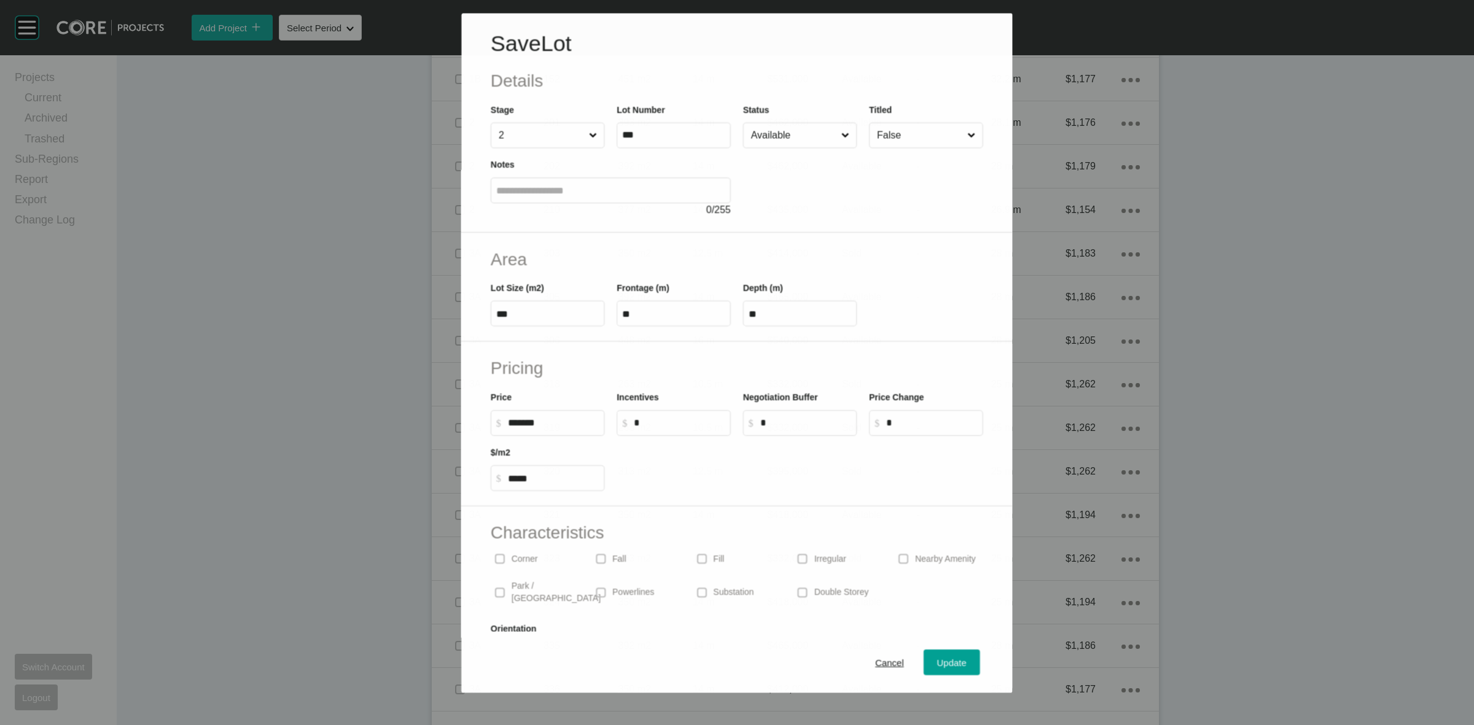
click at [765, 141] on input "Available" at bounding box center [794, 135] width 90 height 25
click at [935, 661] on div "Update" at bounding box center [953, 663] width 36 height 17
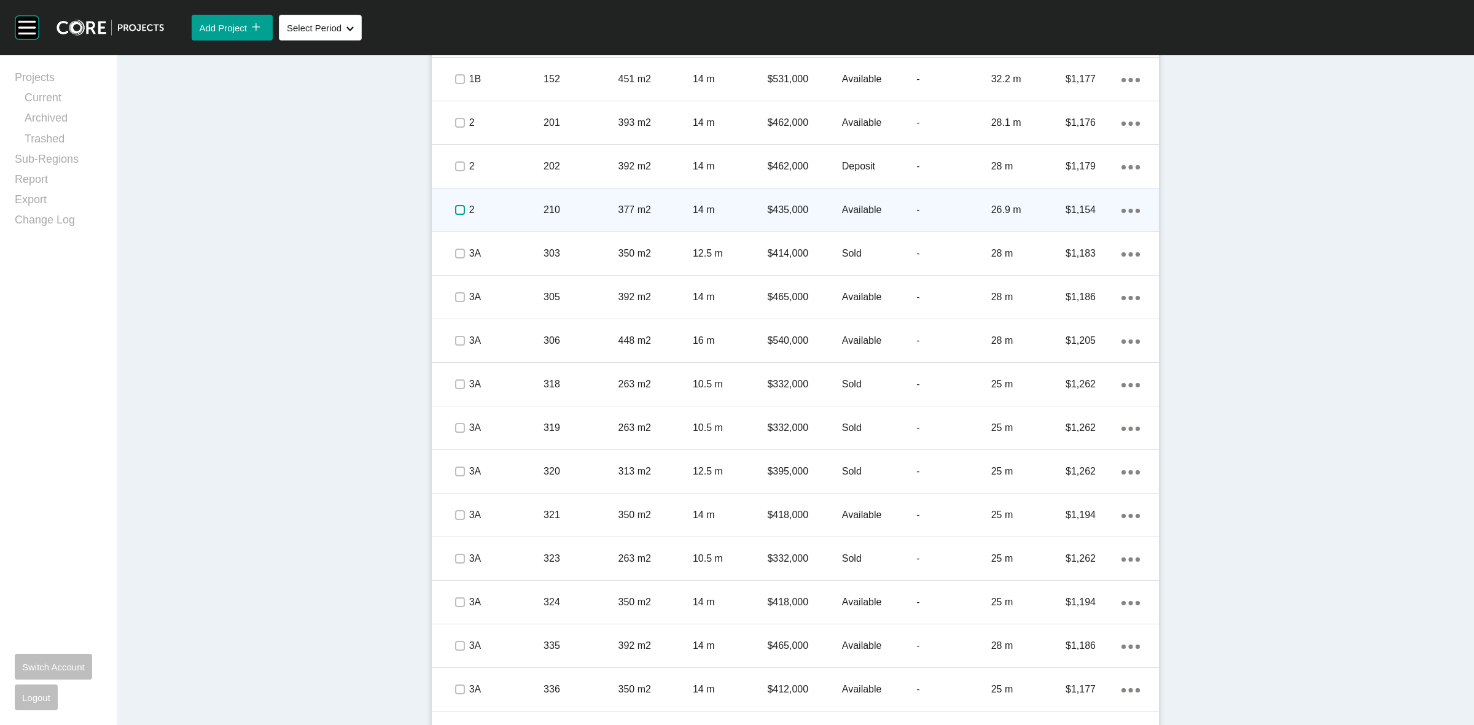
click at [456, 210] on label at bounding box center [460, 210] width 10 height 10
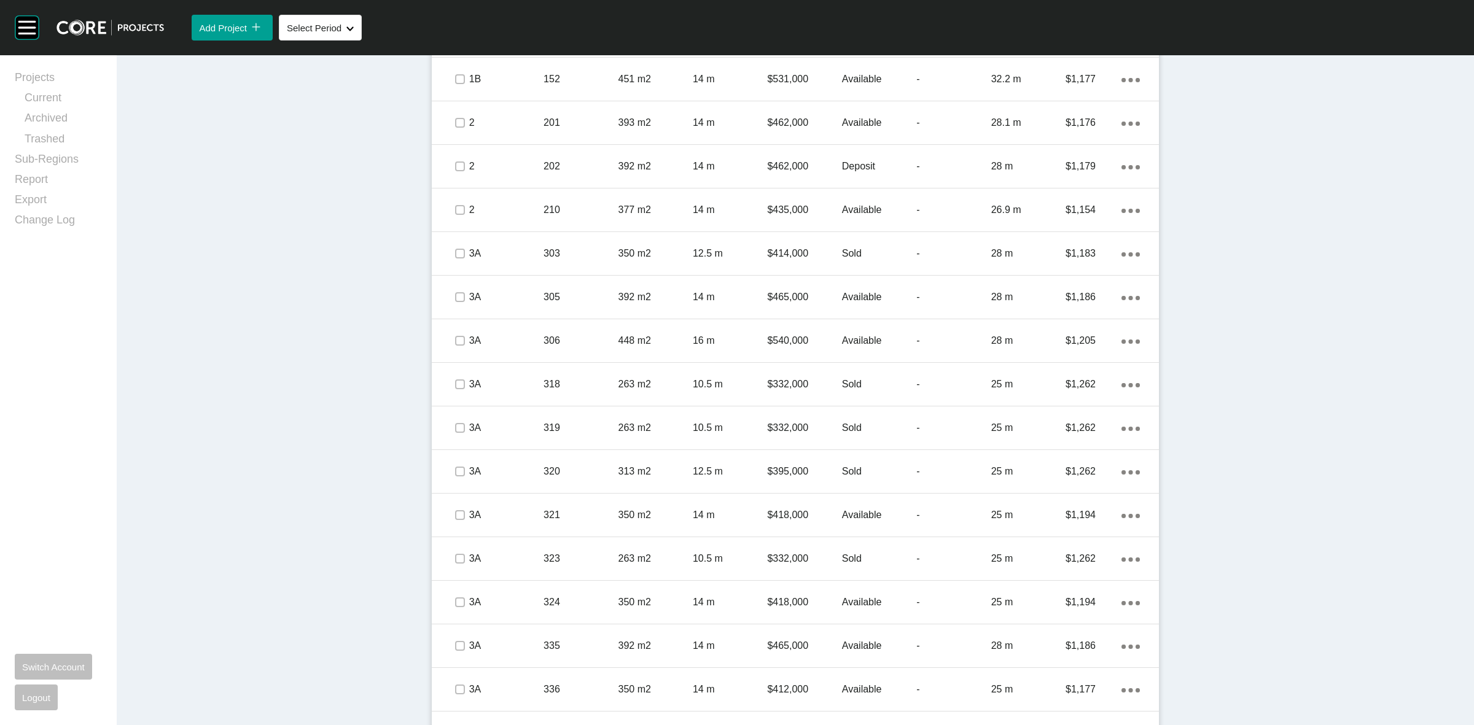
click at [1226, 201] on div "Dashboard › Projects › Taylors Rise › Worksheet Taylors Rise Worksheet - [DATE]…" at bounding box center [796, 44] width 1358 height 2742
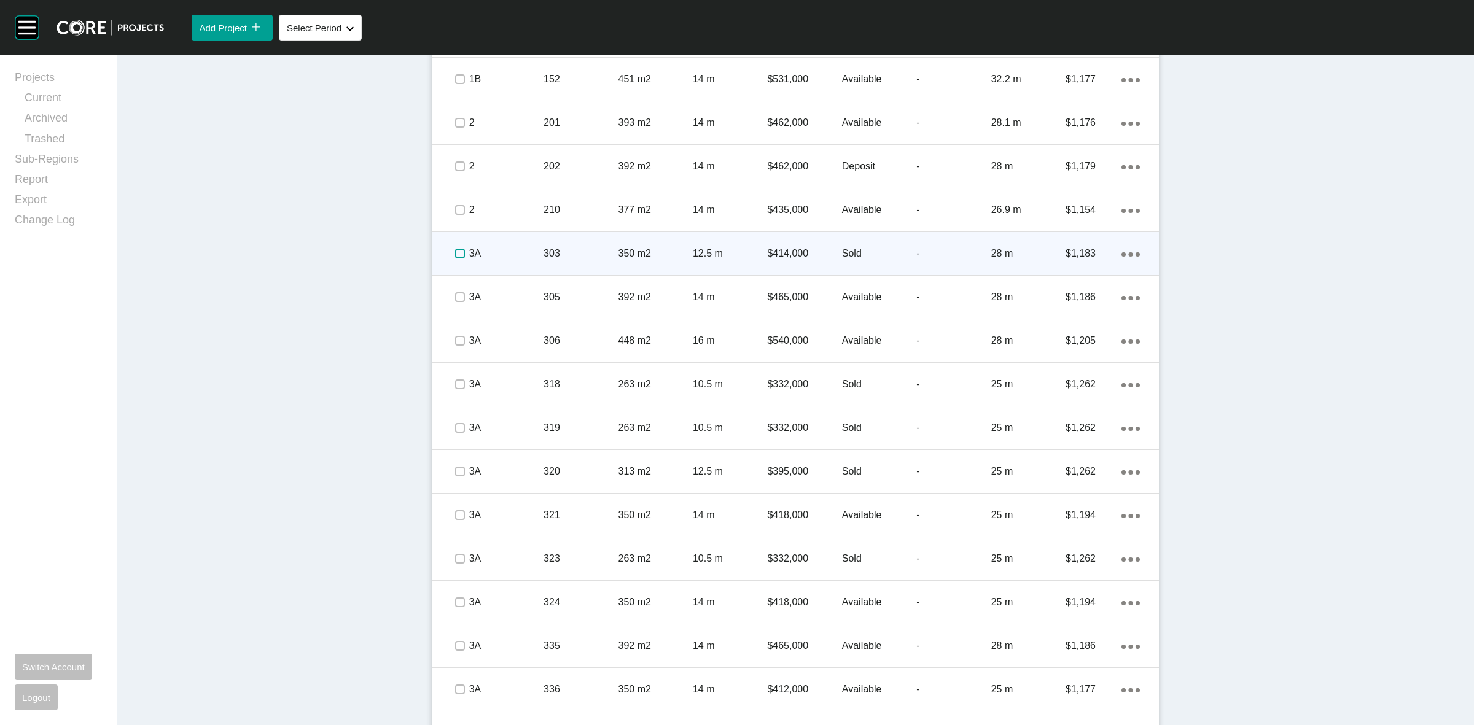
click at [455, 254] on label at bounding box center [460, 254] width 10 height 10
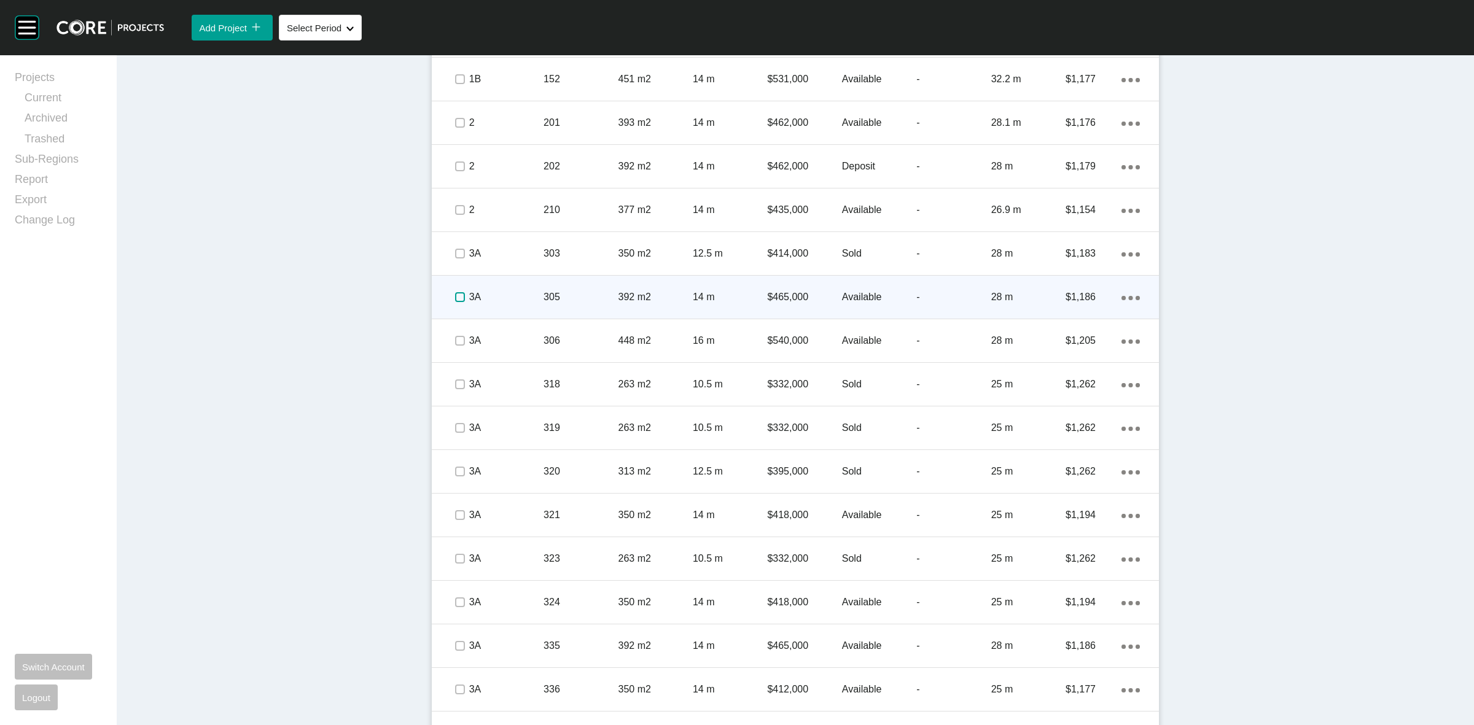
click at [459, 293] on label at bounding box center [460, 297] width 10 height 10
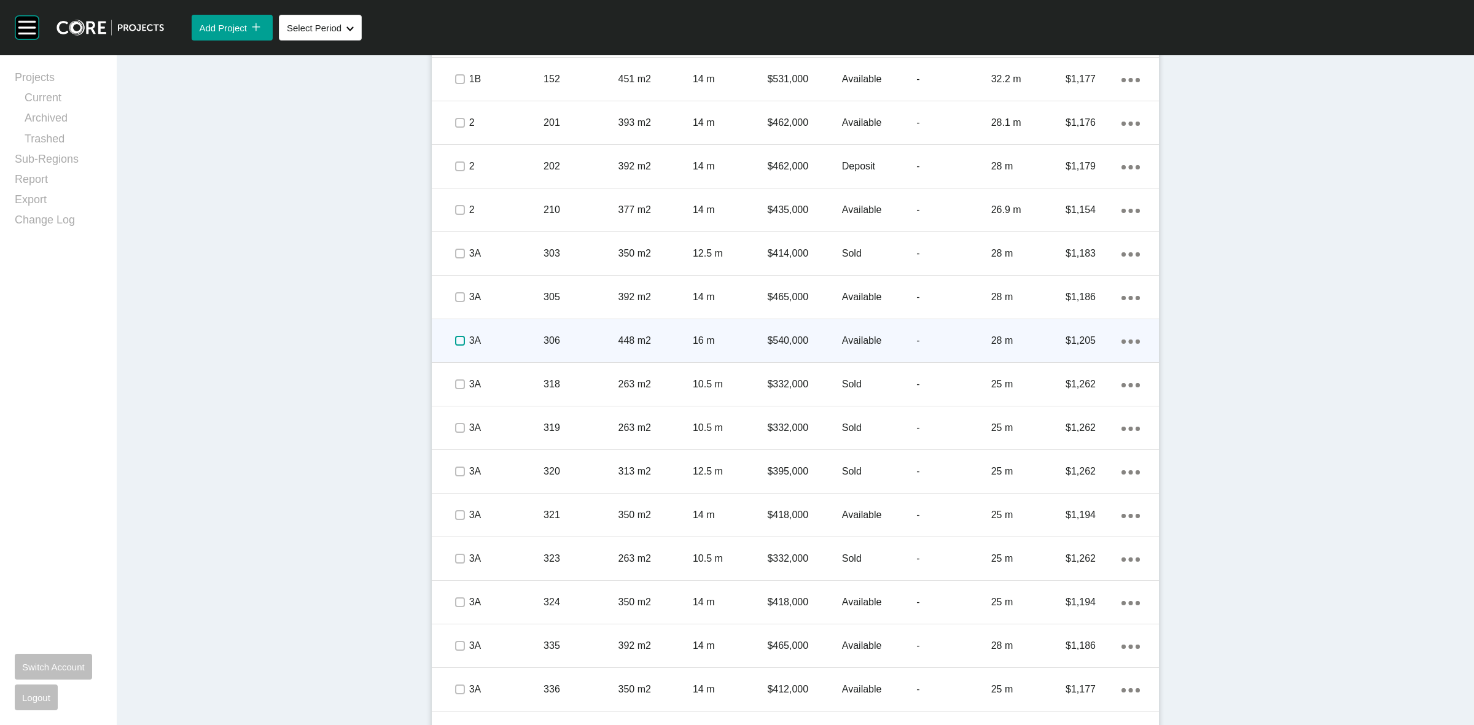
click at [456, 336] on label at bounding box center [460, 341] width 10 height 10
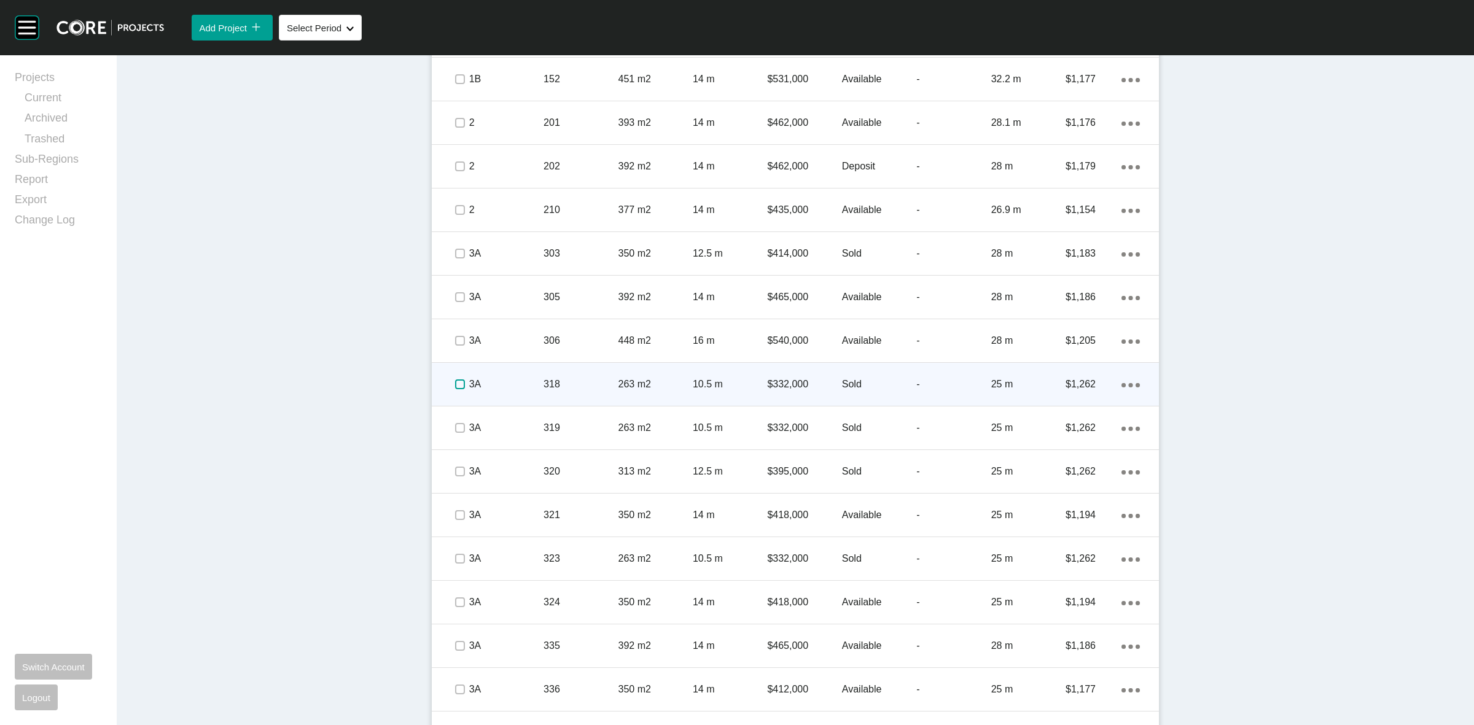
click at [459, 386] on label at bounding box center [460, 385] width 10 height 10
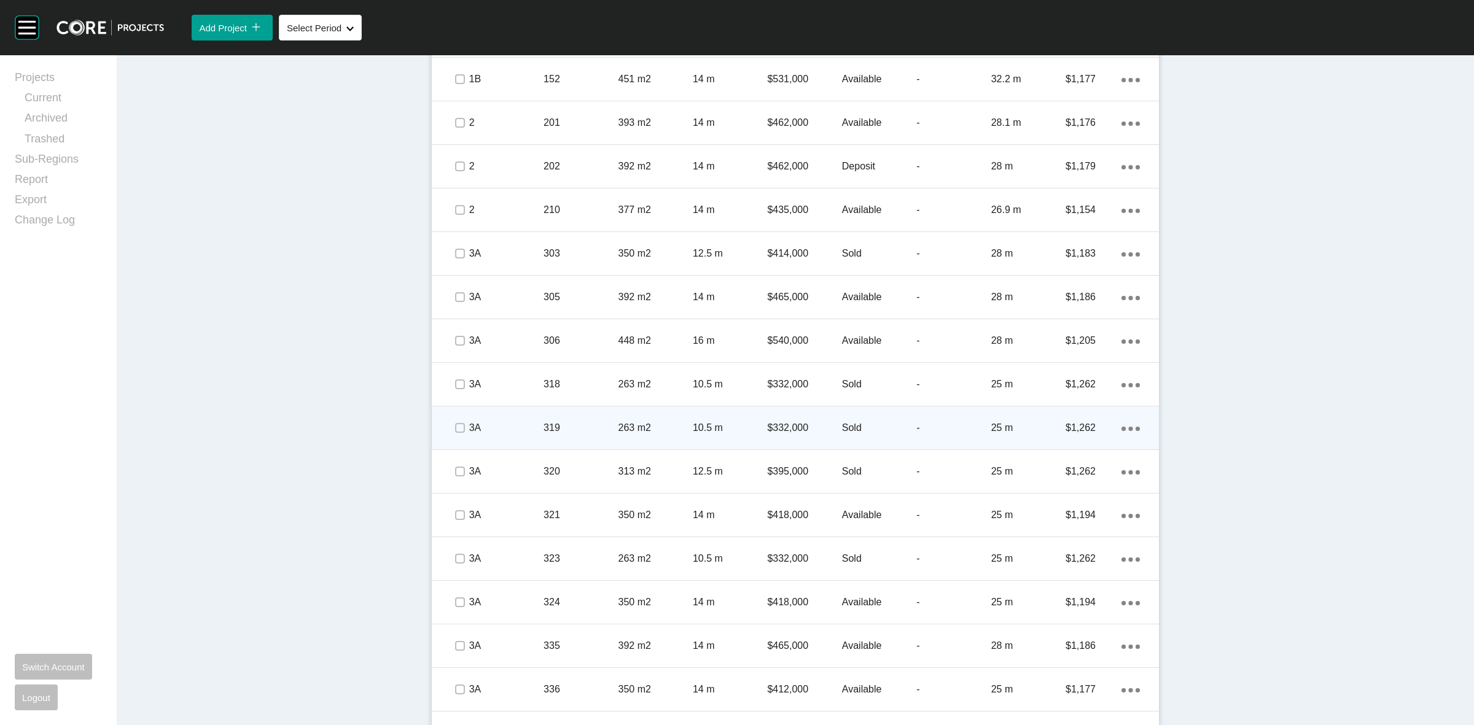
click at [452, 419] on span at bounding box center [459, 428] width 18 height 18
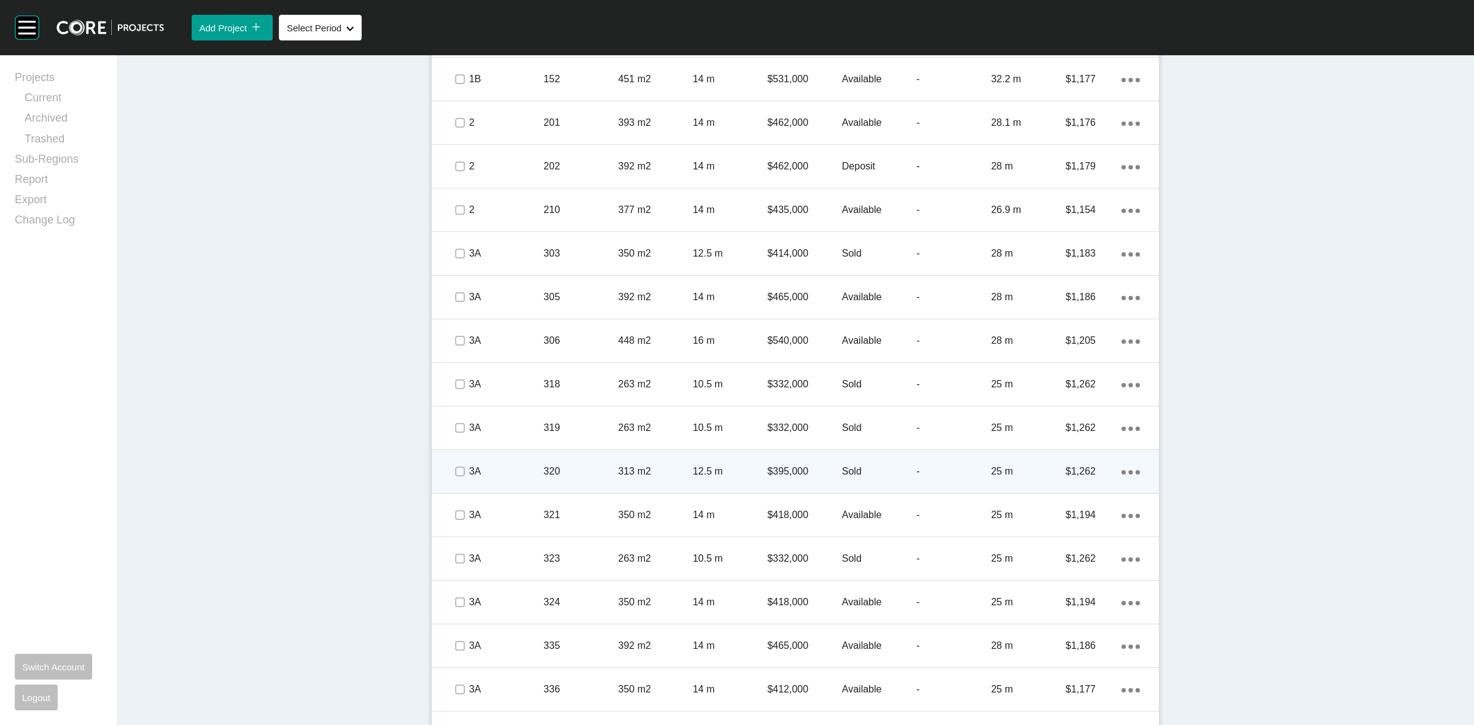
click at [462, 475] on span at bounding box center [459, 472] width 18 height 18
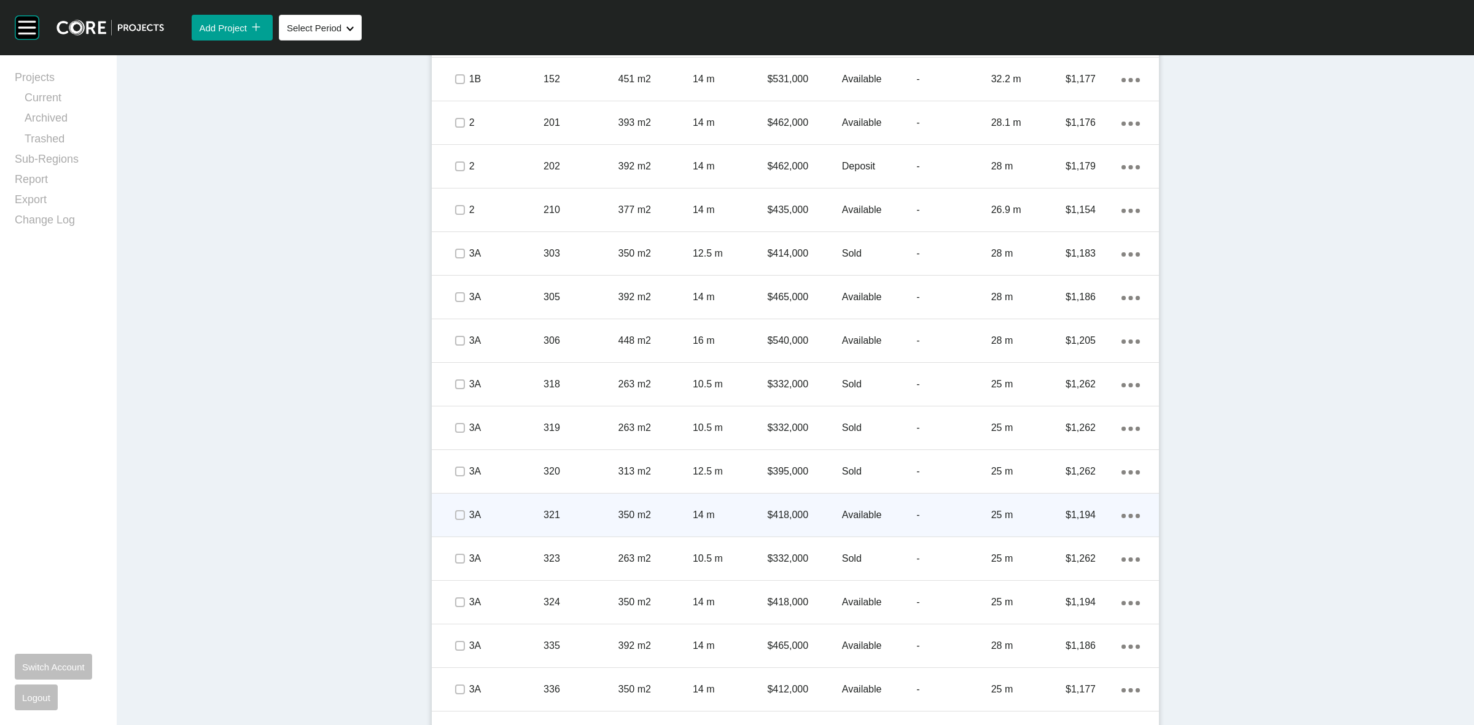
click at [461, 509] on span at bounding box center [459, 515] width 18 height 18
click at [579, 523] on div "321" at bounding box center [581, 515] width 74 height 38
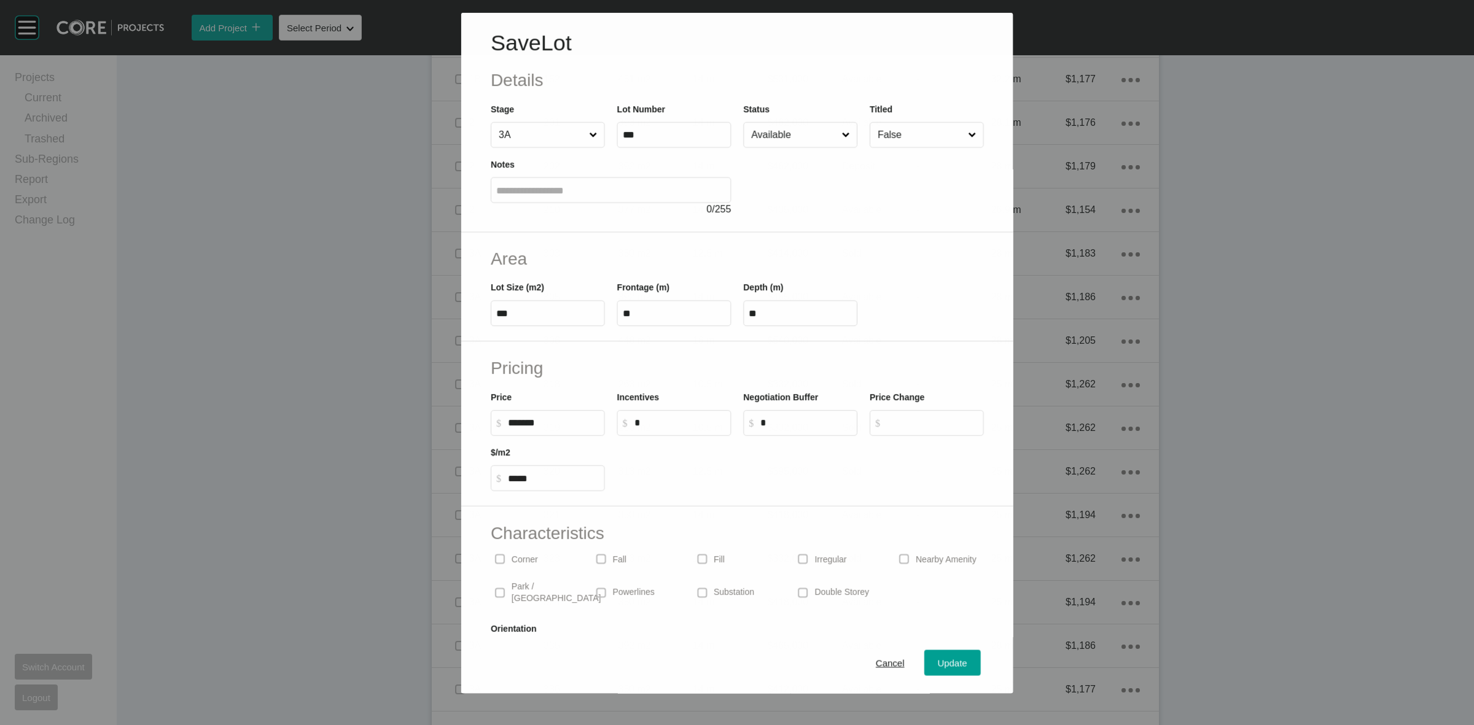
click at [791, 126] on input "Available" at bounding box center [794, 135] width 90 height 25
click at [938, 659] on span "Update" at bounding box center [952, 664] width 29 height 10
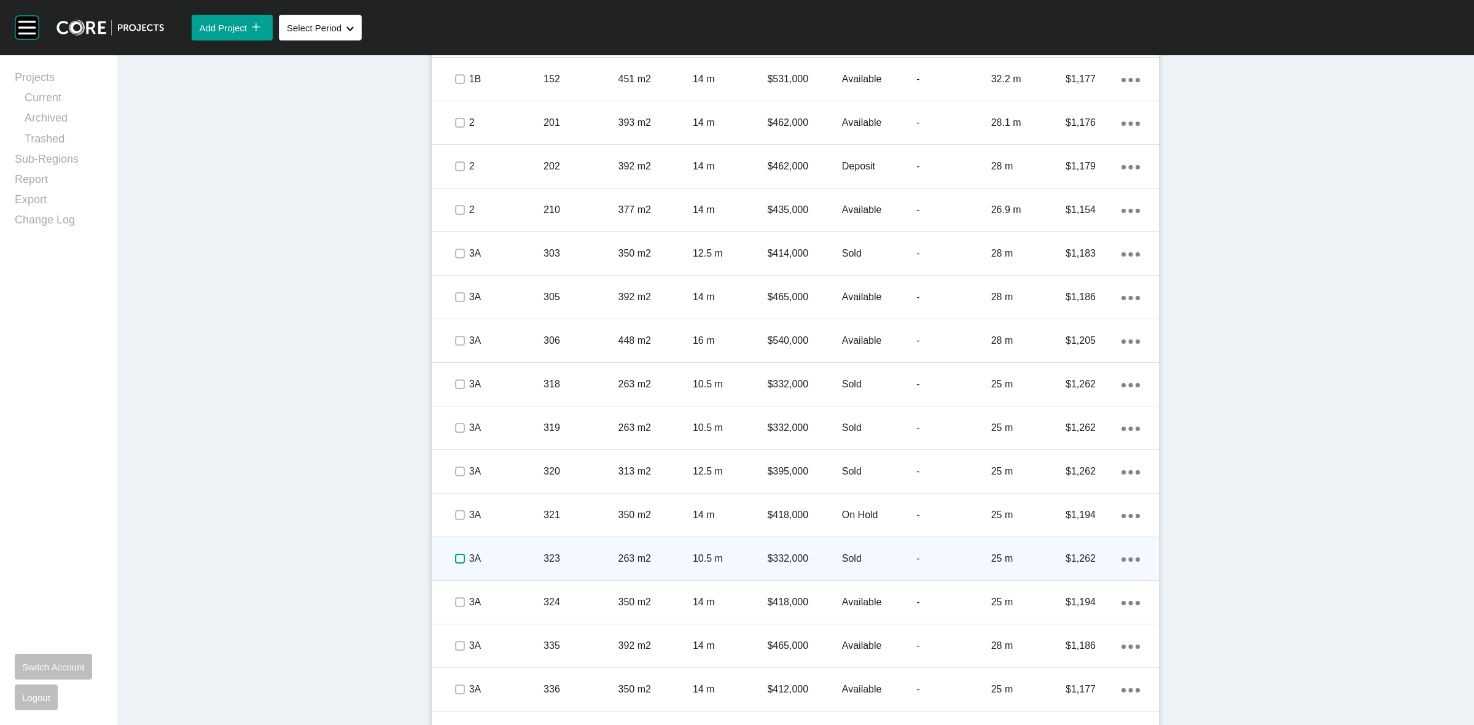
click at [455, 563] on label at bounding box center [460, 559] width 10 height 10
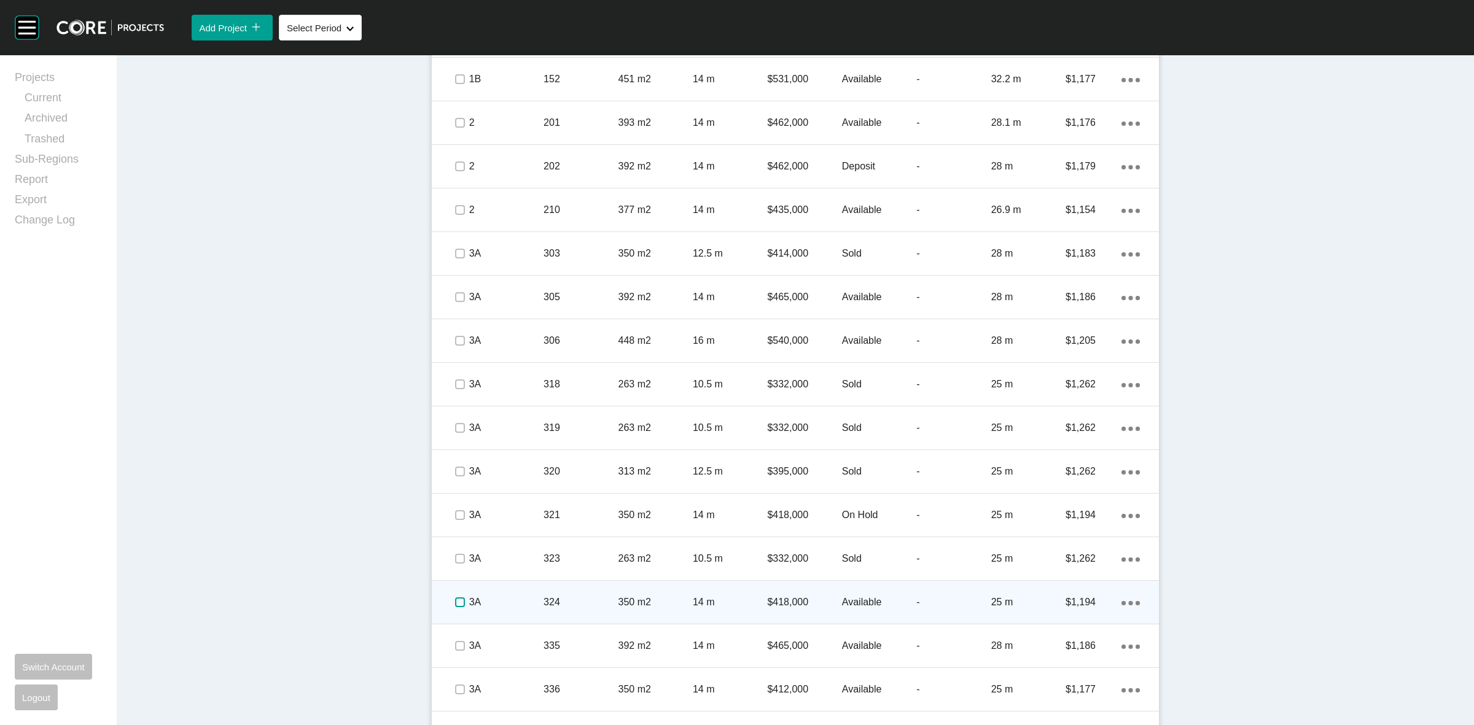
click at [455, 602] on label at bounding box center [460, 603] width 10 height 10
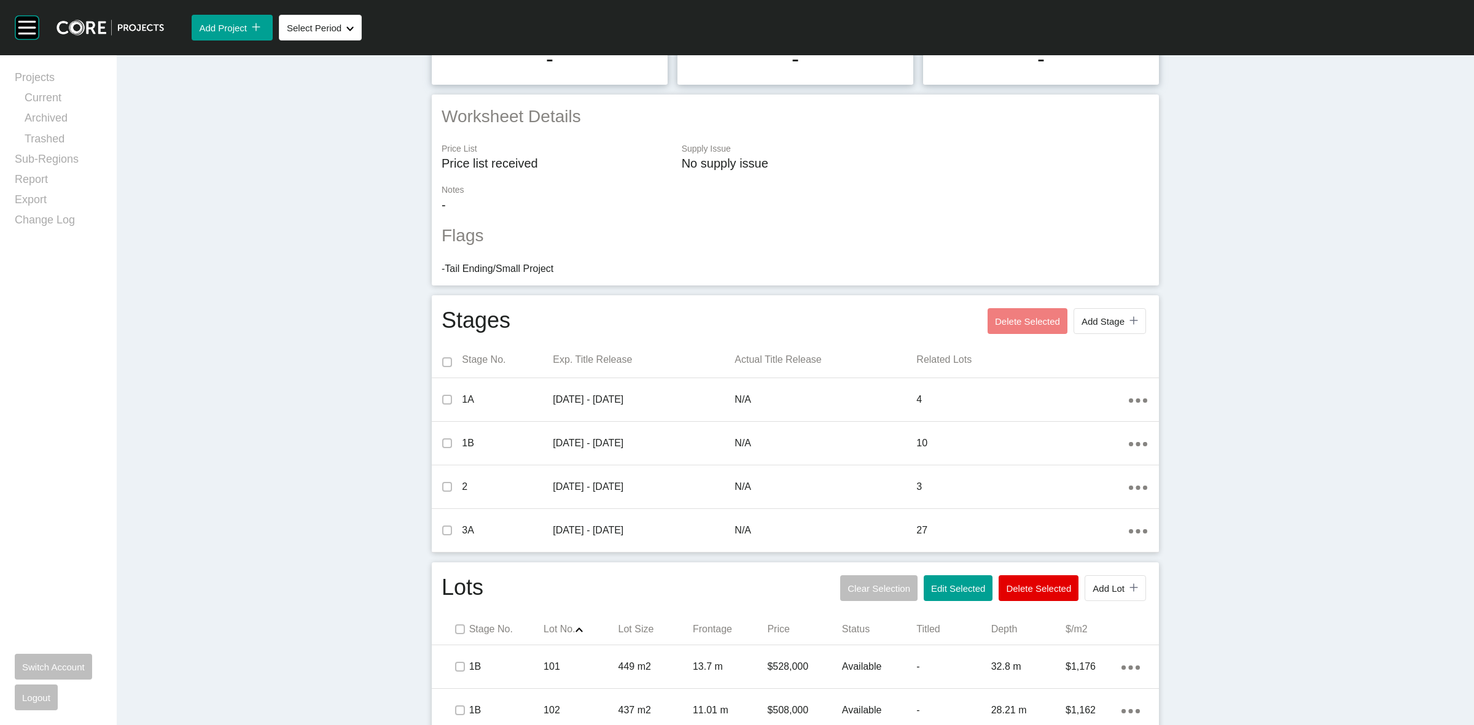
scroll to position [0, 0]
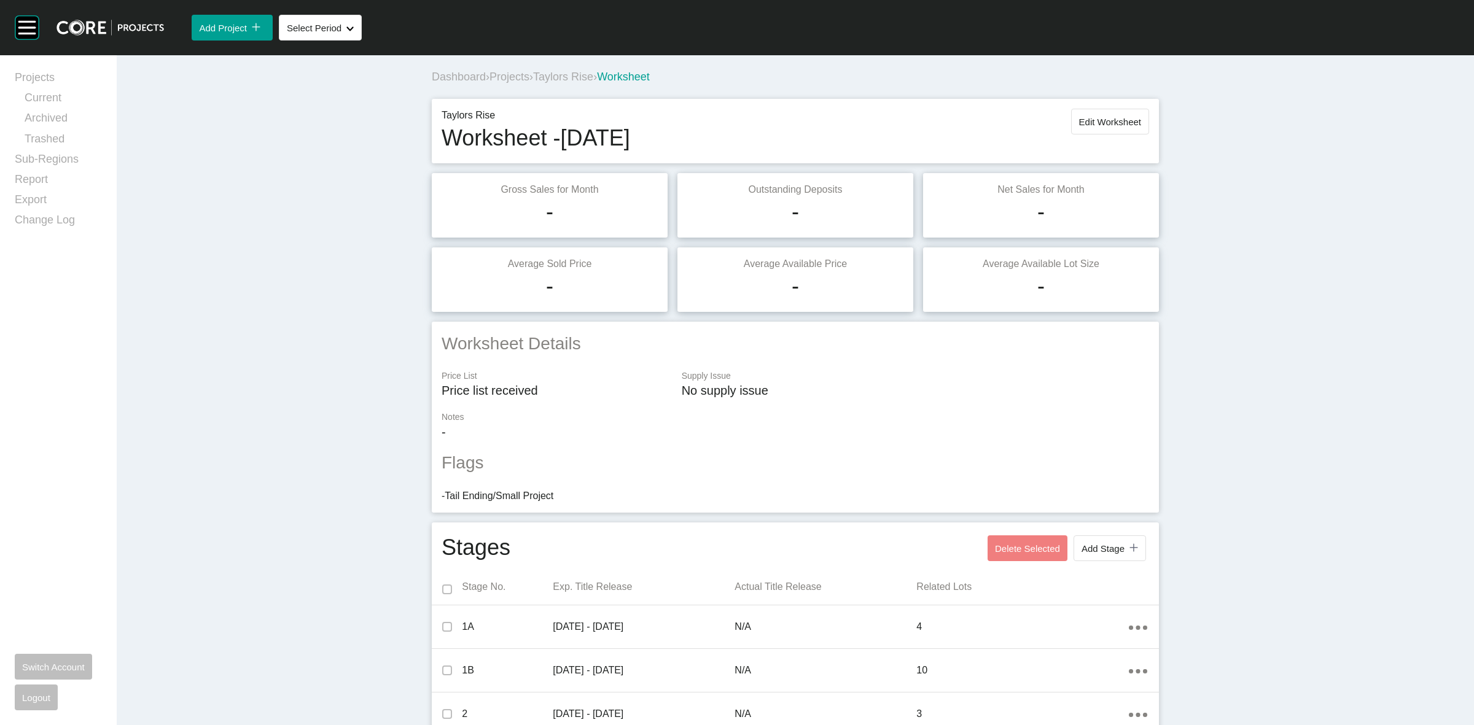
click at [1071, 108] on div "Taylors Rise Worksheet - [DATE] Edit Worksheet" at bounding box center [795, 131] width 727 height 65
click at [1106, 120] on span "Edit Worksheet" at bounding box center [1110, 122] width 62 height 10
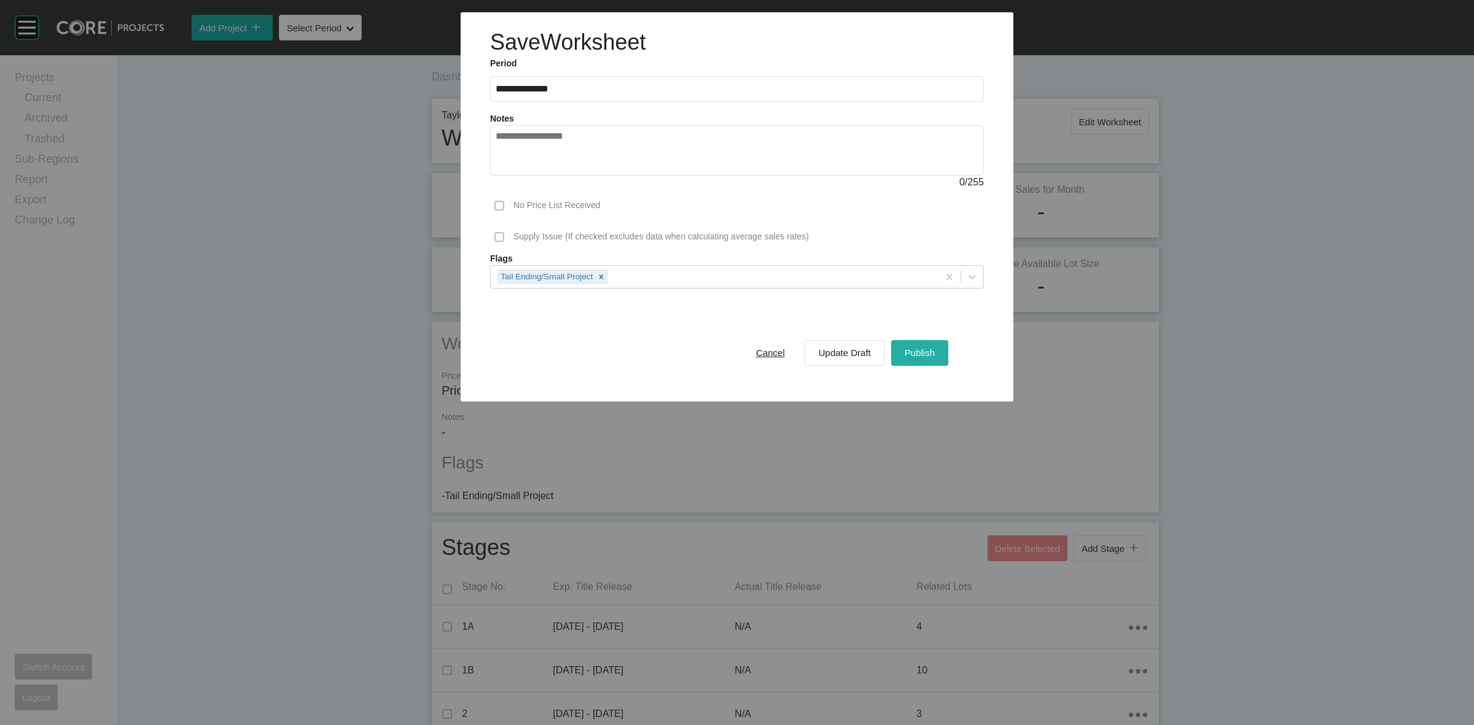
click at [902, 354] on div "Publish" at bounding box center [920, 353] width 36 height 17
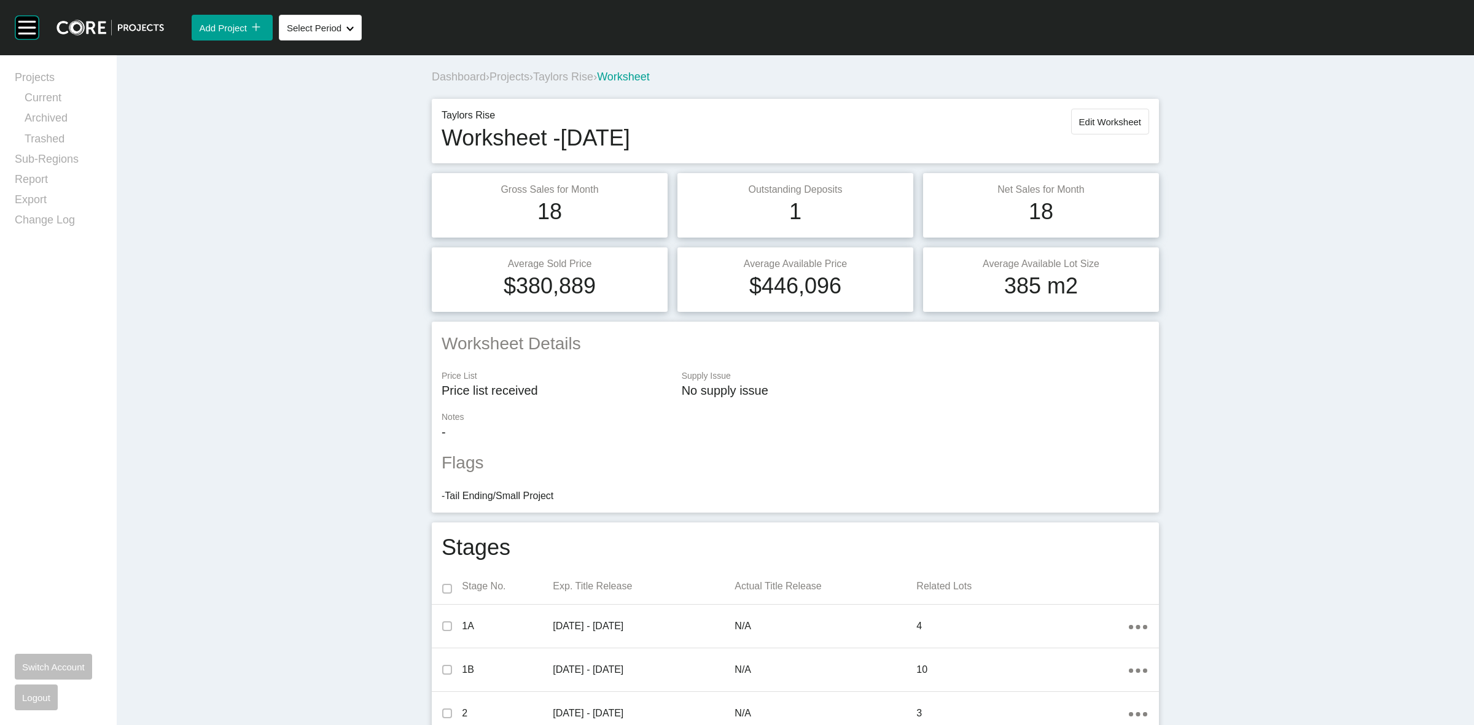
click at [587, 71] on span "Taylors Rise" at bounding box center [563, 77] width 60 height 12
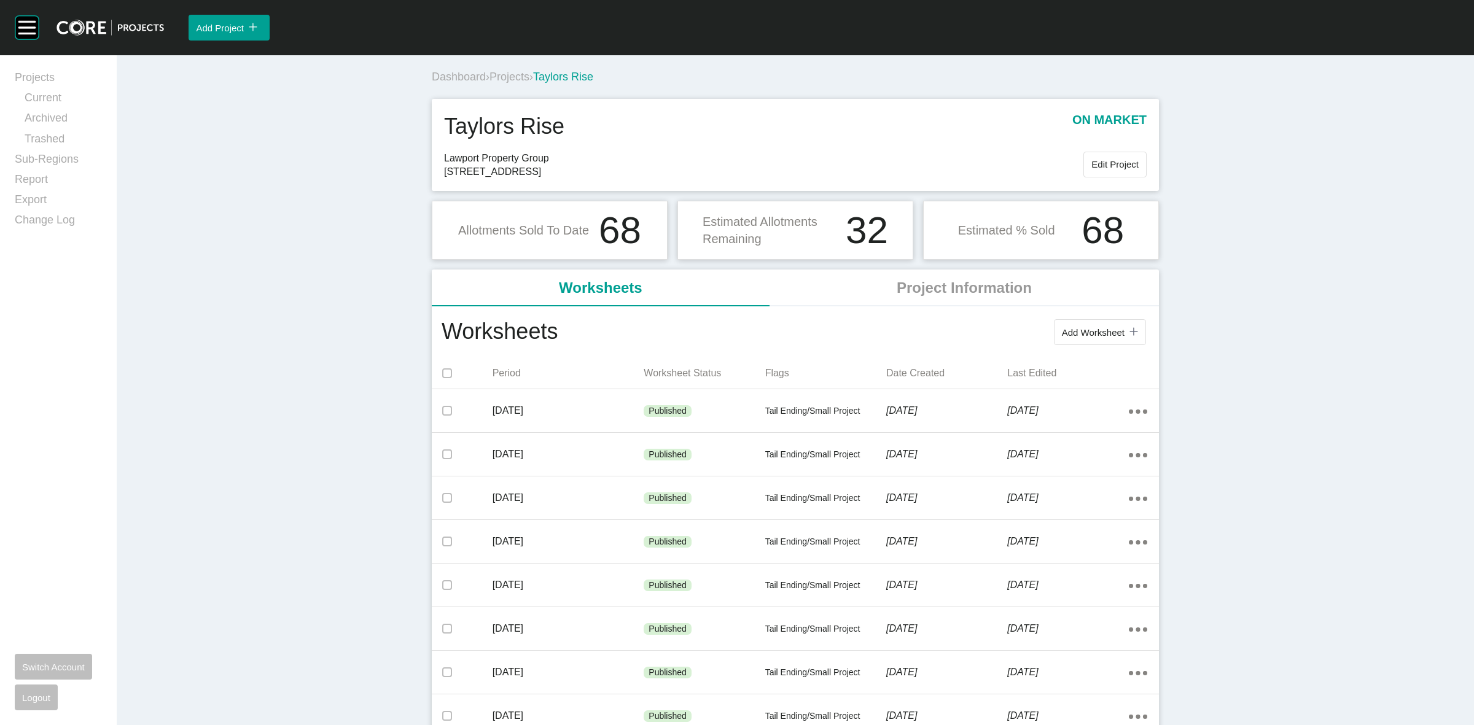
click at [499, 80] on span "Projects" at bounding box center [510, 77] width 40 height 12
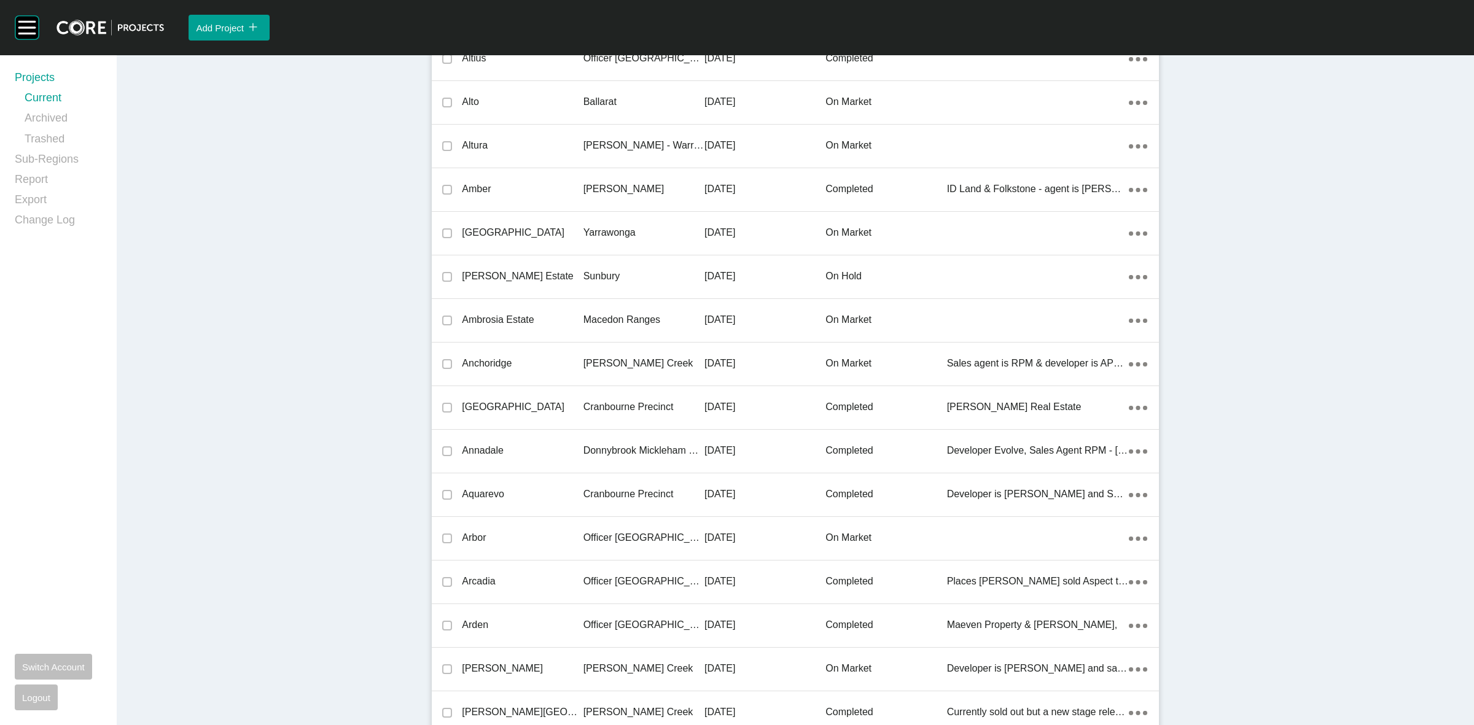
scroll to position [6733, 0]
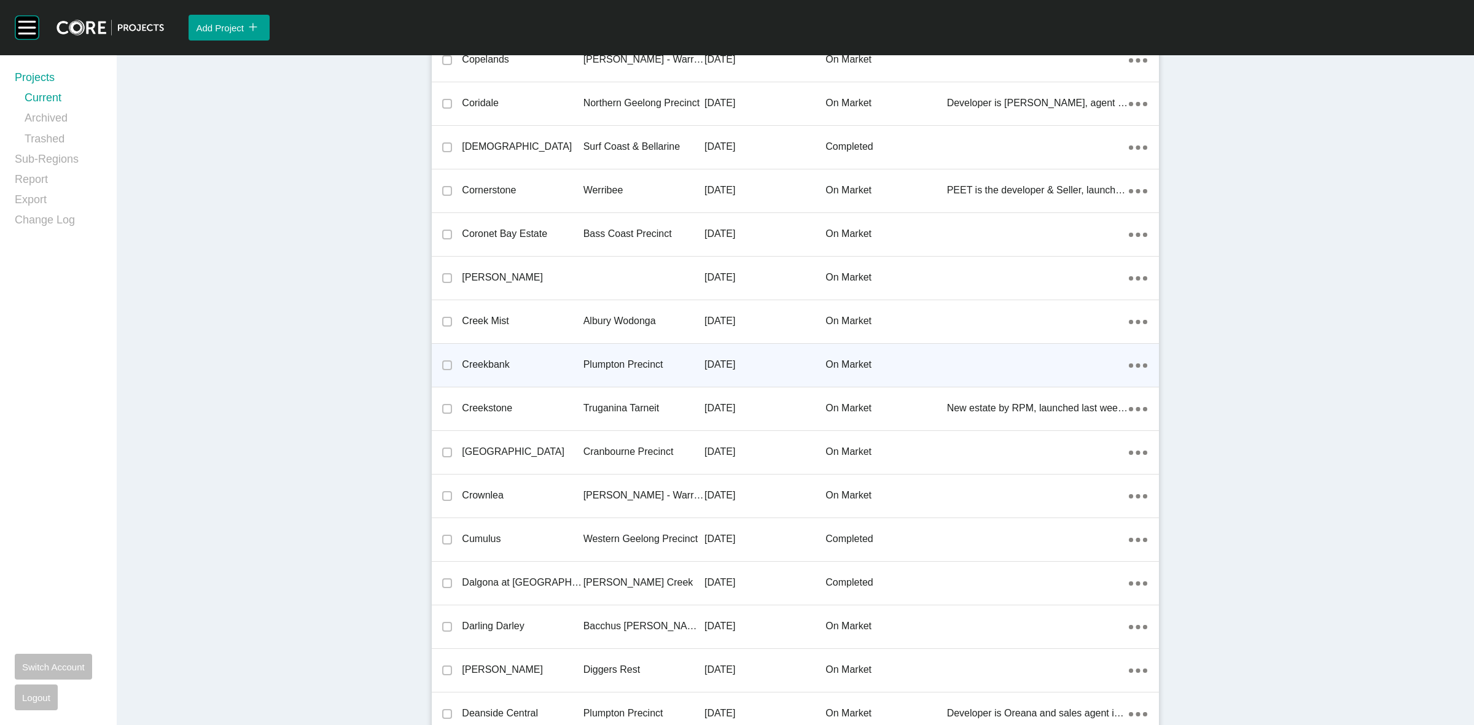
click at [624, 359] on p "Plumpton Precinct" at bounding box center [644, 365] width 121 height 14
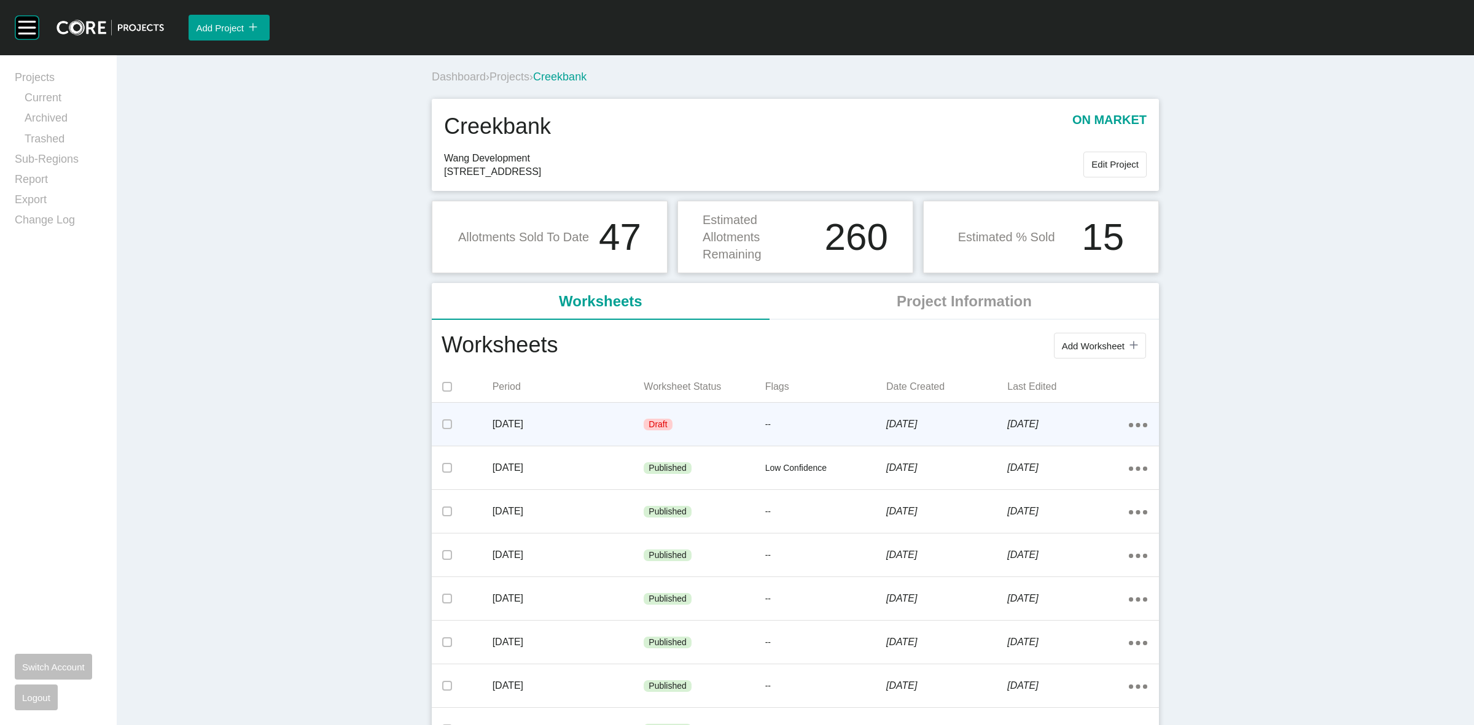
click at [736, 432] on div "Draft" at bounding box center [704, 425] width 121 height 37
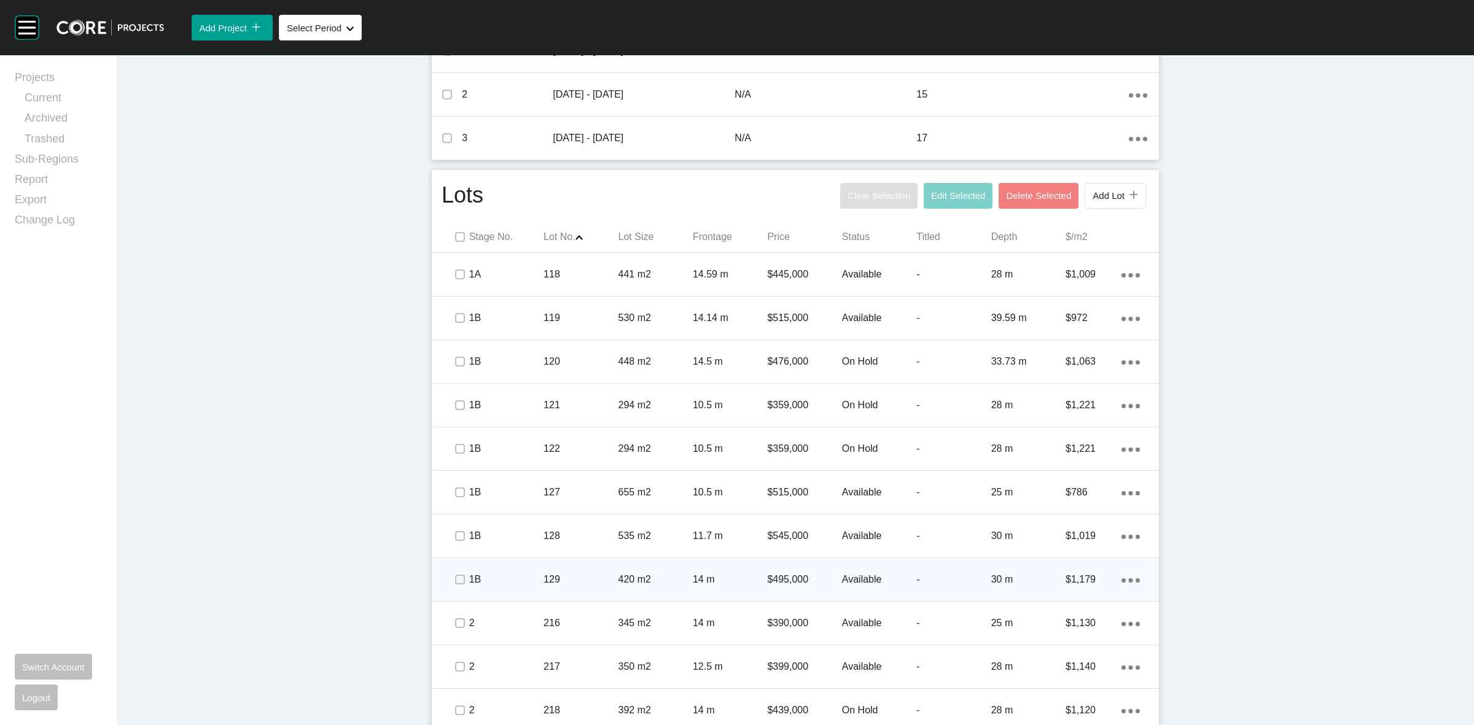
scroll to position [538, 0]
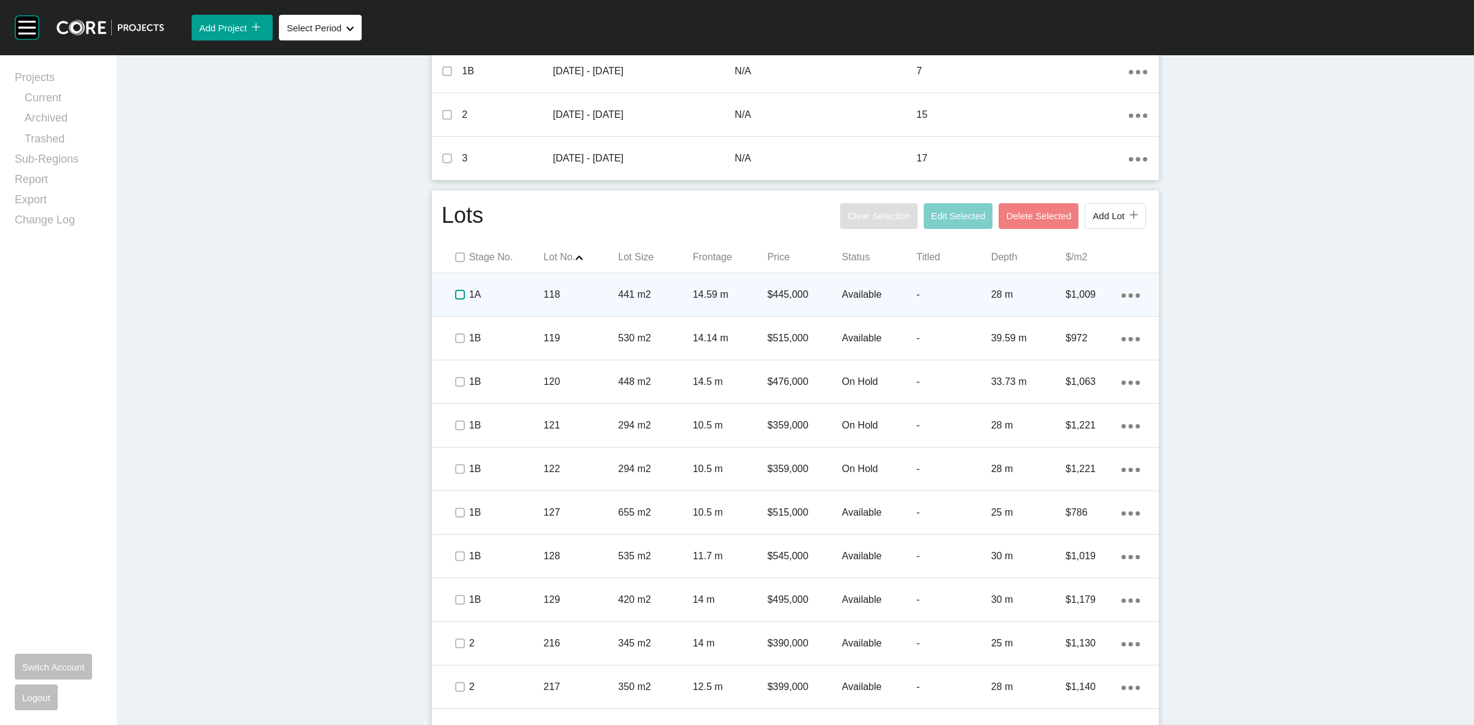
click at [455, 295] on label at bounding box center [460, 295] width 10 height 10
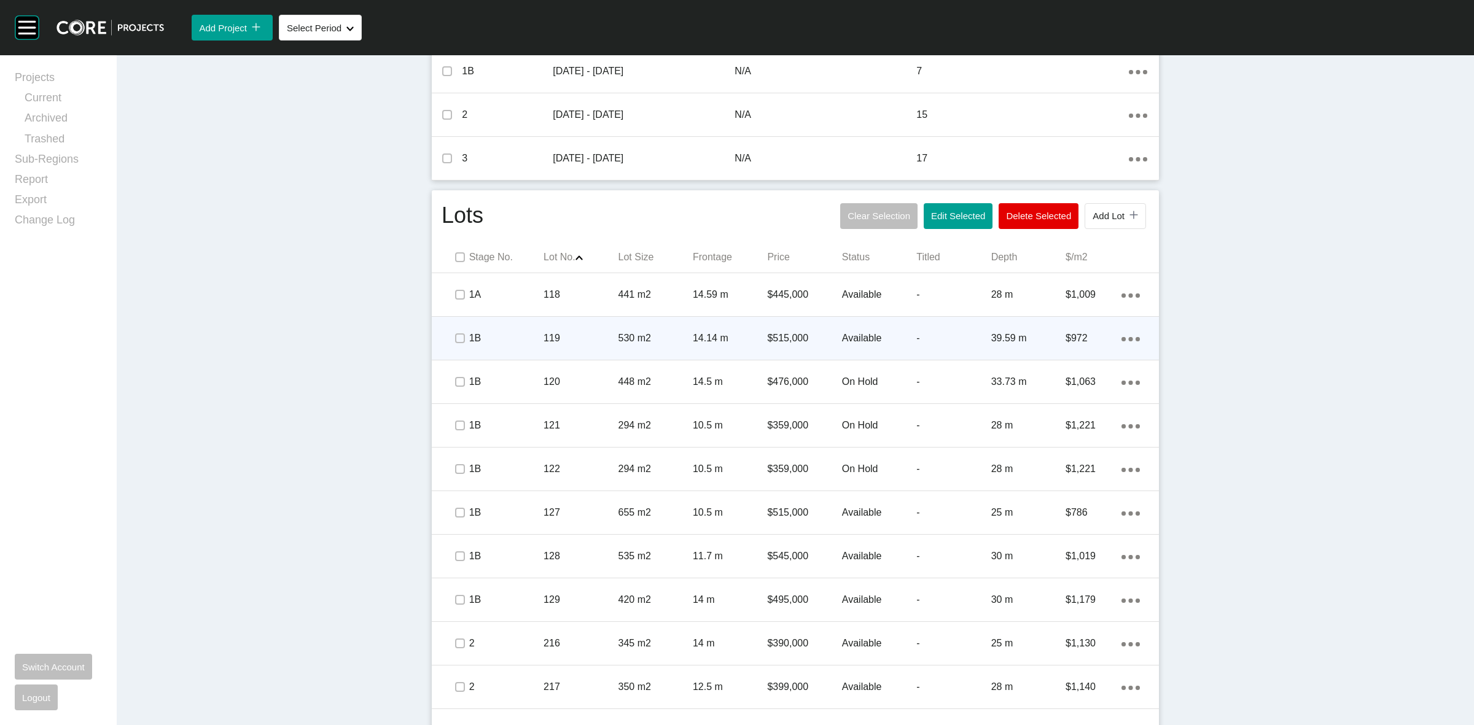
click at [452, 347] on span at bounding box center [459, 338] width 18 height 18
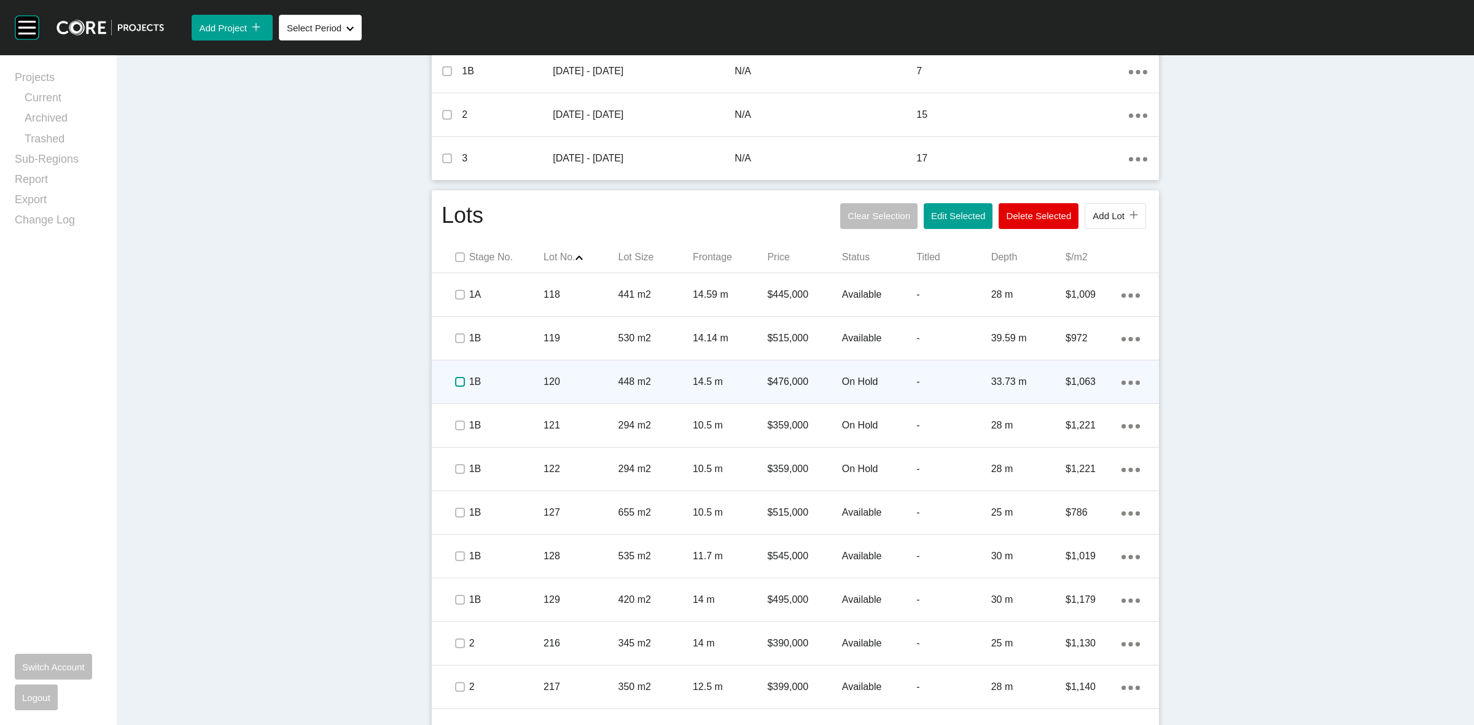
click at [455, 385] on label at bounding box center [460, 382] width 10 height 10
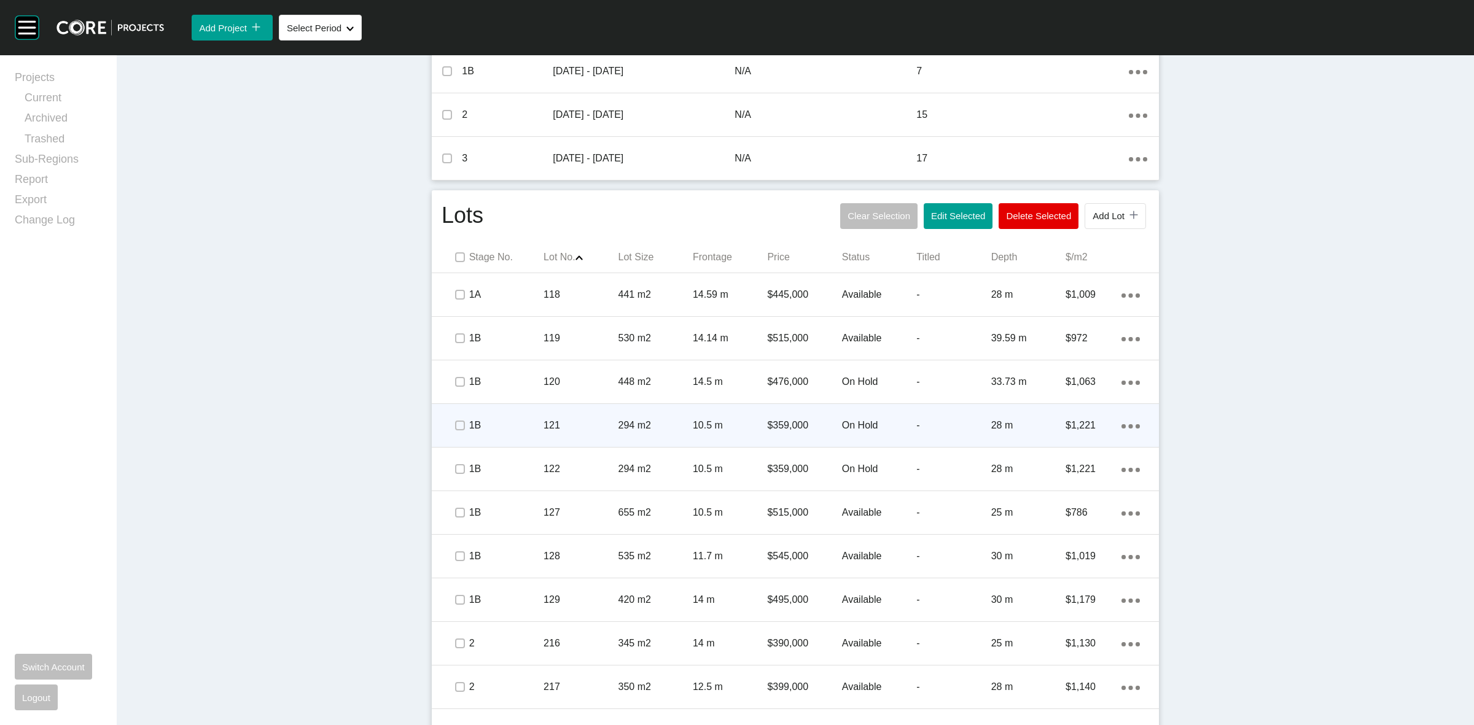
drag, startPoint x: 461, startPoint y: 431, endPoint x: 456, endPoint y: 445, distance: 14.8
click at [459, 431] on span at bounding box center [459, 425] width 18 height 18
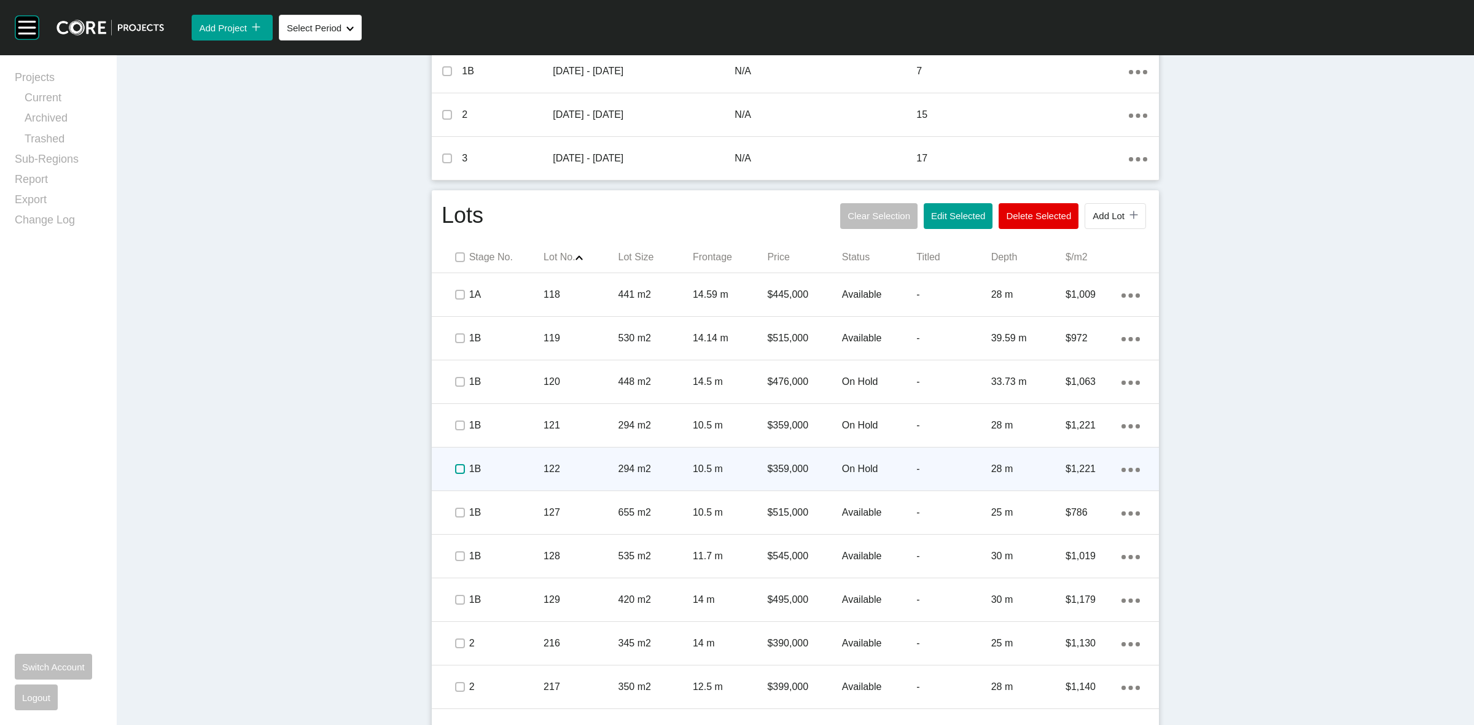
click at [458, 473] on label at bounding box center [460, 469] width 10 height 10
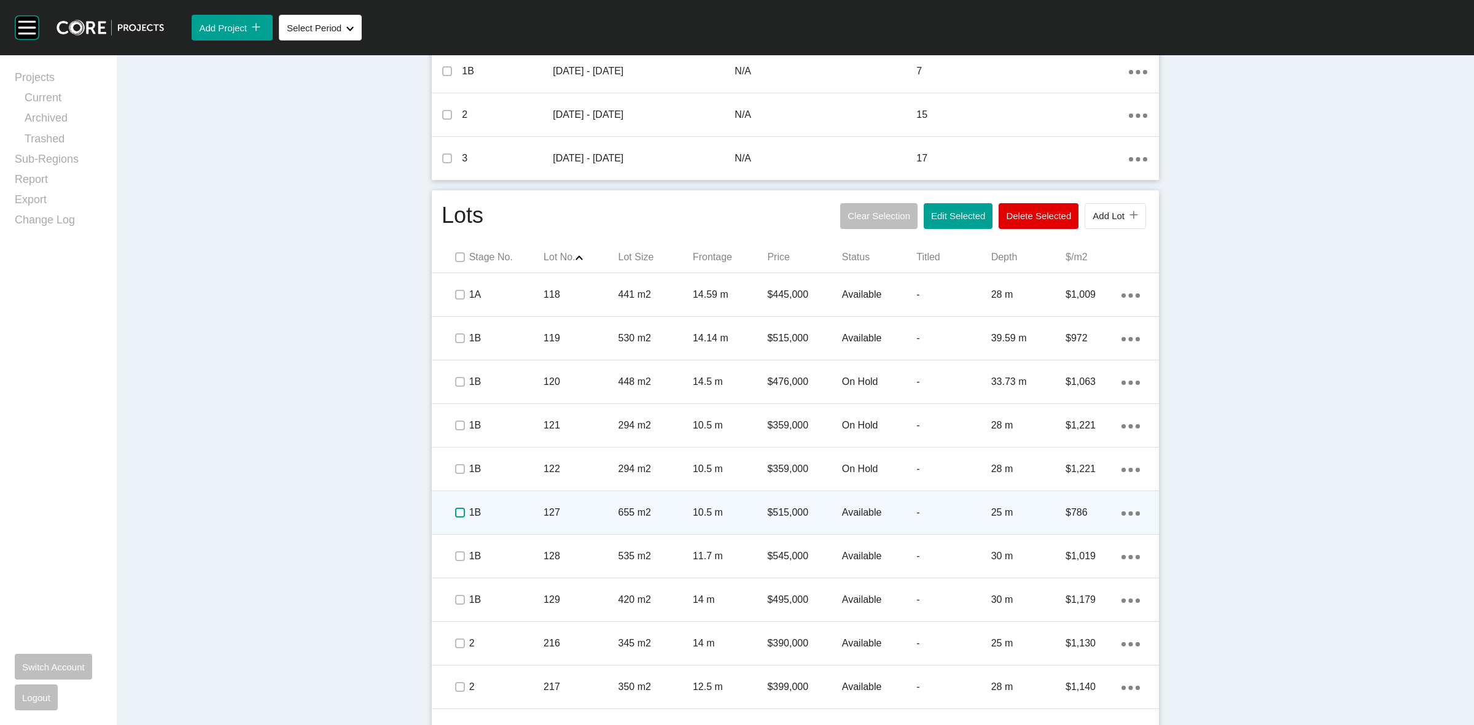
click at [455, 510] on label at bounding box center [460, 513] width 10 height 10
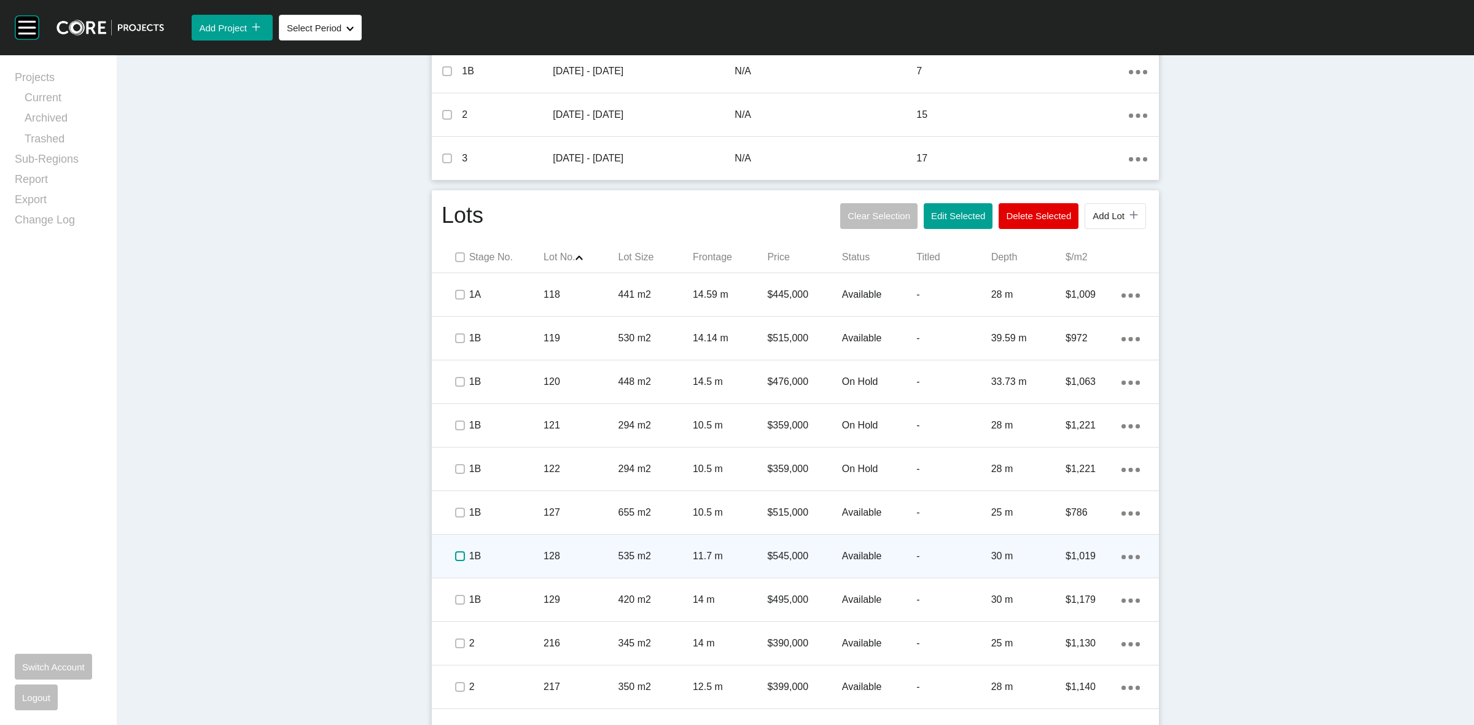
click at [459, 552] on label at bounding box center [460, 557] width 10 height 10
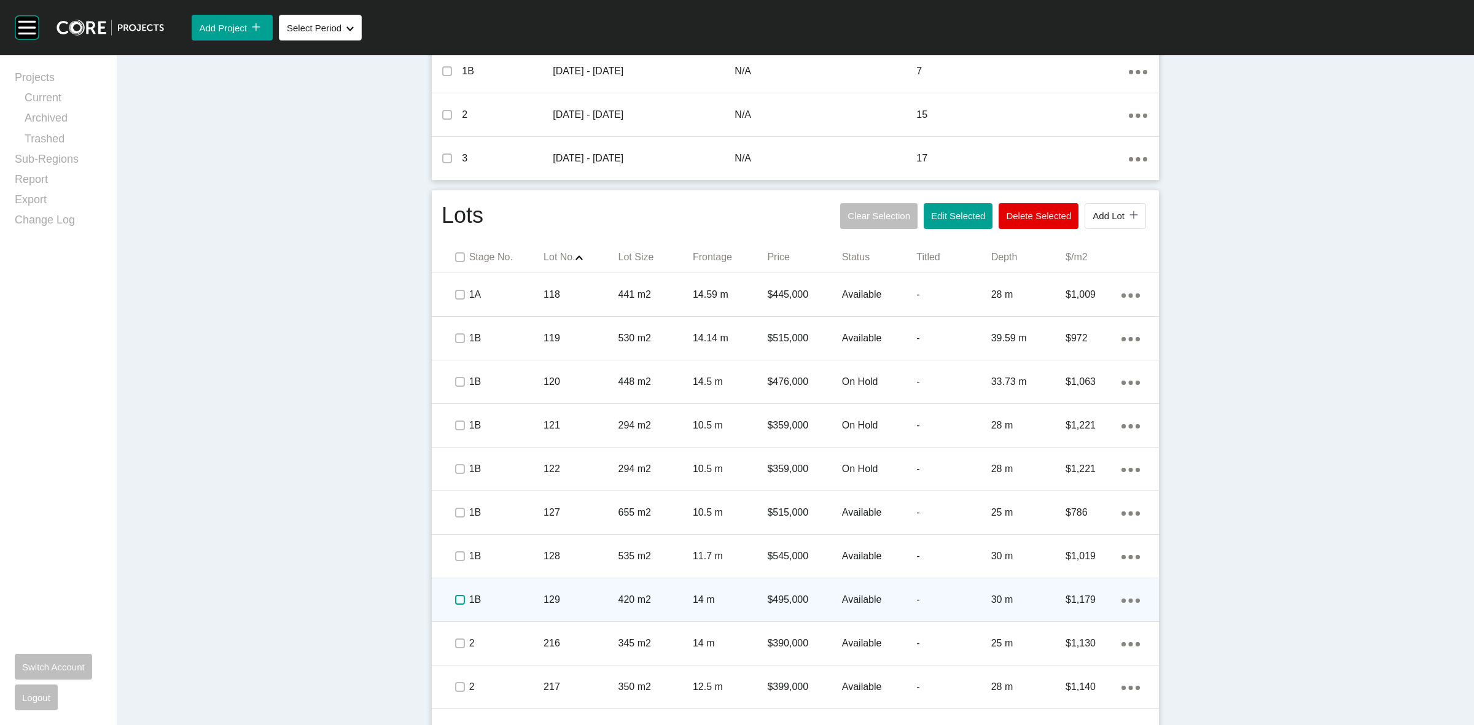
click at [455, 600] on label at bounding box center [460, 600] width 10 height 10
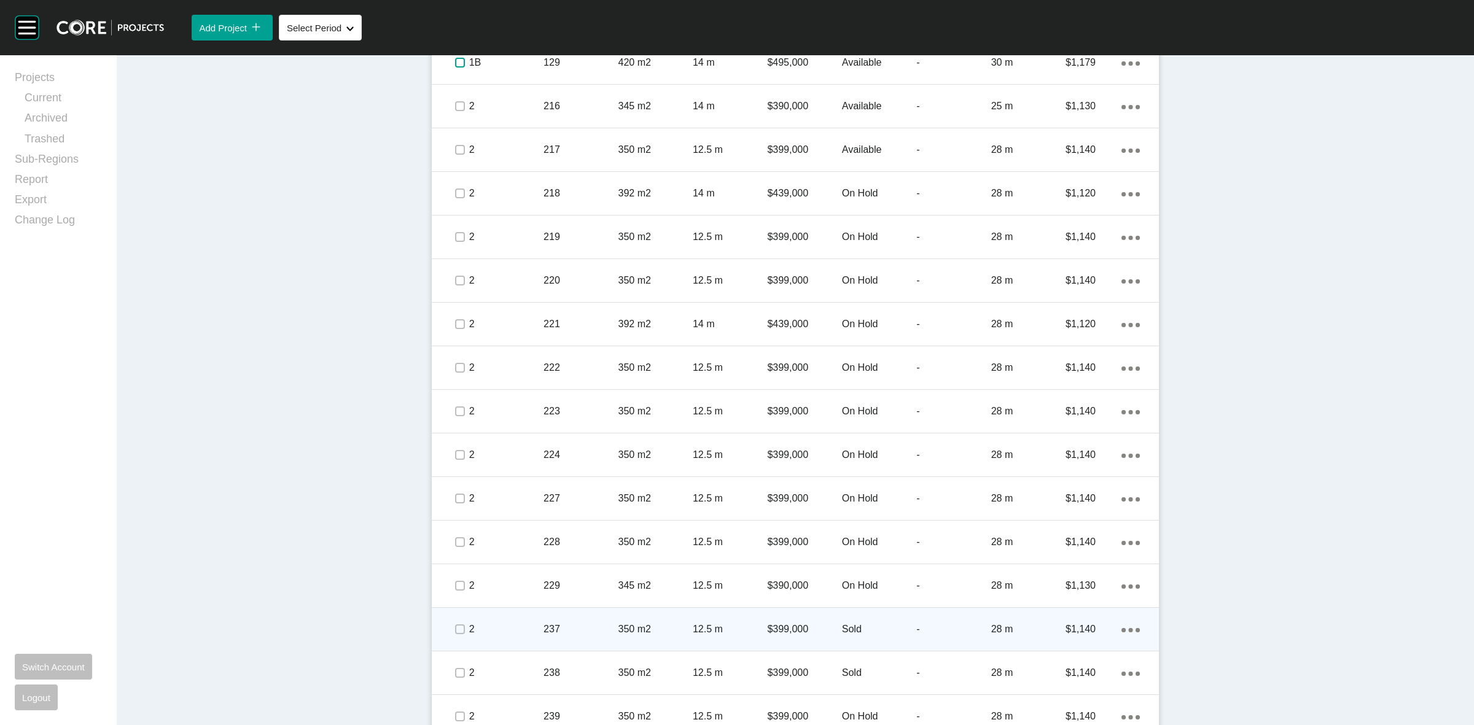
scroll to position [1305, 0]
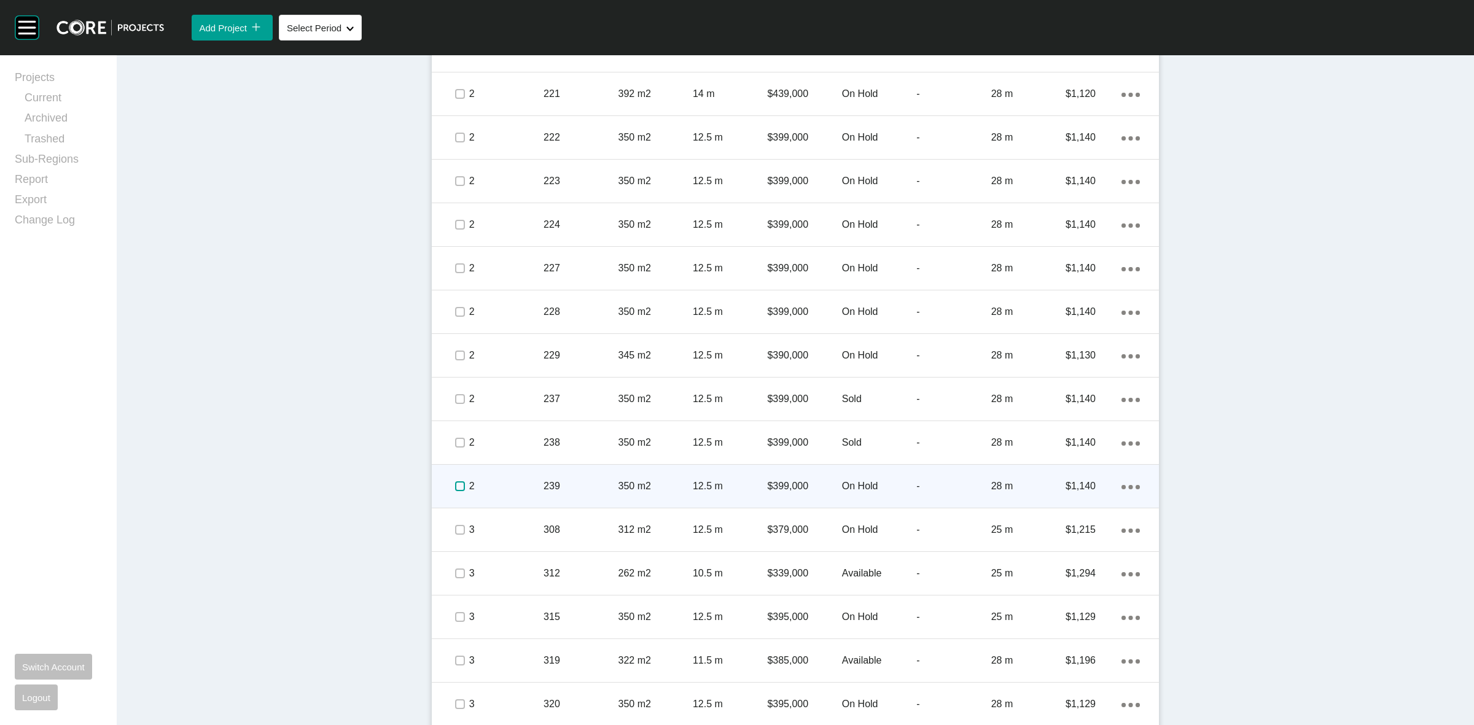
click at [455, 487] on label at bounding box center [460, 487] width 10 height 10
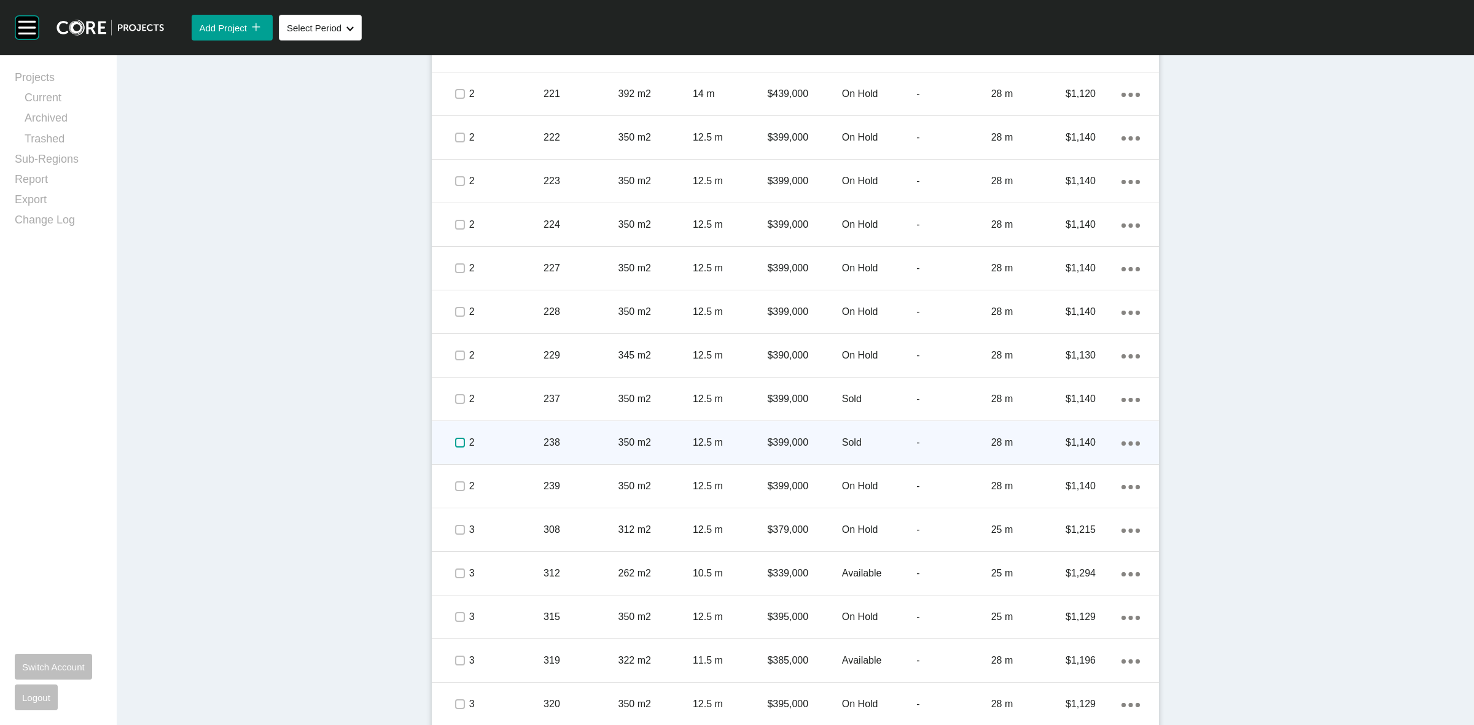
click at [455, 440] on label at bounding box center [460, 443] width 10 height 10
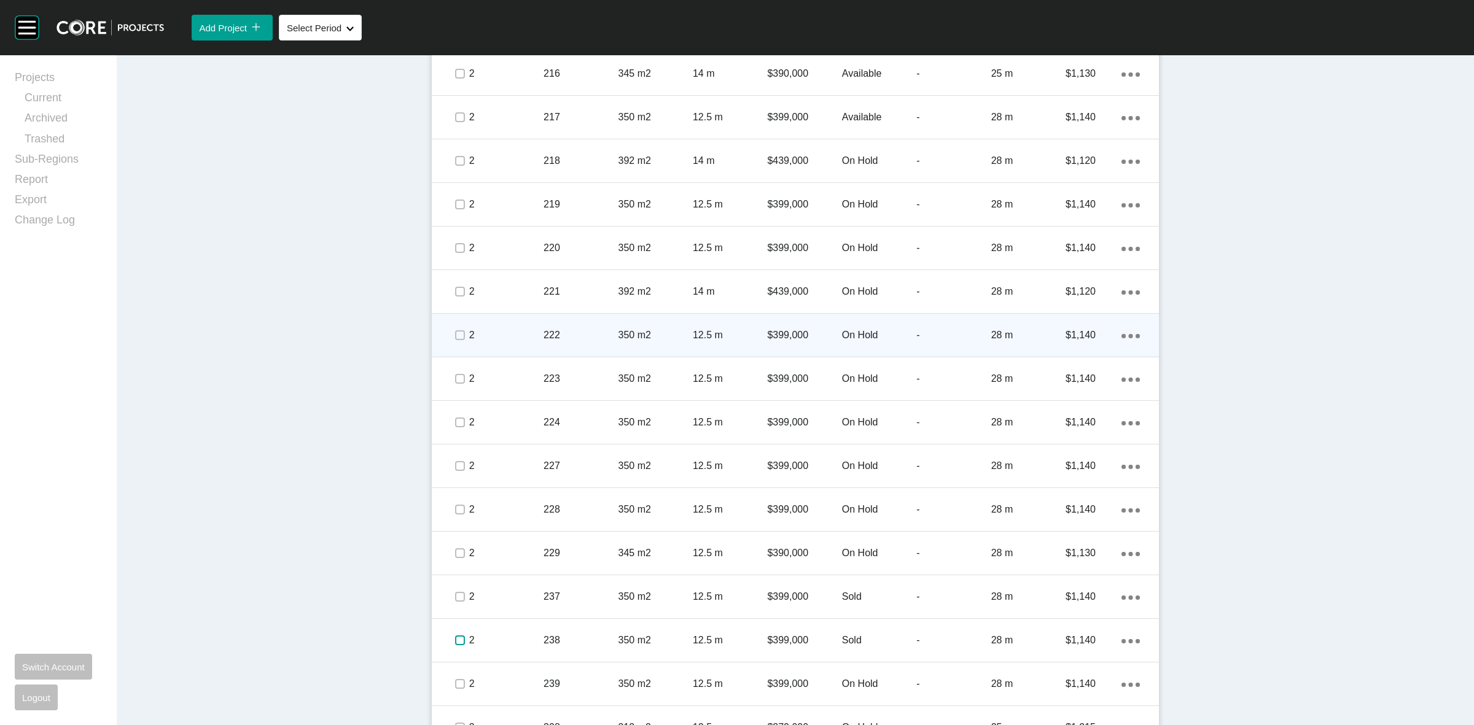
scroll to position [1075, 0]
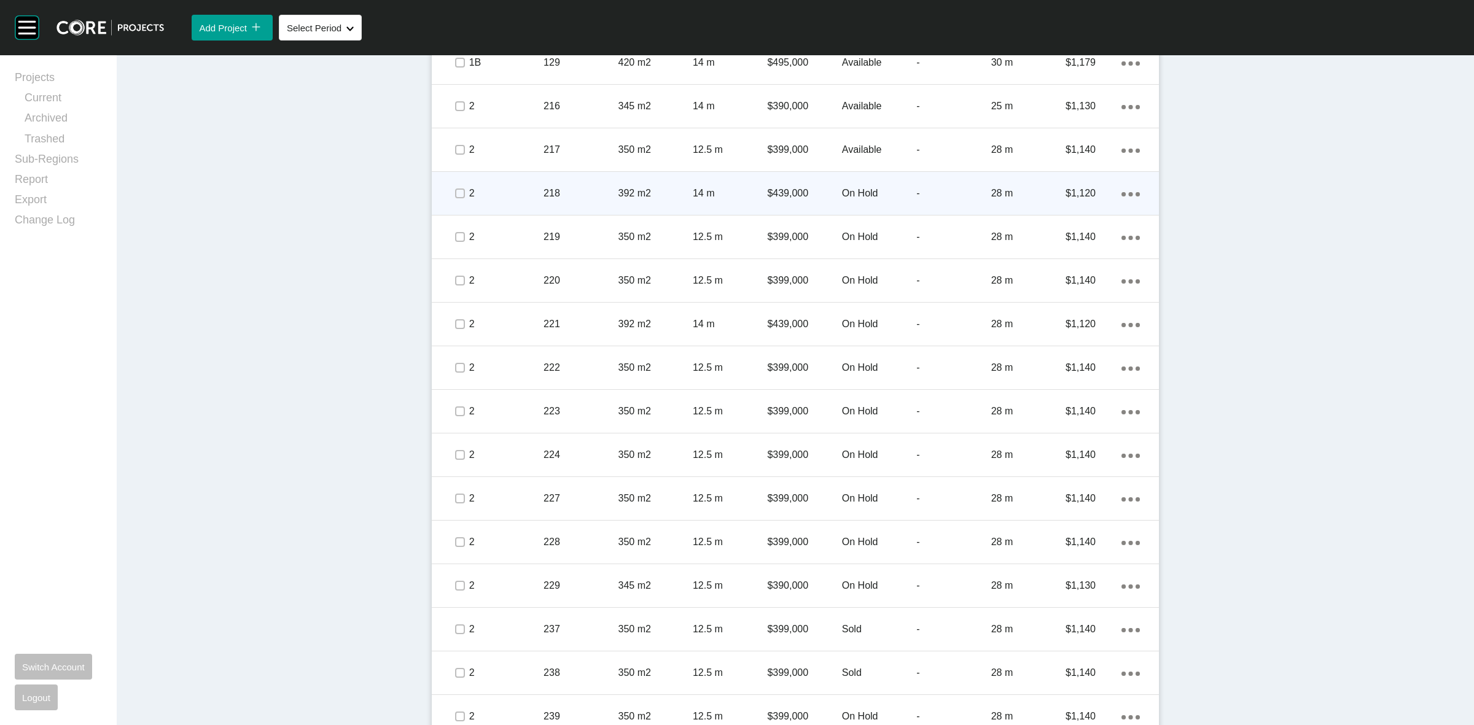
click at [1128, 191] on div "Action Menu Dots Copy 6 Created with Sketch." at bounding box center [1131, 194] width 18 height 14
click at [1079, 214] on link "Delete" at bounding box center [1075, 215] width 46 height 18
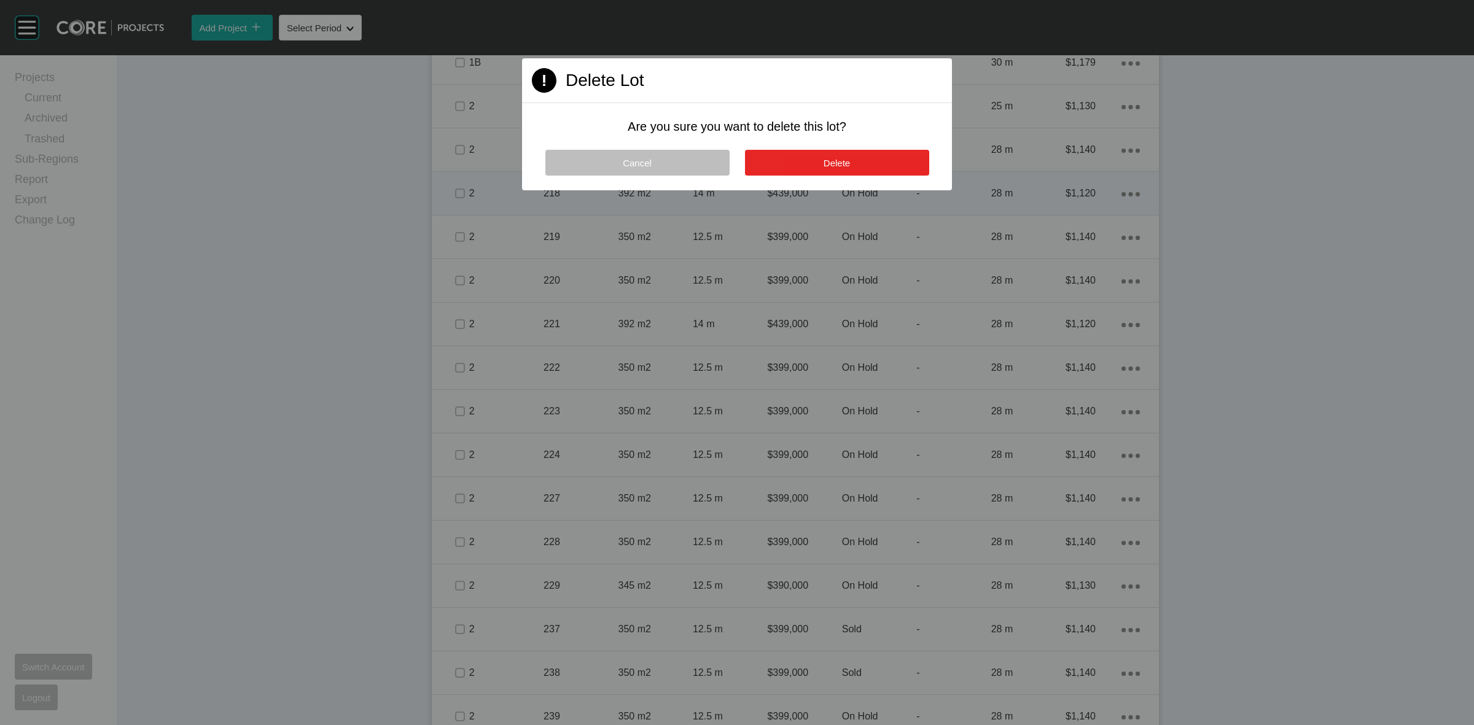
click at [882, 162] on button "Delete" at bounding box center [837, 163] width 184 height 26
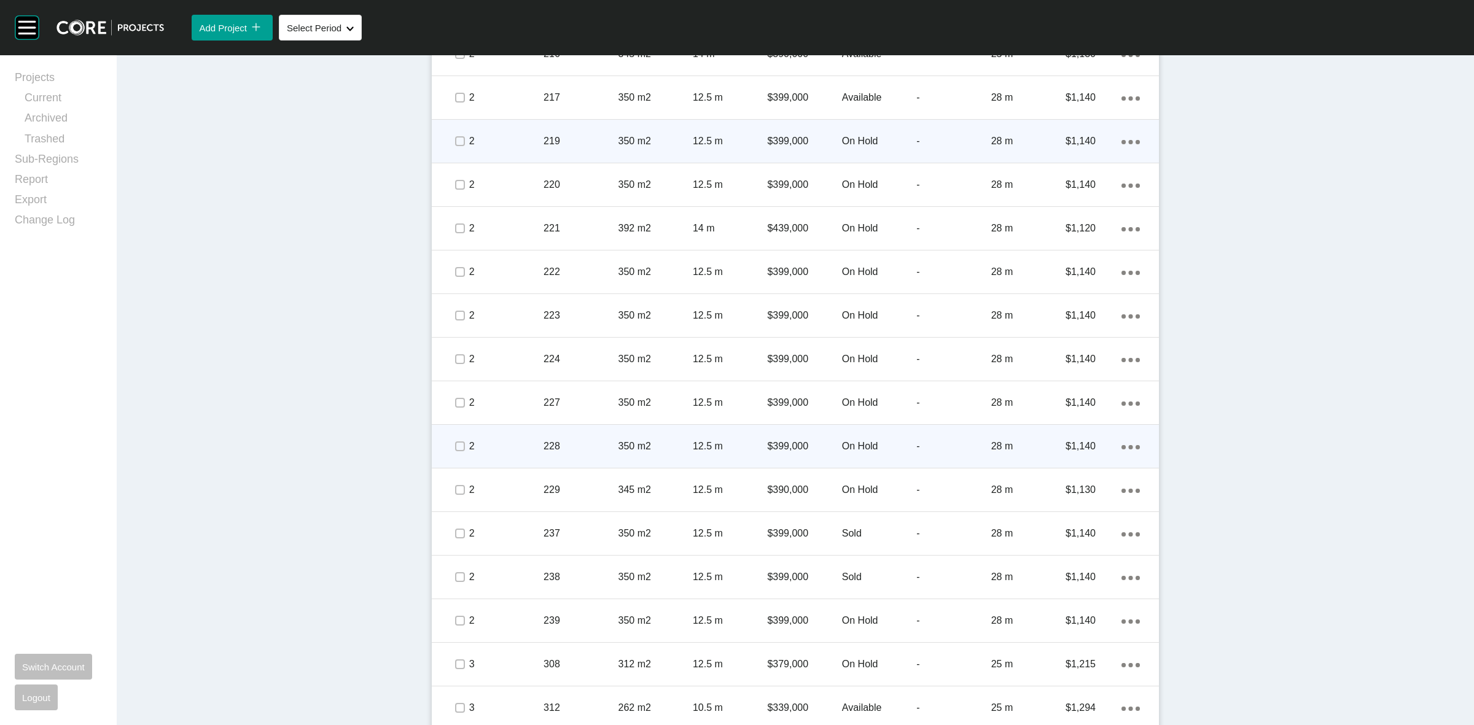
scroll to position [1152, 0]
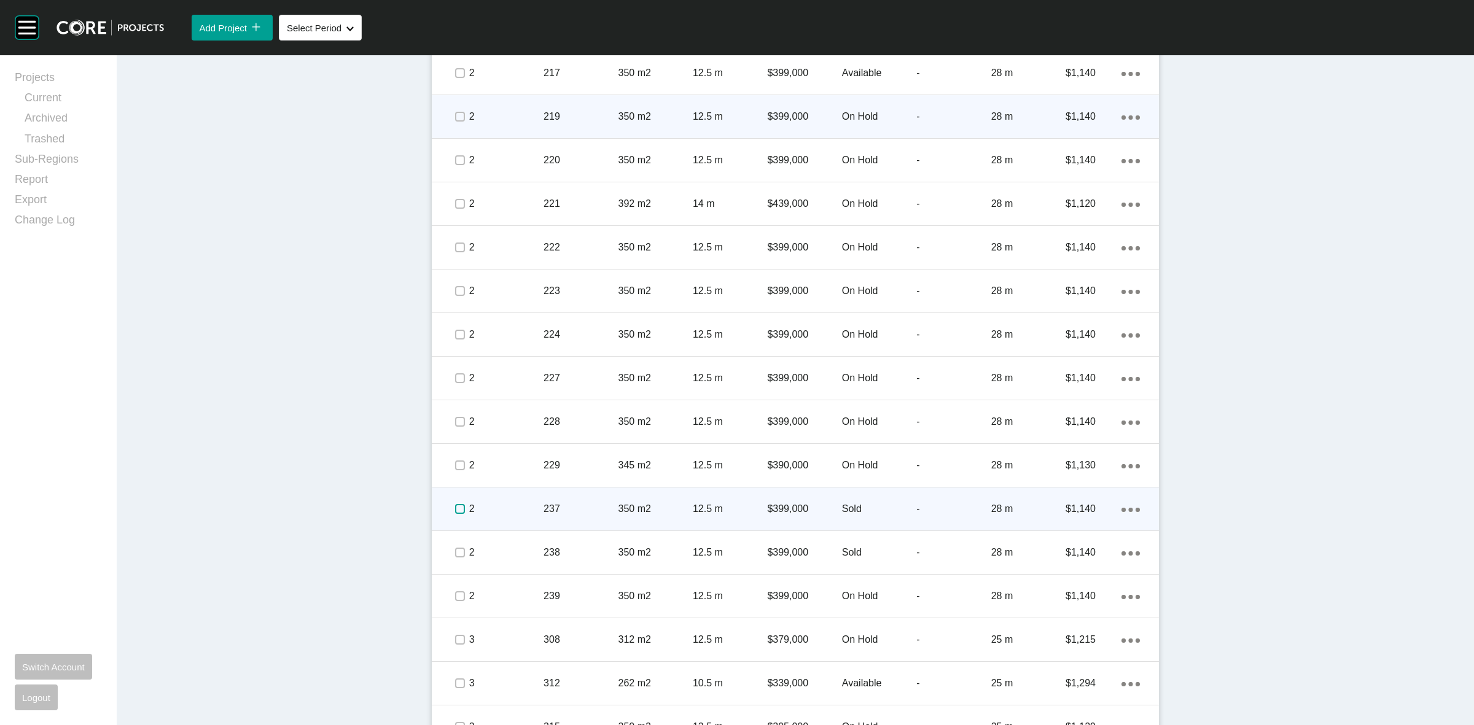
click at [455, 511] on label at bounding box center [460, 509] width 10 height 10
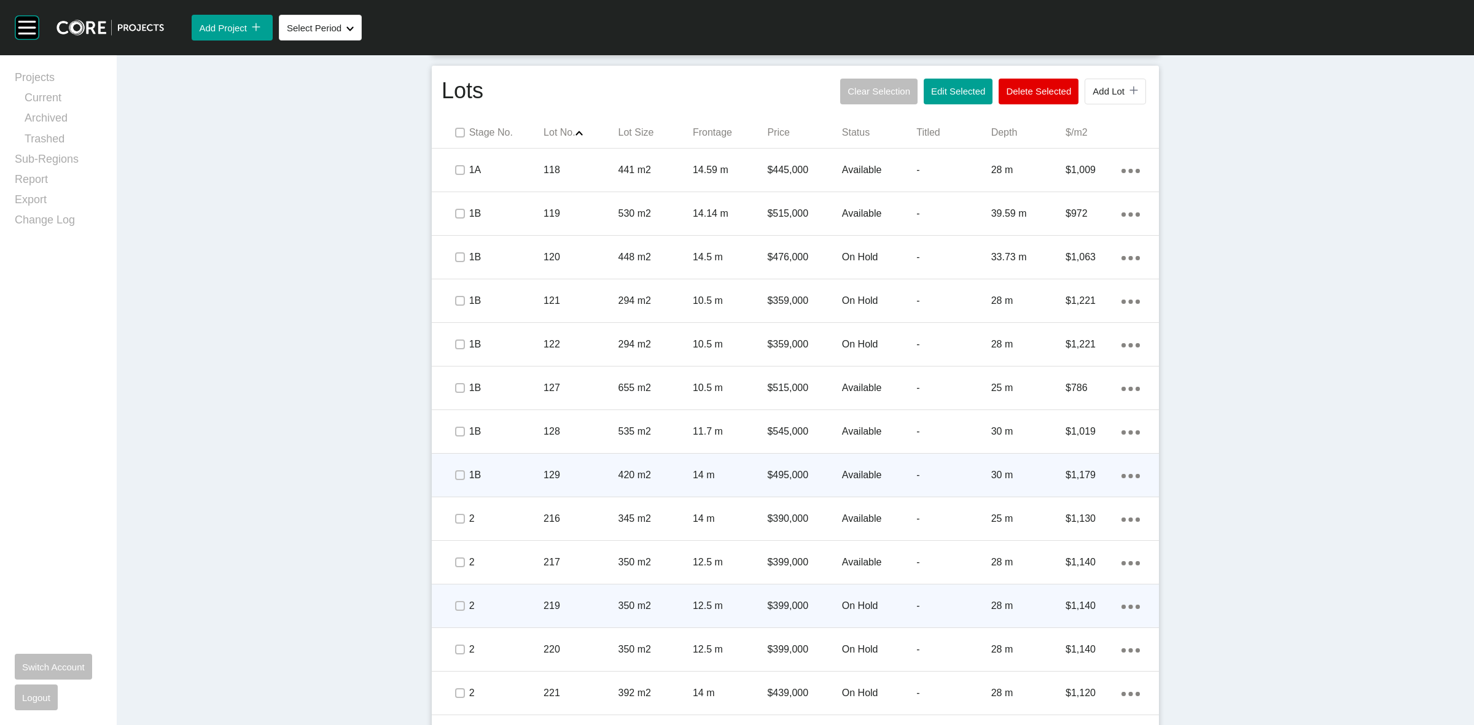
scroll to position [461, 0]
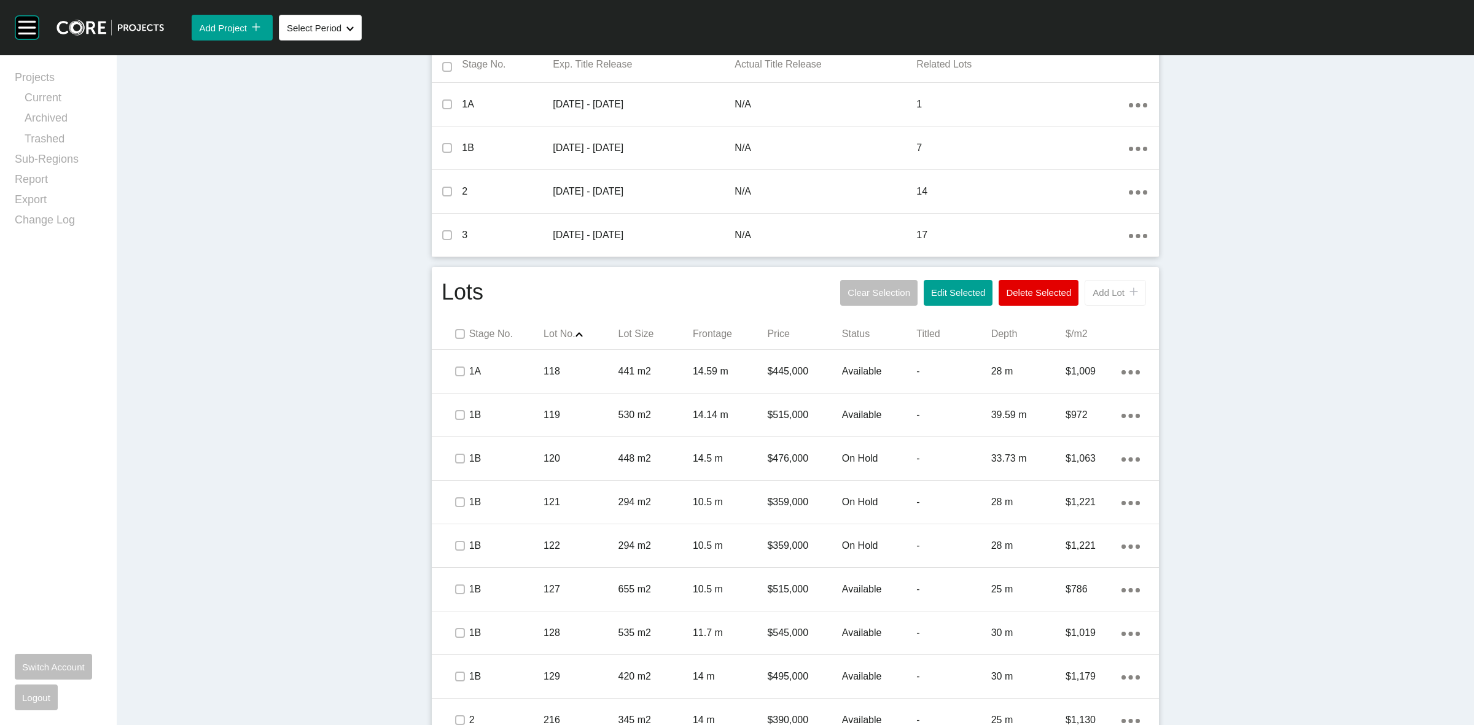
click at [1100, 295] on span "Add Lot" at bounding box center [1109, 292] width 32 height 10
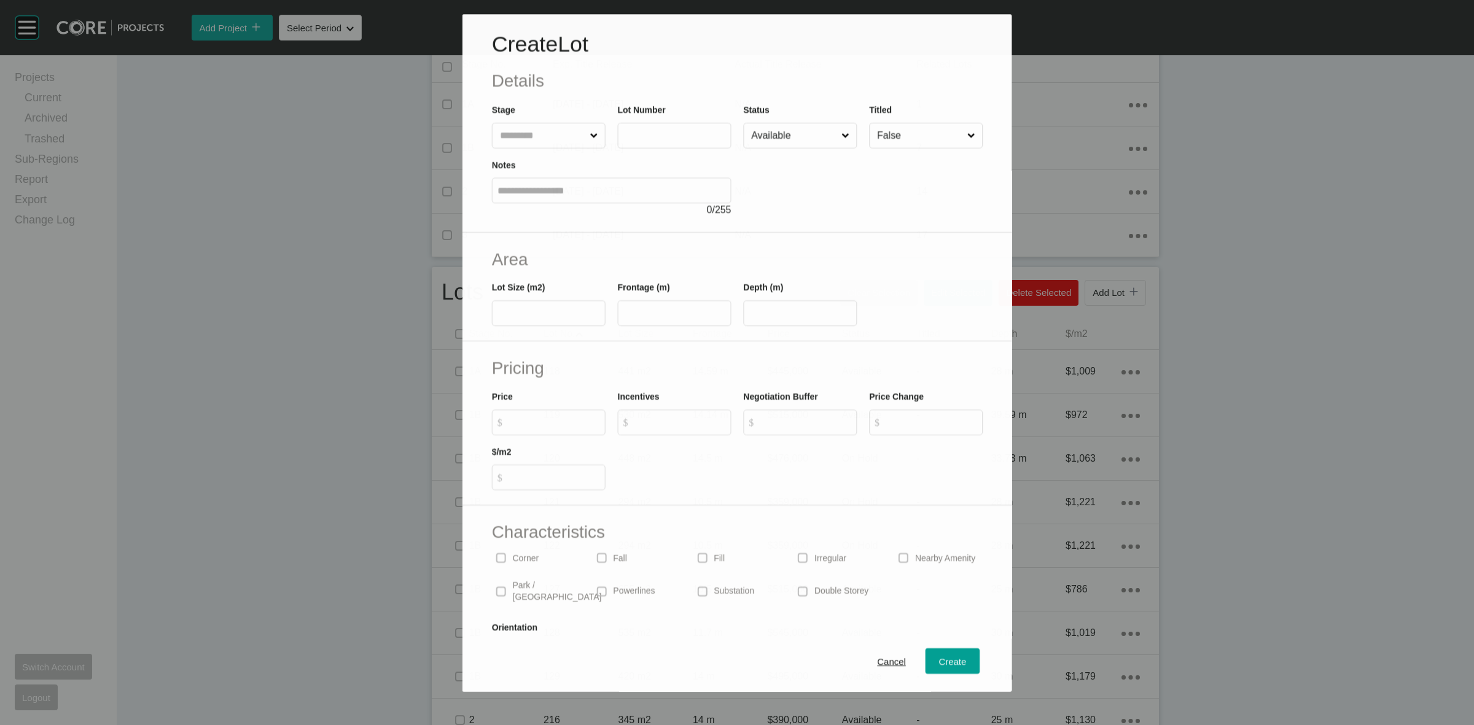
click at [544, 139] on input "text" at bounding box center [542, 135] width 90 height 25
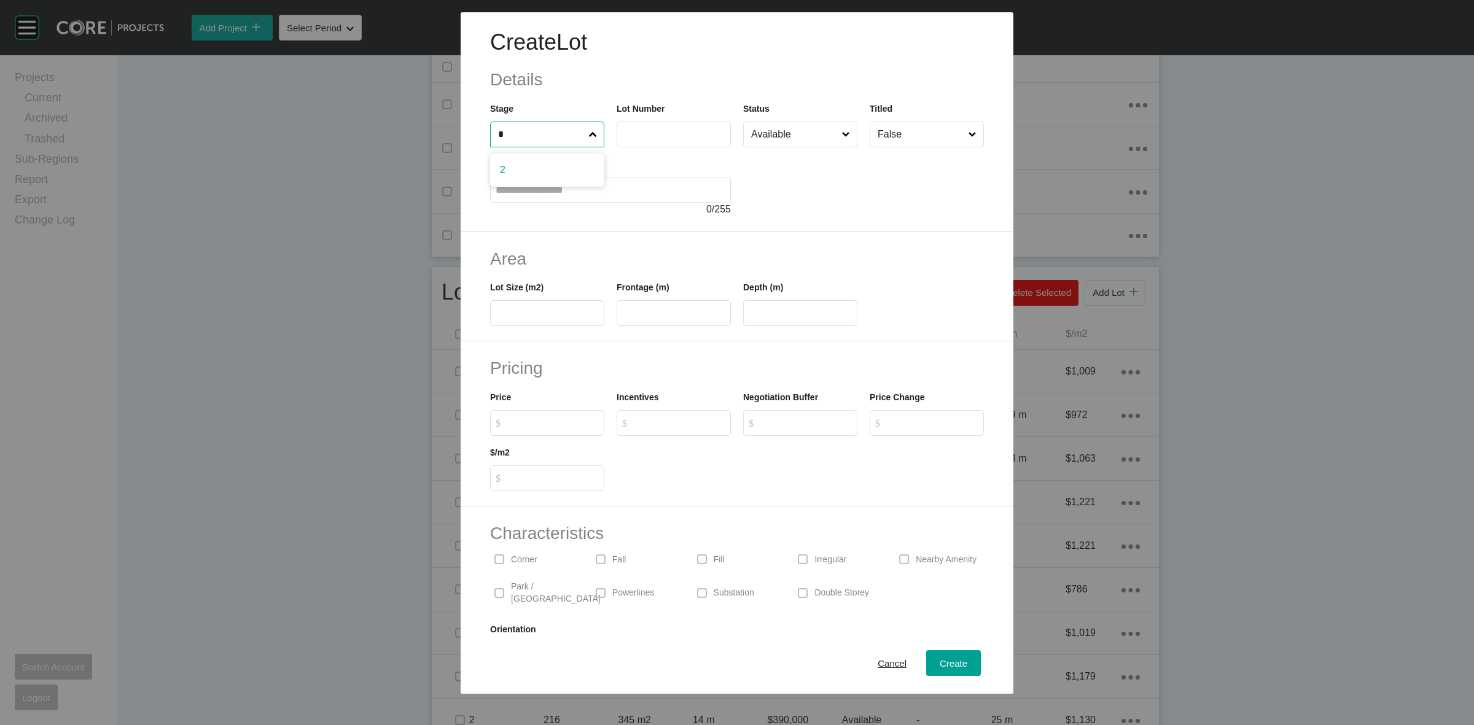
type input "*"
type input "***"
type input "**"
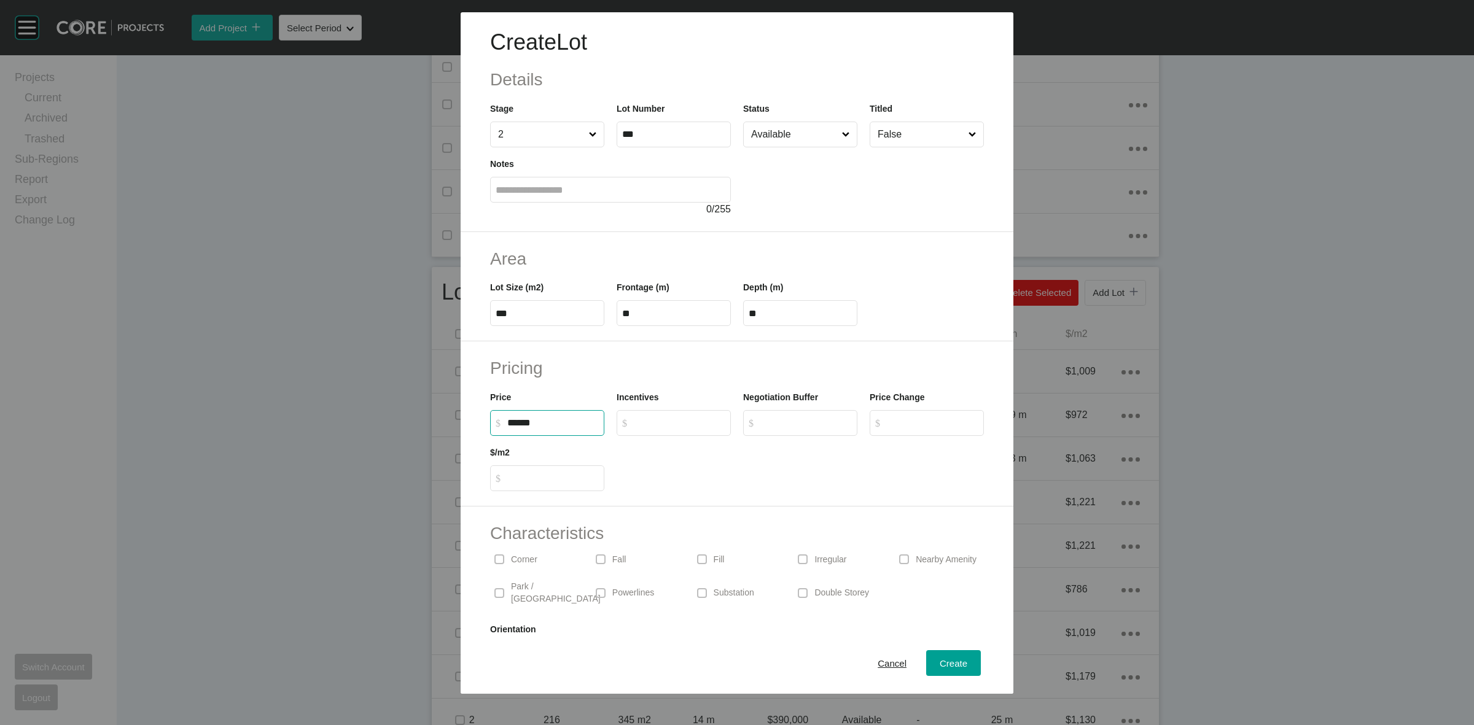
type input "*******"
type input "*"
type input "*****"
type input "*"
click at [760, 130] on input "Available" at bounding box center [794, 134] width 91 height 25
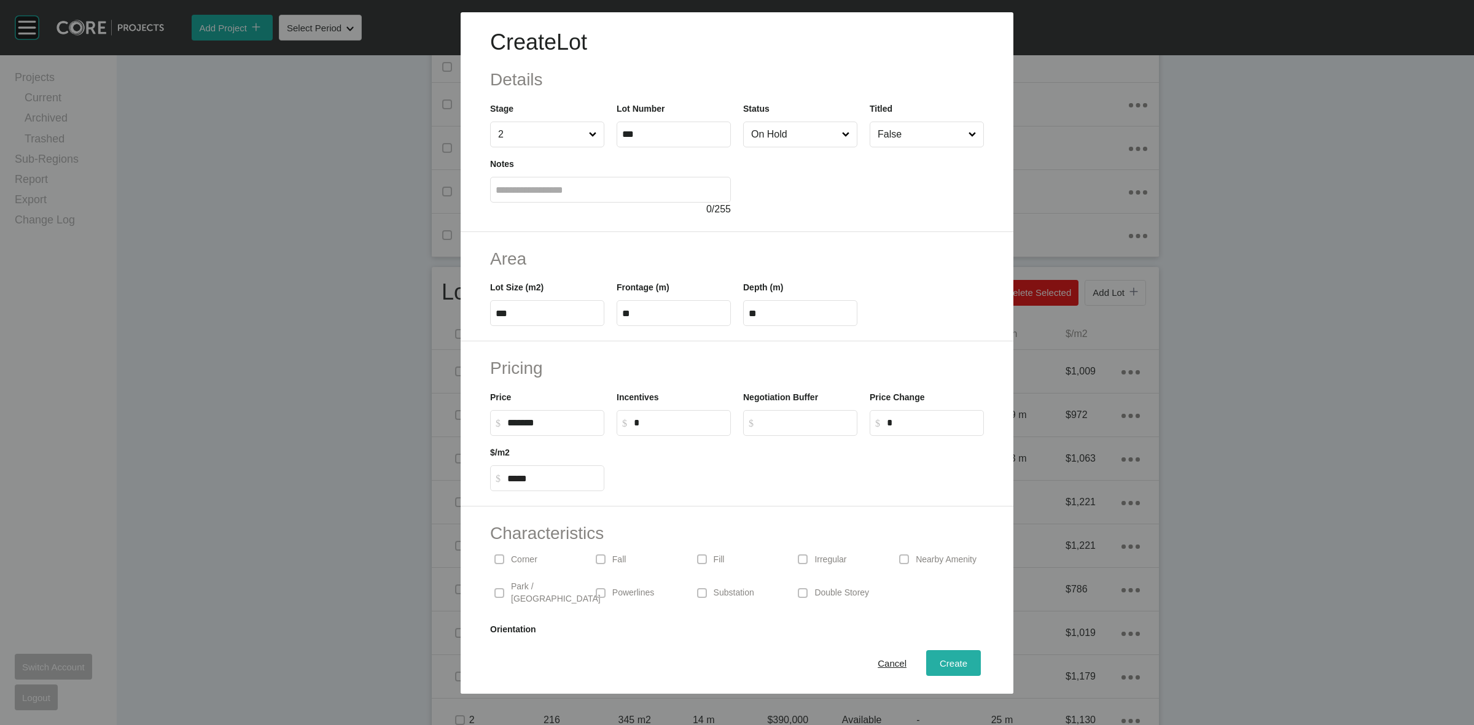
click at [931, 652] on button "Create" at bounding box center [953, 664] width 55 height 26
type input "*"
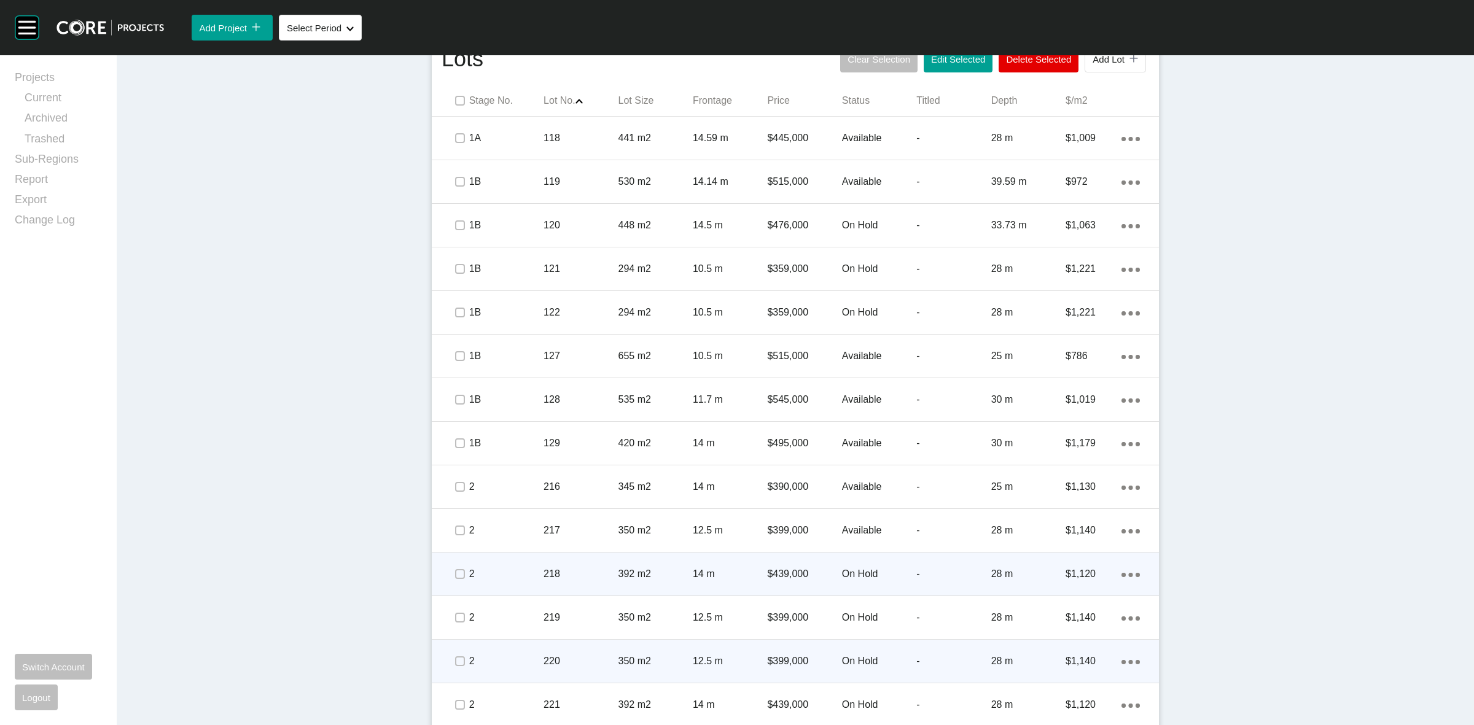
scroll to position [845, 0]
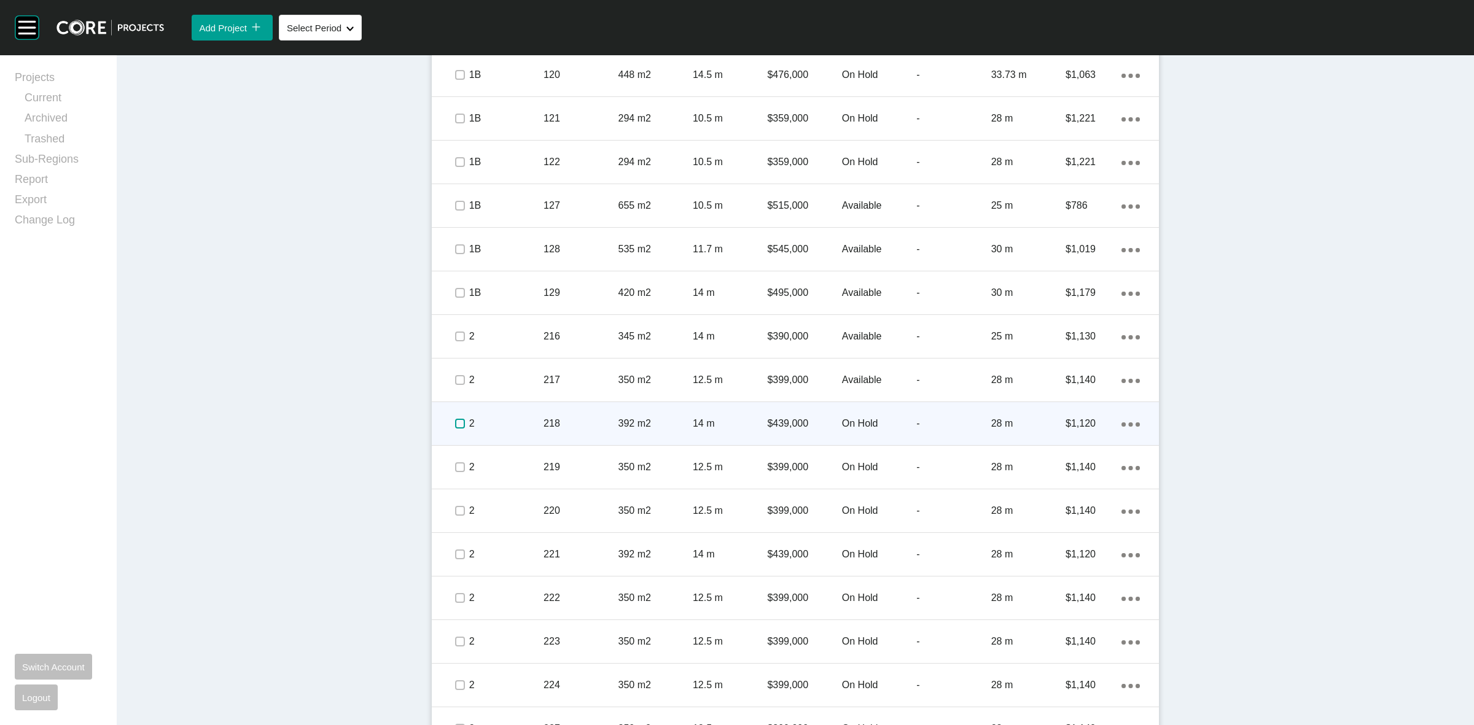
click at [456, 423] on label at bounding box center [460, 424] width 10 height 10
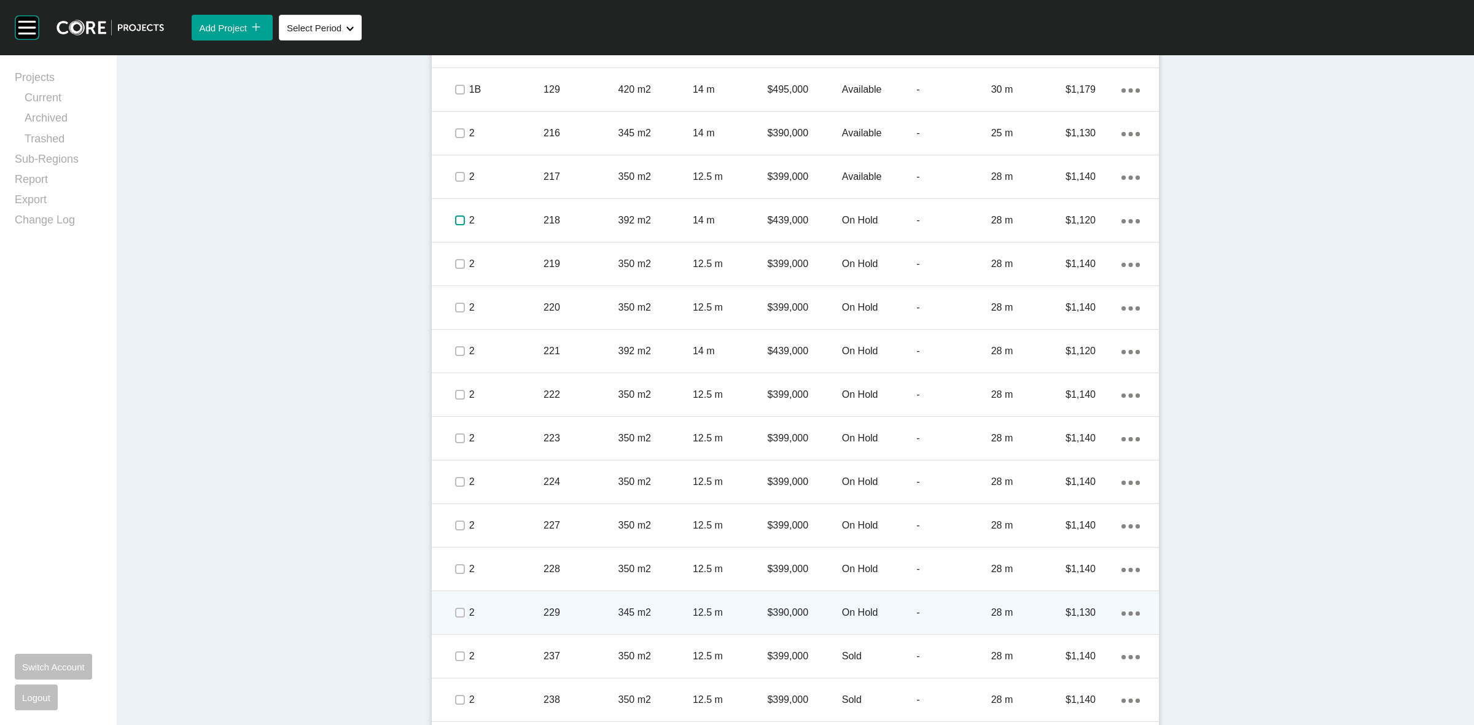
scroll to position [1075, 0]
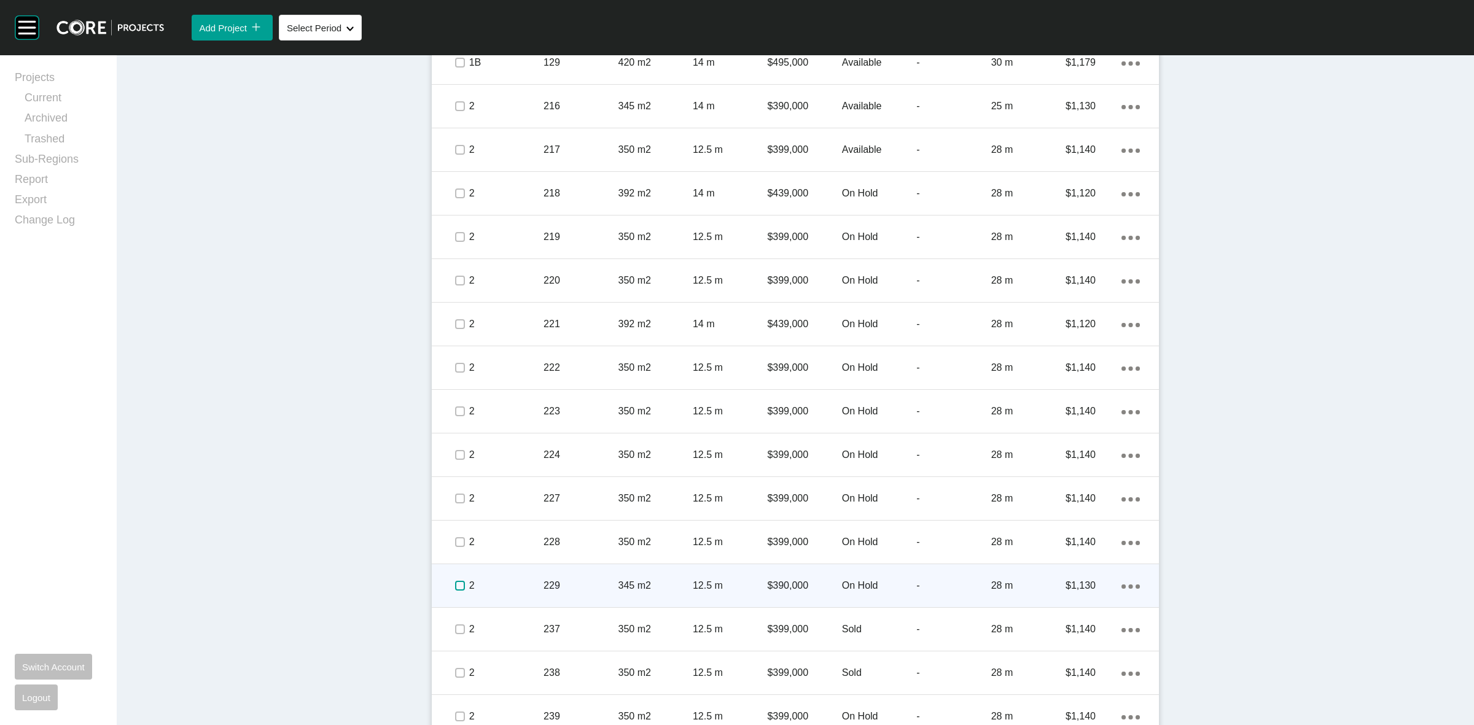
click at [455, 588] on label at bounding box center [460, 586] width 10 height 10
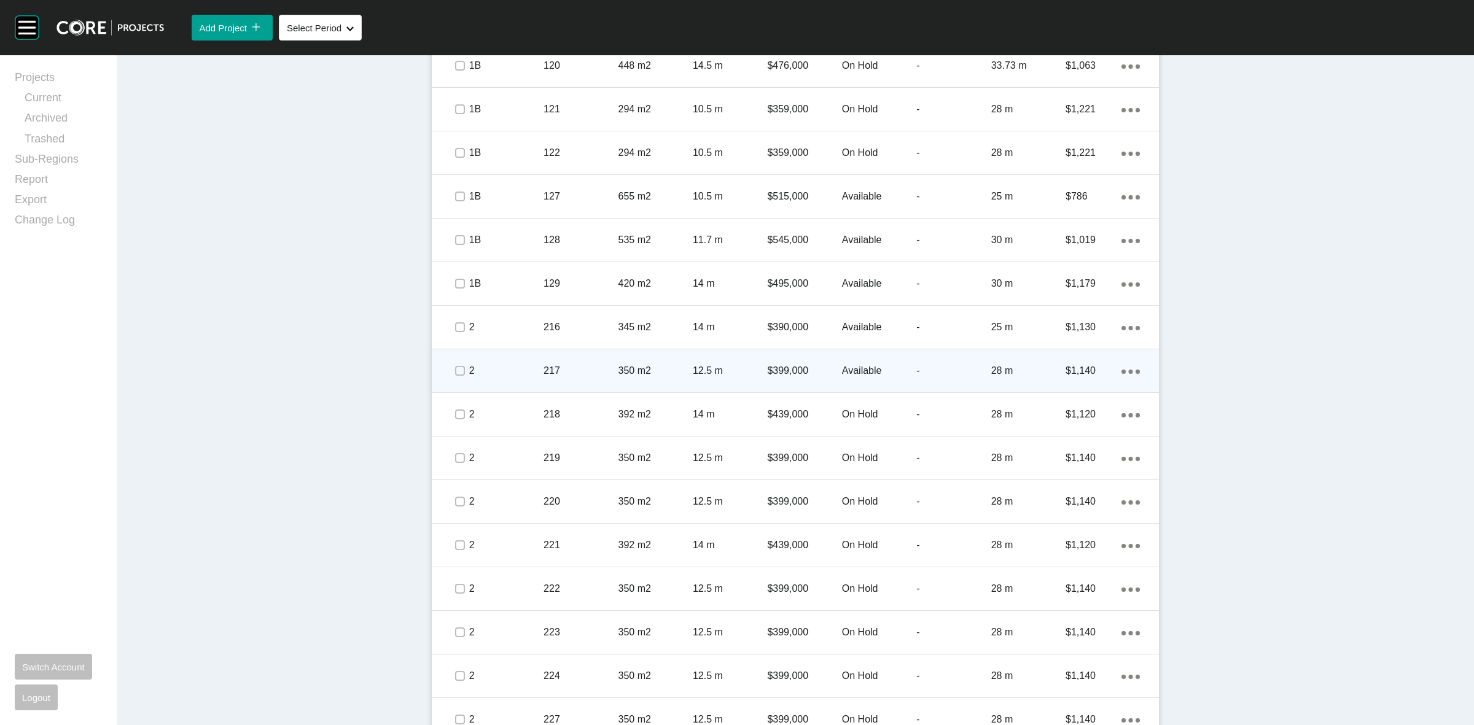
scroll to position [845, 0]
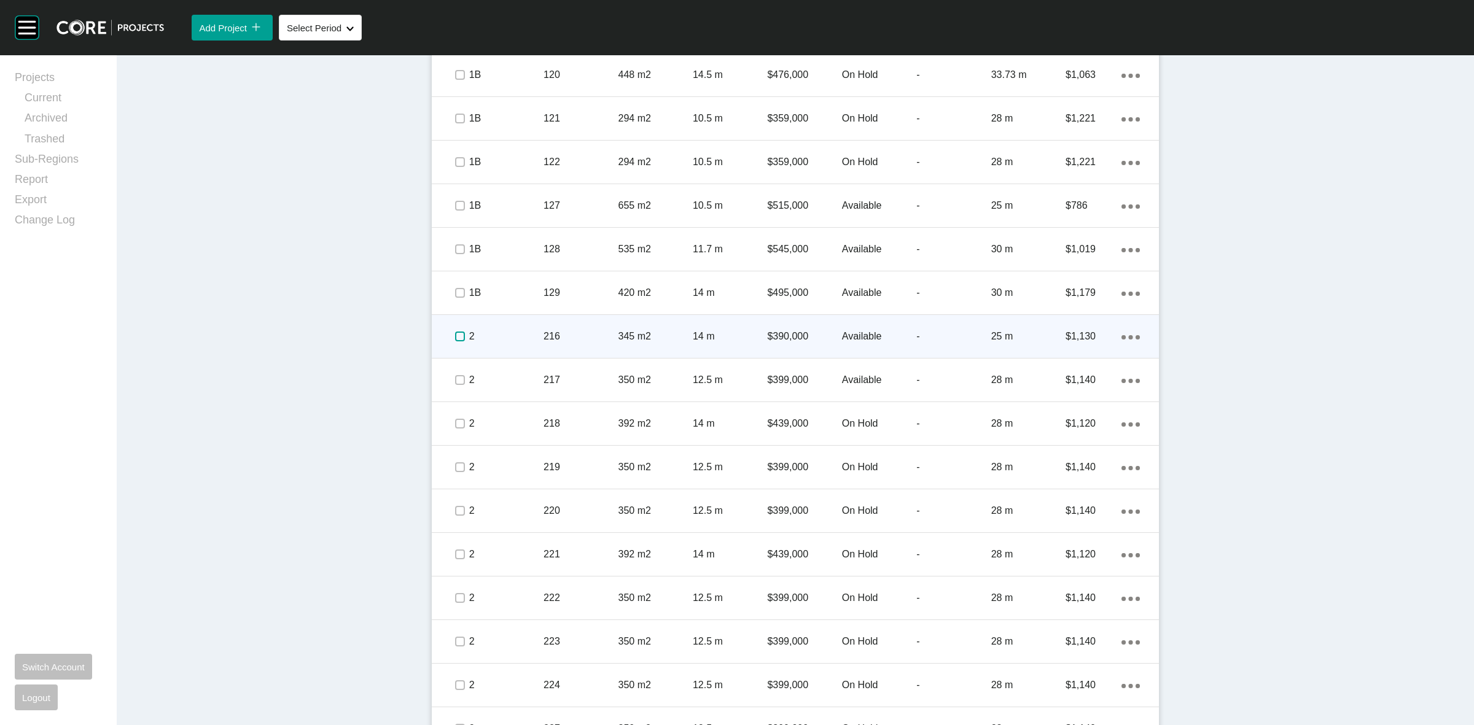
click at [455, 335] on label at bounding box center [460, 337] width 10 height 10
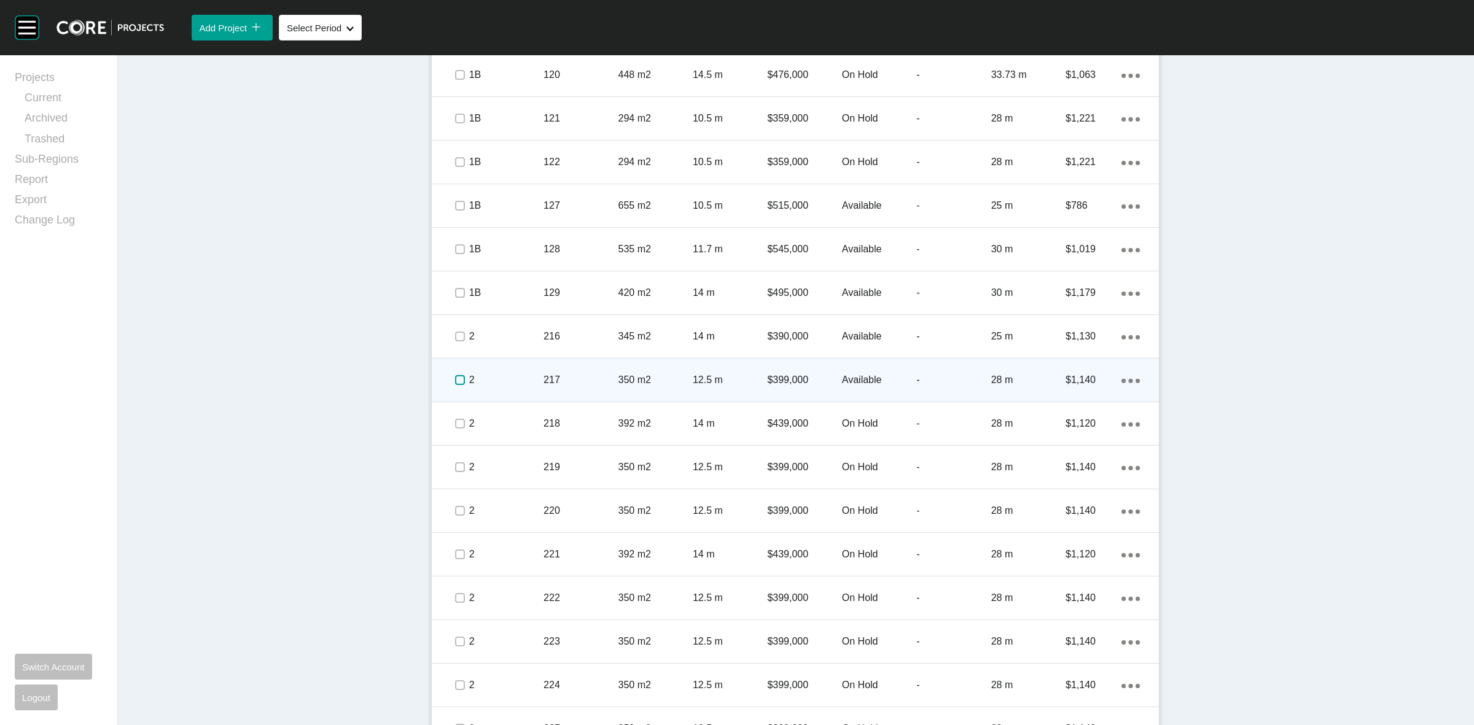
click at [459, 377] on label at bounding box center [460, 380] width 10 height 10
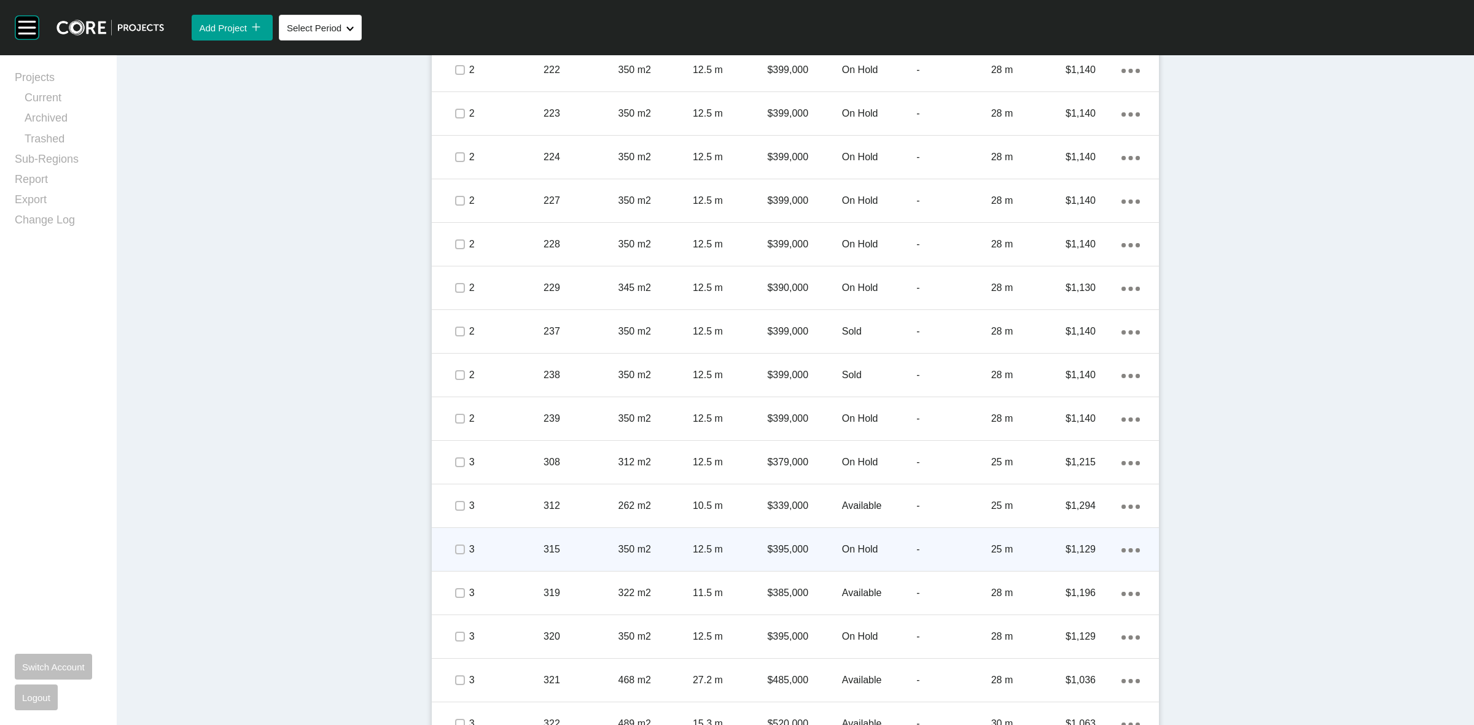
scroll to position [1382, 0]
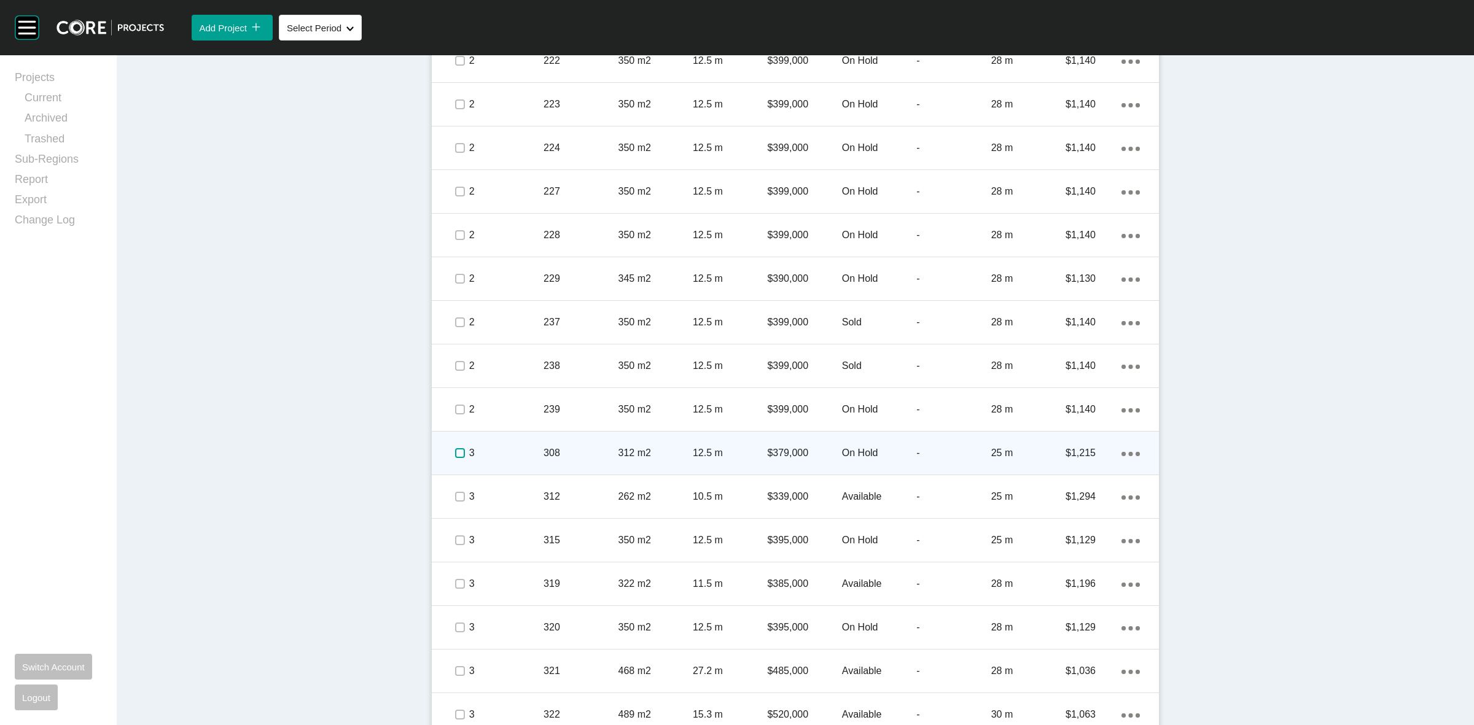
click at [455, 458] on label at bounding box center [460, 453] width 10 height 10
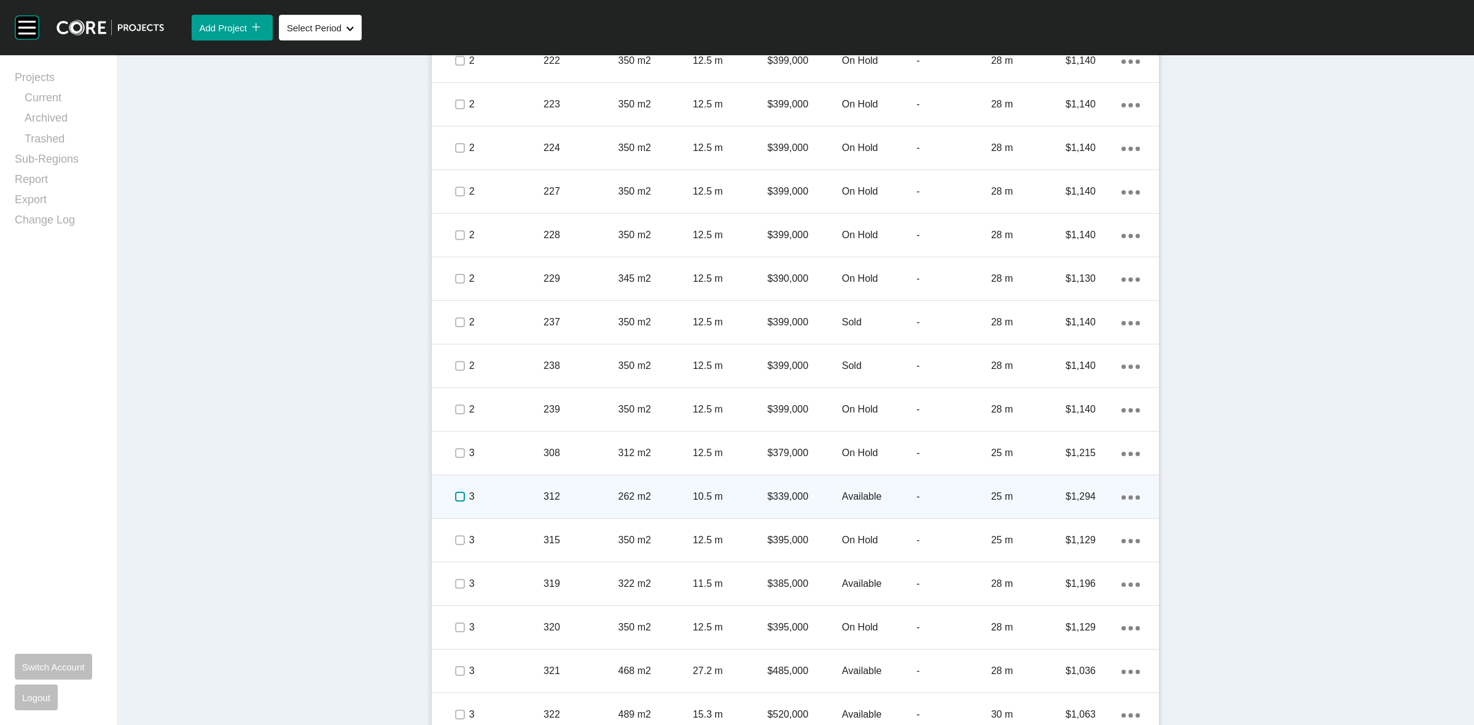
click at [455, 495] on label at bounding box center [460, 497] width 10 height 10
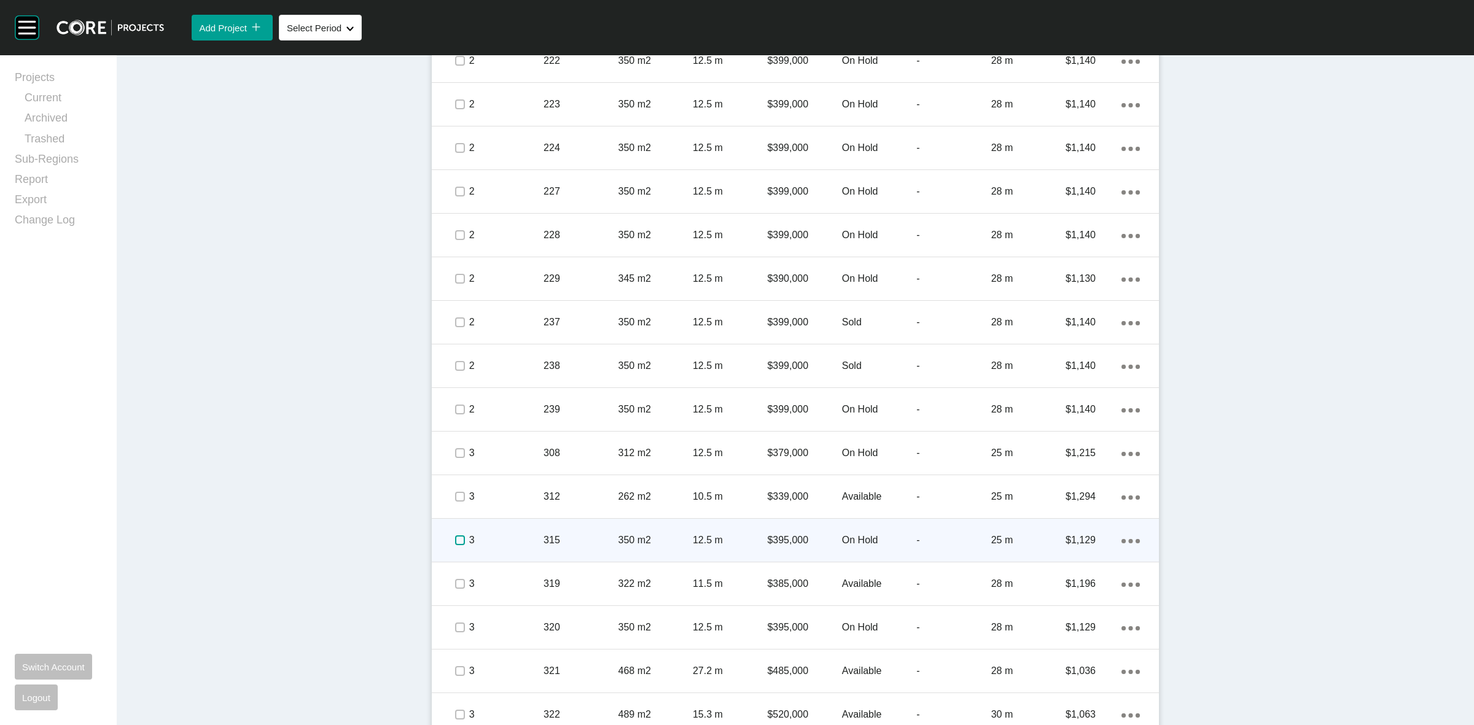
click at [455, 539] on label at bounding box center [460, 541] width 10 height 10
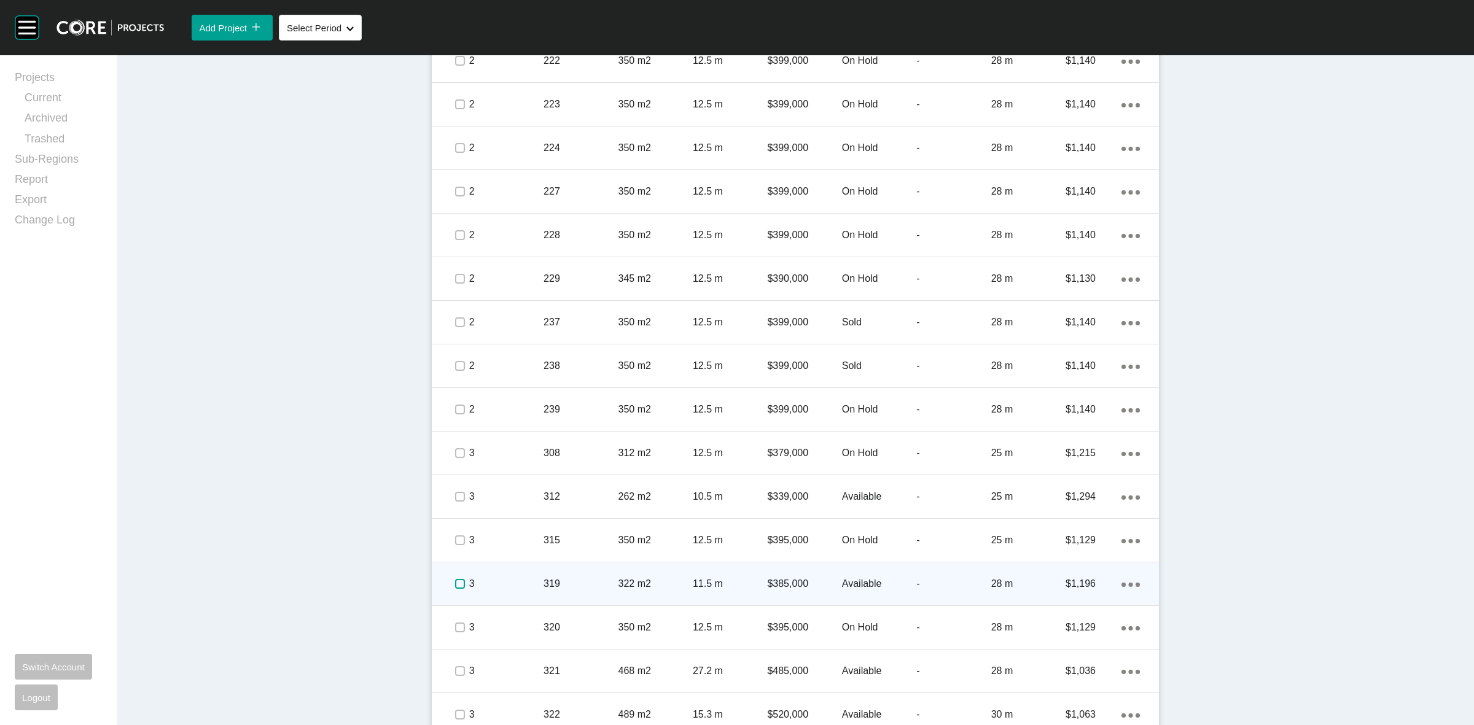
click at [455, 588] on label at bounding box center [460, 584] width 10 height 10
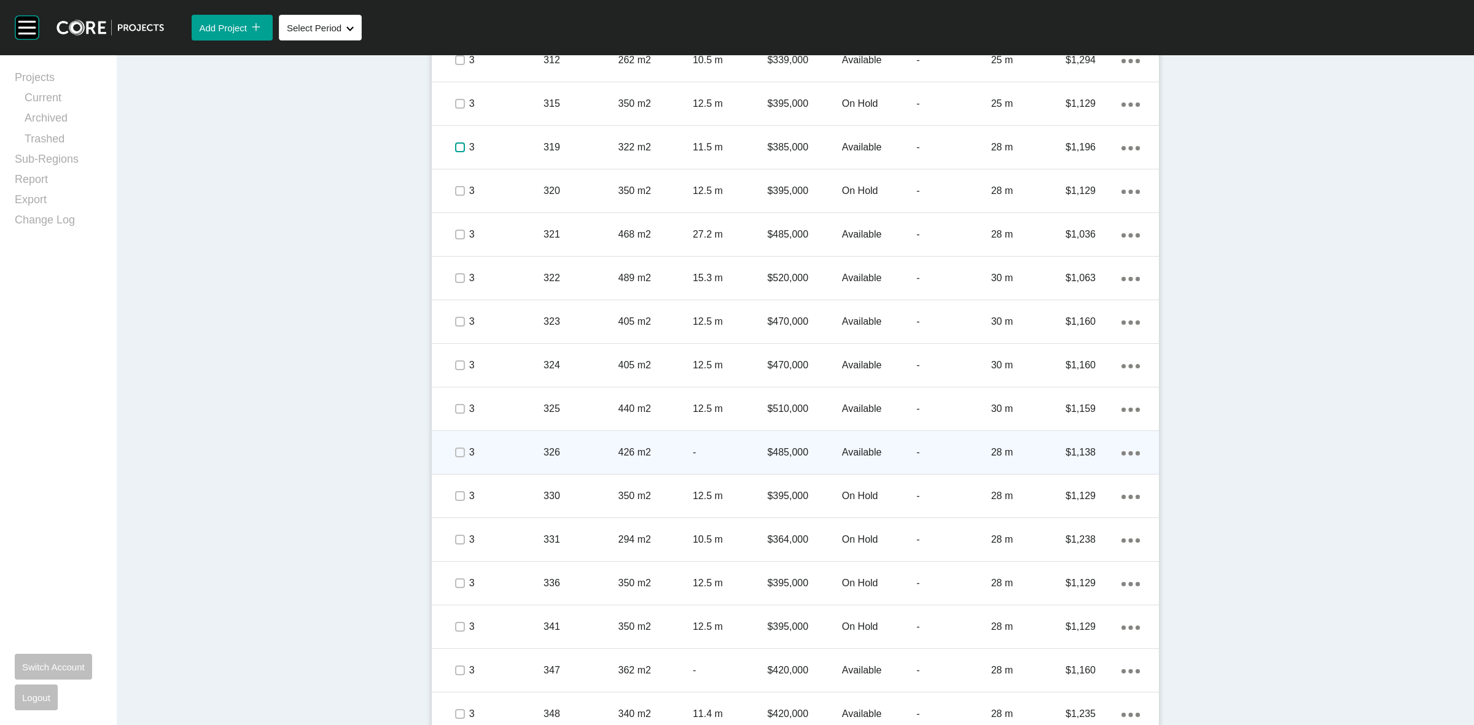
scroll to position [1834, 0]
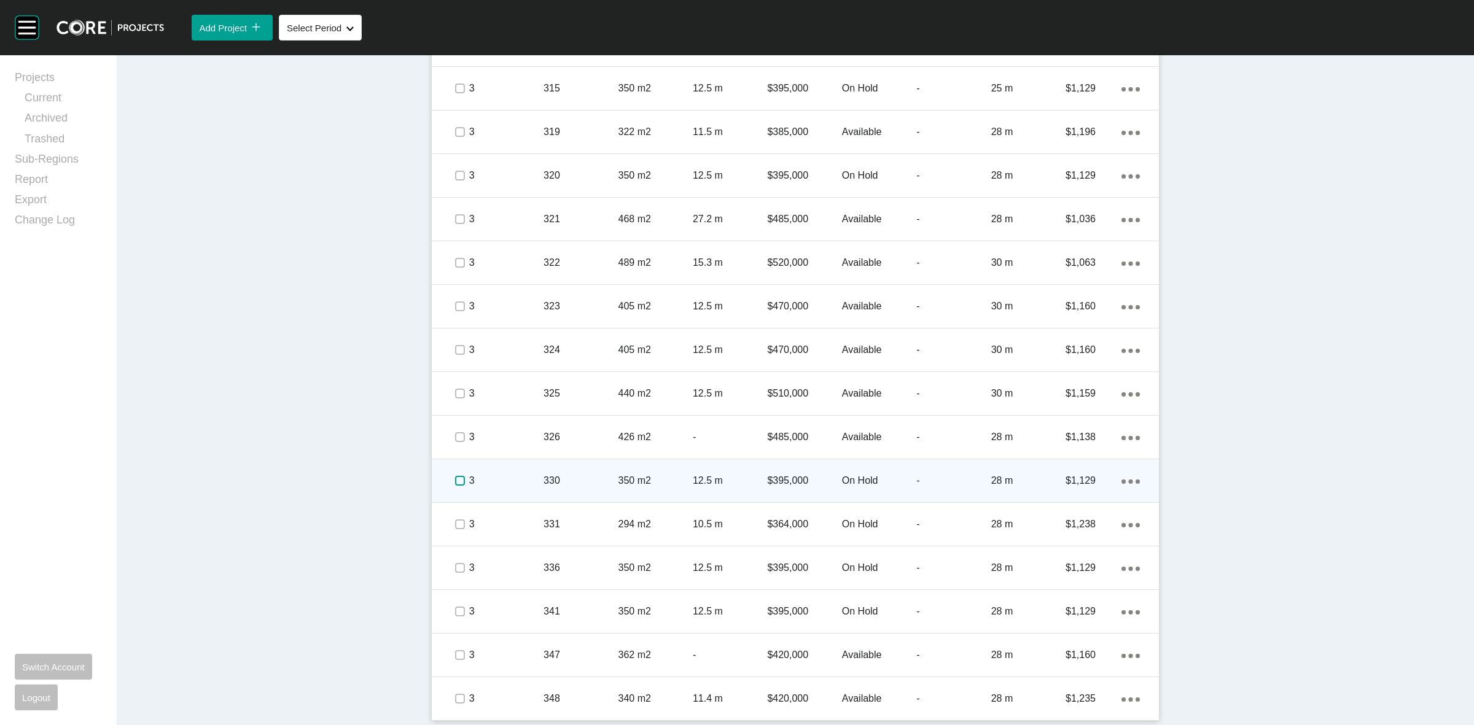
click at [455, 476] on label at bounding box center [460, 481] width 10 height 10
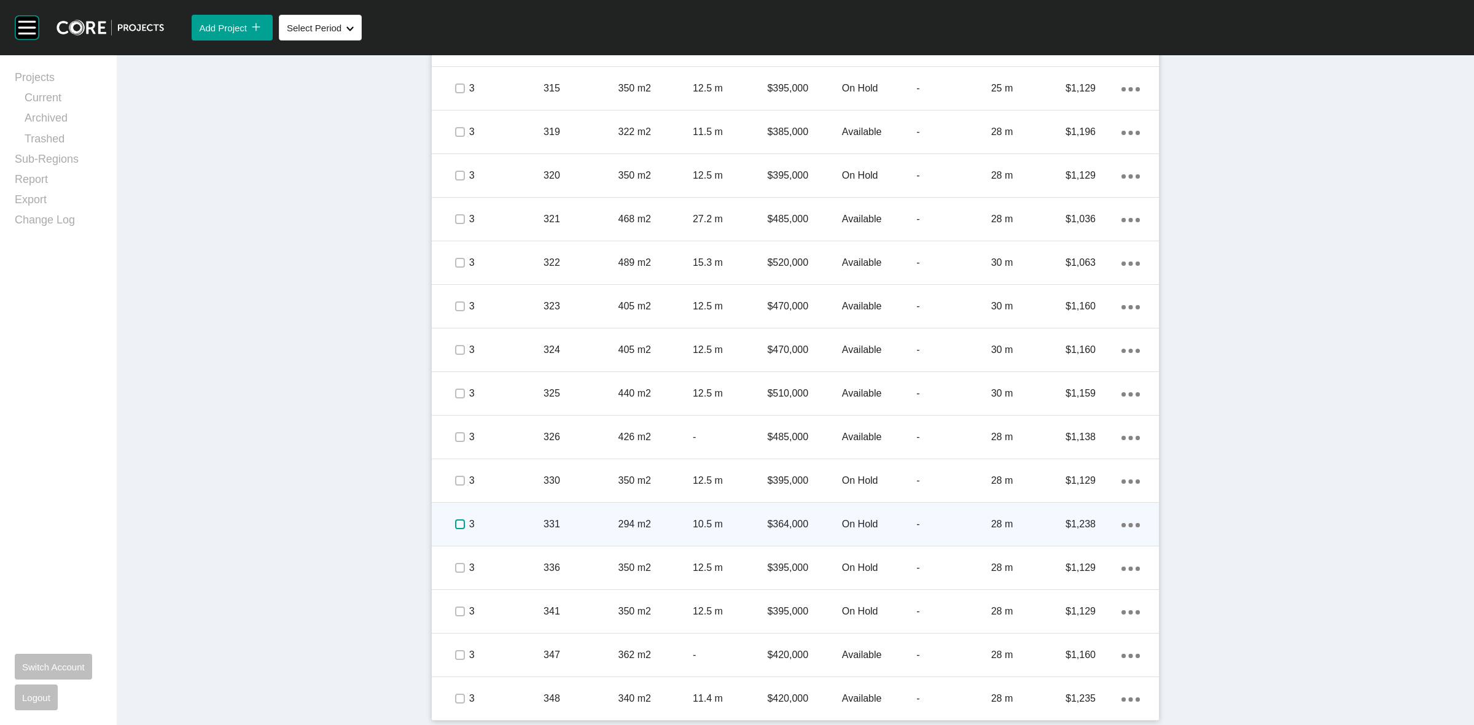
click at [459, 520] on label at bounding box center [460, 525] width 10 height 10
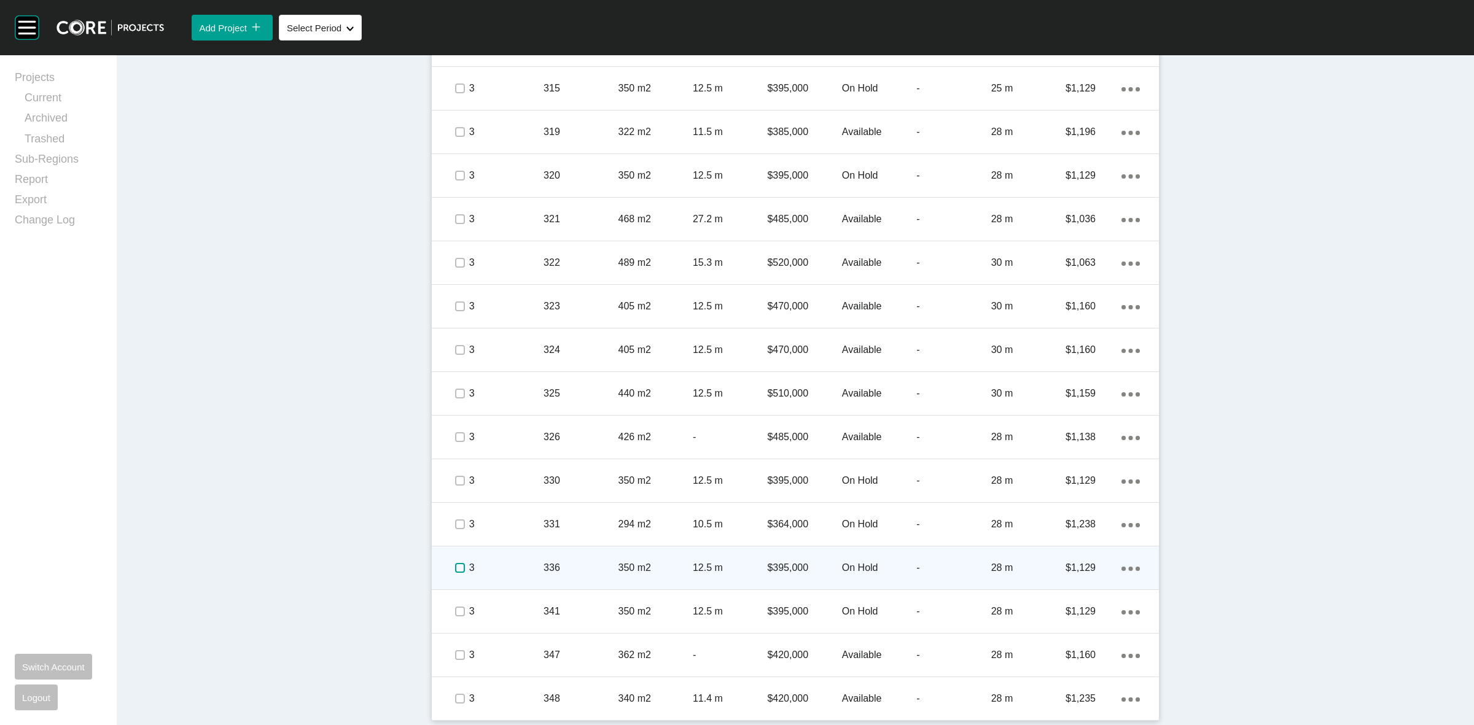
click at [459, 566] on label at bounding box center [460, 568] width 10 height 10
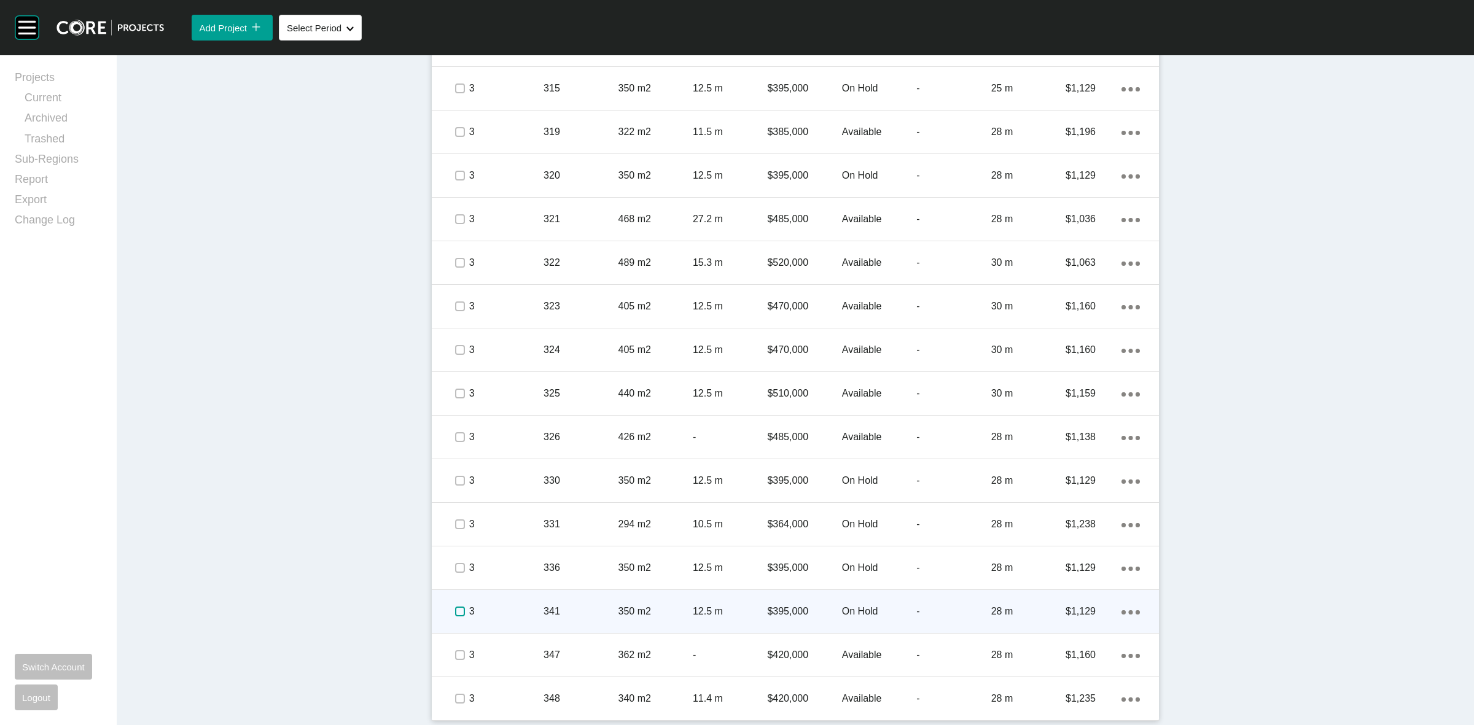
click at [458, 610] on label at bounding box center [460, 612] width 10 height 10
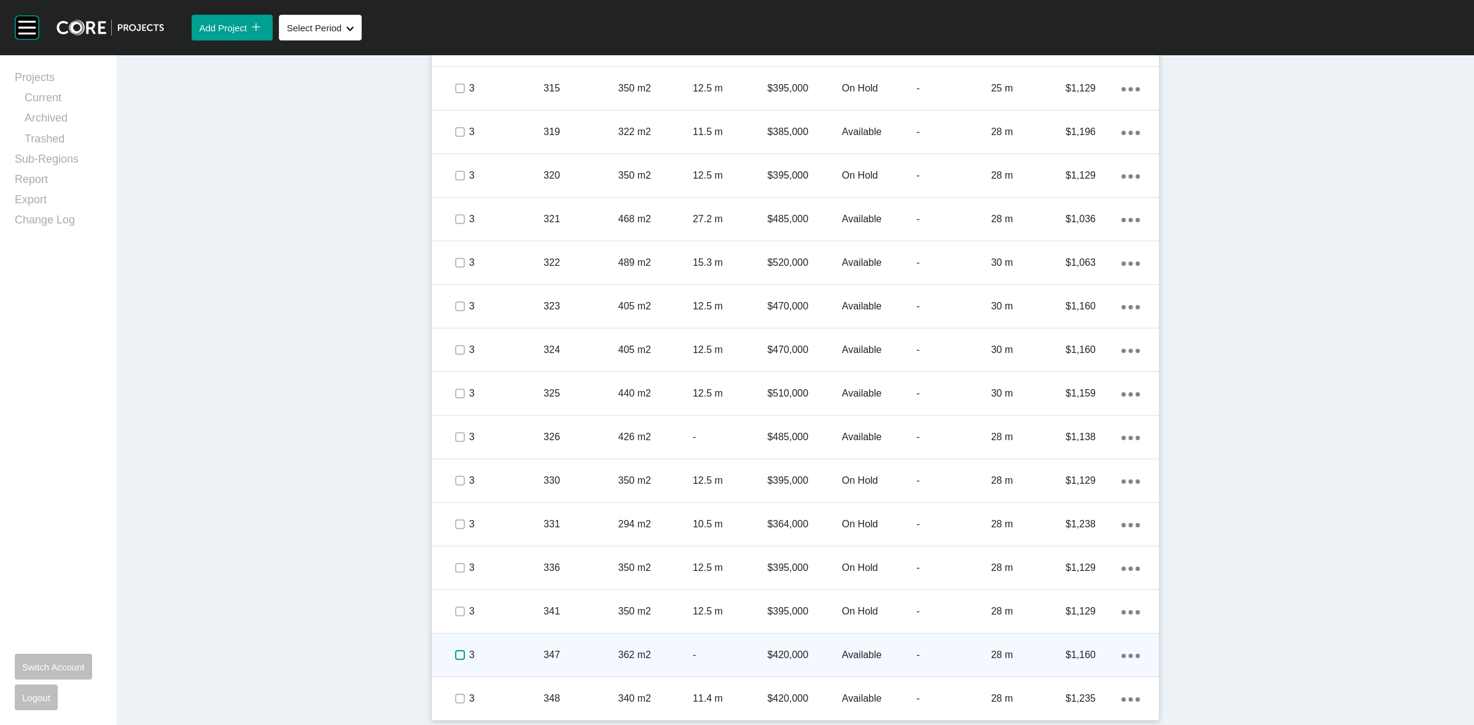
click at [459, 660] on label at bounding box center [460, 656] width 10 height 10
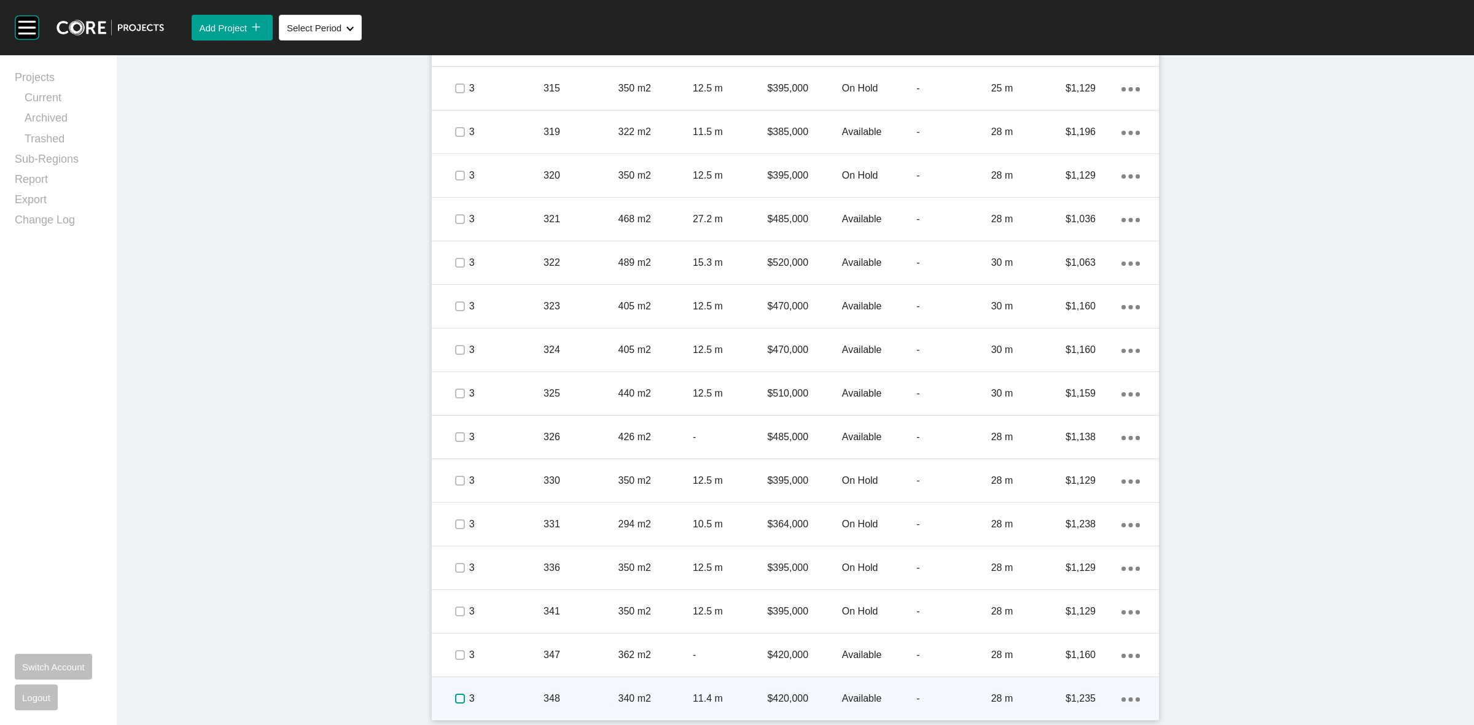
click at [455, 698] on label at bounding box center [460, 699] width 10 height 10
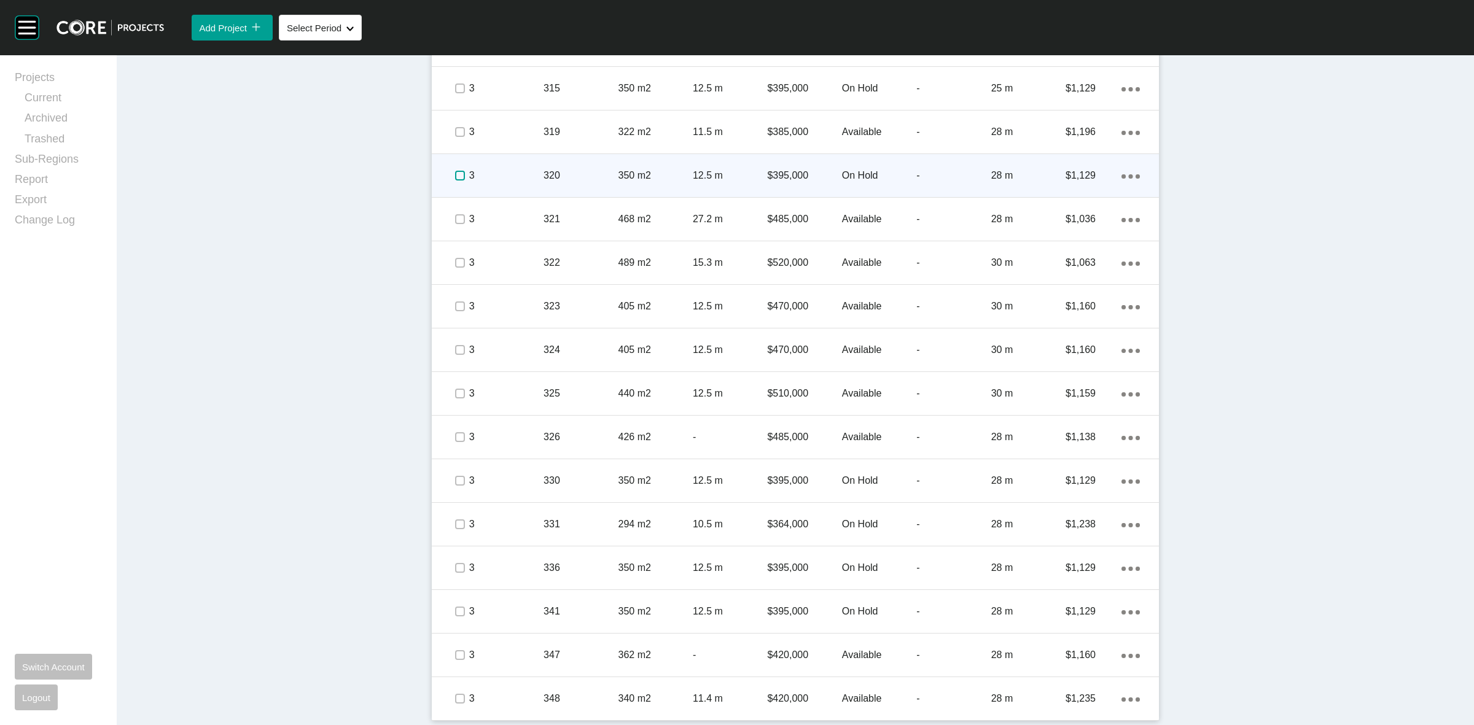
click at [455, 173] on label at bounding box center [460, 176] width 10 height 10
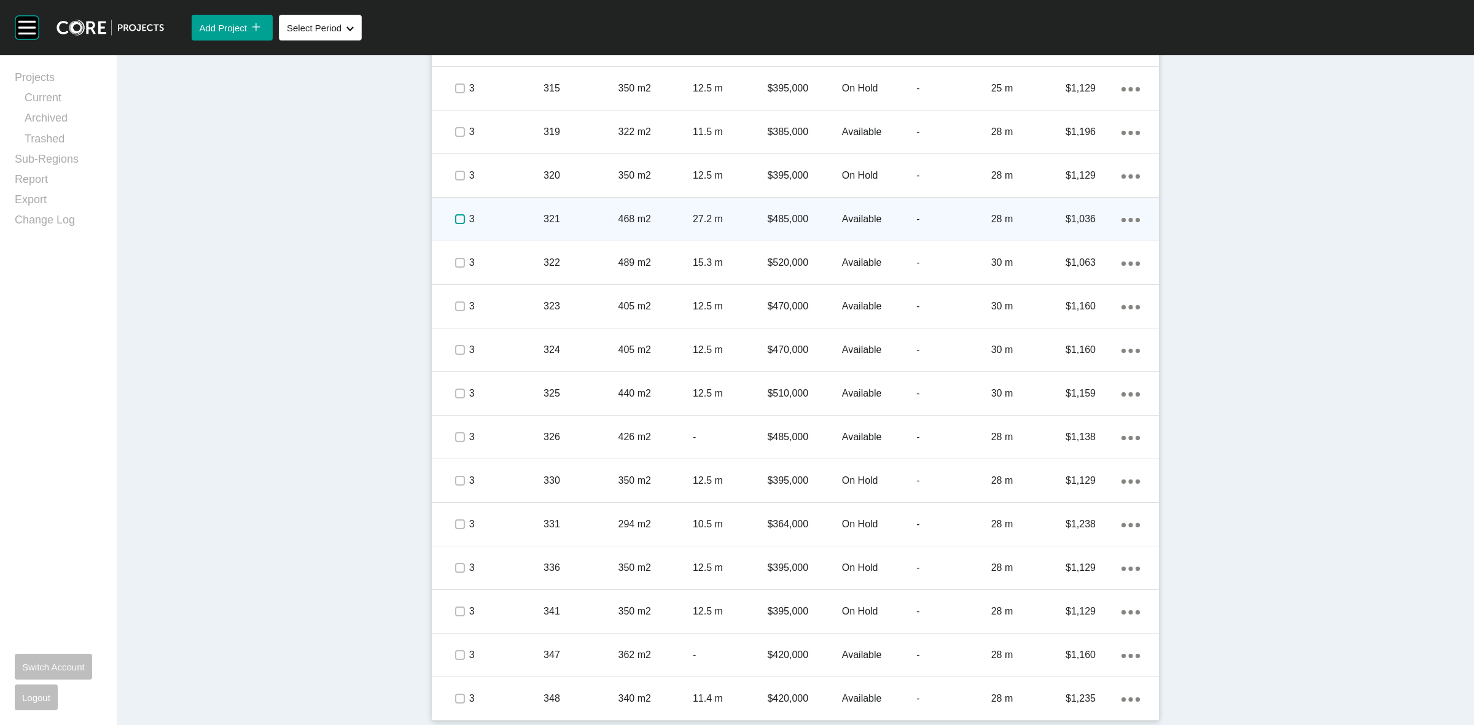
click at [455, 216] on label at bounding box center [460, 219] width 10 height 10
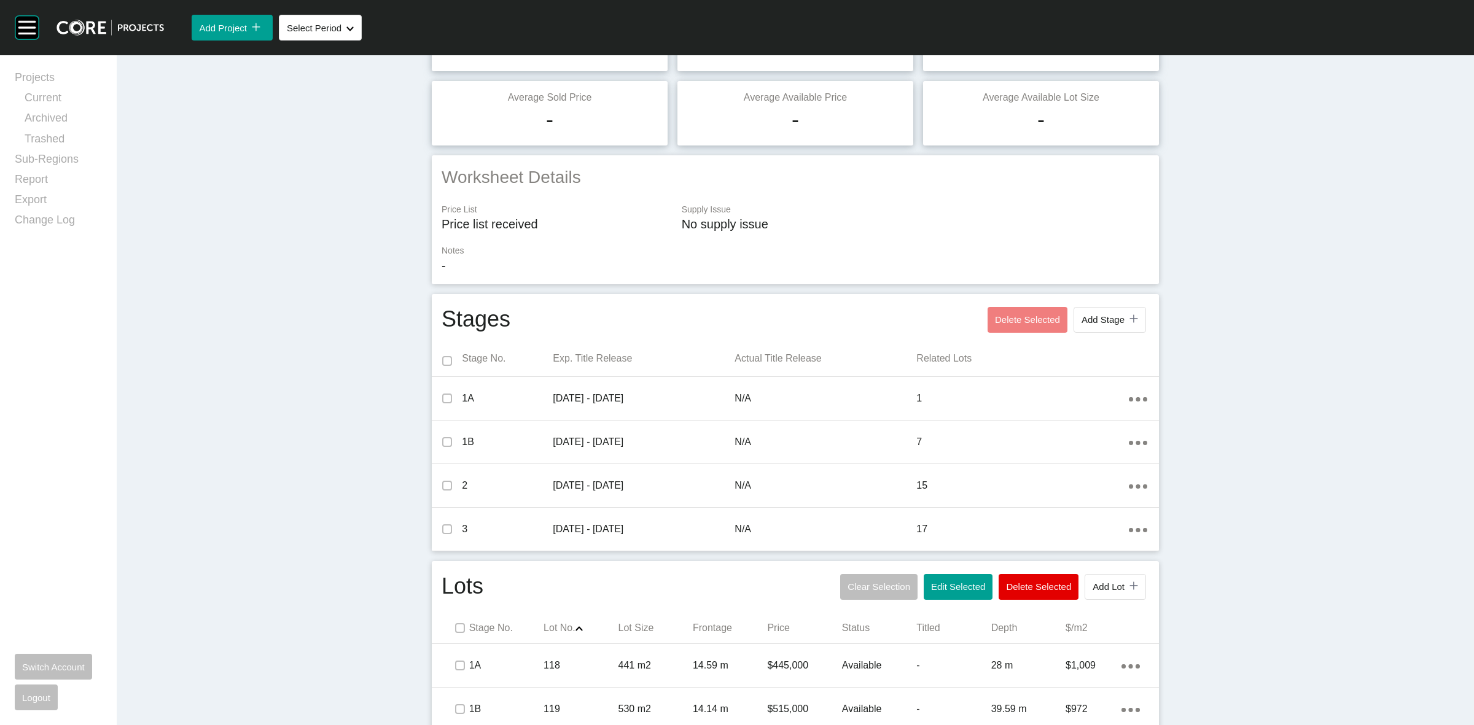
scroll to position [0, 0]
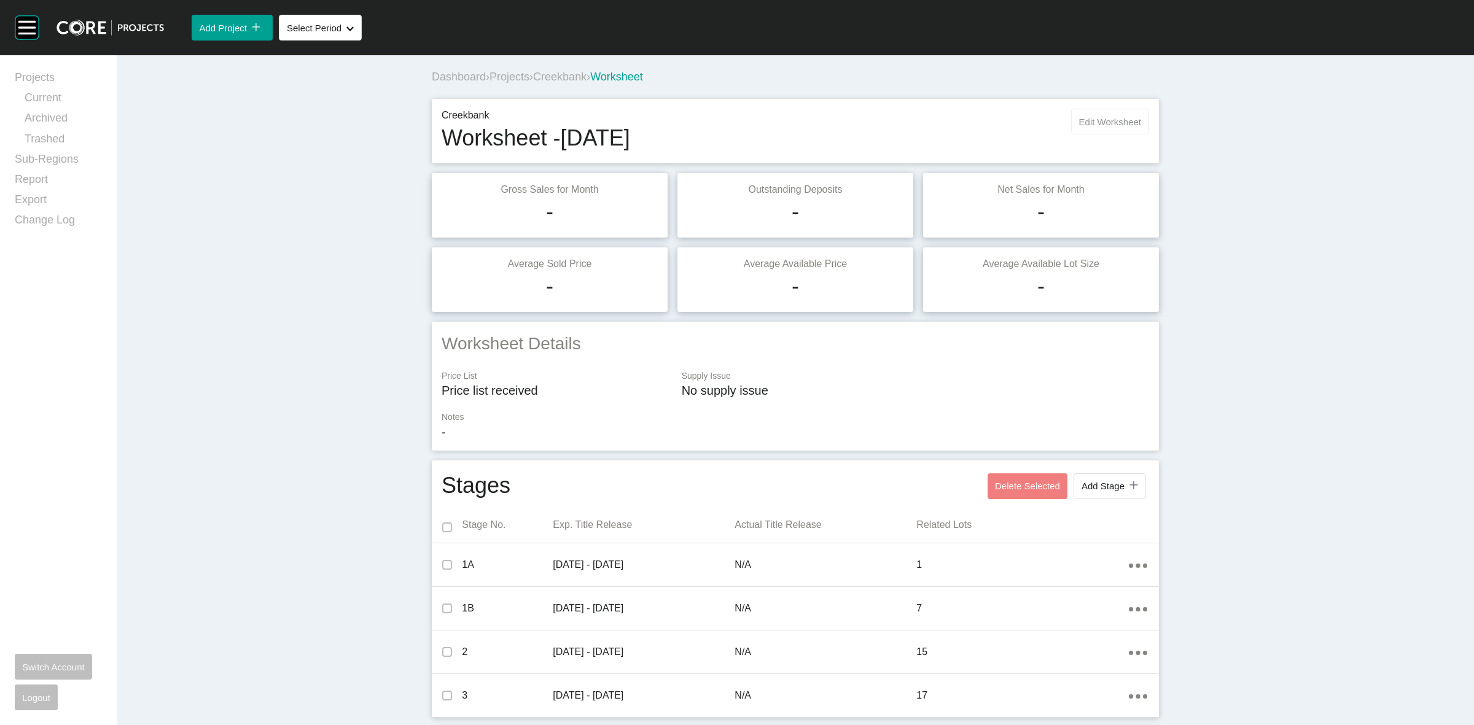
click at [1114, 111] on button "Edit Worksheet" at bounding box center [1110, 122] width 78 height 26
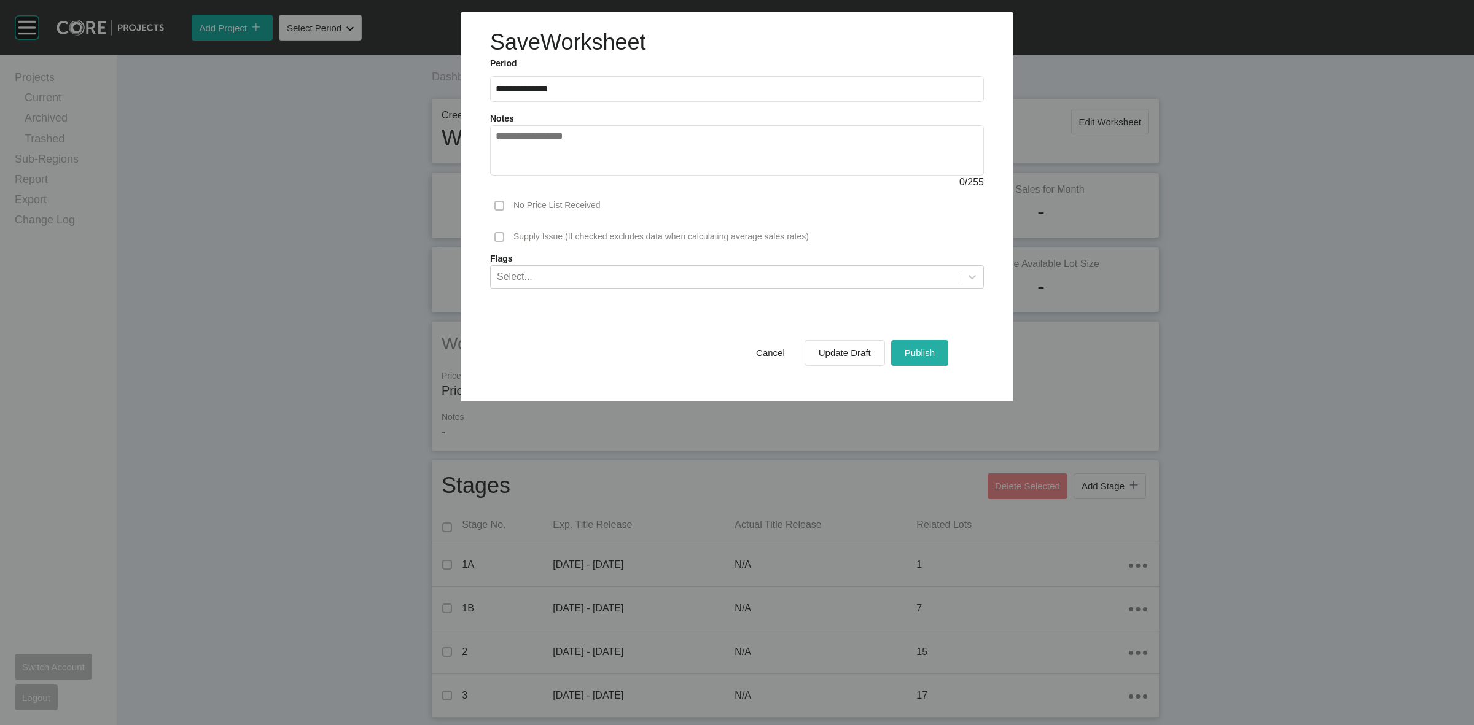
click at [911, 350] on span "Publish" at bounding box center [920, 353] width 30 height 10
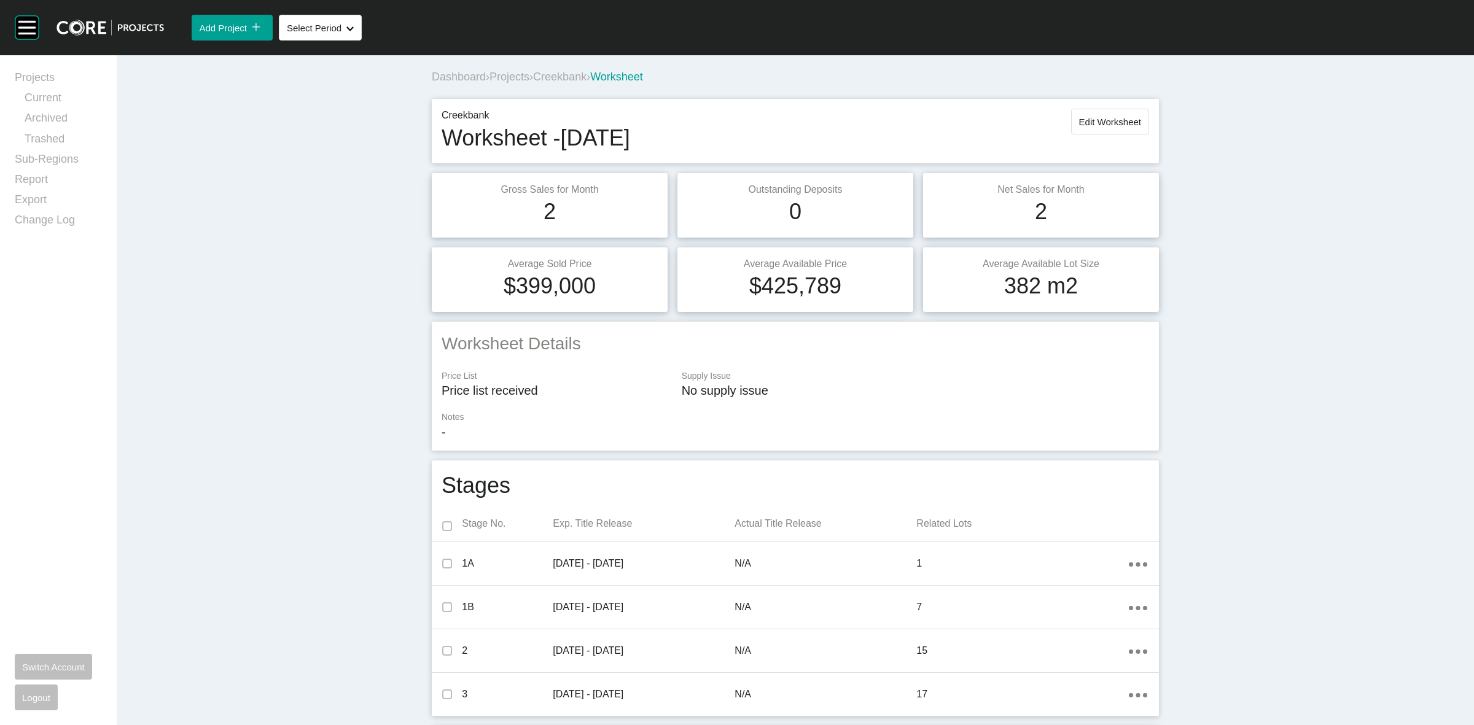
click at [582, 75] on span "Creekbank" at bounding box center [559, 77] width 53 height 12
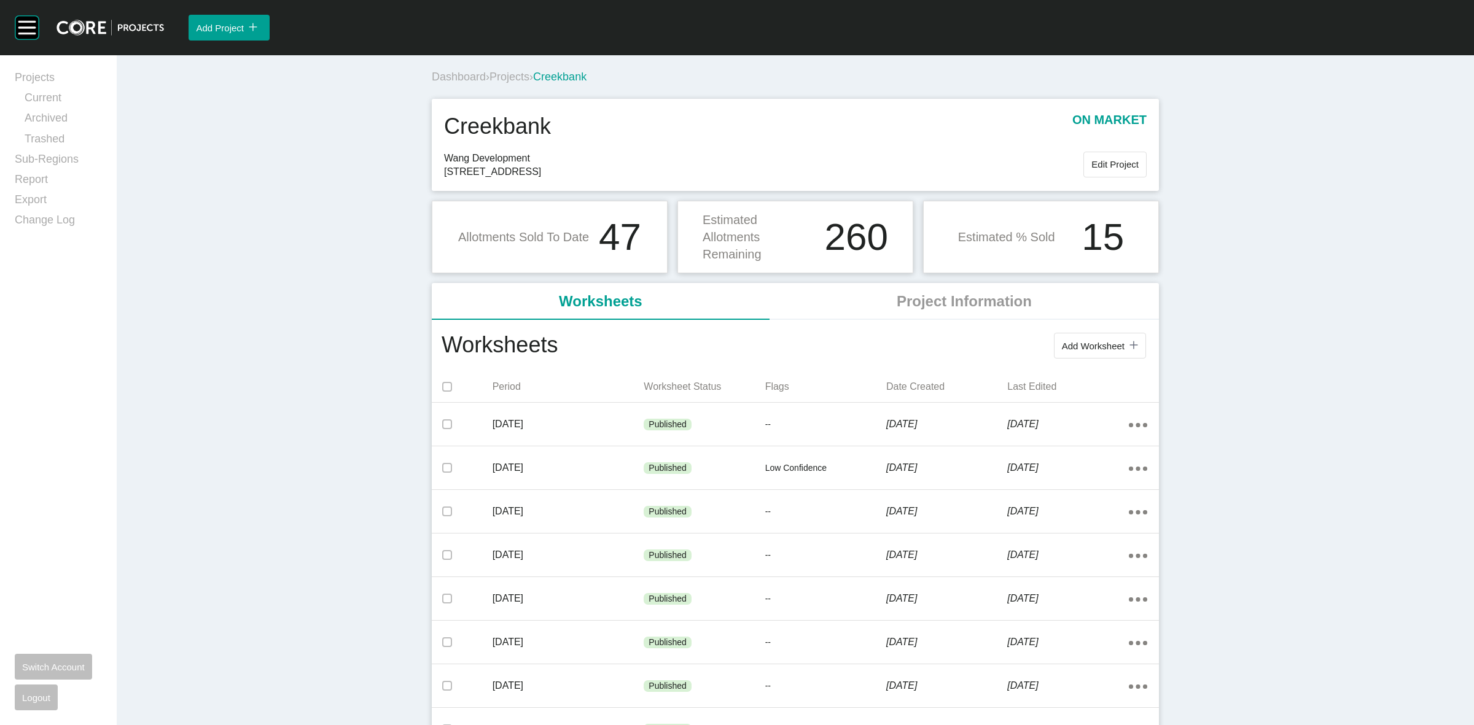
click at [518, 77] on span "Projects" at bounding box center [510, 77] width 40 height 12
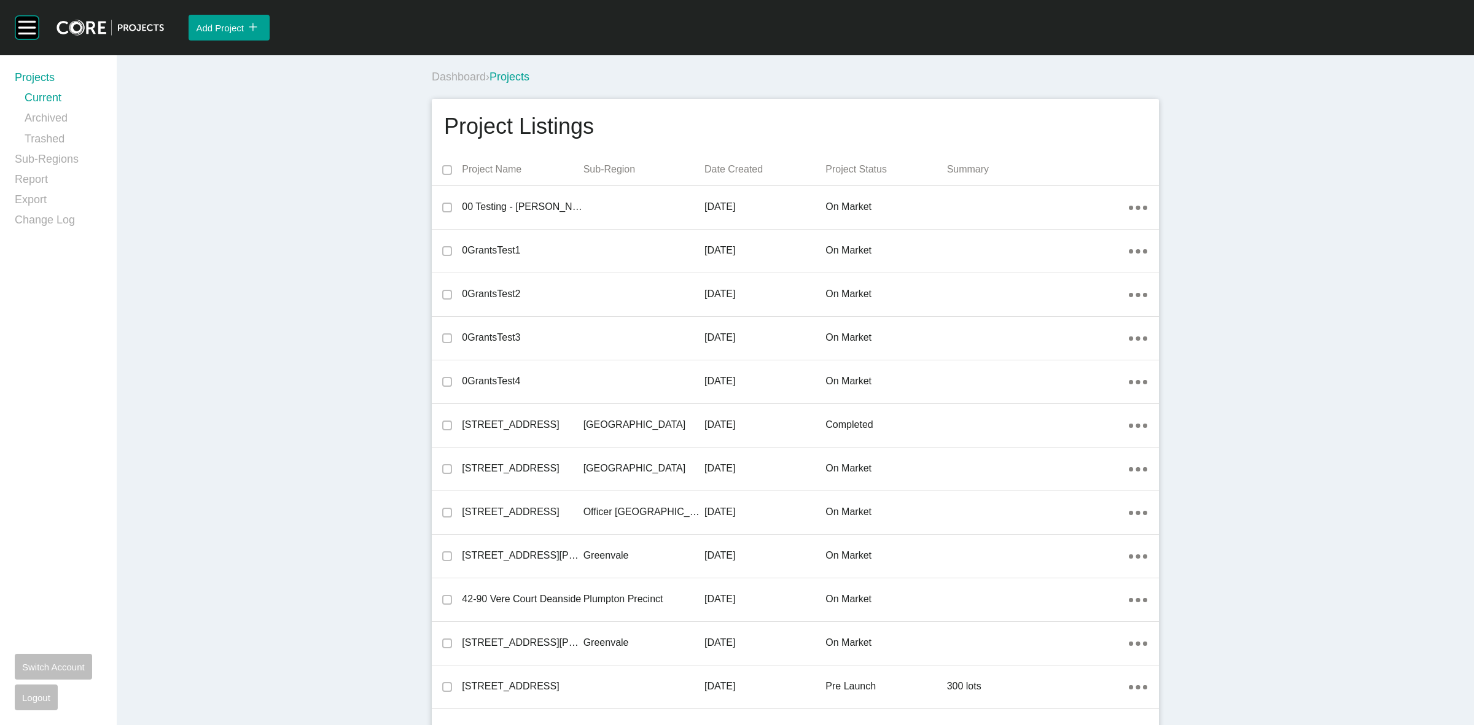
scroll to position [19246, 0]
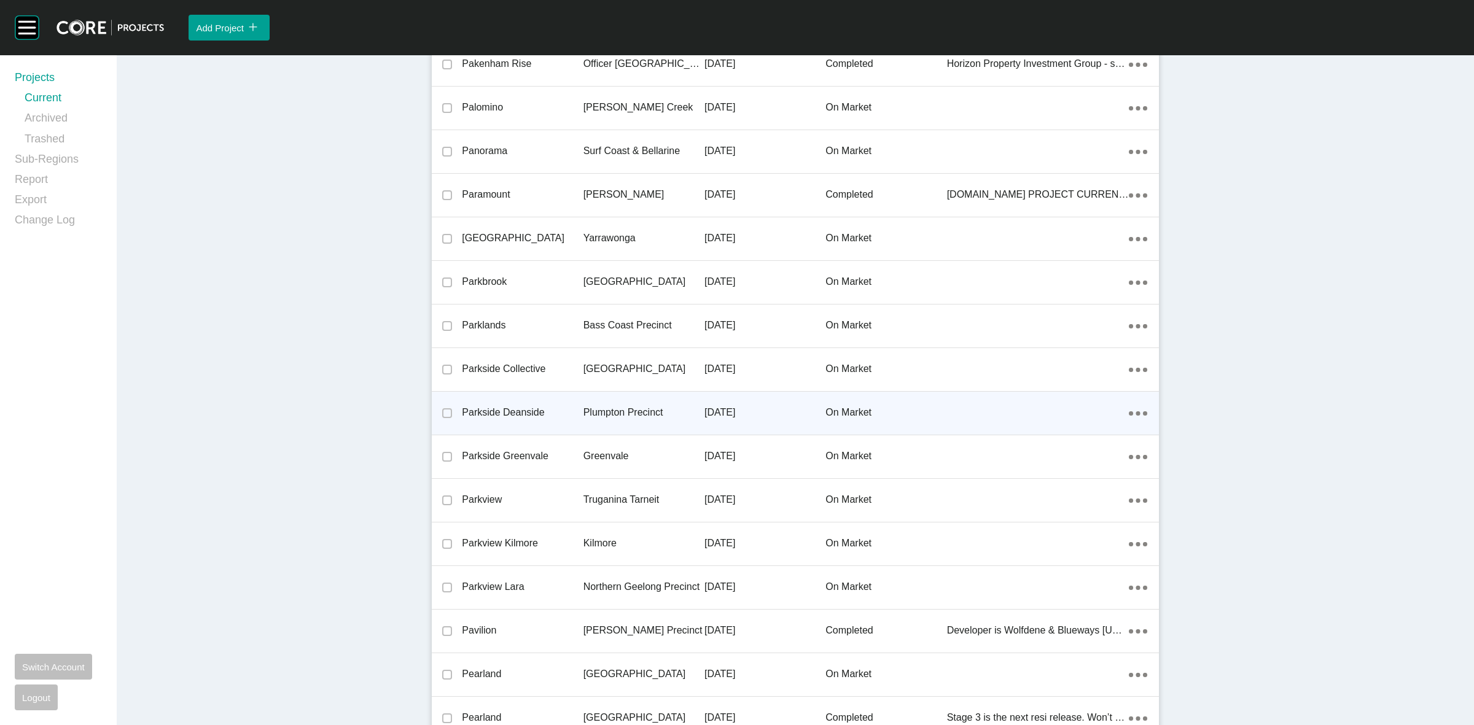
click at [627, 406] on p "Plumpton Precinct" at bounding box center [644, 413] width 121 height 14
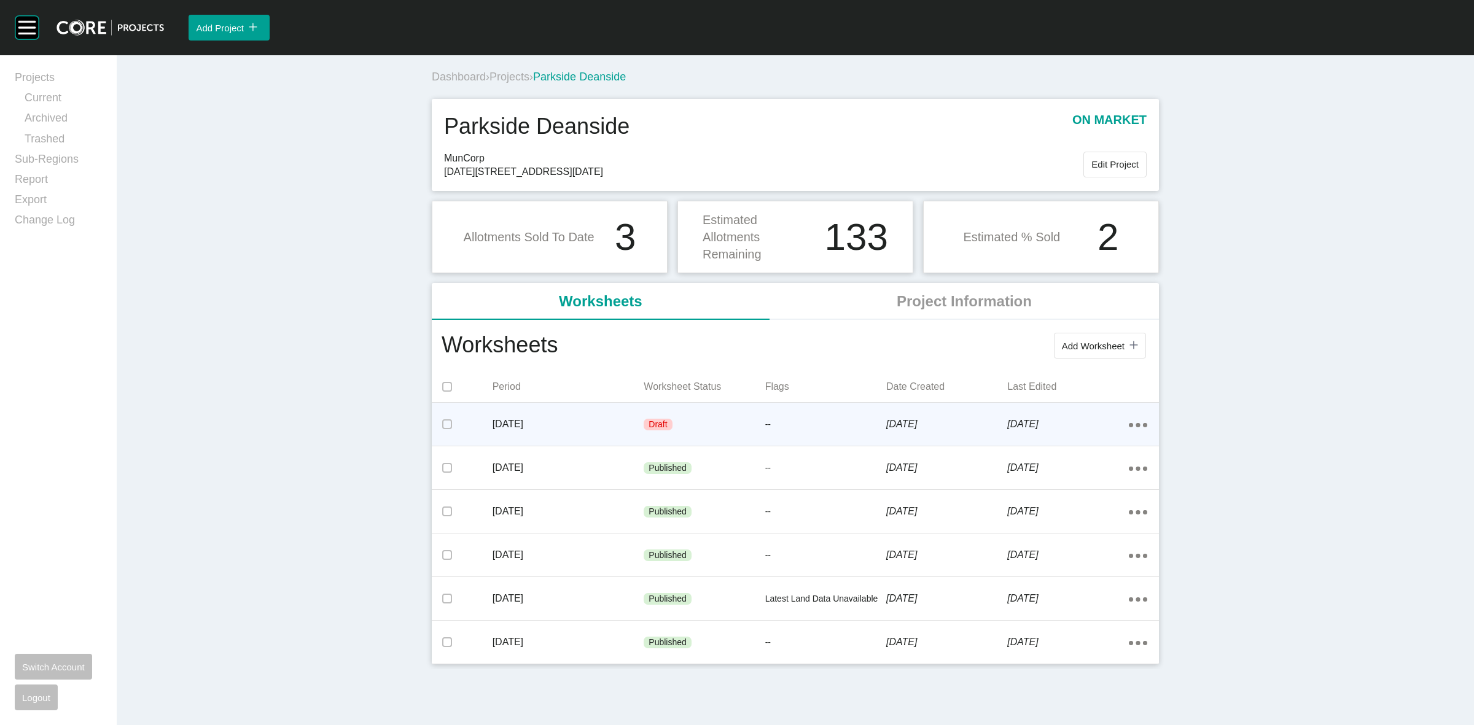
click at [1135, 425] on icon "Action Menu Dots Copy 6 Created with Sketch." at bounding box center [1138, 425] width 18 height 4
click at [1084, 427] on link "Edit" at bounding box center [1093, 427] width 33 height 18
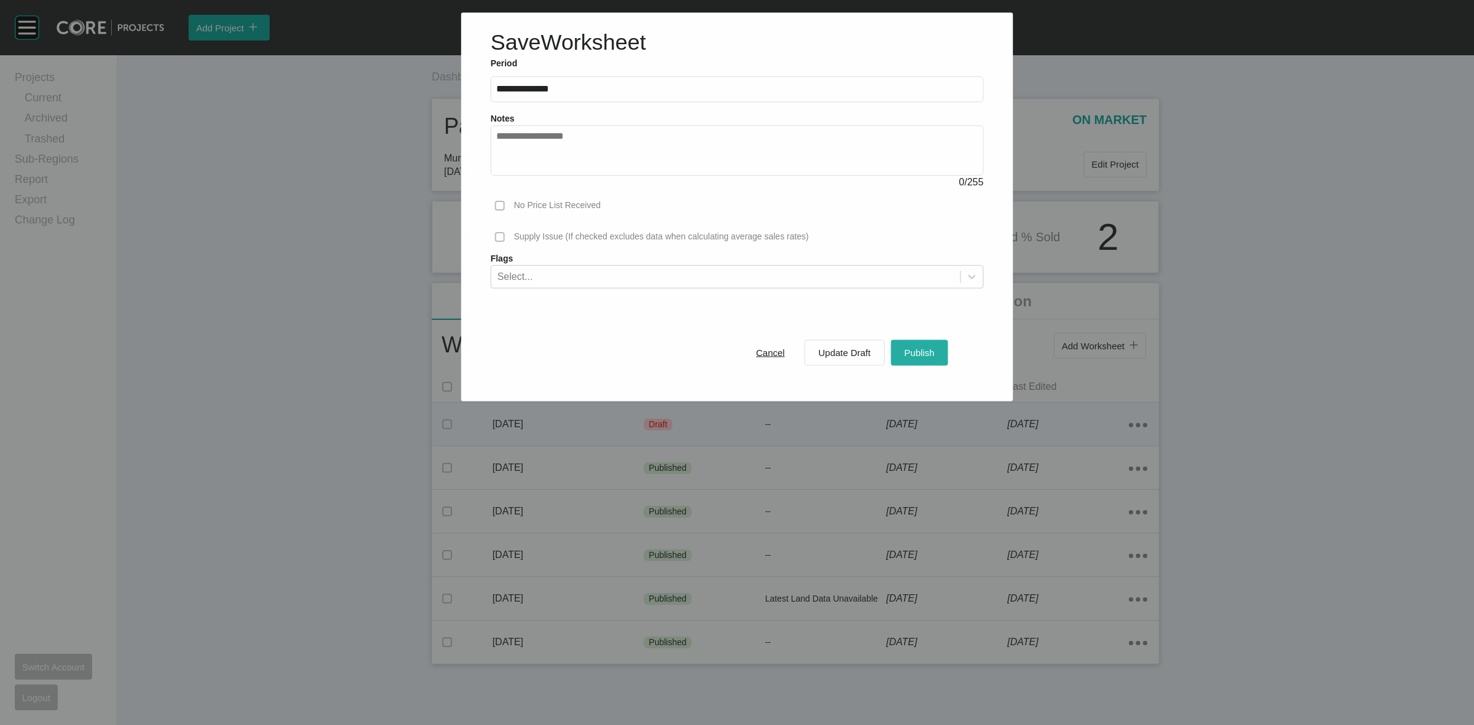
click at [923, 348] on span "Publish" at bounding box center [919, 353] width 30 height 10
